Goal: Task Accomplishment & Management: Manage account settings

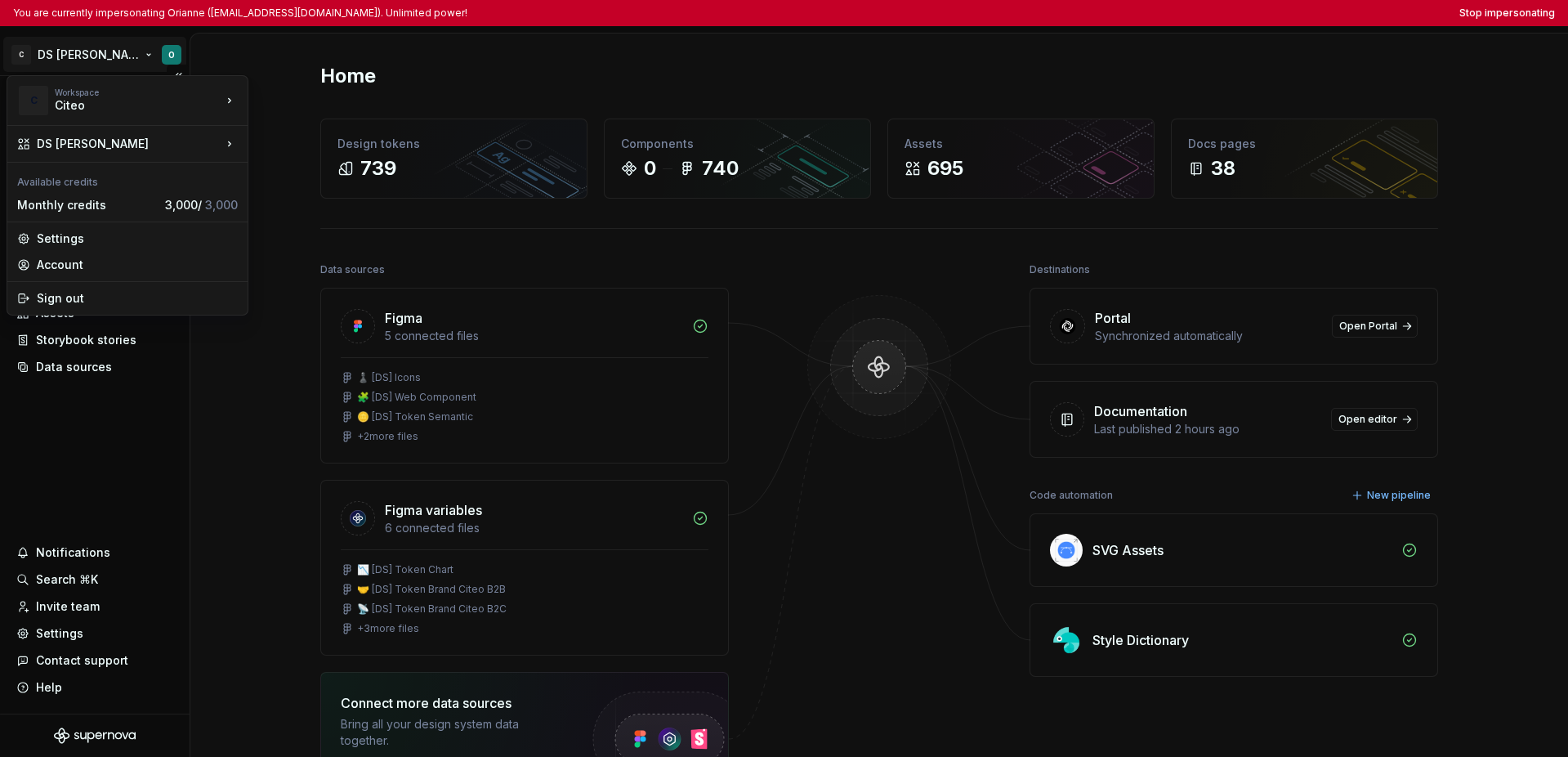
click at [96, 59] on html "You are currently impersonating Orianne (orianne.dodinot@gmail.com). Unlimited …" at bounding box center [784, 378] width 1568 height 757
click at [70, 439] on html "You are currently impersonating Orianne ([EMAIL_ADDRESS][DOMAIN_NAME]). Unlimit…" at bounding box center [784, 378] width 1568 height 757
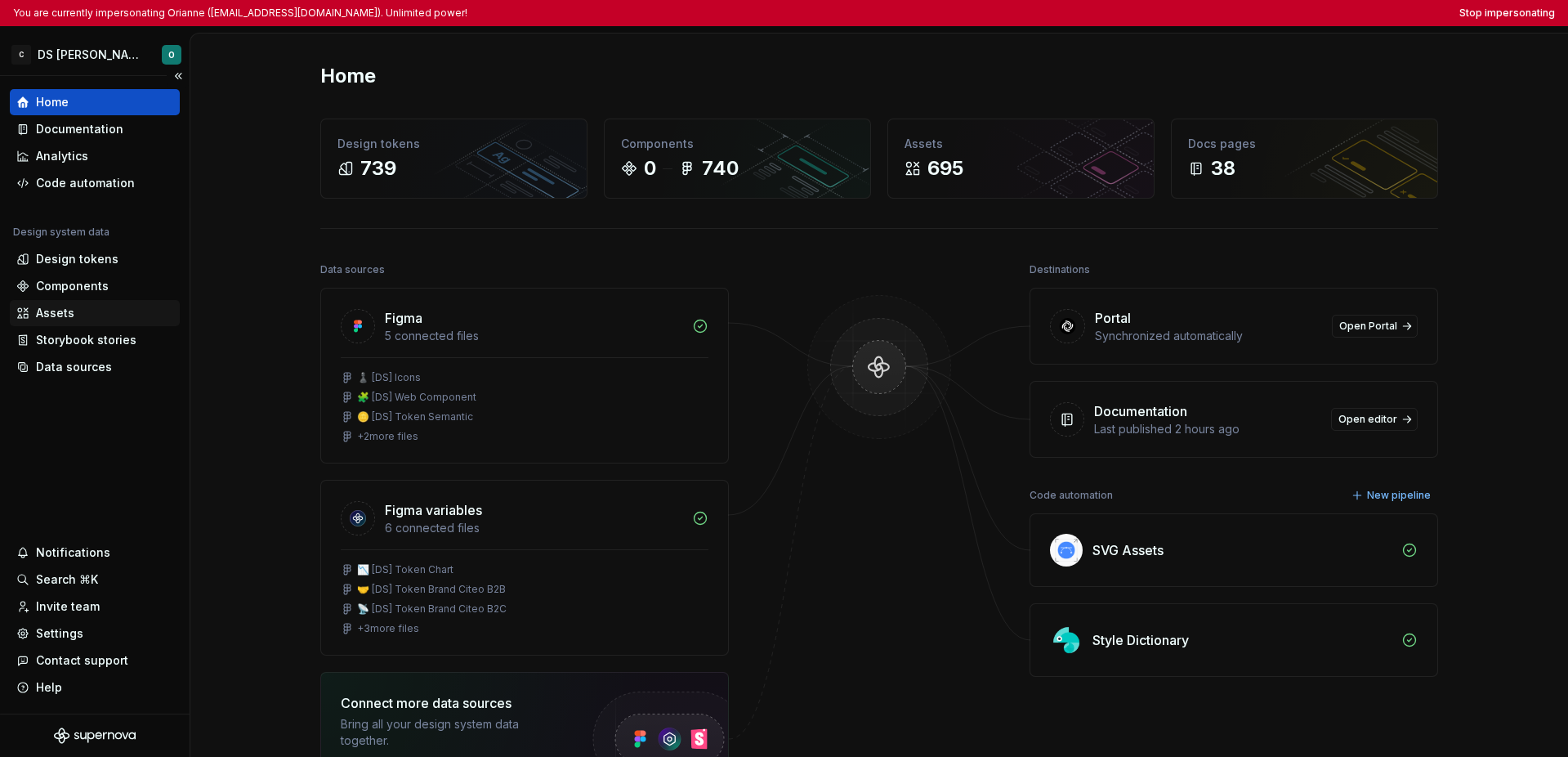
click at [63, 309] on div "Assets" at bounding box center [55, 313] width 39 height 16
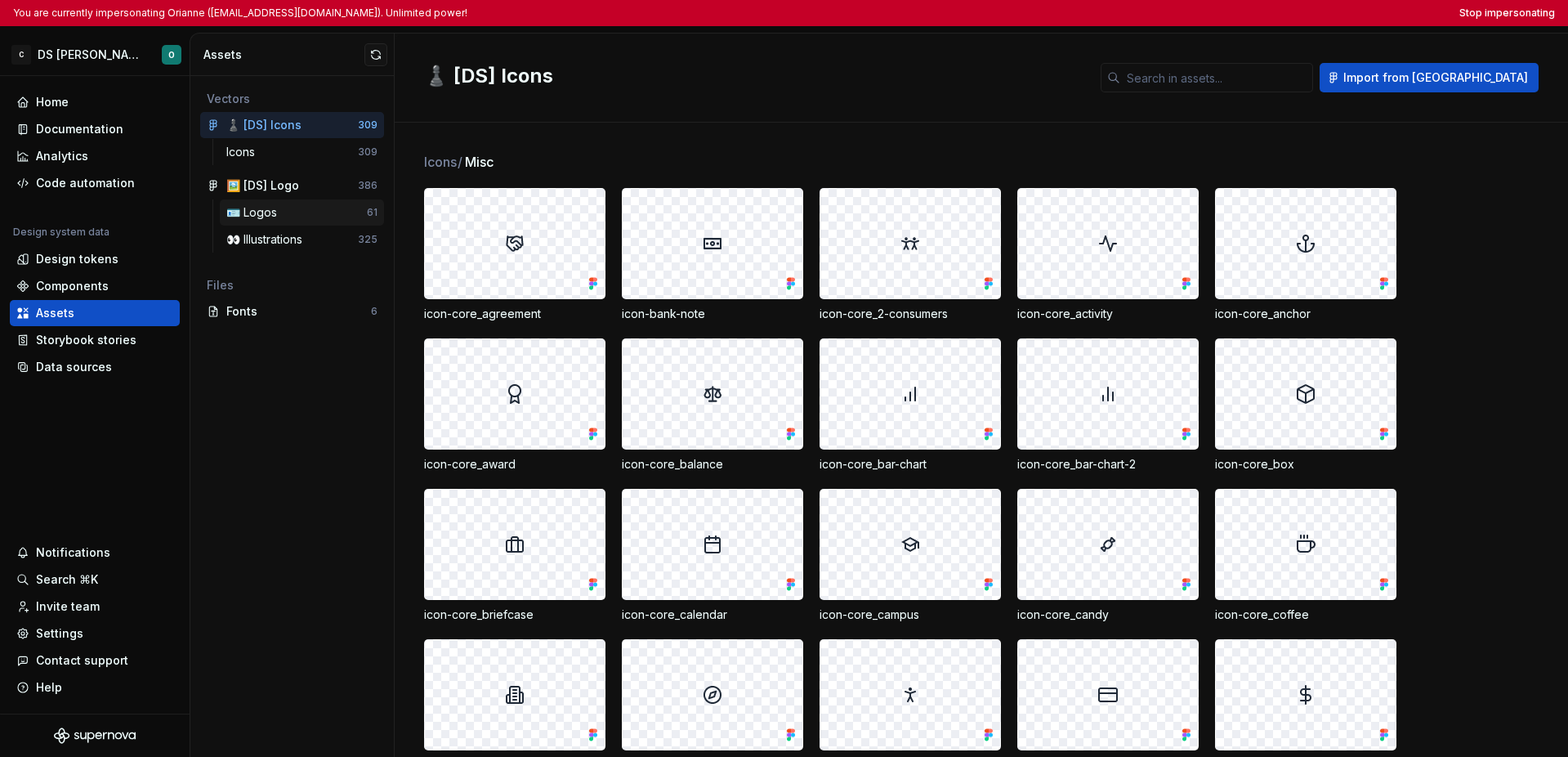
click at [299, 216] on div "🪪 Logos" at bounding box center [297, 212] width 141 height 16
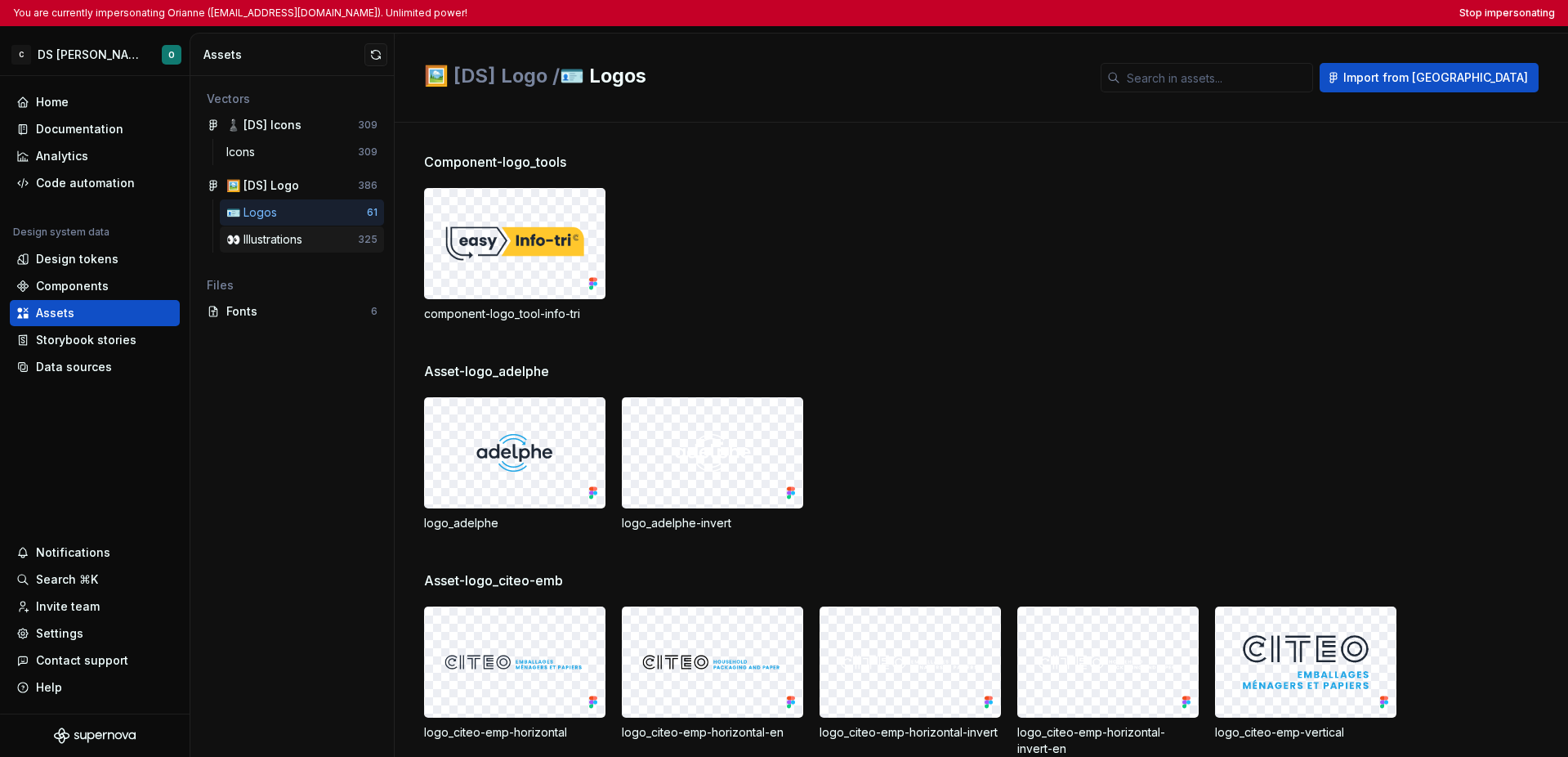
click at [305, 239] on div "👀 Illustrations" at bounding box center [267, 239] width 82 height 16
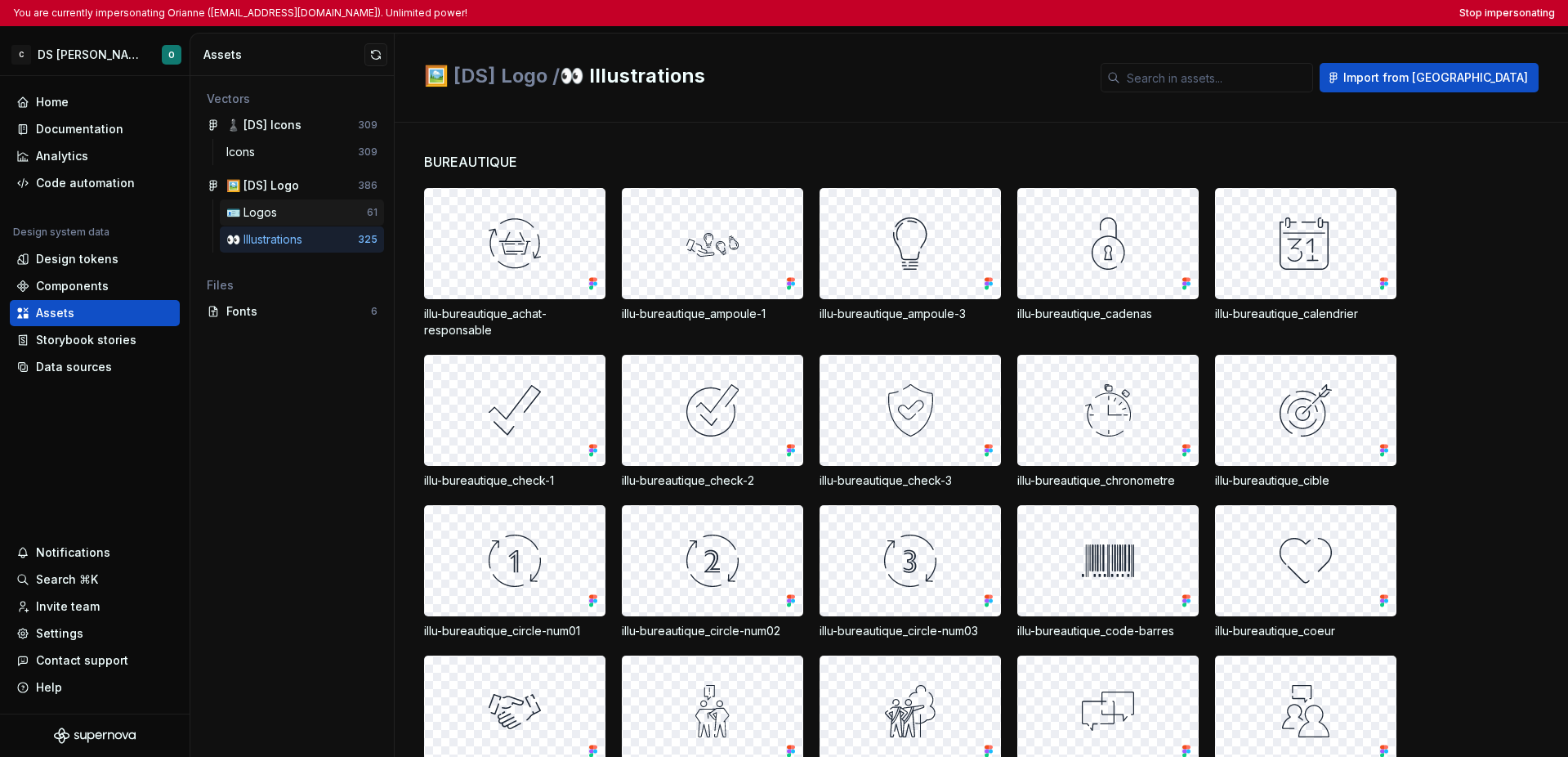
click at [310, 216] on div "🪪 Logos" at bounding box center [297, 212] width 141 height 16
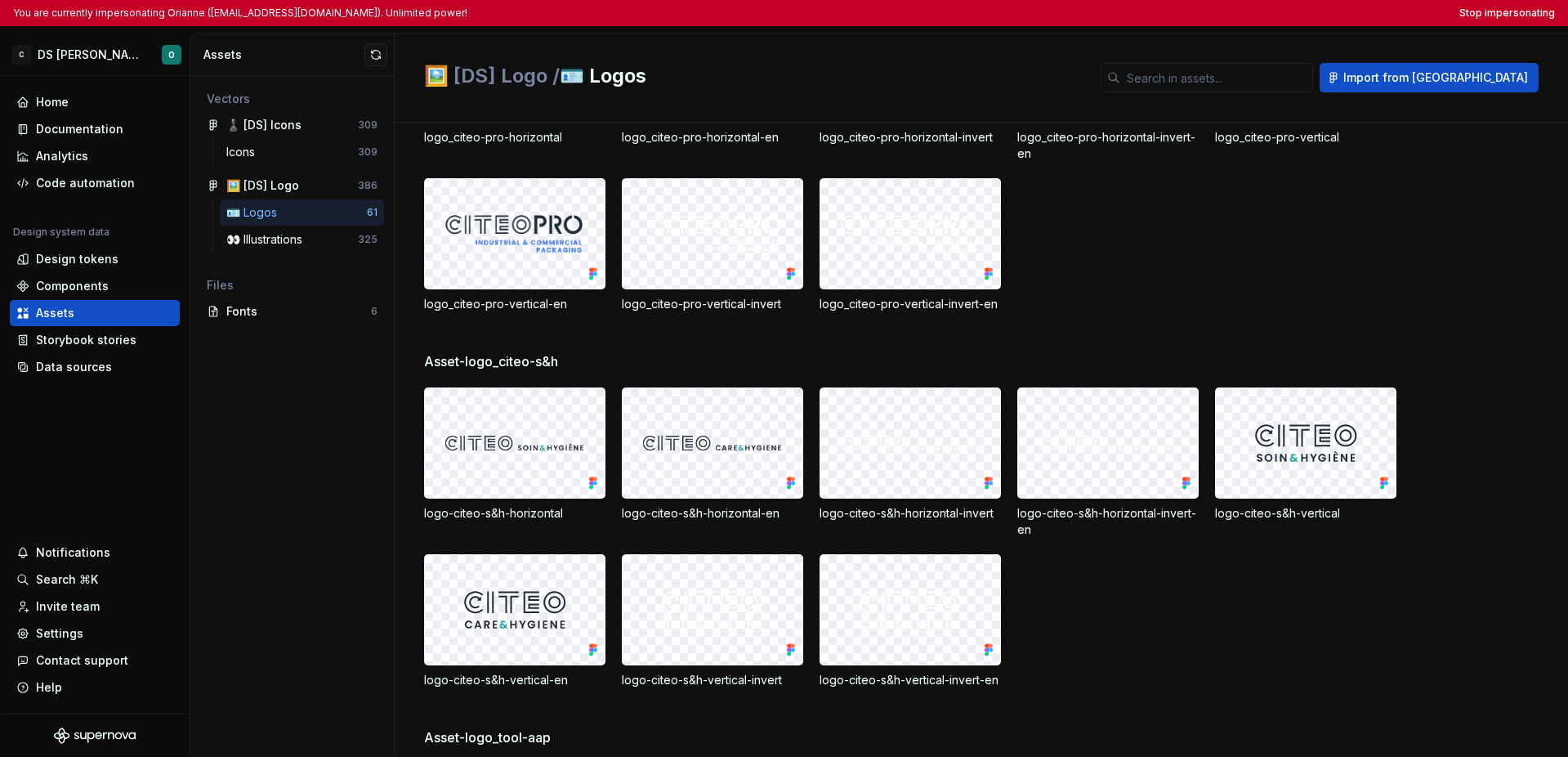
scroll to position [1219, 0]
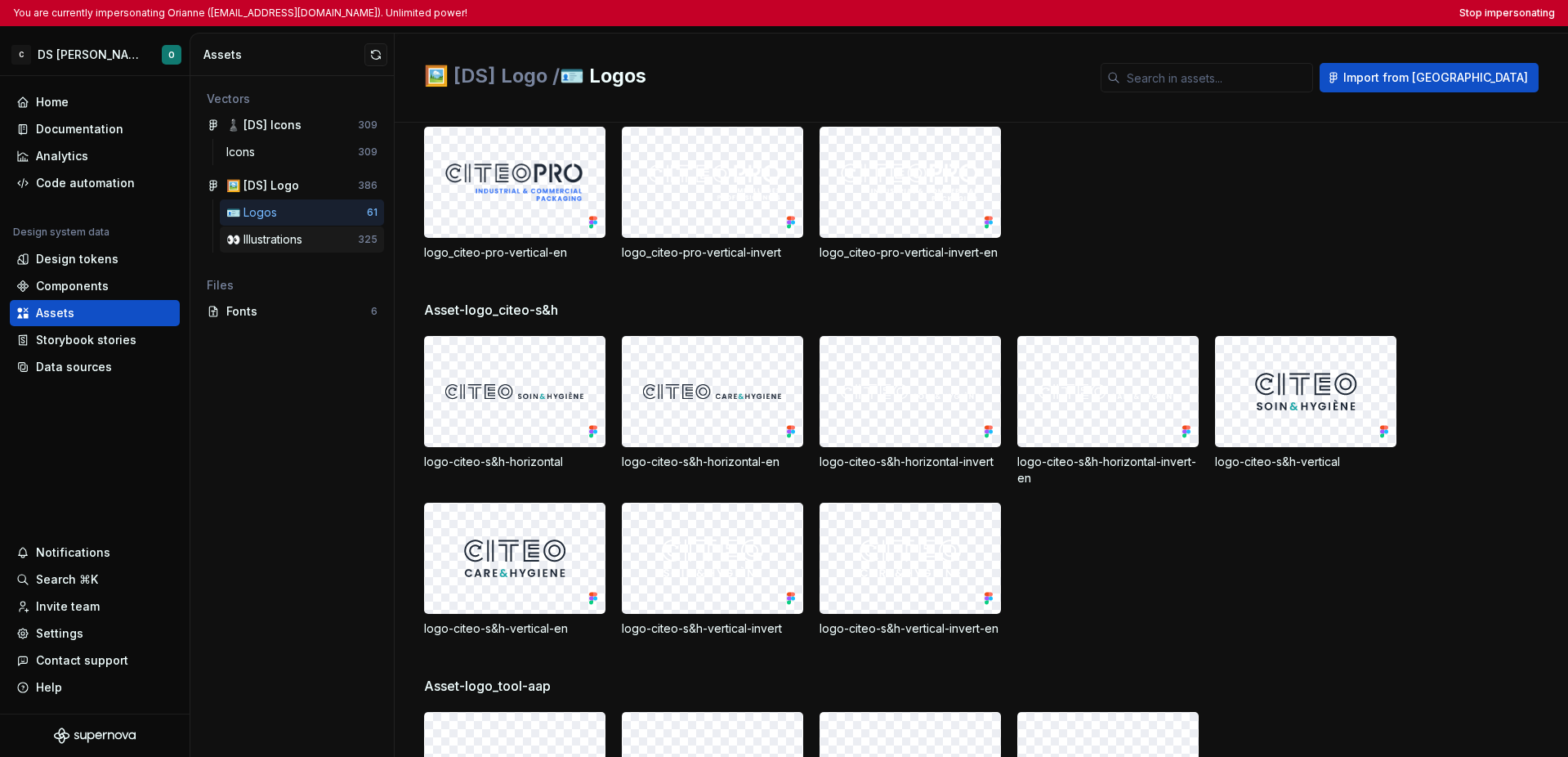
click at [293, 236] on div "👀 Illustrations" at bounding box center [267, 239] width 82 height 16
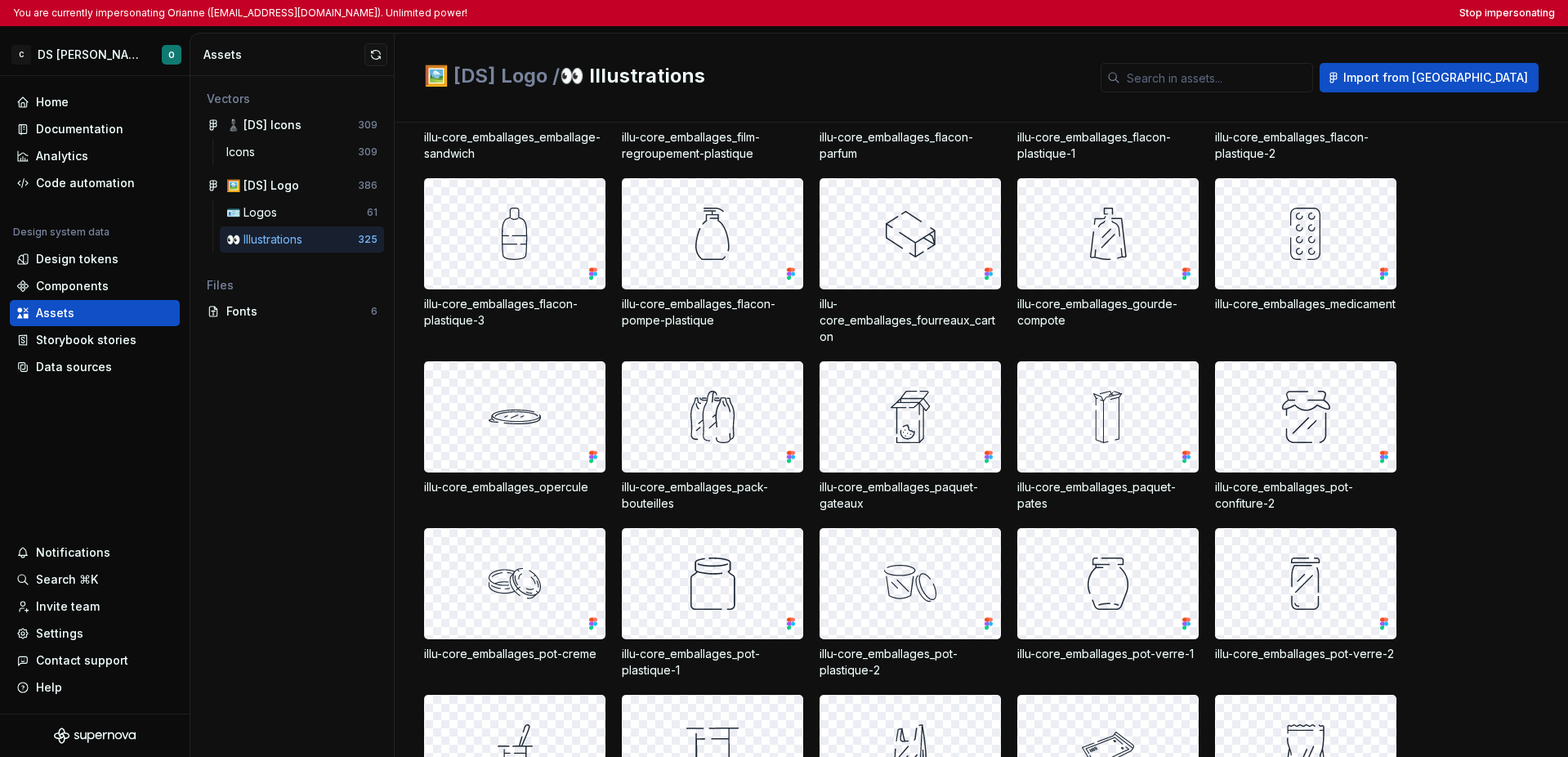
scroll to position [7493, 0]
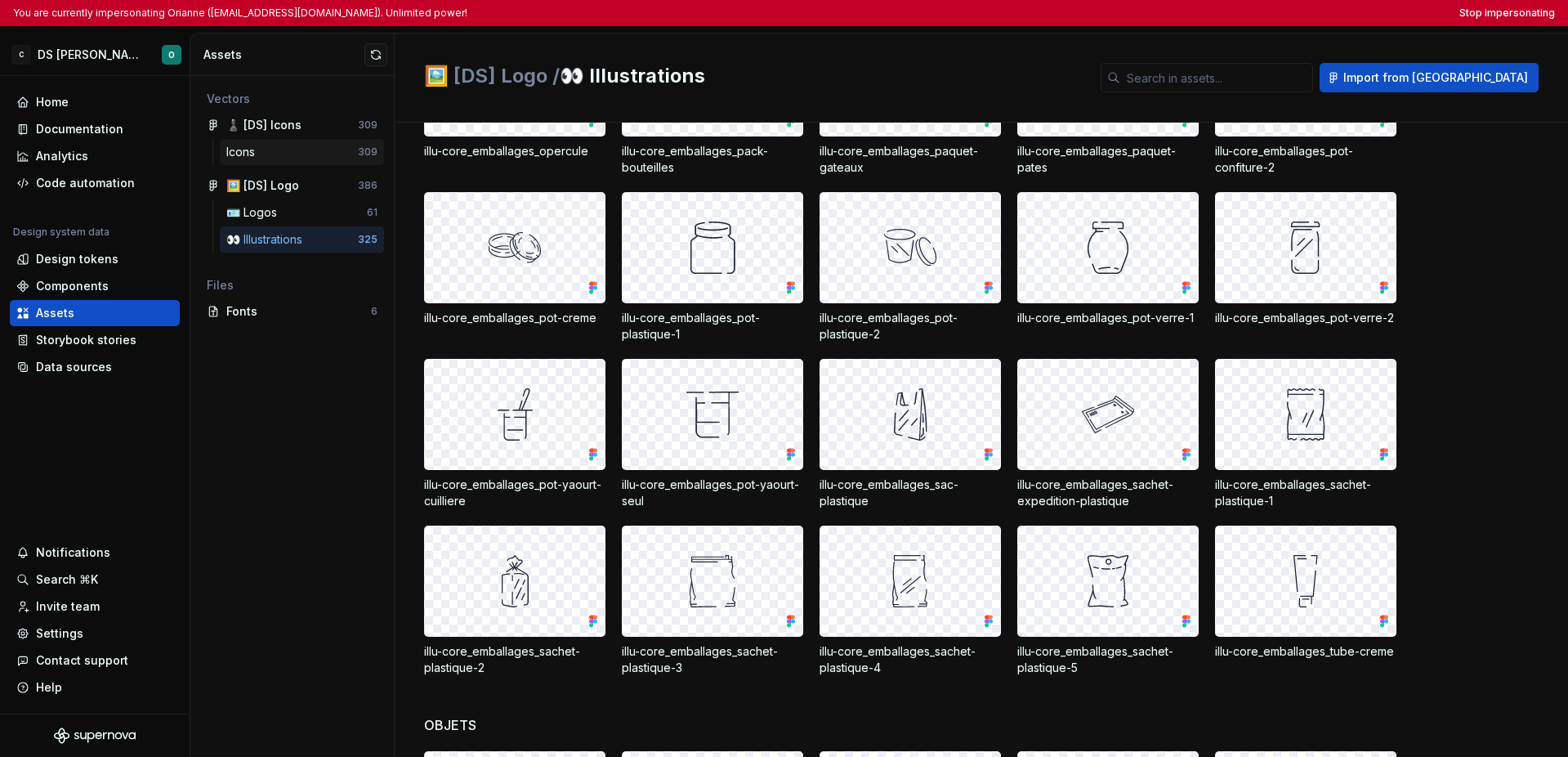
click at [307, 154] on div "Icons" at bounding box center [292, 151] width 131 height 16
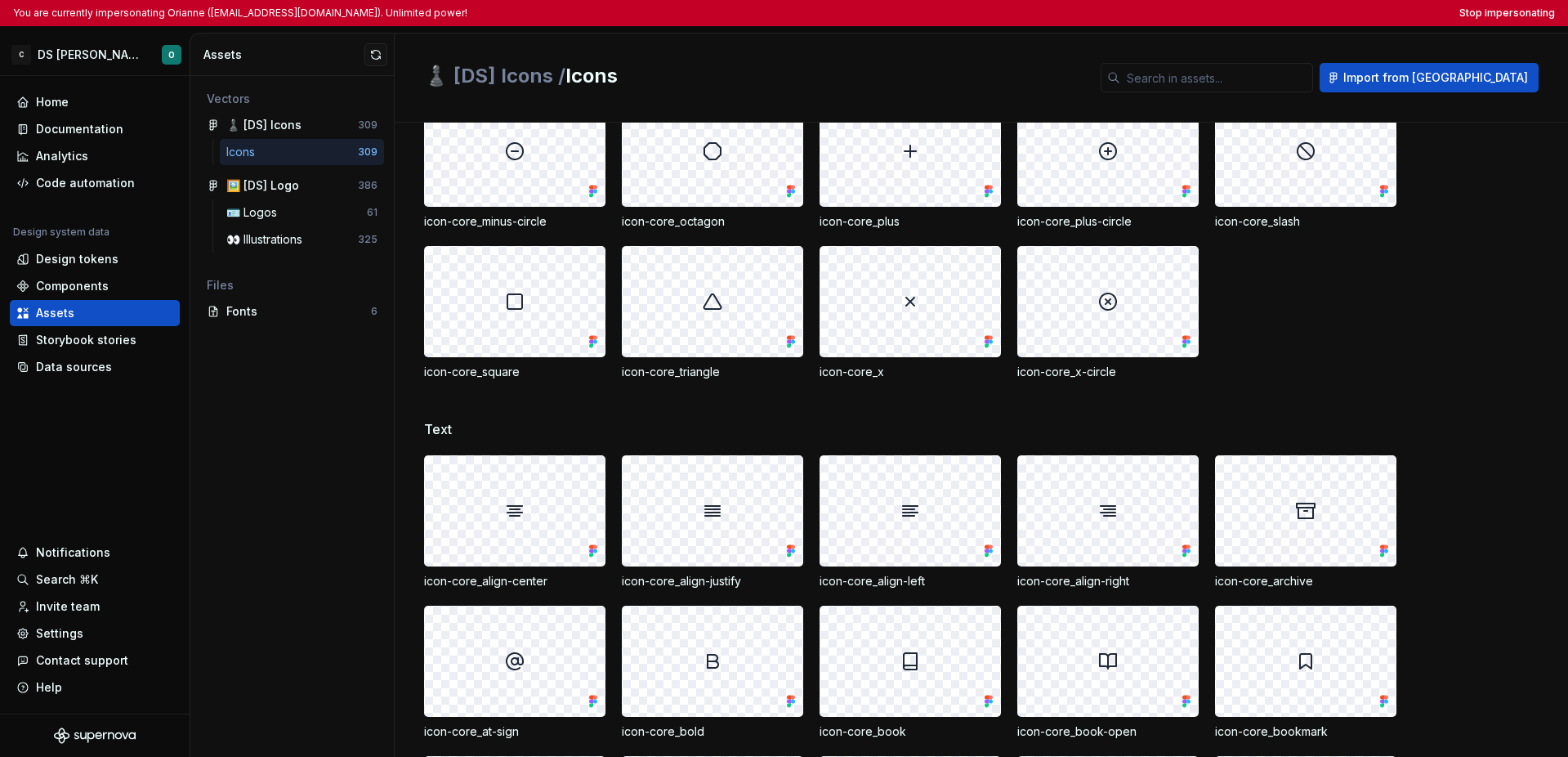
scroll to position [4250, 0]
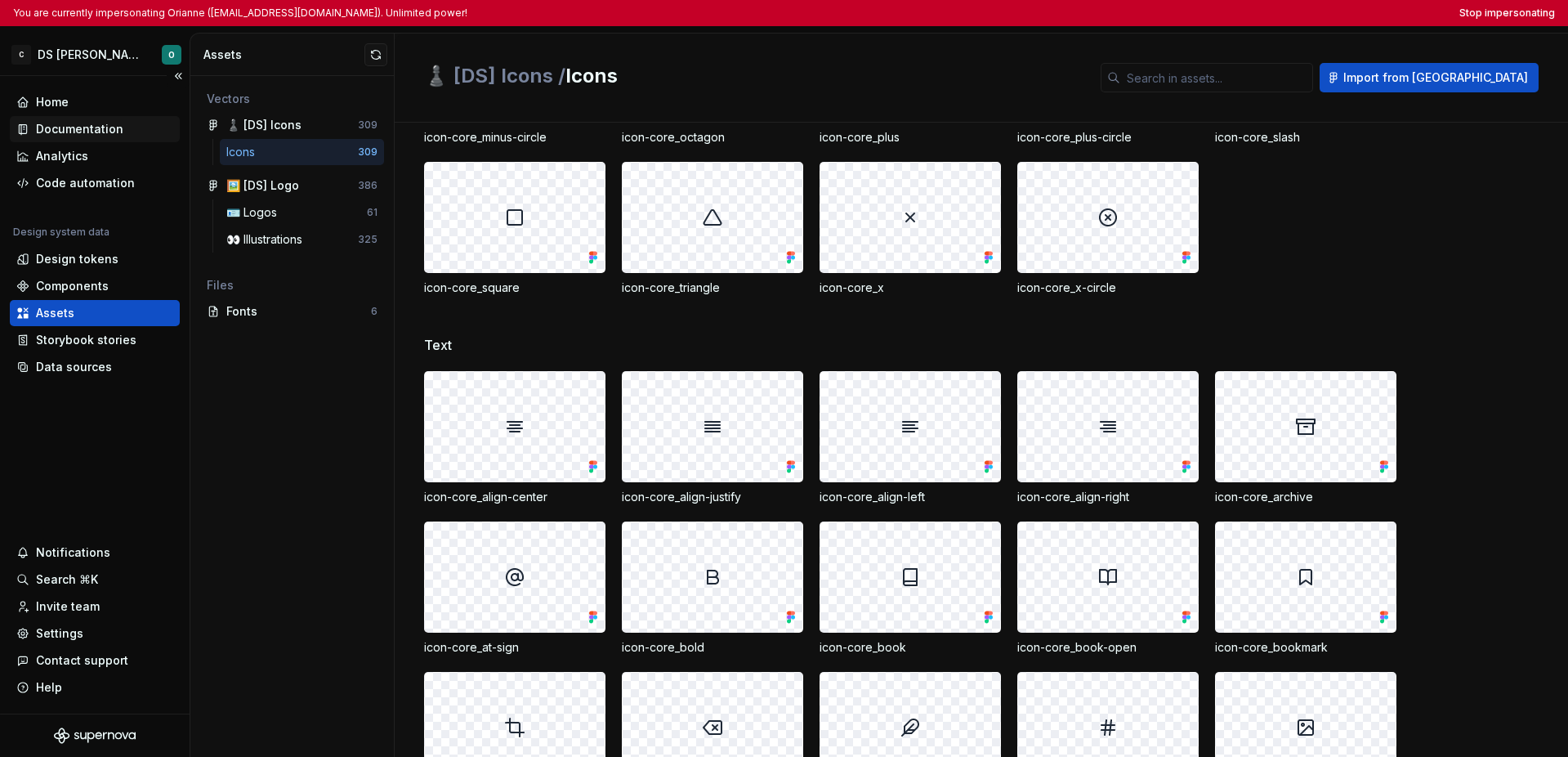
click at [81, 130] on div "Documentation" at bounding box center [79, 129] width 88 height 16
click at [81, 131] on div "Documentation" at bounding box center [79, 129] width 88 height 16
click at [78, 161] on div "Analytics" at bounding box center [61, 156] width 52 height 16
click at [81, 130] on div "Documentation" at bounding box center [79, 129] width 88 height 16
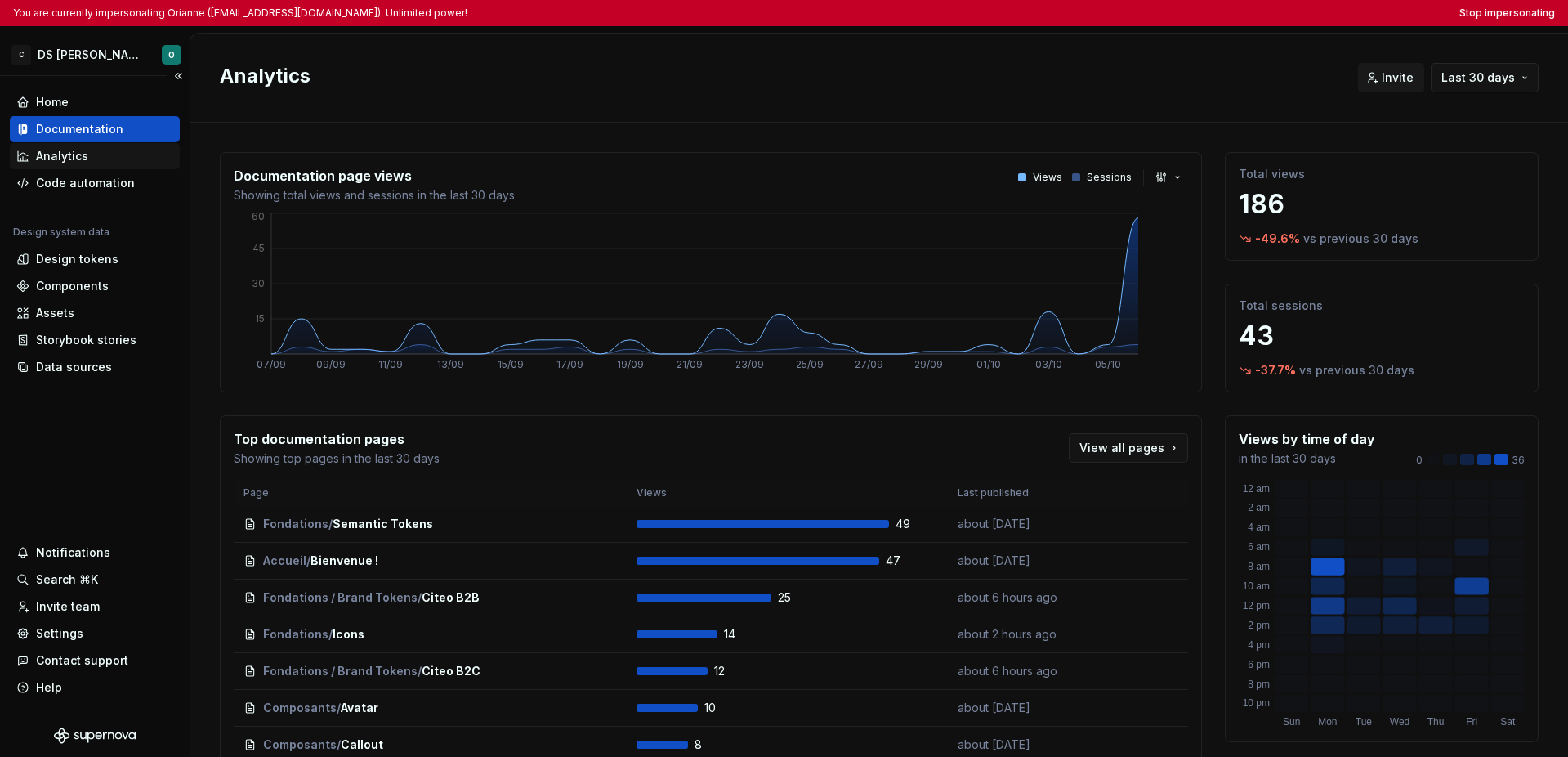
click at [105, 159] on div "Analytics" at bounding box center [94, 156] width 157 height 16
click at [81, 124] on div "Documentation" at bounding box center [79, 129] width 88 height 16
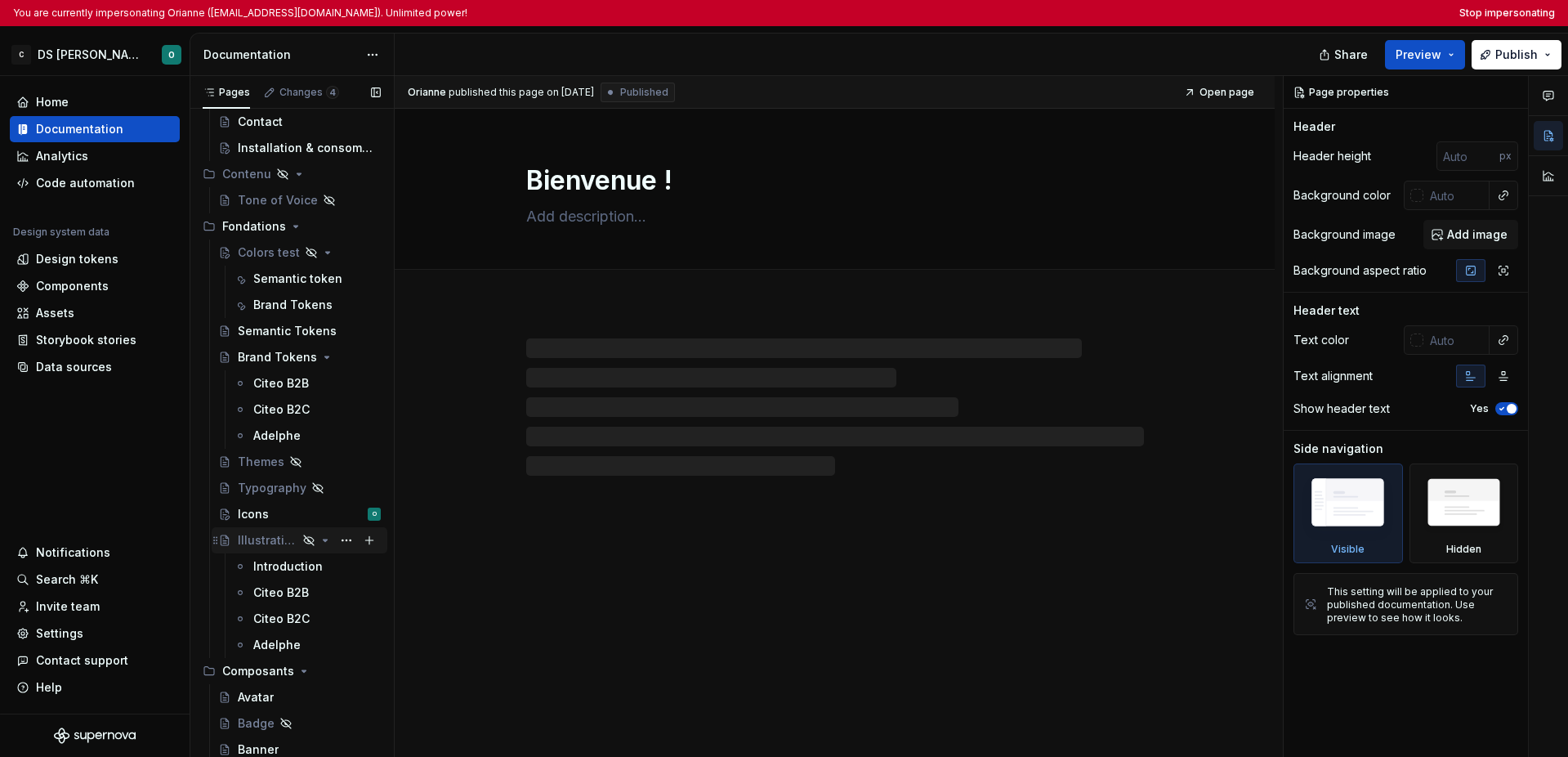
scroll to position [340, 0]
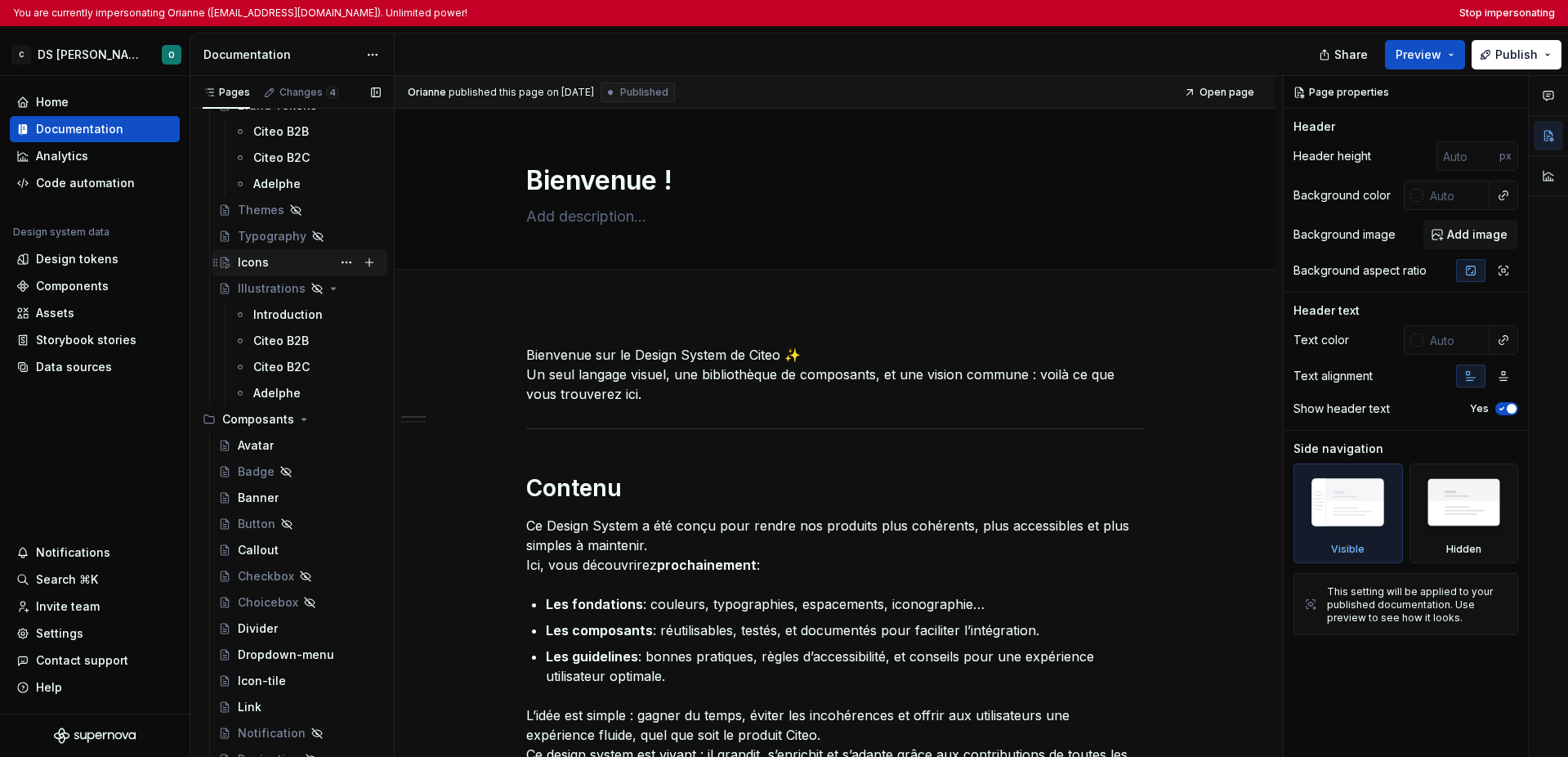
click at [289, 267] on div "Icons O" at bounding box center [309, 263] width 143 height 23
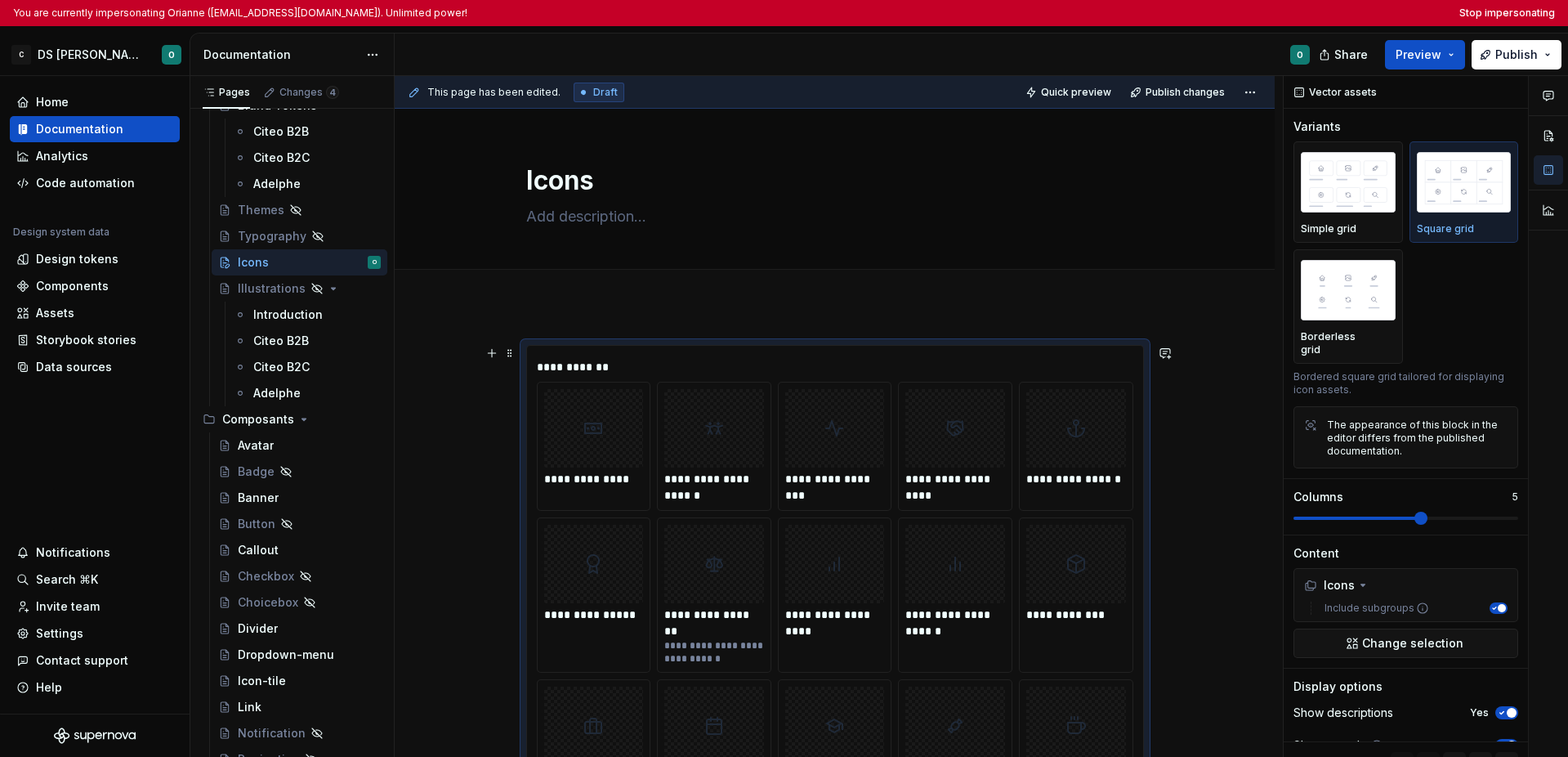
click at [1048, 365] on div "**********" at bounding box center [834, 367] width 596 height 16
type textarea "*"
click at [1110, 9] on button "Stop impersonating" at bounding box center [1507, 13] width 95 height 13
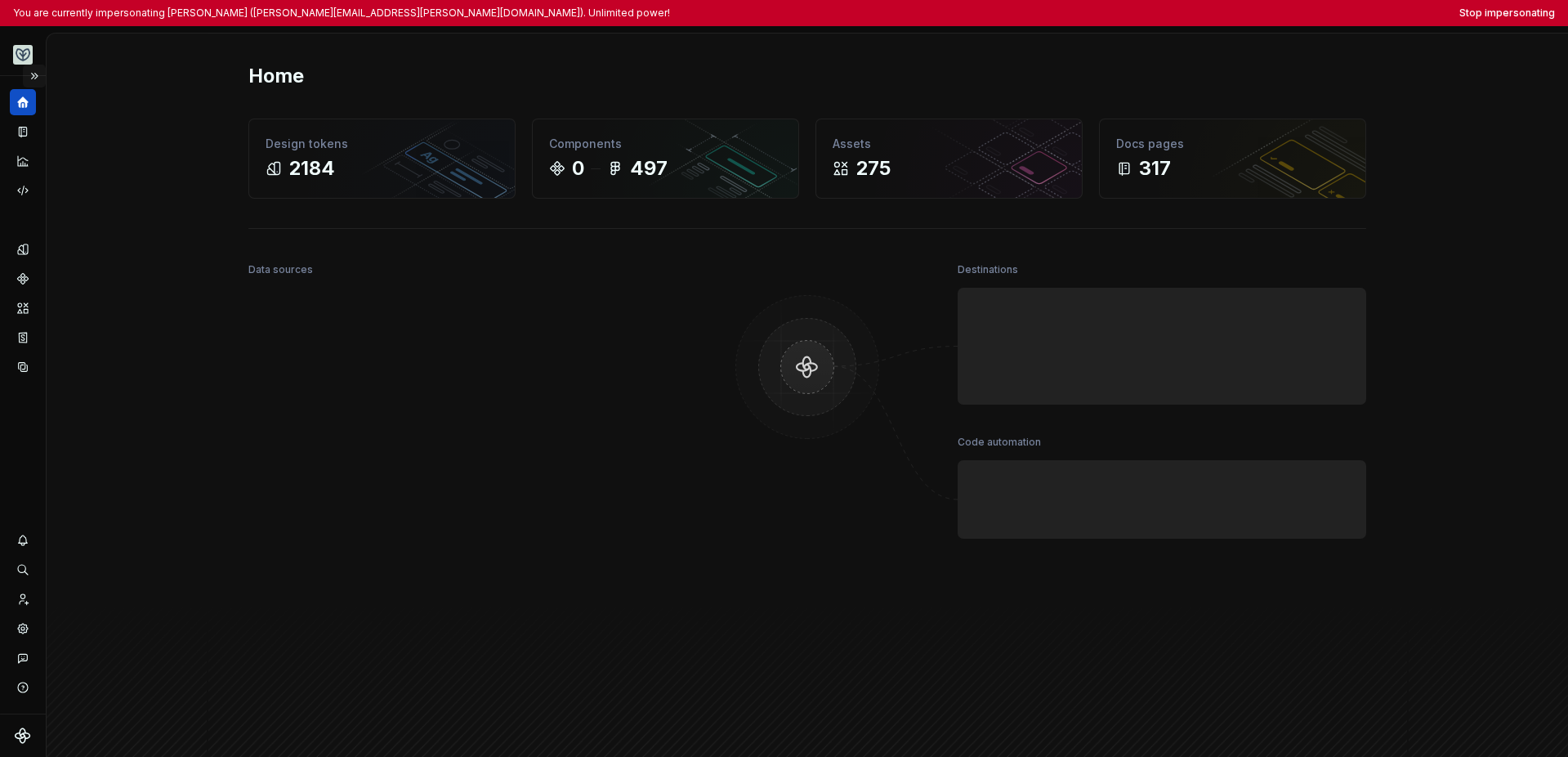
click at [30, 76] on button "Expand sidebar" at bounding box center [34, 76] width 23 height 23
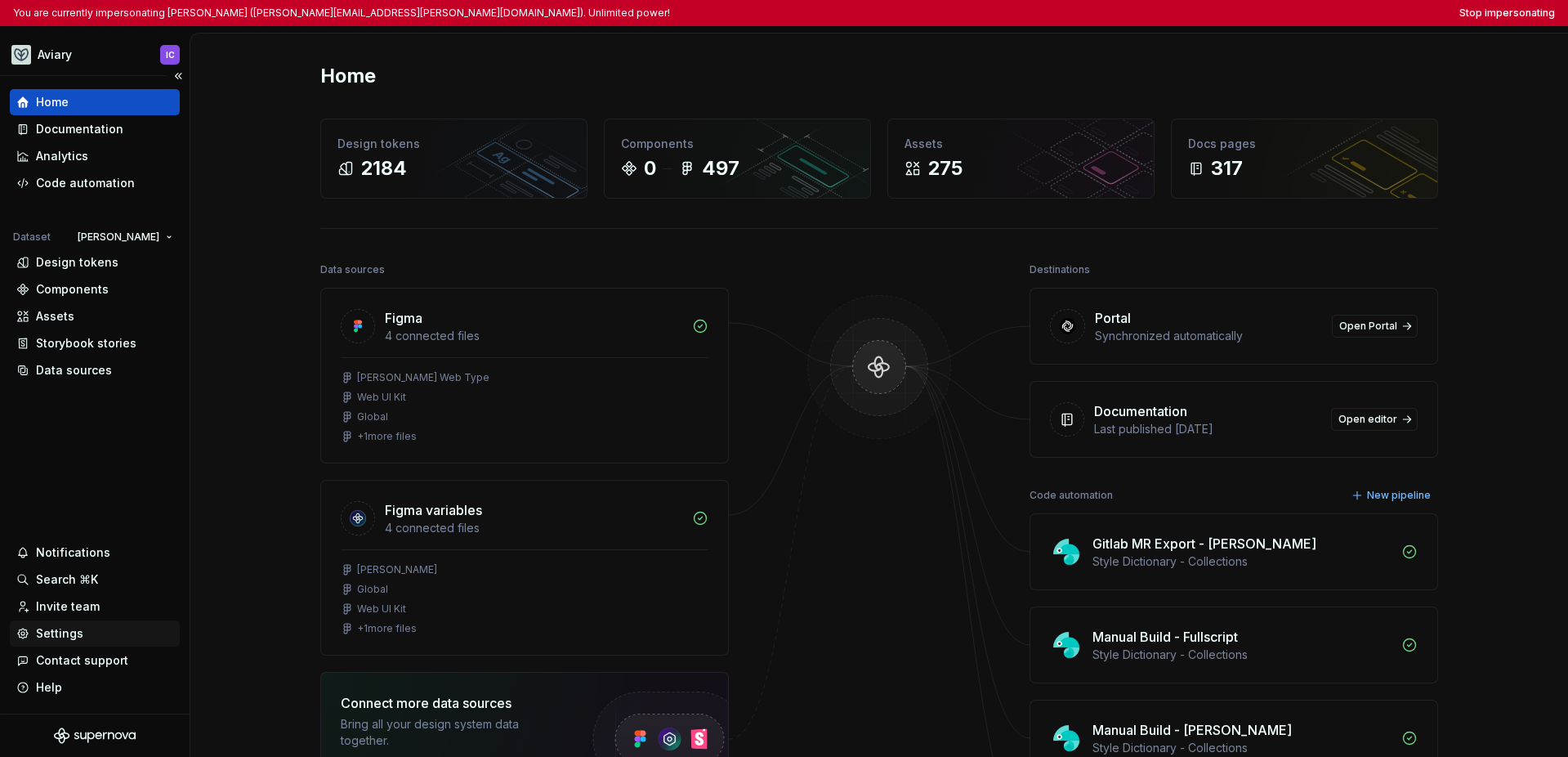
click at [52, 636] on div "Settings" at bounding box center [60, 633] width 47 height 16
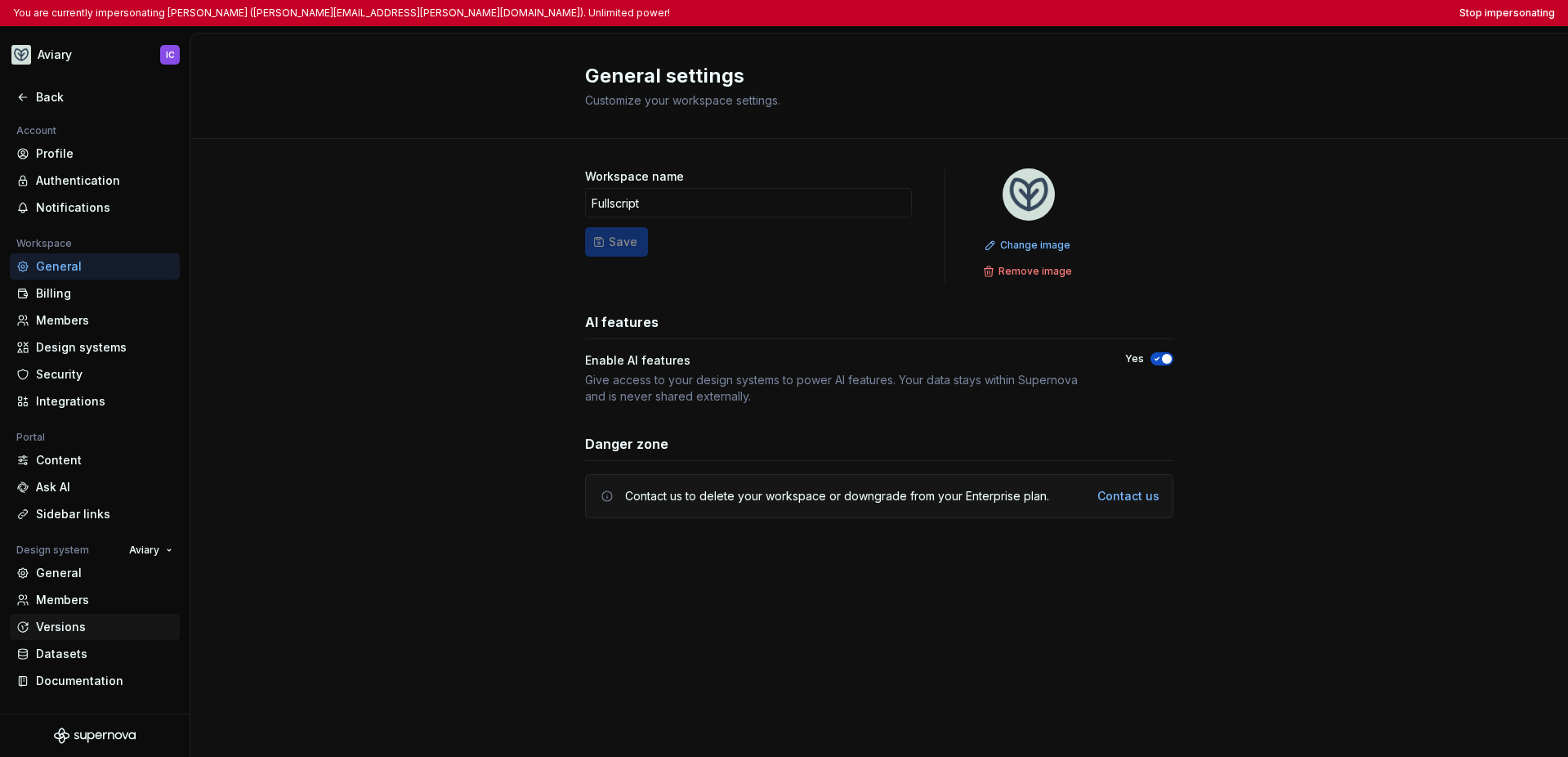
click at [92, 620] on div "Versions" at bounding box center [104, 627] width 137 height 16
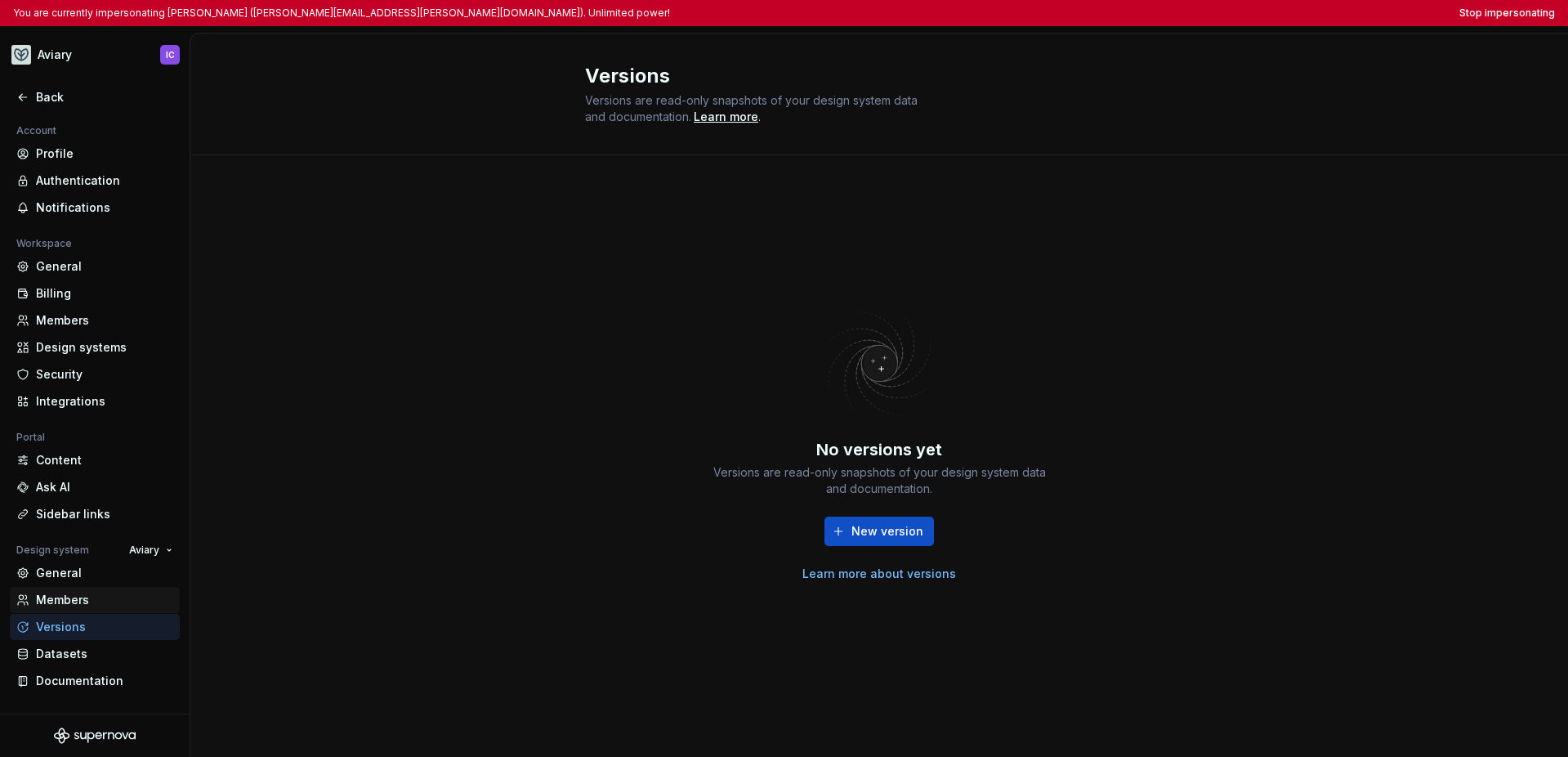
click at [114, 605] on div "Members" at bounding box center [104, 599] width 137 height 16
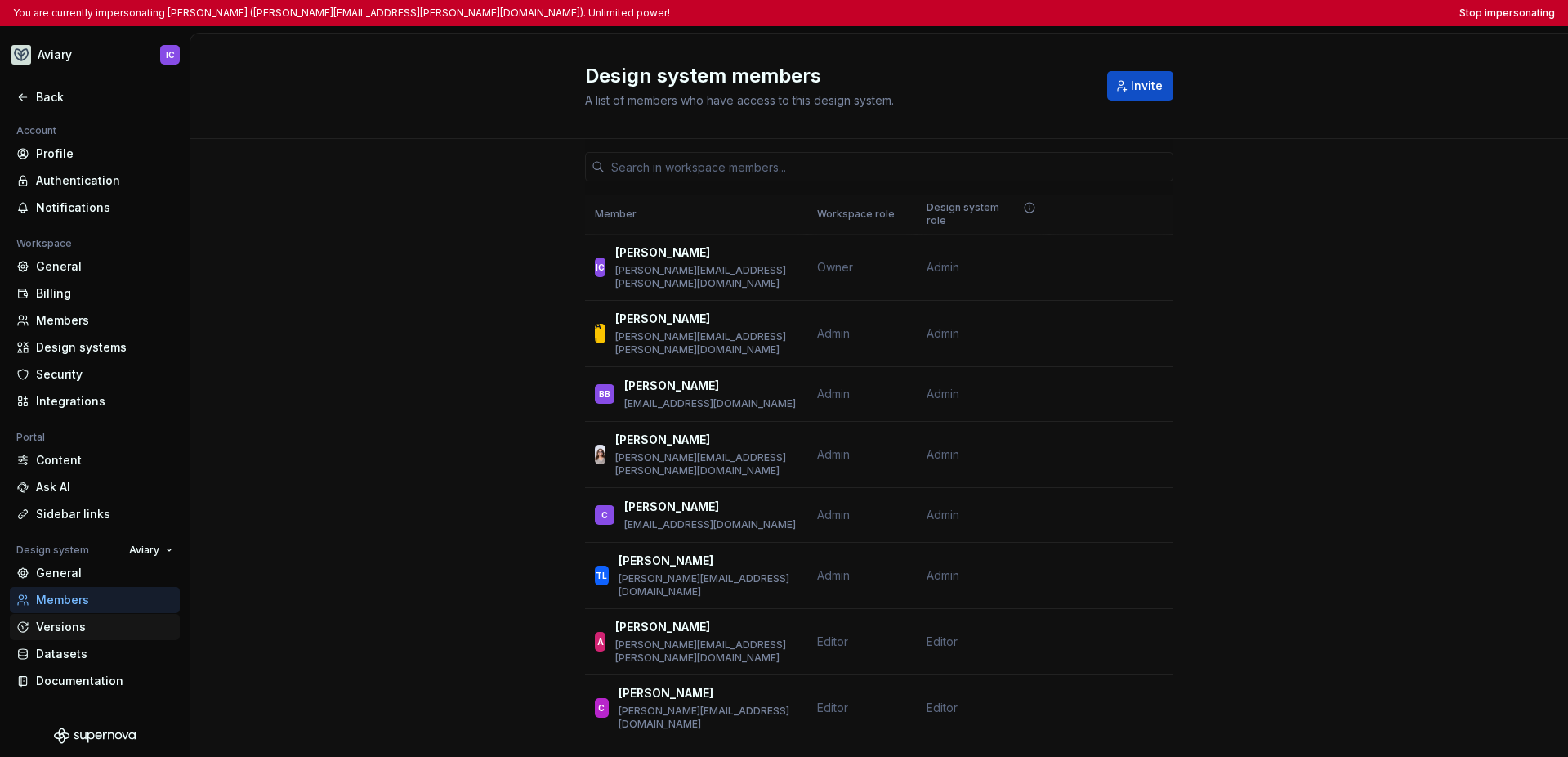
click at [102, 626] on div "Versions" at bounding box center [104, 627] width 137 height 16
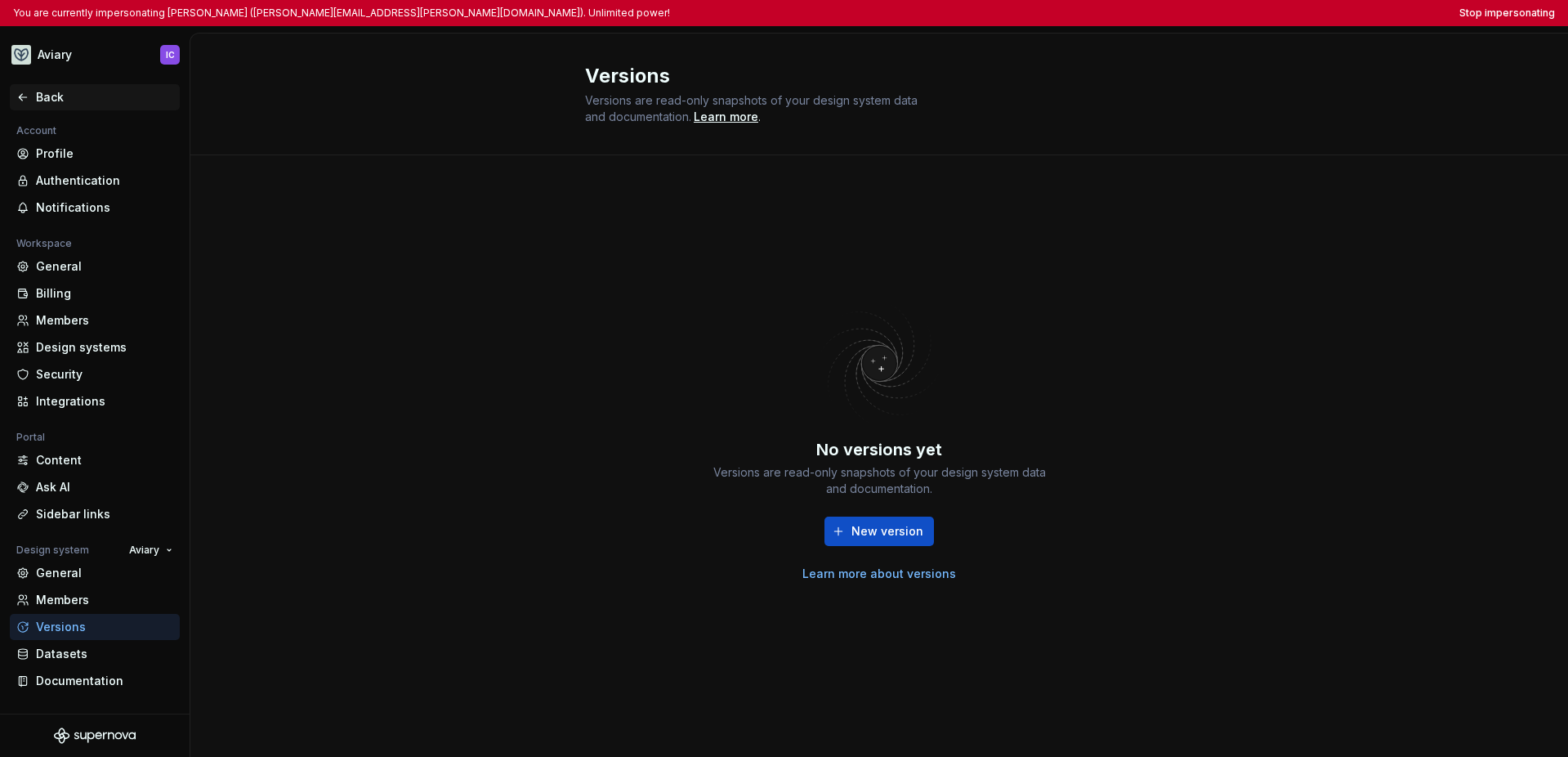
click at [26, 96] on icon at bounding box center [23, 97] width 13 height 13
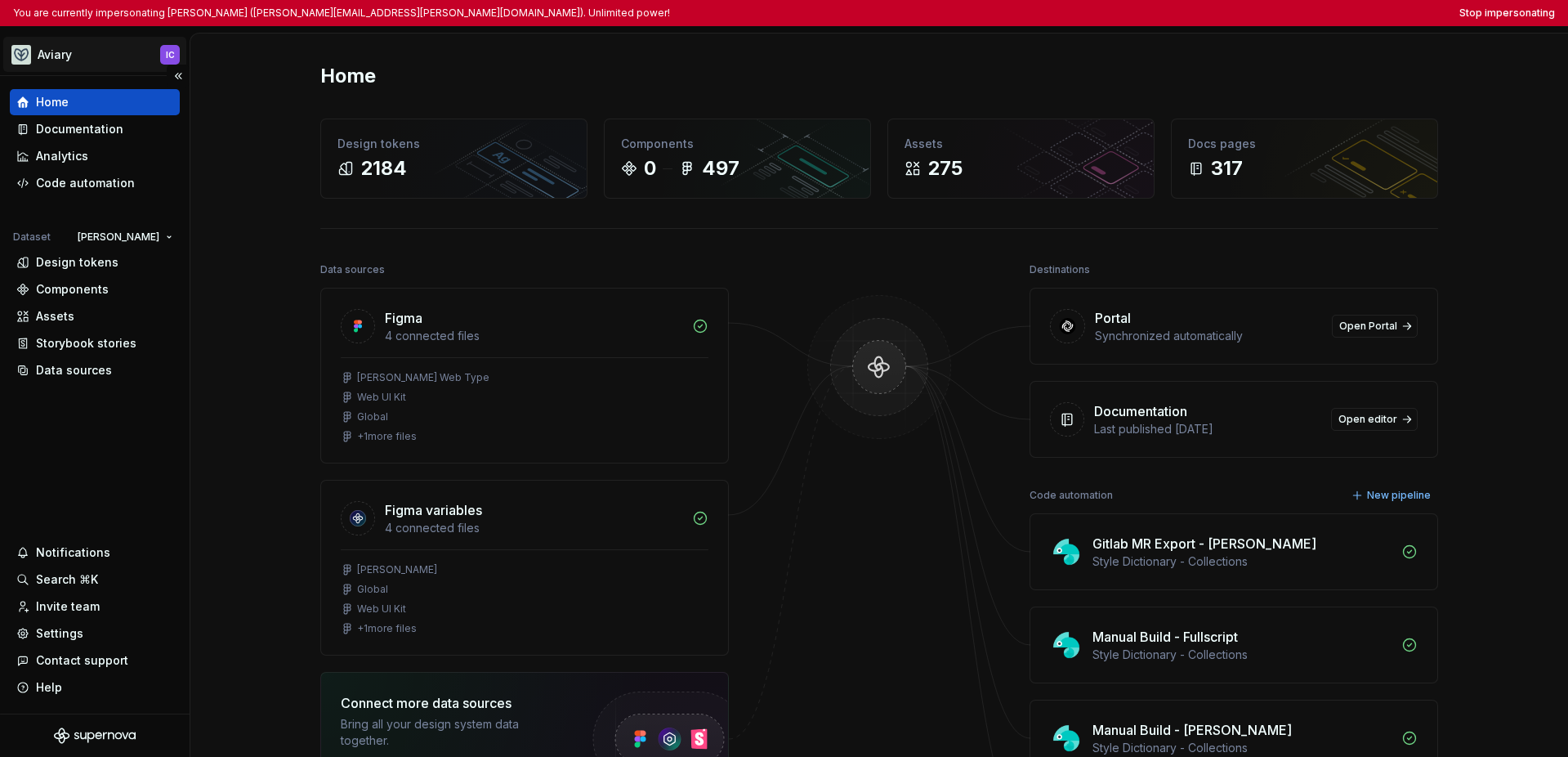
click at [51, 70] on html "You are currently impersonating Ian Clarke (ian.clarke@fullscript.com). Unlimit…" at bounding box center [784, 378] width 1568 height 757
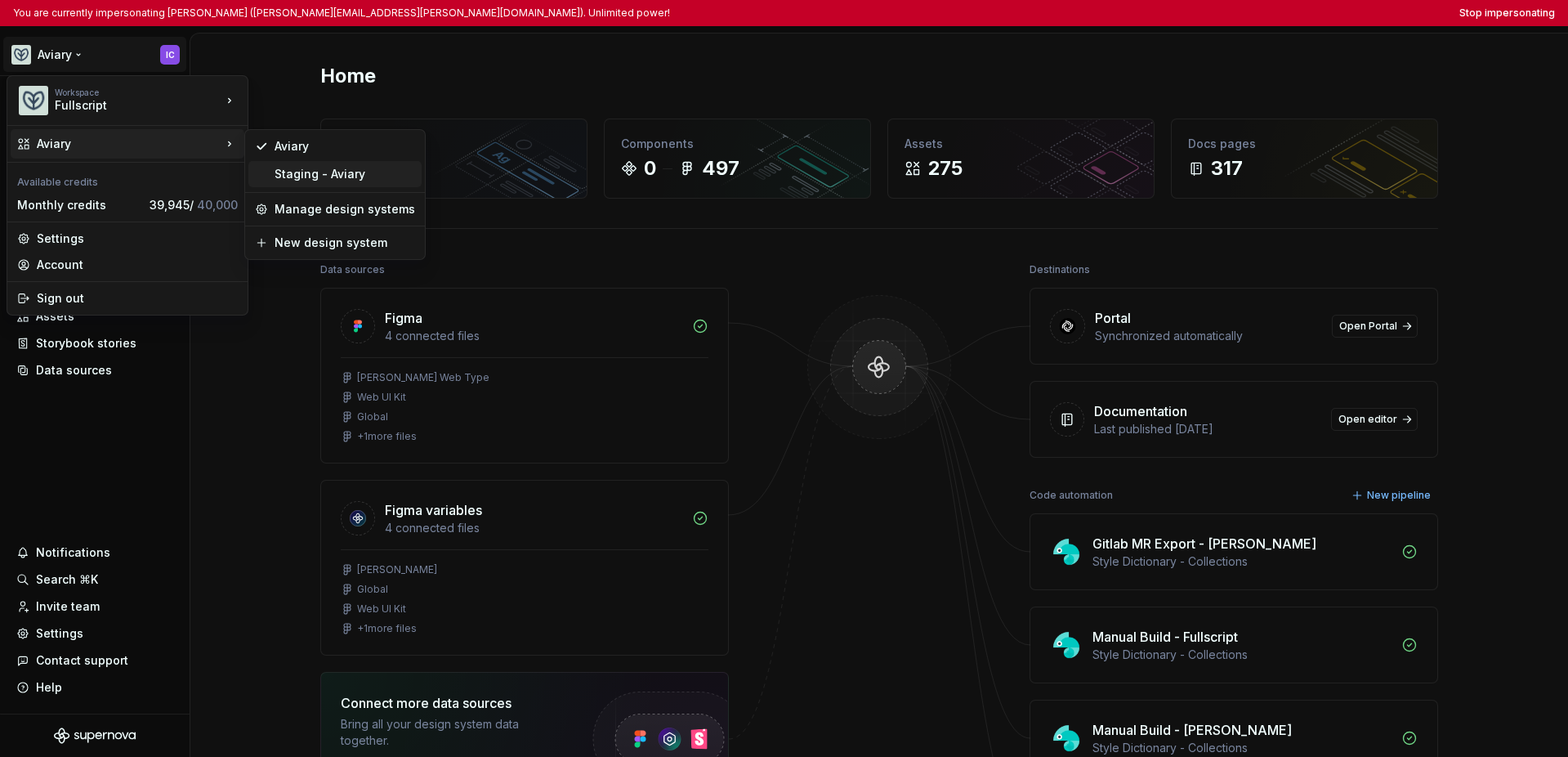
click at [279, 175] on div "Staging - Aviary" at bounding box center [345, 174] width 141 height 16
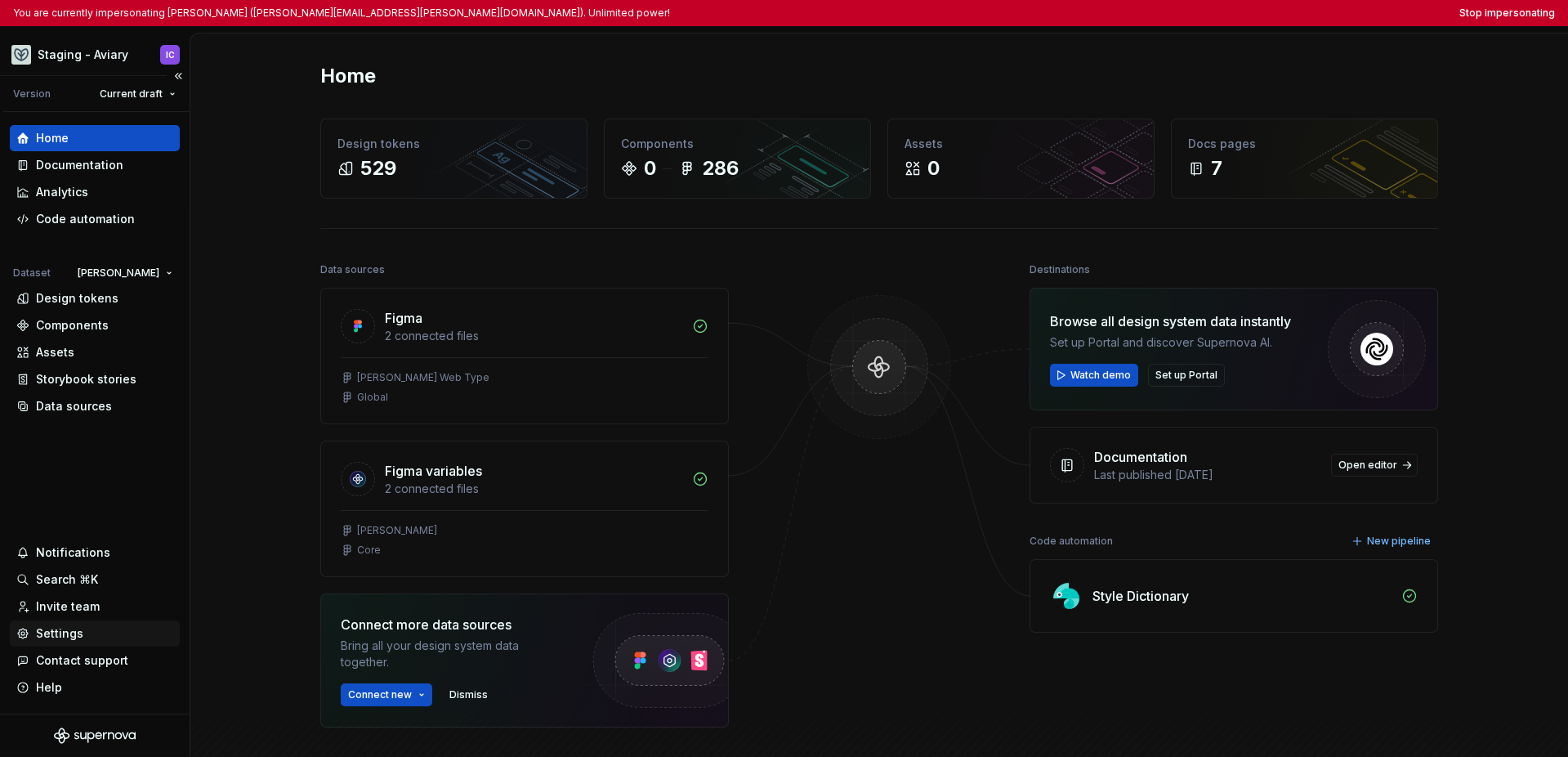
click at [75, 632] on div "Settings" at bounding box center [60, 633] width 47 height 16
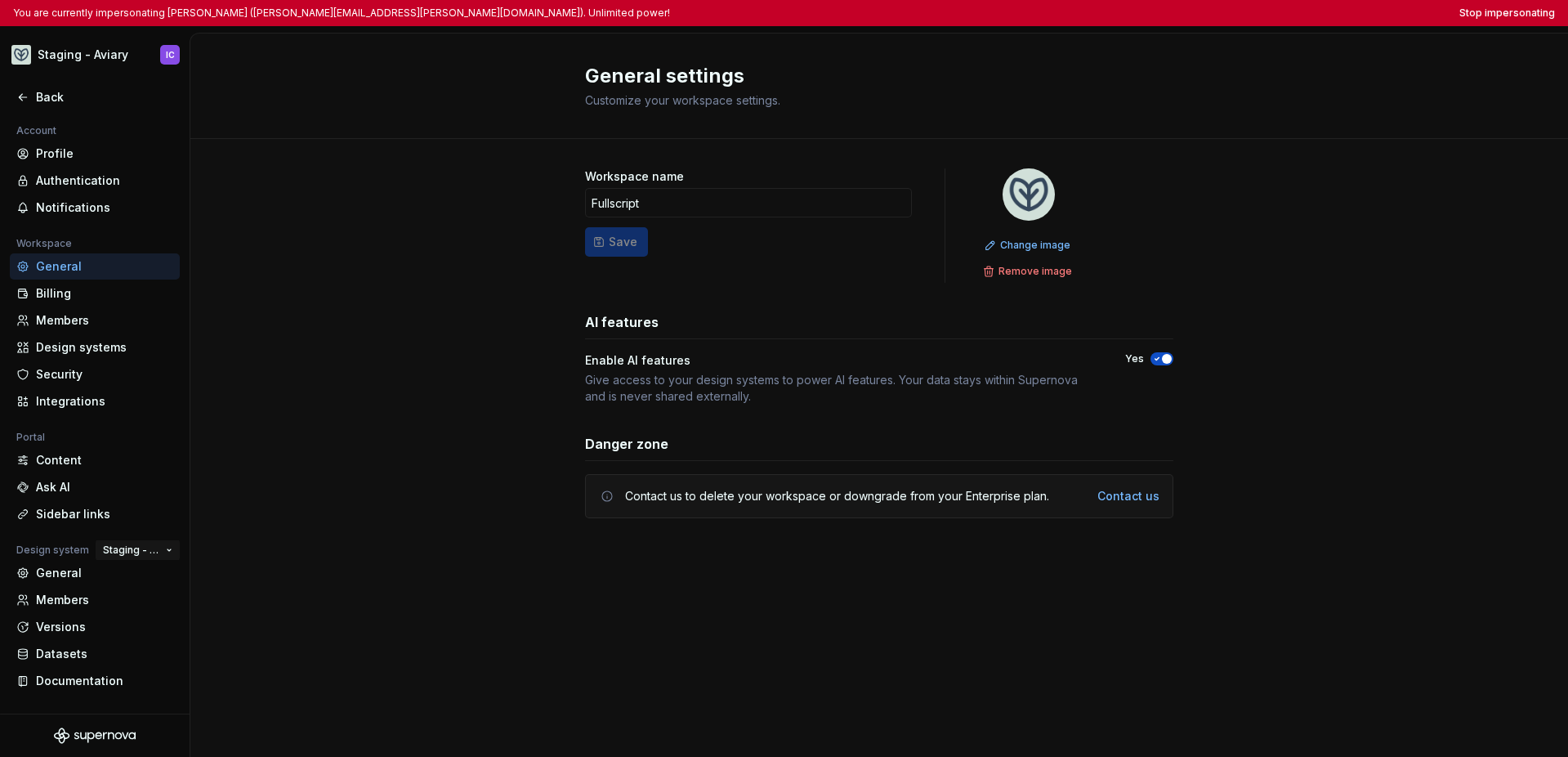
click at [162, 552] on button "Staging - Aviary" at bounding box center [137, 550] width 84 height 23
click at [166, 551] on button "Staging - Aviary" at bounding box center [137, 550] width 84 height 23
click at [77, 630] on div "Versions" at bounding box center [104, 627] width 137 height 16
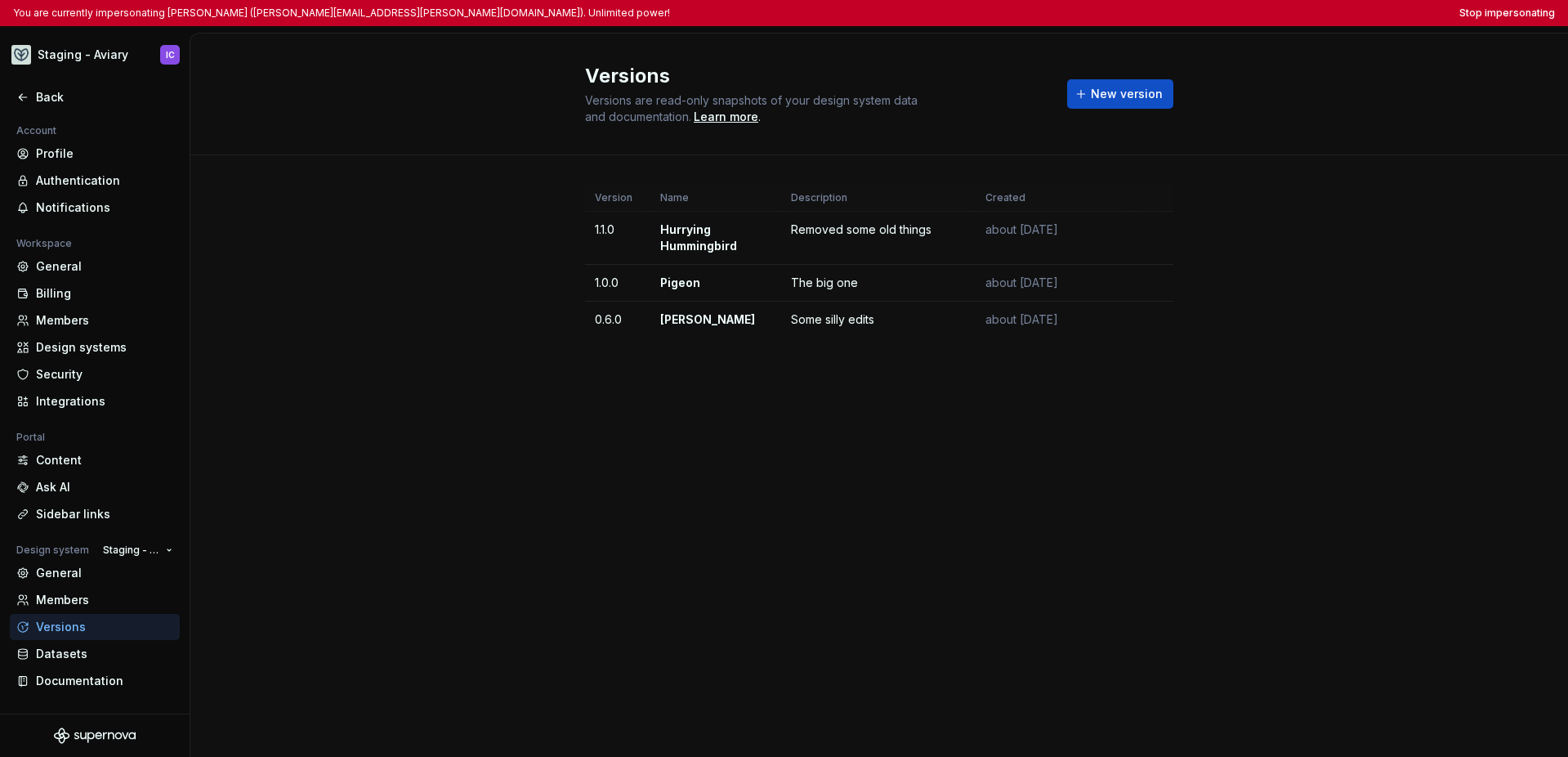
click at [454, 489] on div "Versions Versions are read-only snapshots of your design system data and docume…" at bounding box center [879, 394] width 1377 height 723
click at [166, 547] on button "Staging - Aviary" at bounding box center [137, 550] width 84 height 23
click at [161, 585] on div "Aviary" at bounding box center [199, 579] width 159 height 16
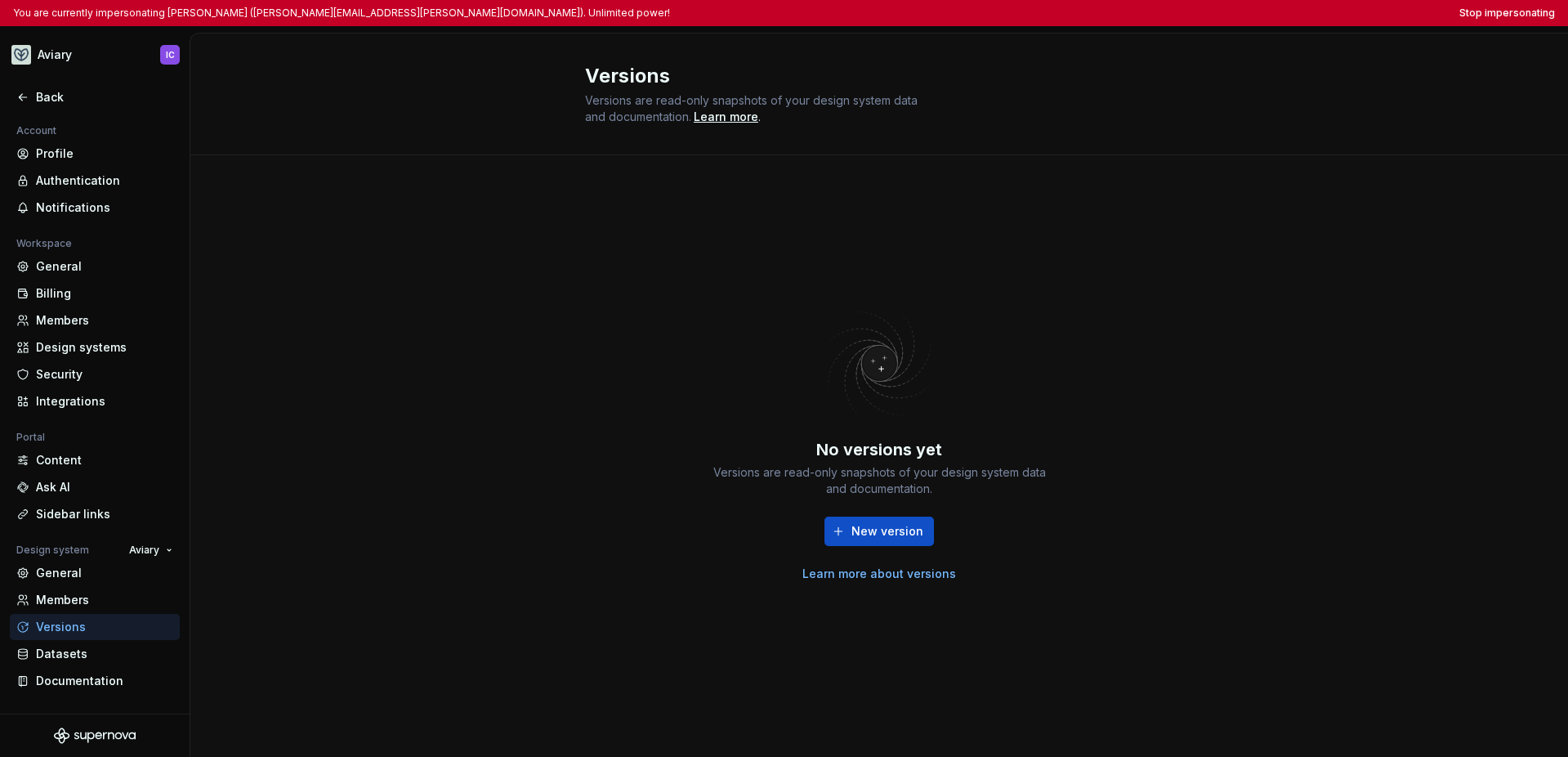
click at [964, 299] on img at bounding box center [878, 364] width 213 height 130
click at [79, 309] on div "Members" at bounding box center [94, 320] width 170 height 26
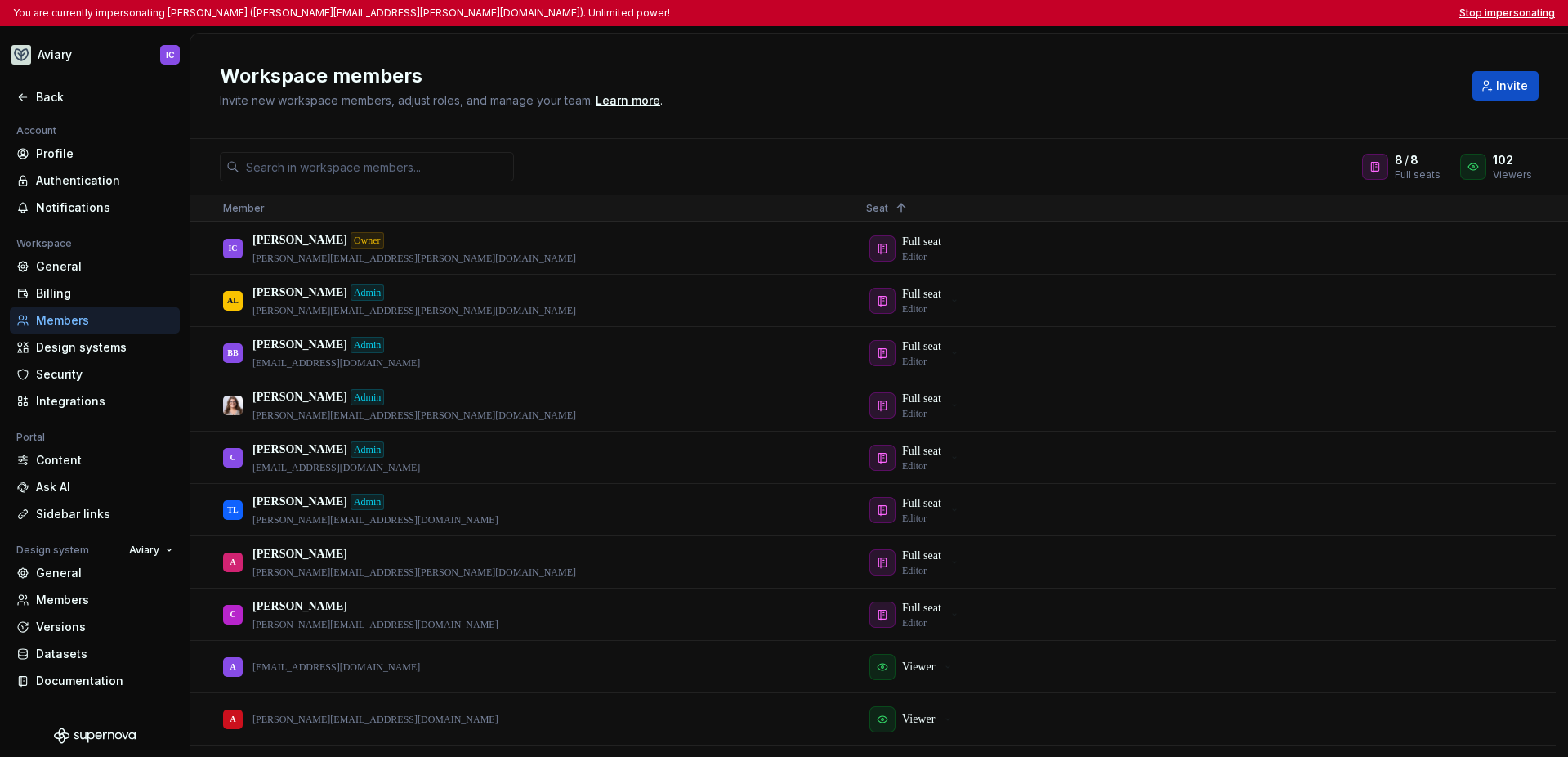
click at [1110, 12] on button "Stop impersonating" at bounding box center [1507, 13] width 95 height 13
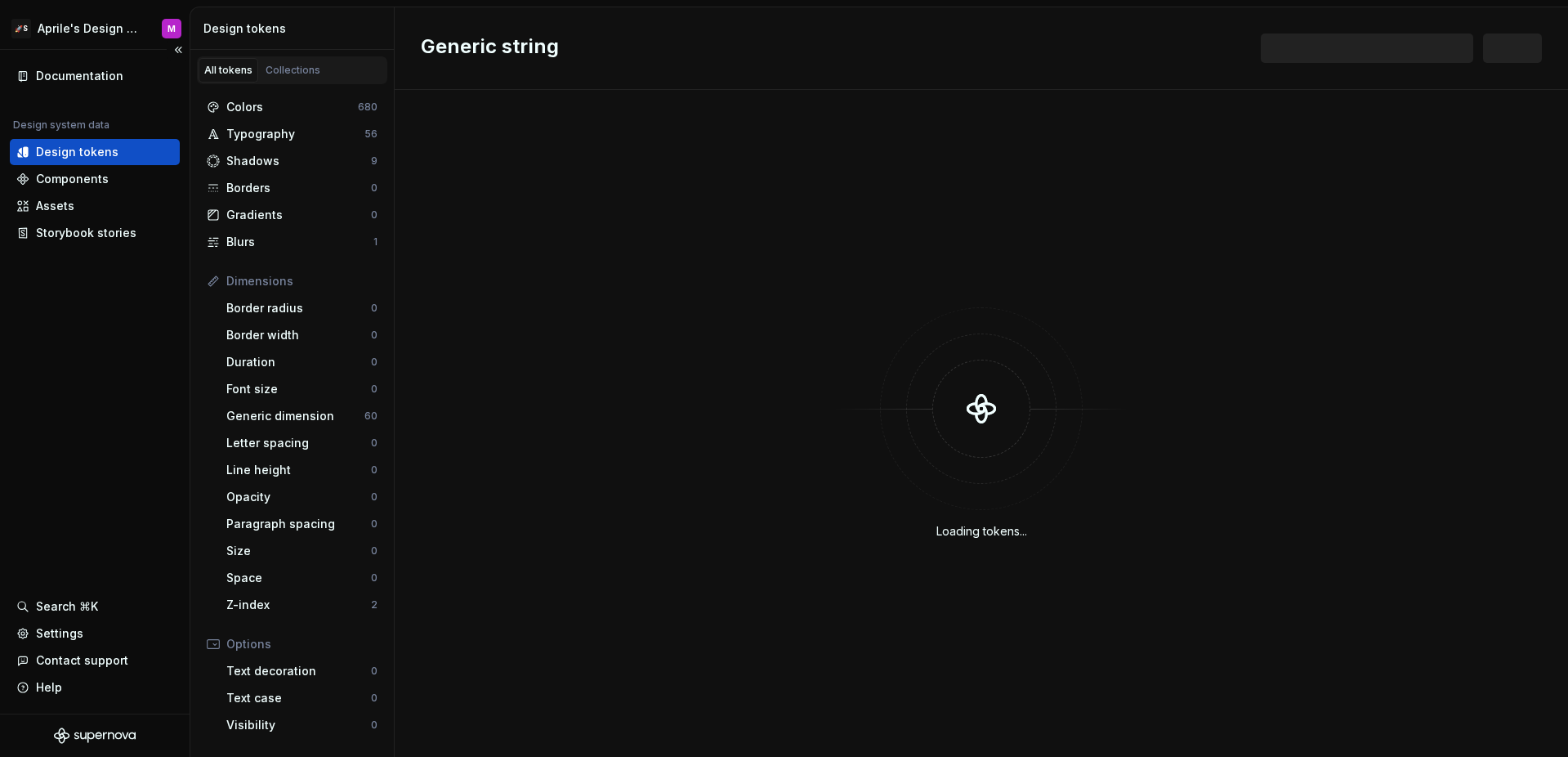
click at [155, 352] on div "Documentation Design system data Design tokens Components Assets Storybook stor…" at bounding box center [94, 382] width 190 height 663
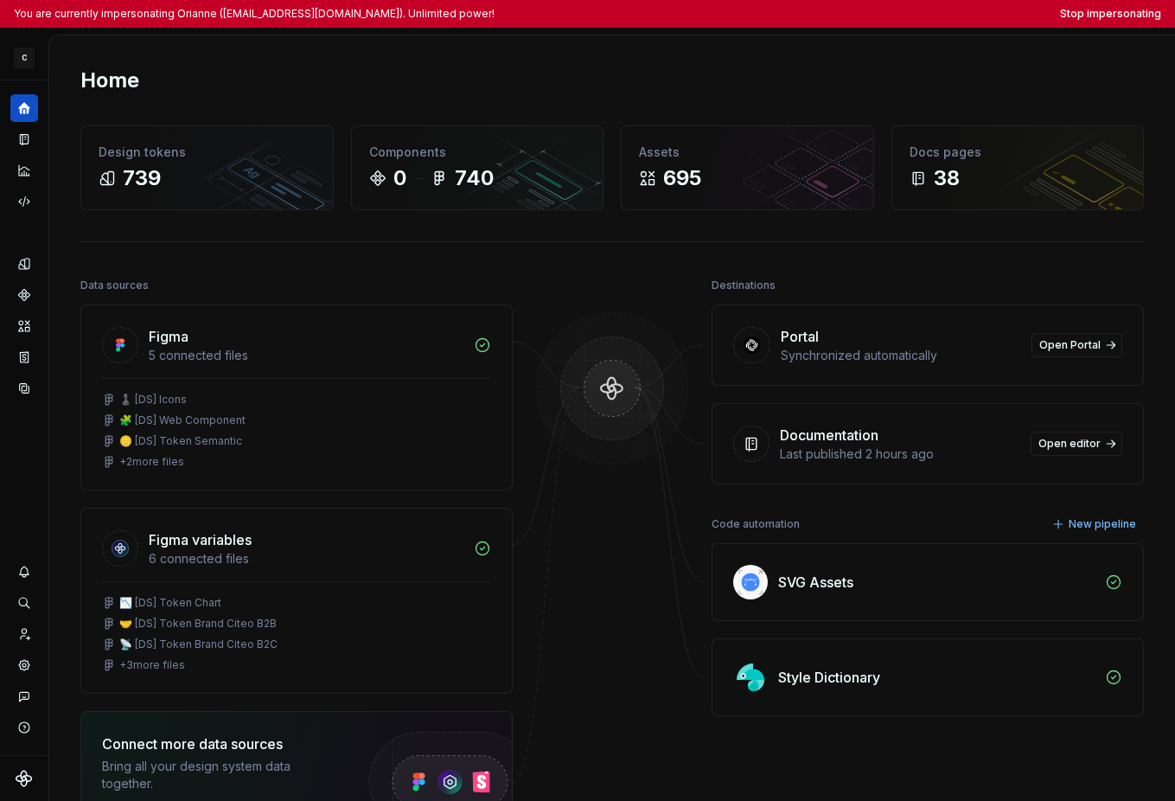
drag, startPoint x: 591, startPoint y: 73, endPoint x: 830, endPoint y: 67, distance: 239.6
click at [591, 73] on div "Home" at bounding box center [612, 81] width 1064 height 28
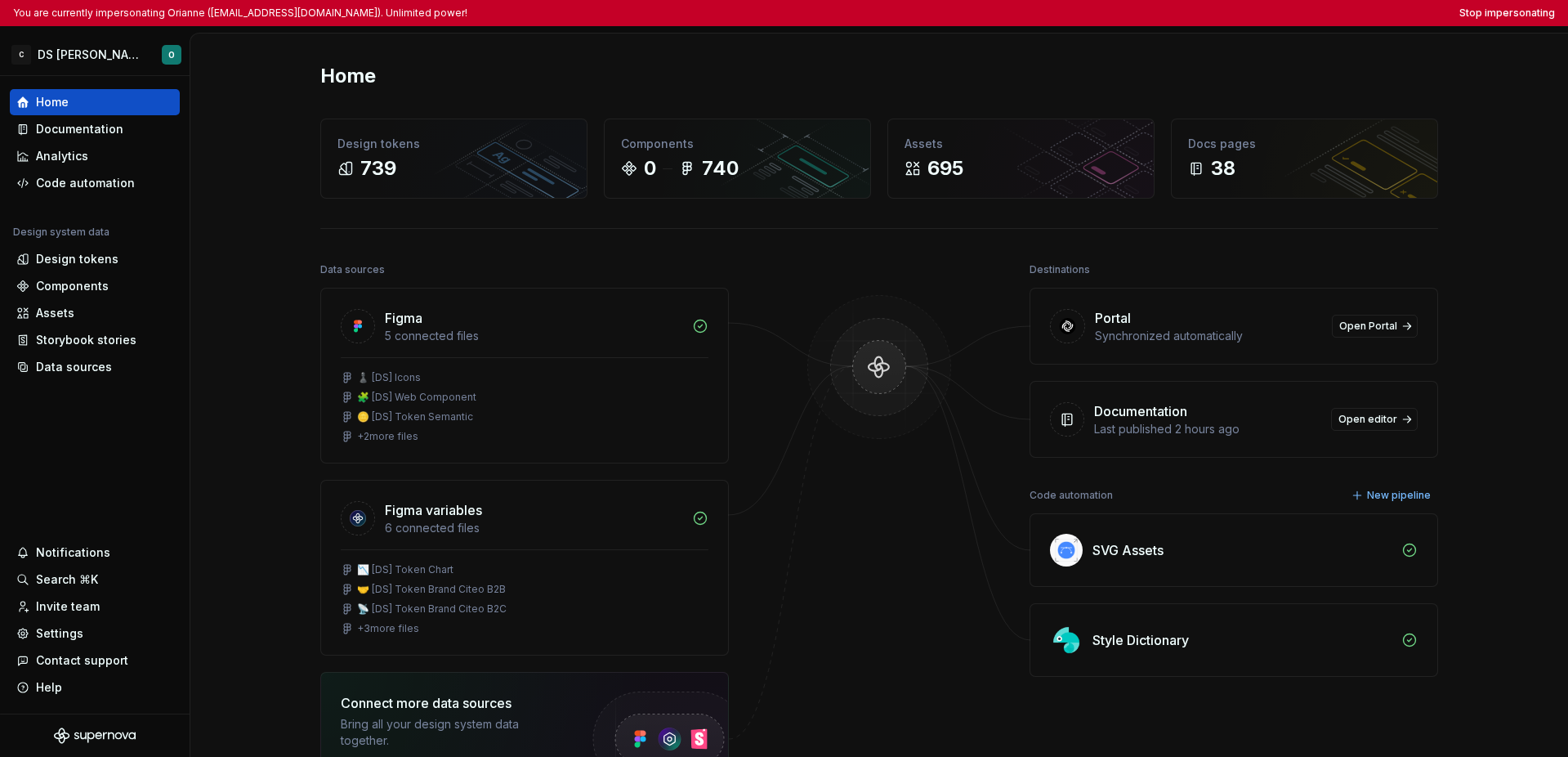
click at [1057, 86] on div "Home" at bounding box center [878, 77] width 1117 height 26
click at [45, 60] on html "You are currently impersonating Orianne ([EMAIL_ADDRESS][DOMAIN_NAME]). Unlimit…" at bounding box center [784, 378] width 1568 height 757
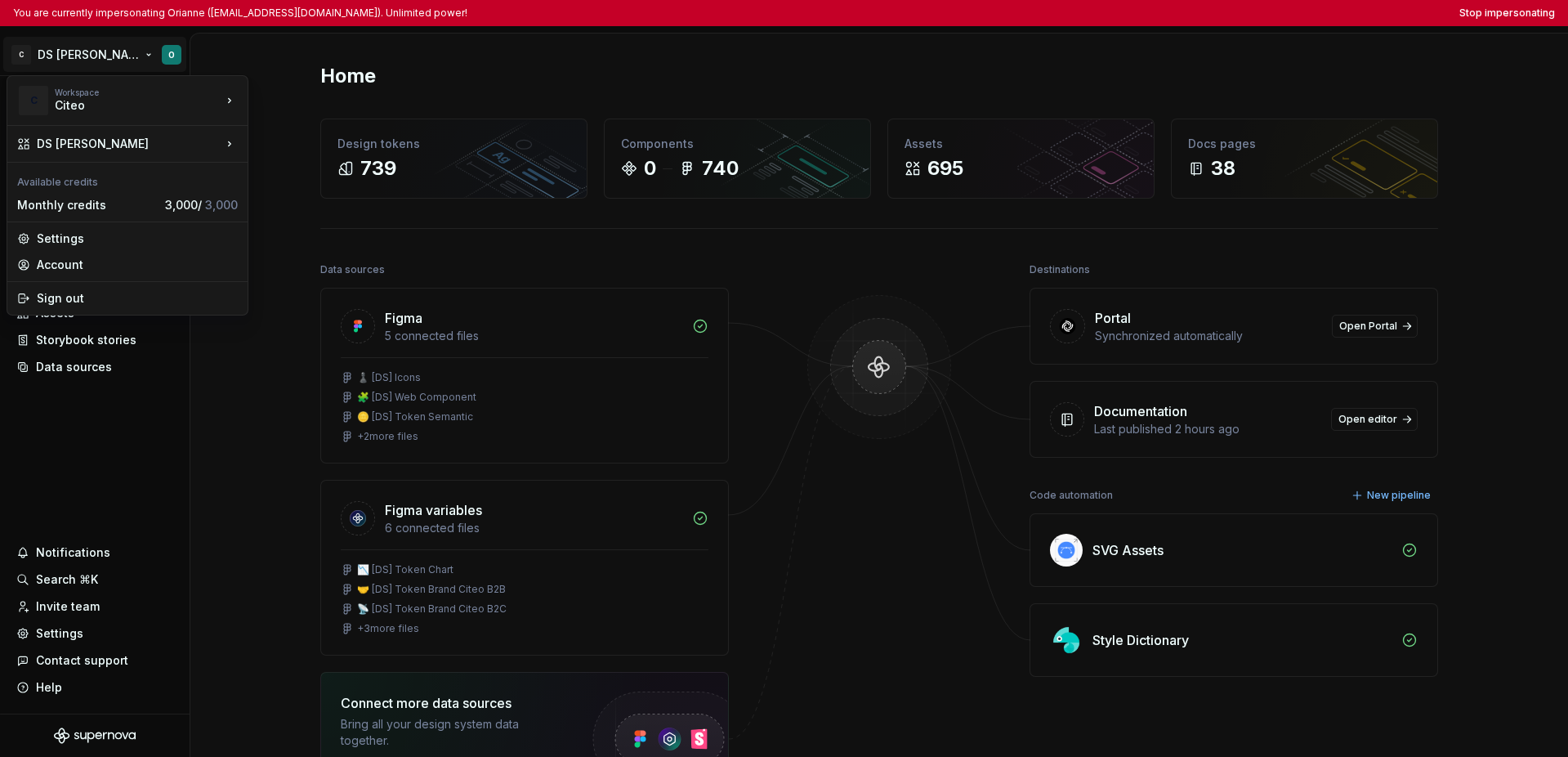
click at [68, 469] on html "You are currently impersonating Orianne ([EMAIL_ADDRESS][DOMAIN_NAME]). Unlimit…" at bounding box center [784, 378] width 1568 height 757
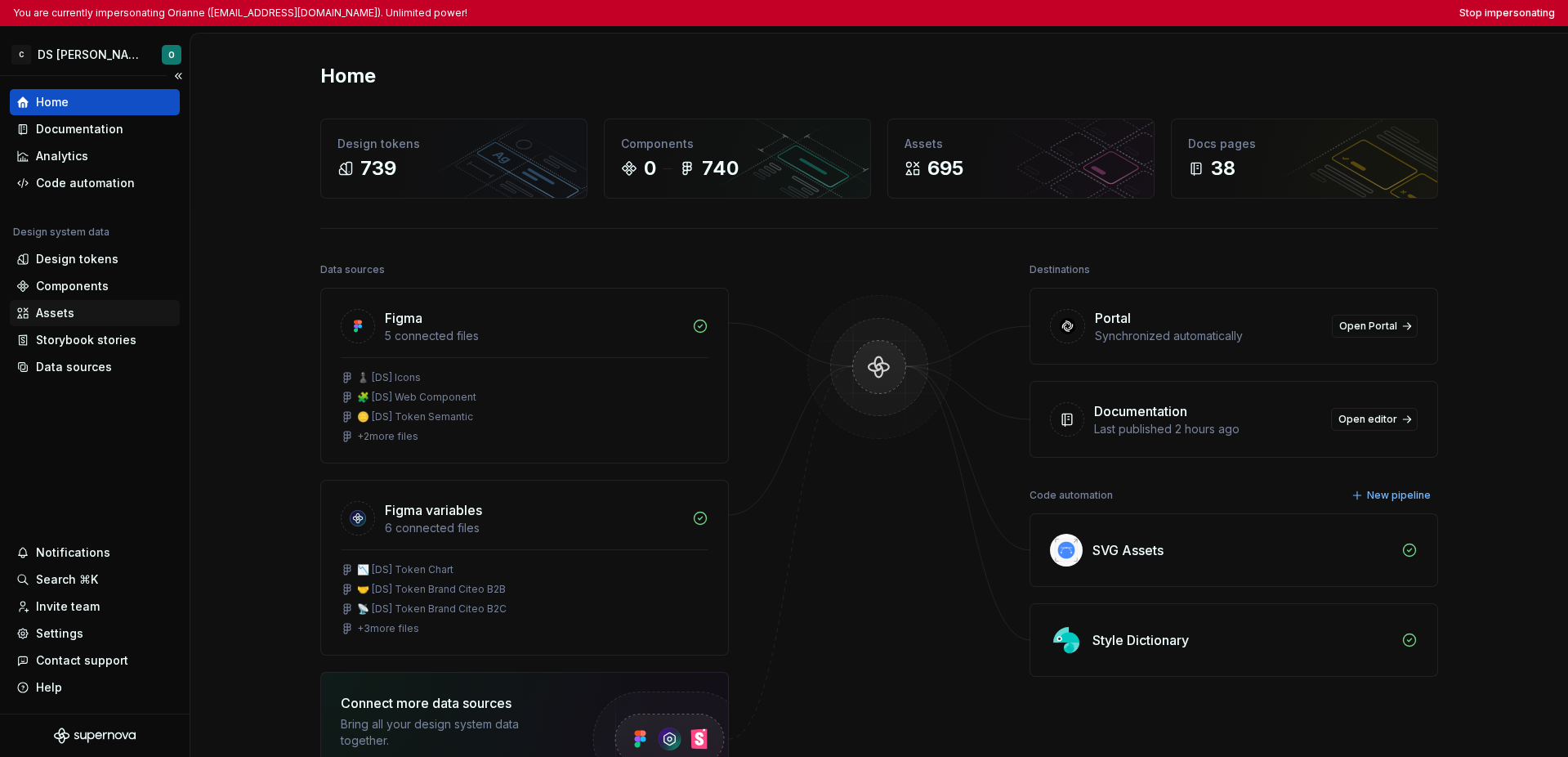
click at [82, 313] on div "Assets" at bounding box center [94, 313] width 157 height 16
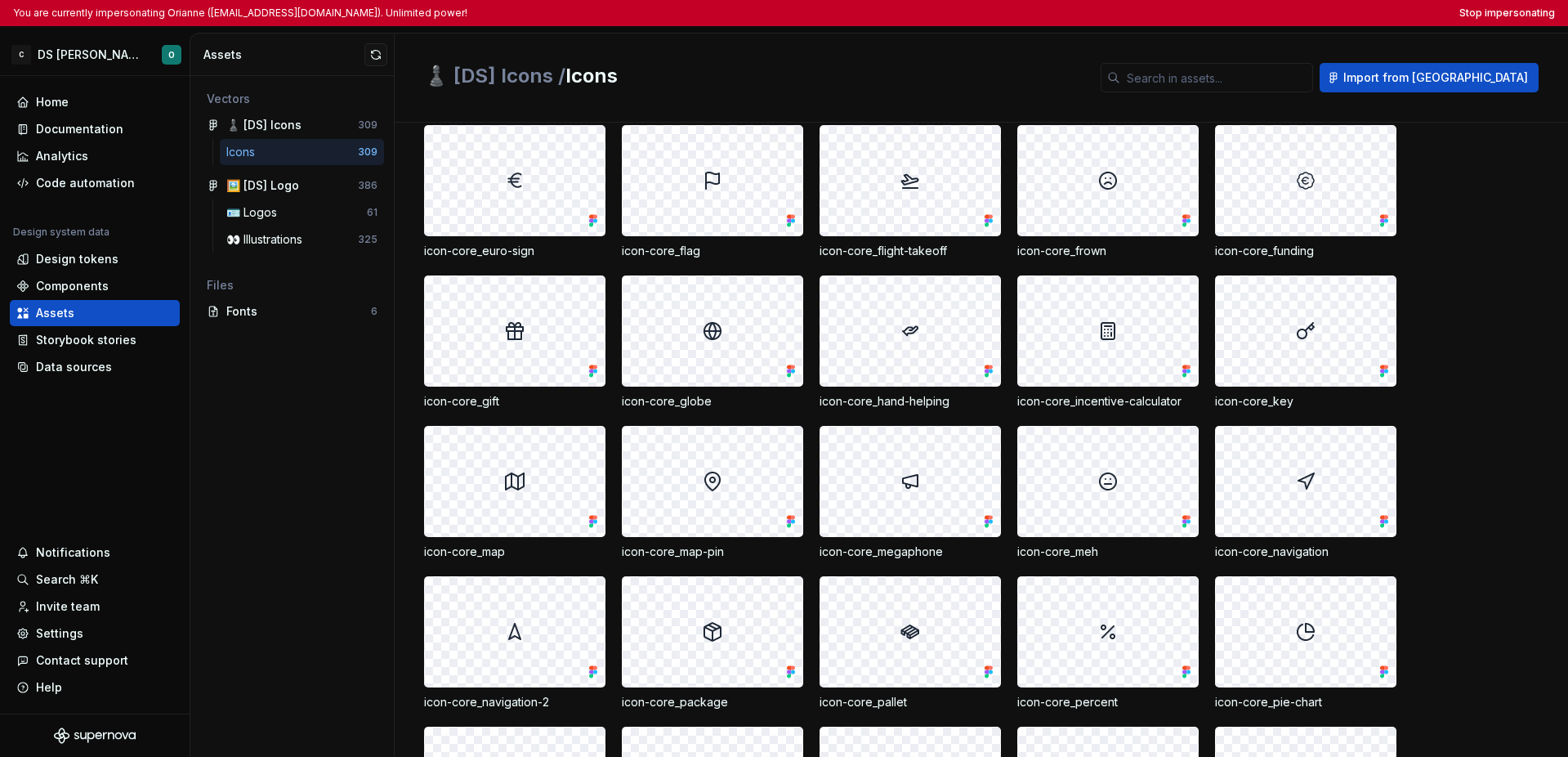
scroll to position [1095, 0]
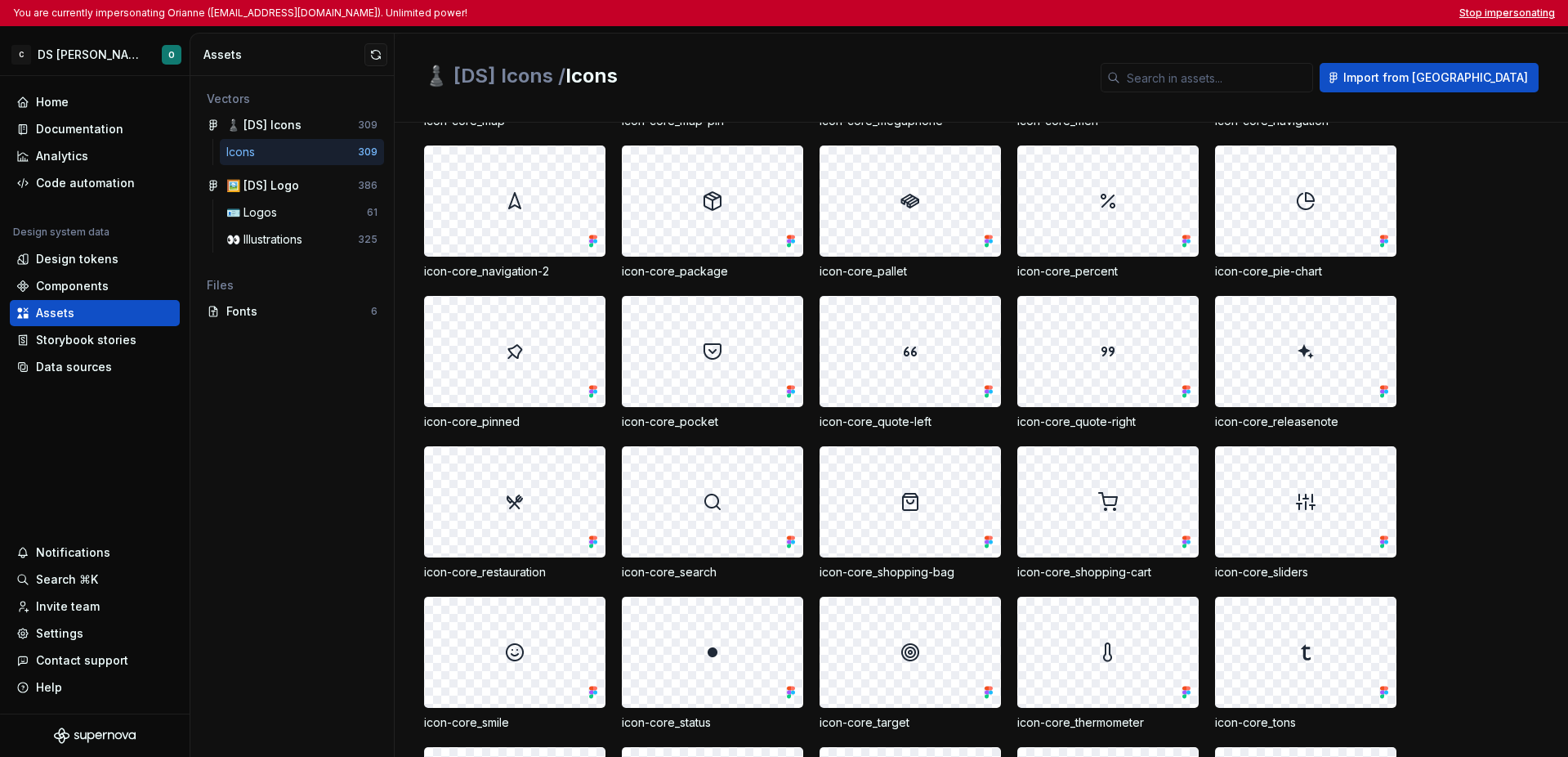
click at [1110, 9] on button "Stop impersonating" at bounding box center [1507, 13] width 95 height 13
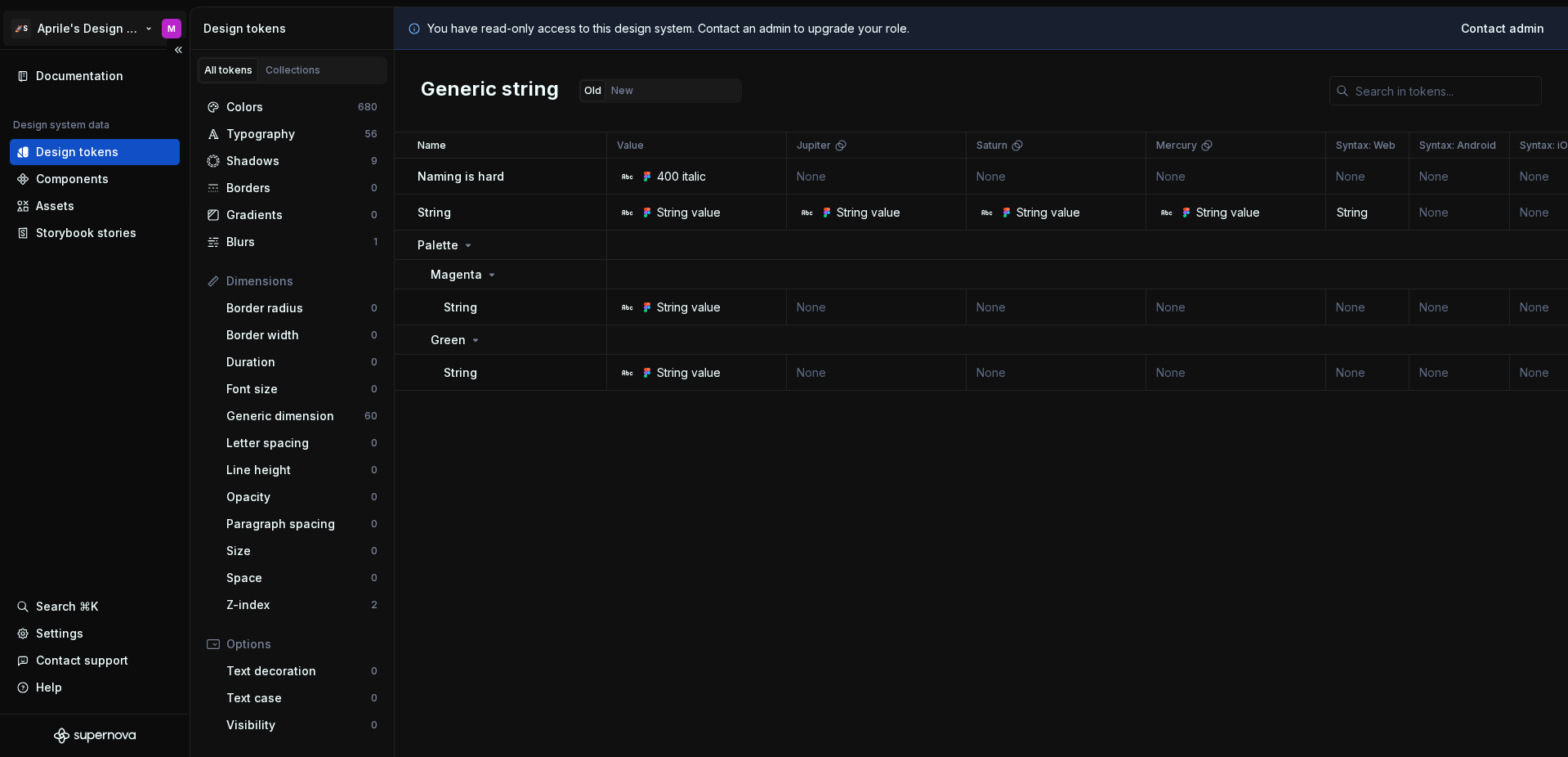
click at [82, 37] on html "🚀S Aprile's Design System M Documentation Design system data Design tokens Comp…" at bounding box center [784, 378] width 1568 height 757
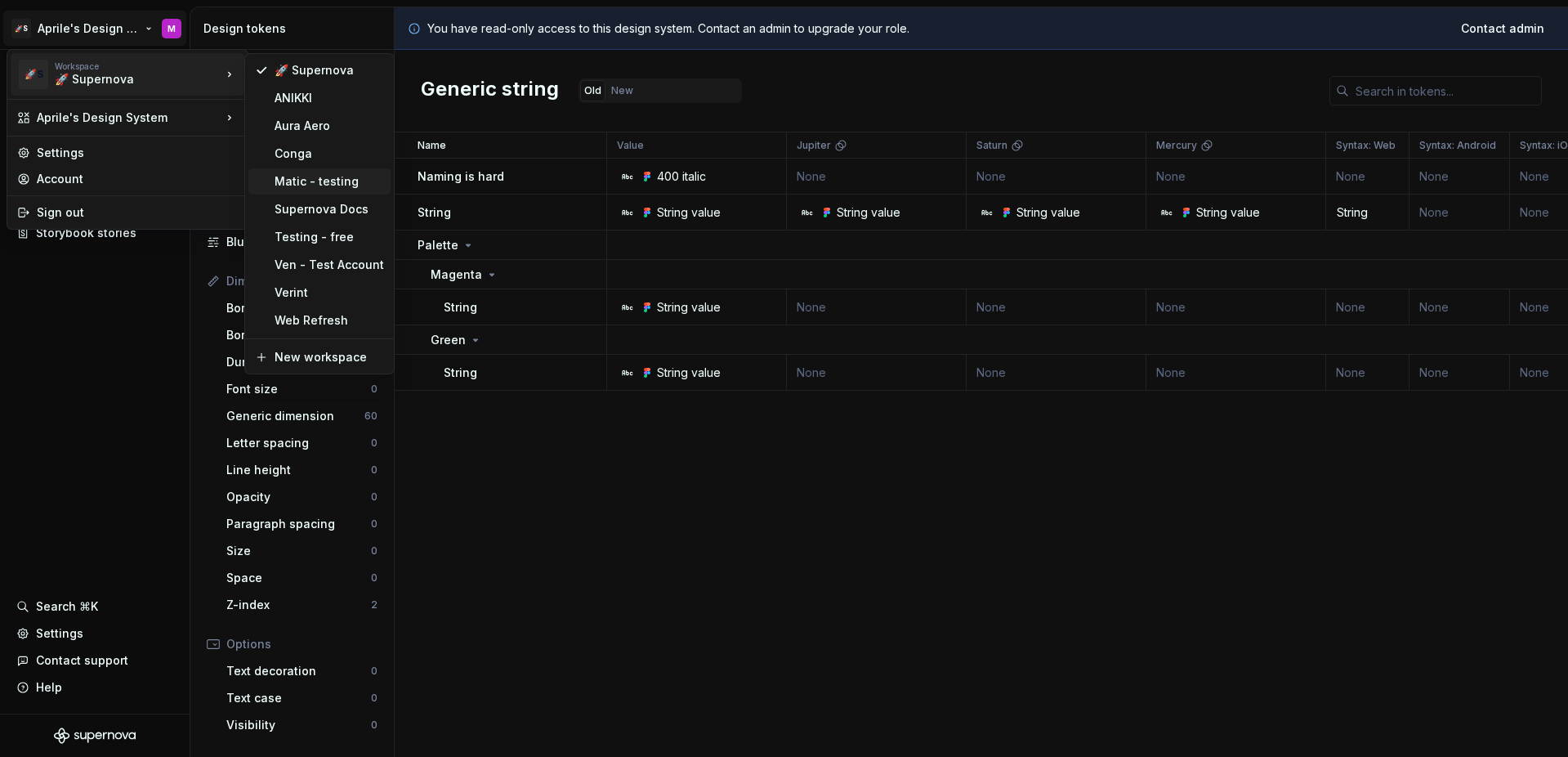
click at [292, 180] on div "Matic - testing" at bounding box center [330, 181] width 110 height 16
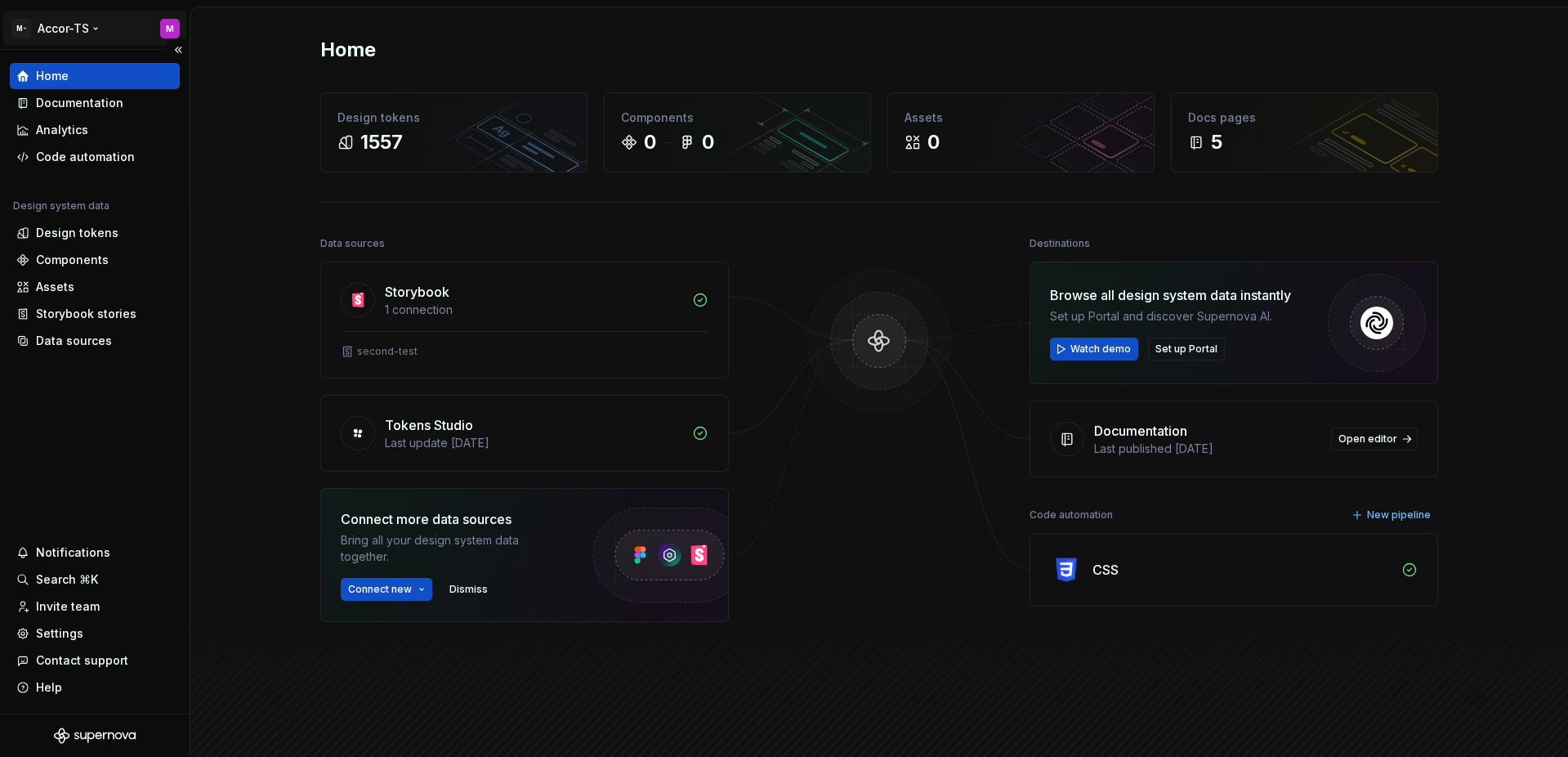
click at [77, 34] on html "M- Accor-TS M Home Documentation Analytics Code automation Design system data D…" at bounding box center [784, 378] width 1568 height 757
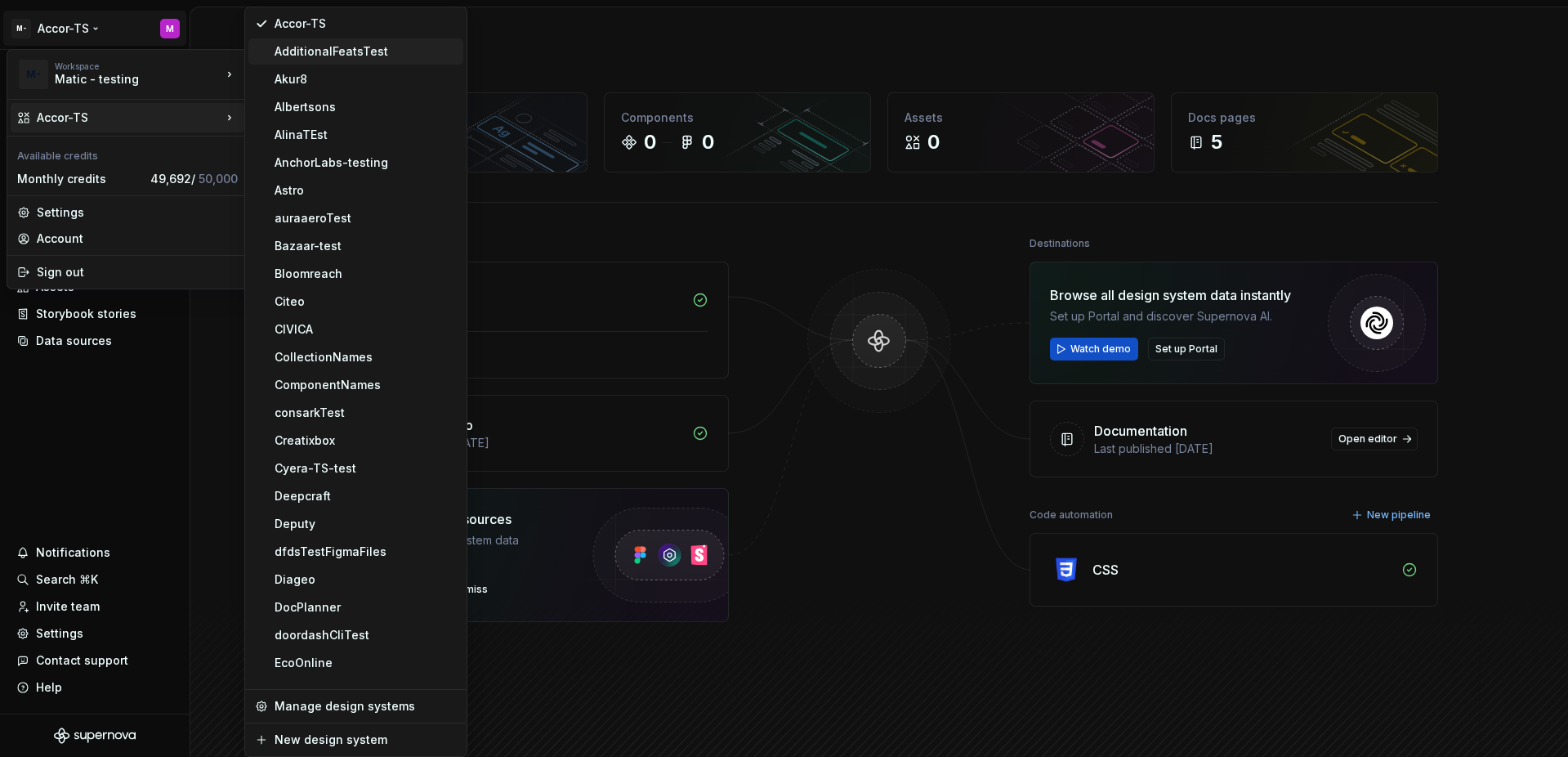
click at [285, 58] on div "AdditionalFeatsTest" at bounding box center [366, 51] width 182 height 16
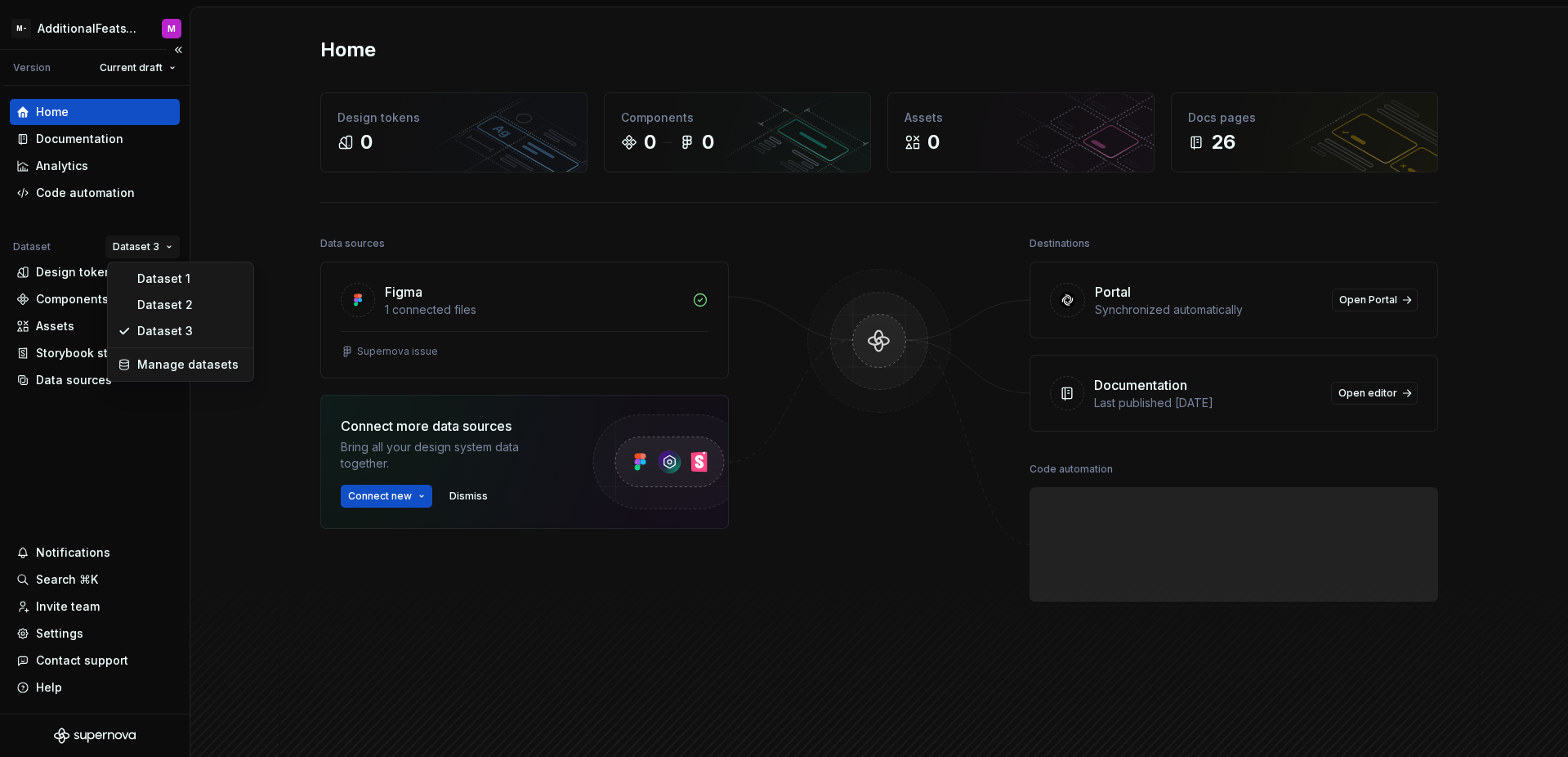
click at [142, 247] on html "M- AdditionalFeatsTest M Version Current draft Home Documentation Analytics Cod…" at bounding box center [784, 378] width 1568 height 757
click at [151, 279] on div "Dataset 1" at bounding box center [190, 278] width 106 height 16
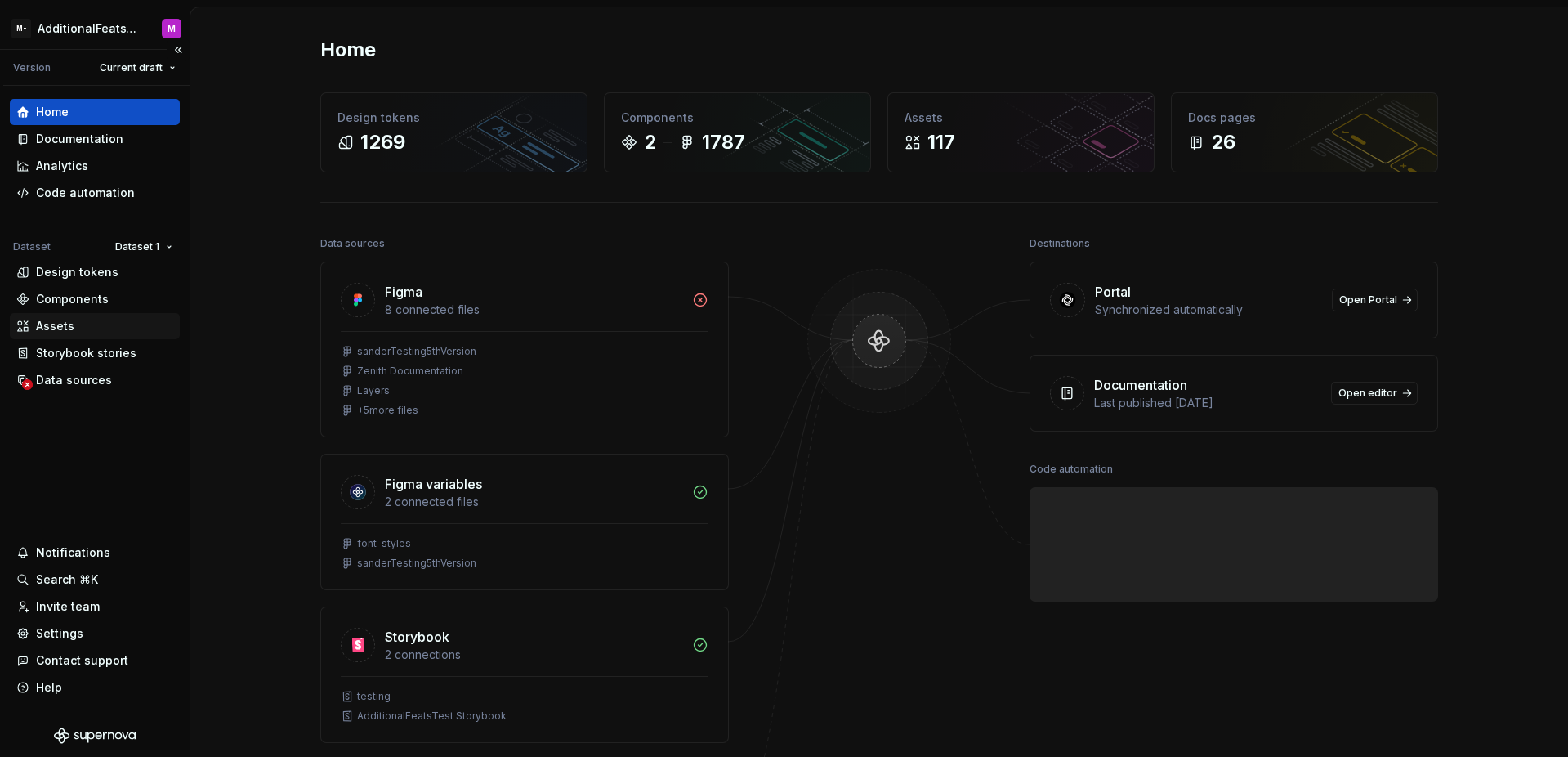
click at [100, 317] on div "Assets" at bounding box center [94, 326] width 170 height 26
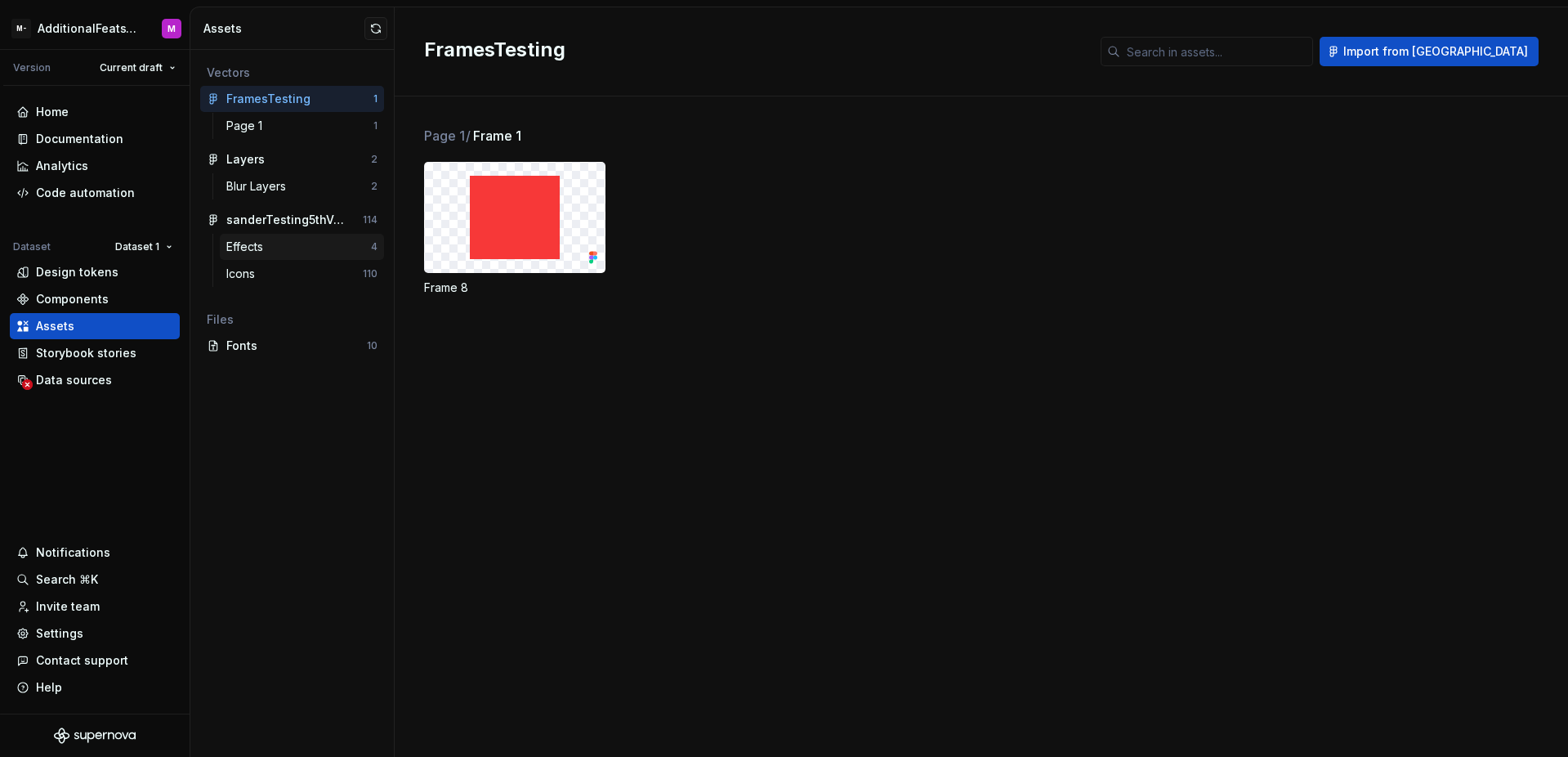
click at [293, 245] on div "Effects" at bounding box center [298, 247] width 145 height 16
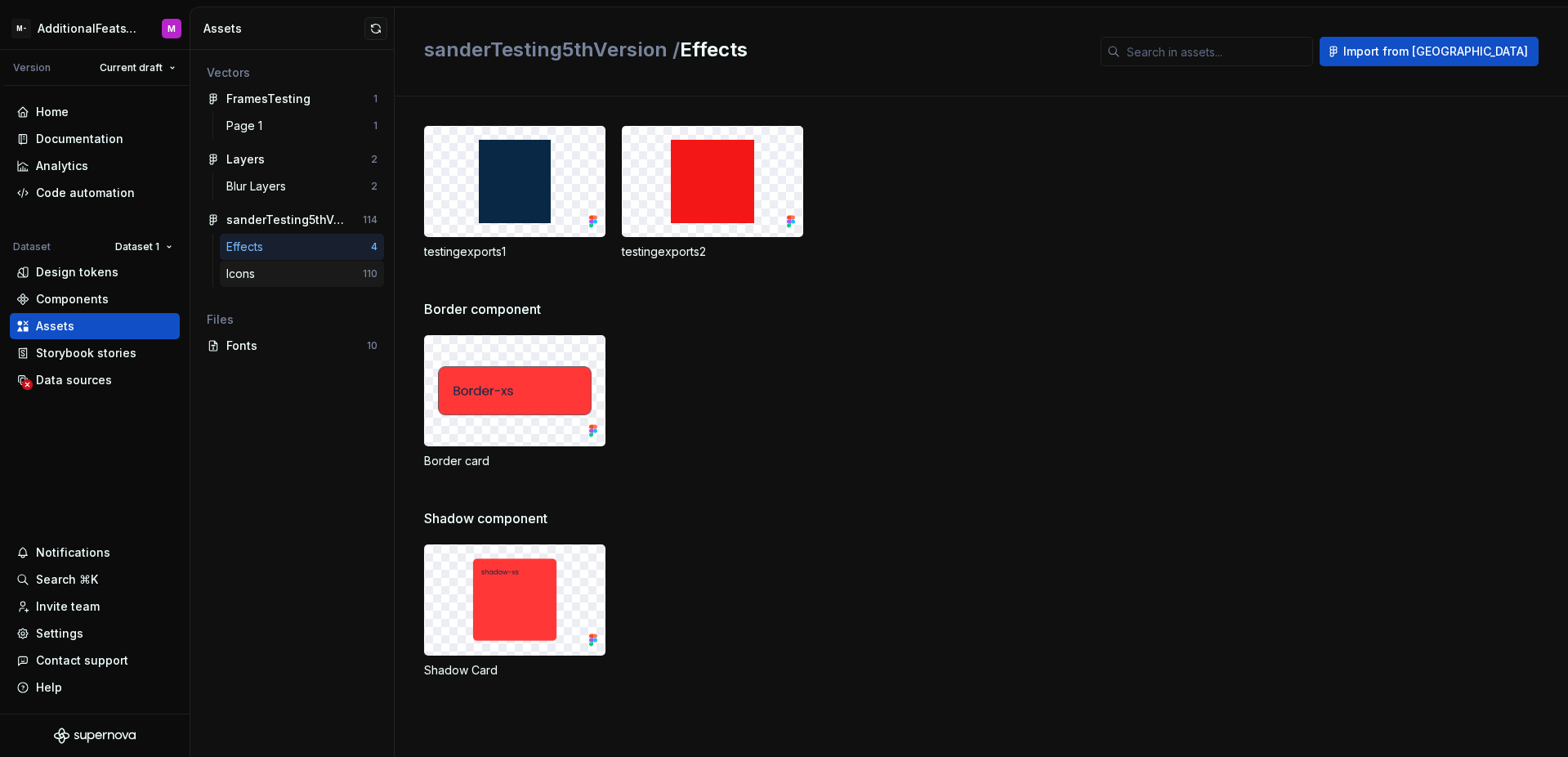
click at [305, 271] on div "Icons" at bounding box center [295, 273] width 136 height 16
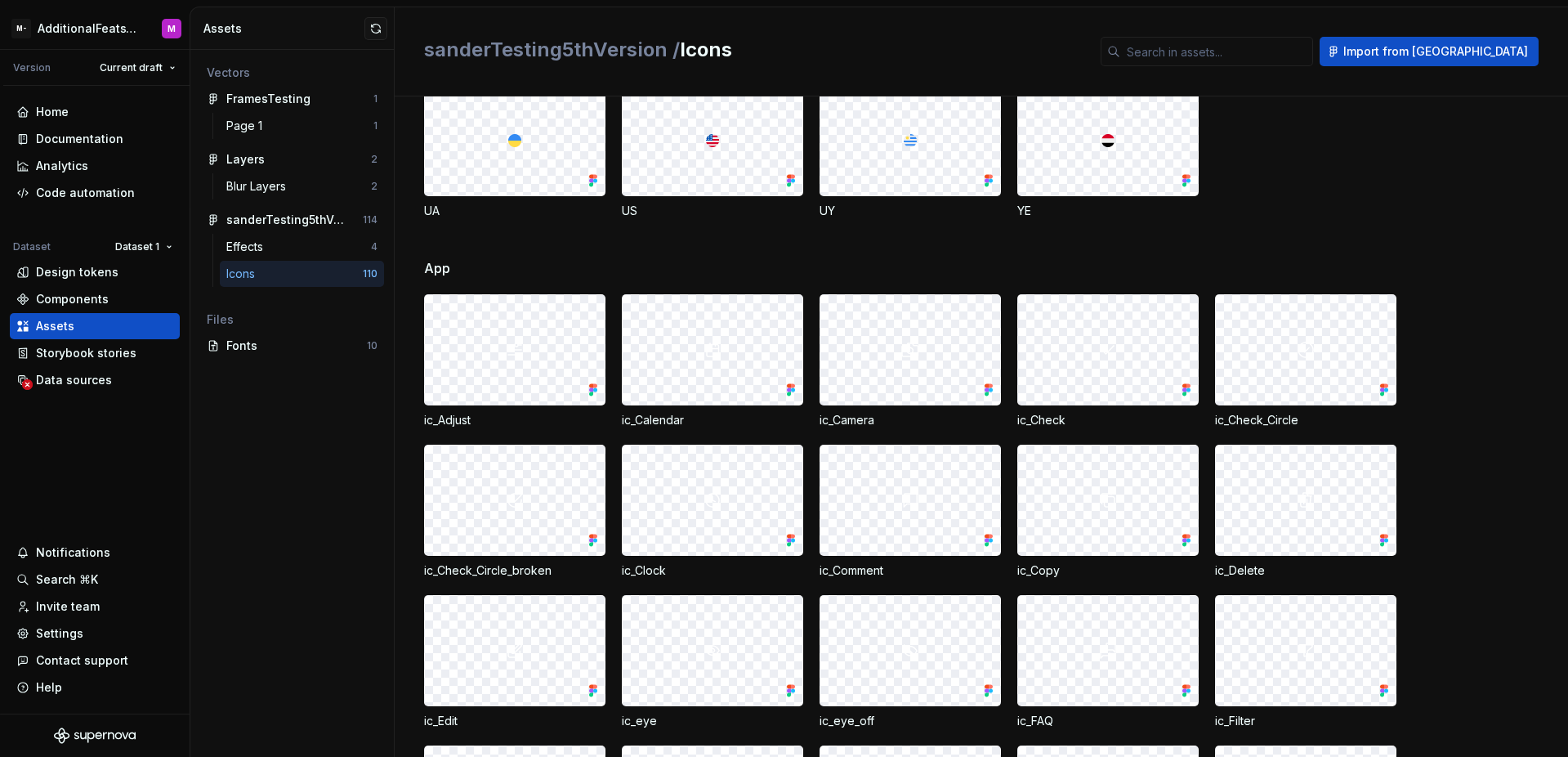
scroll to position [888, 0]
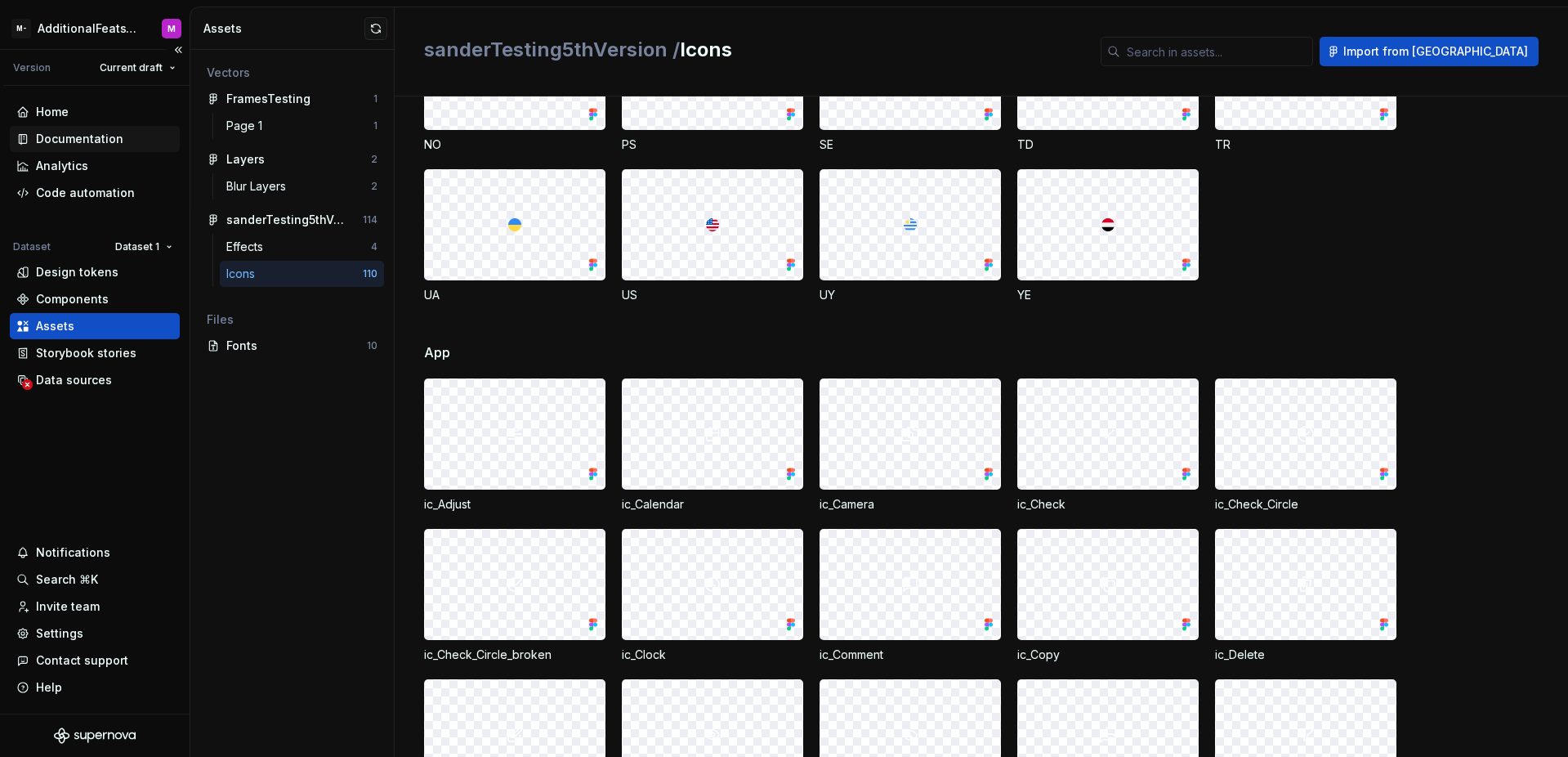
click at [109, 137] on div "Documentation" at bounding box center [79, 138] width 88 height 16
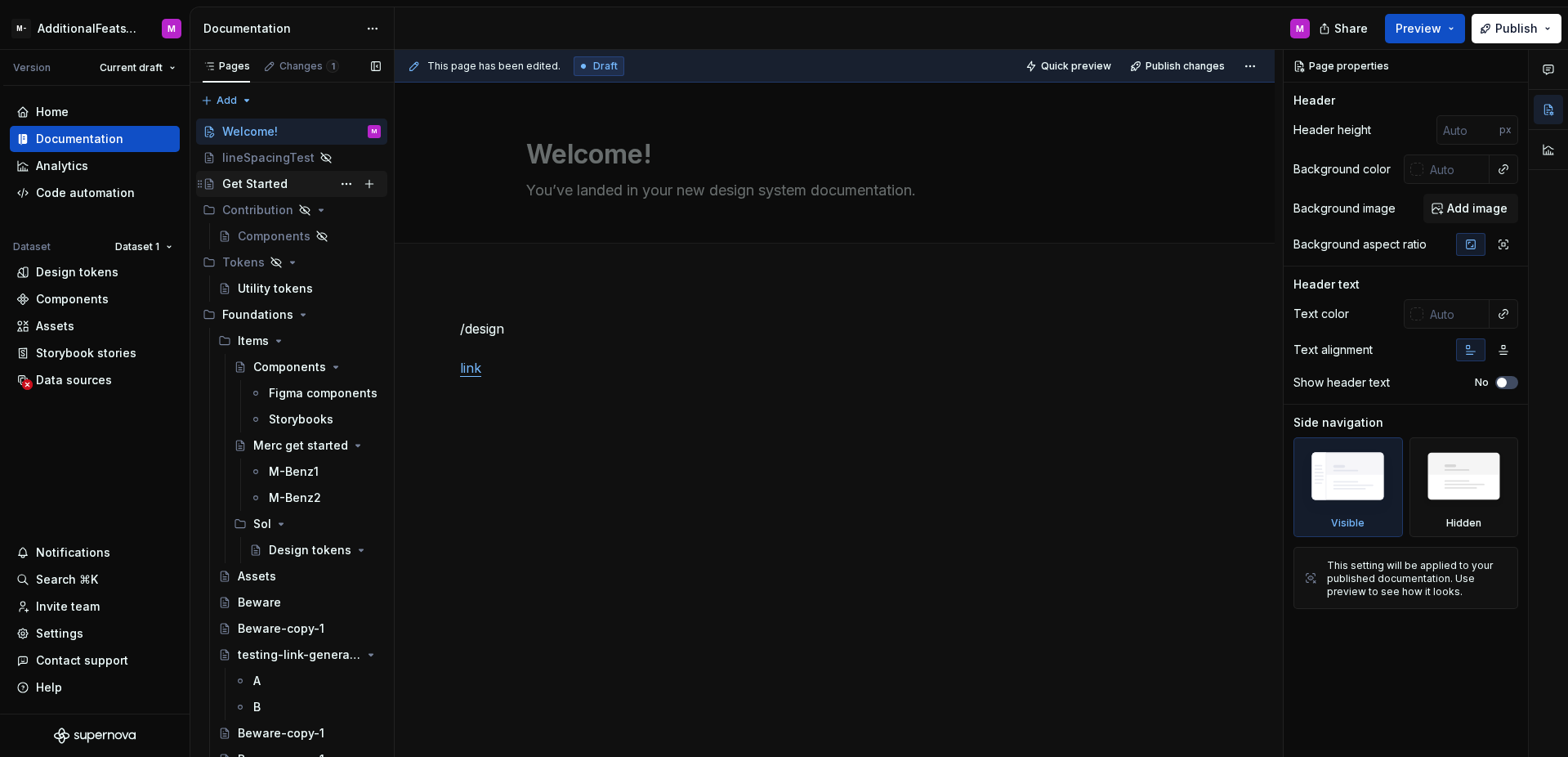
click at [280, 180] on div "Get Started" at bounding box center [254, 183] width 65 height 16
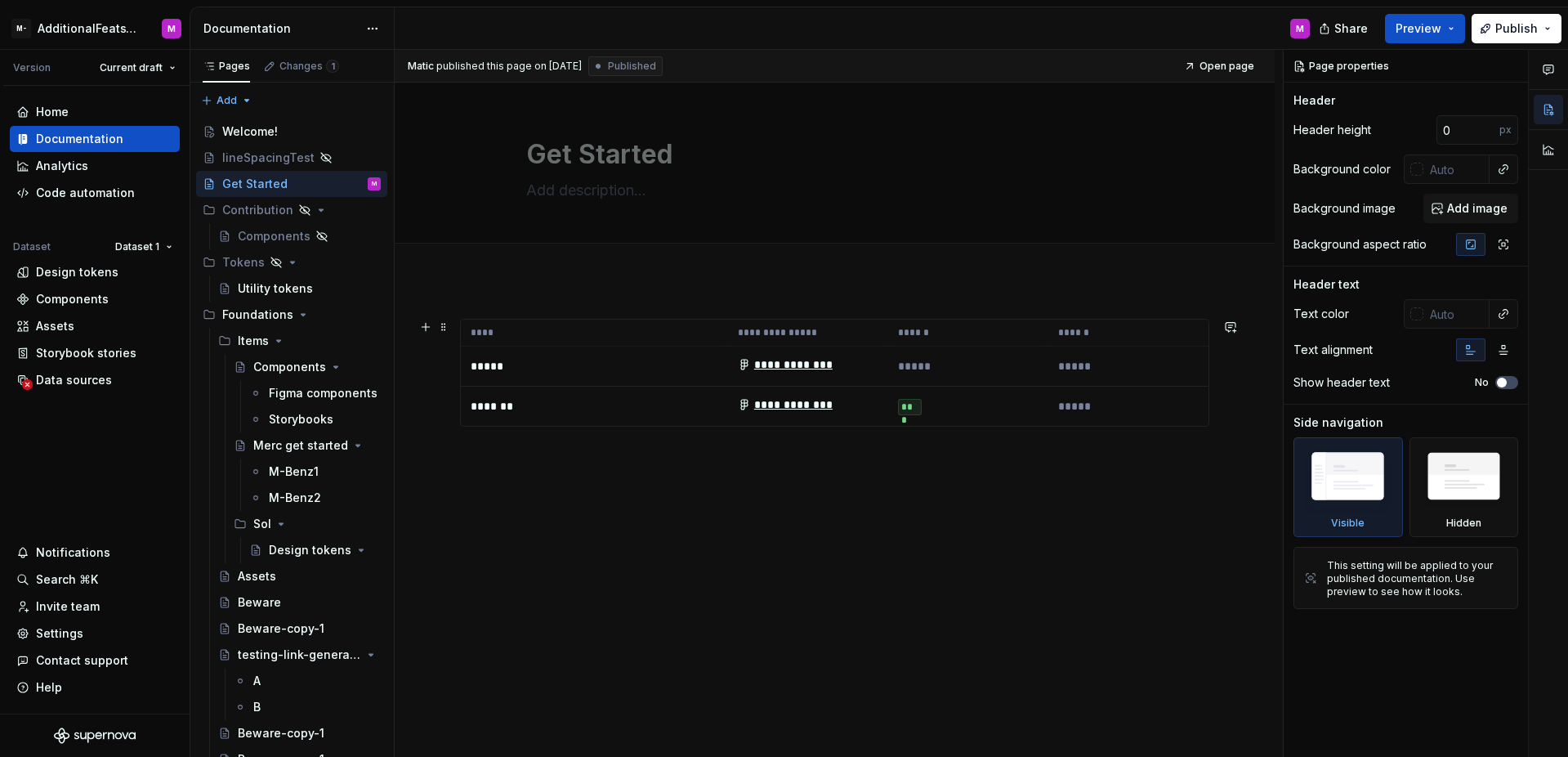
type textarea "*"
click at [728, 380] on td "**********" at bounding box center [809, 367] width 161 height 40
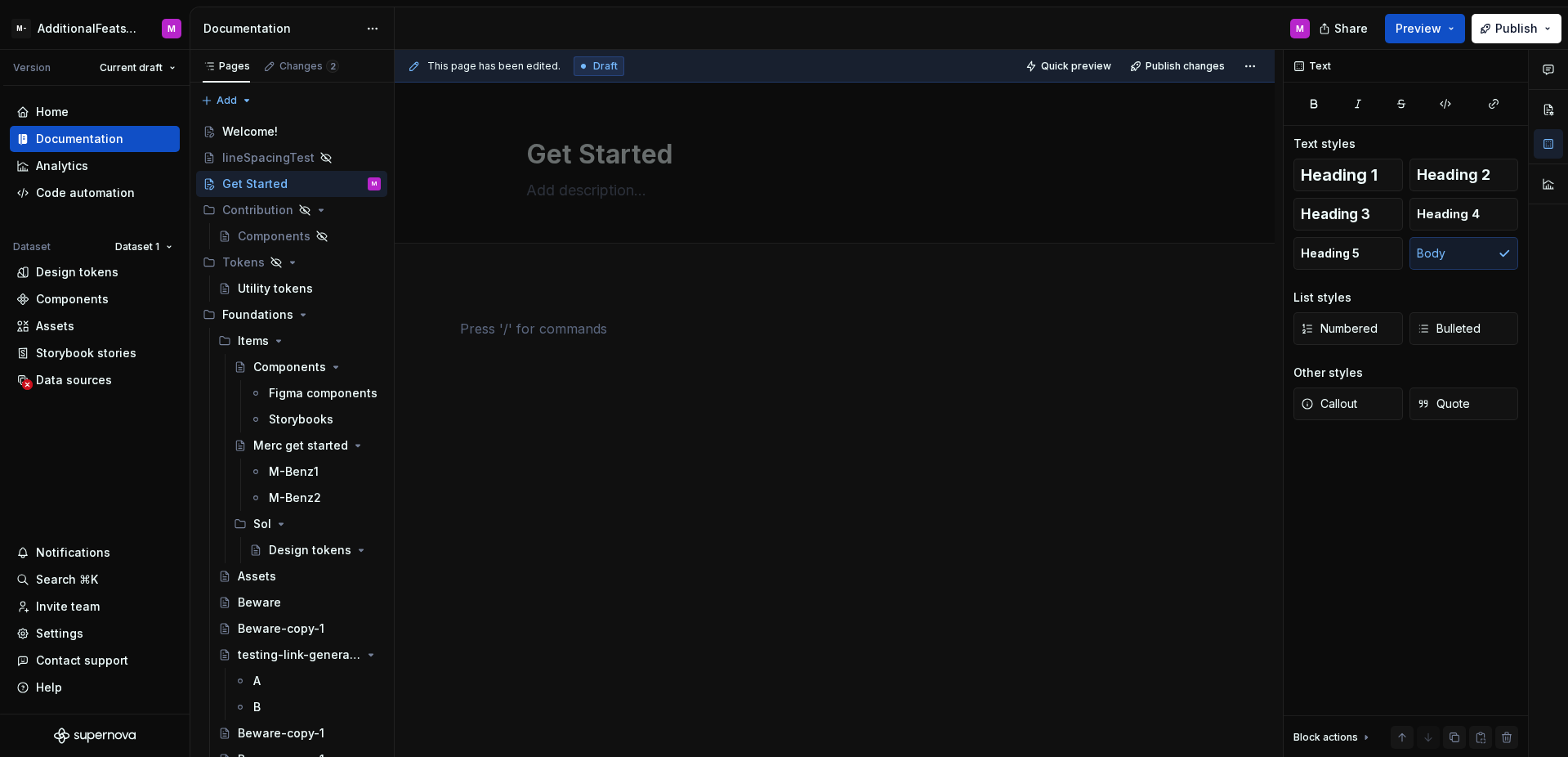
click at [686, 385] on div at bounding box center [834, 359] width 749 height 81
click at [653, 306] on div at bounding box center [834, 454] width 879 height 348
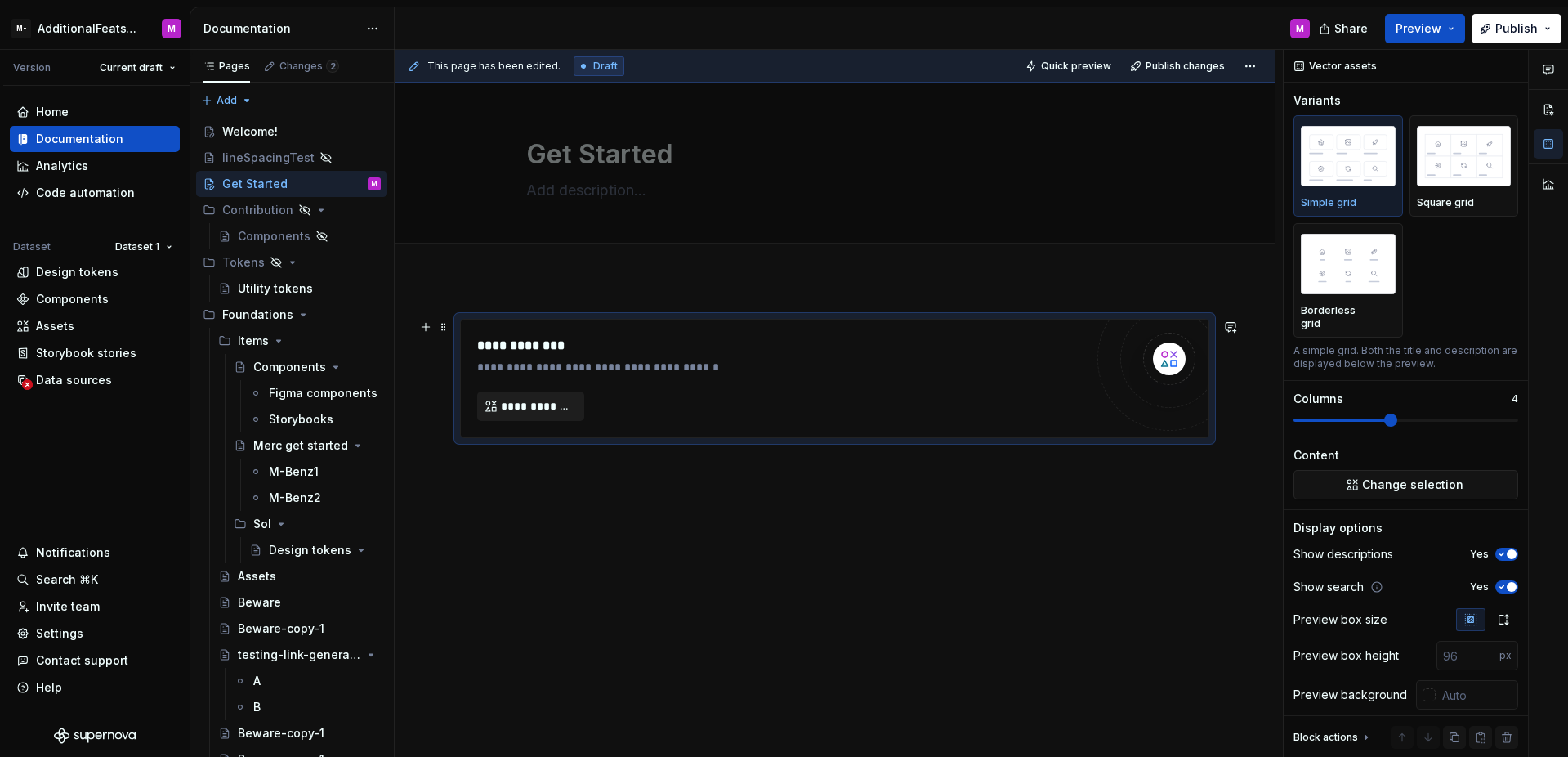
click at [557, 404] on span "**********" at bounding box center [537, 405] width 73 height 16
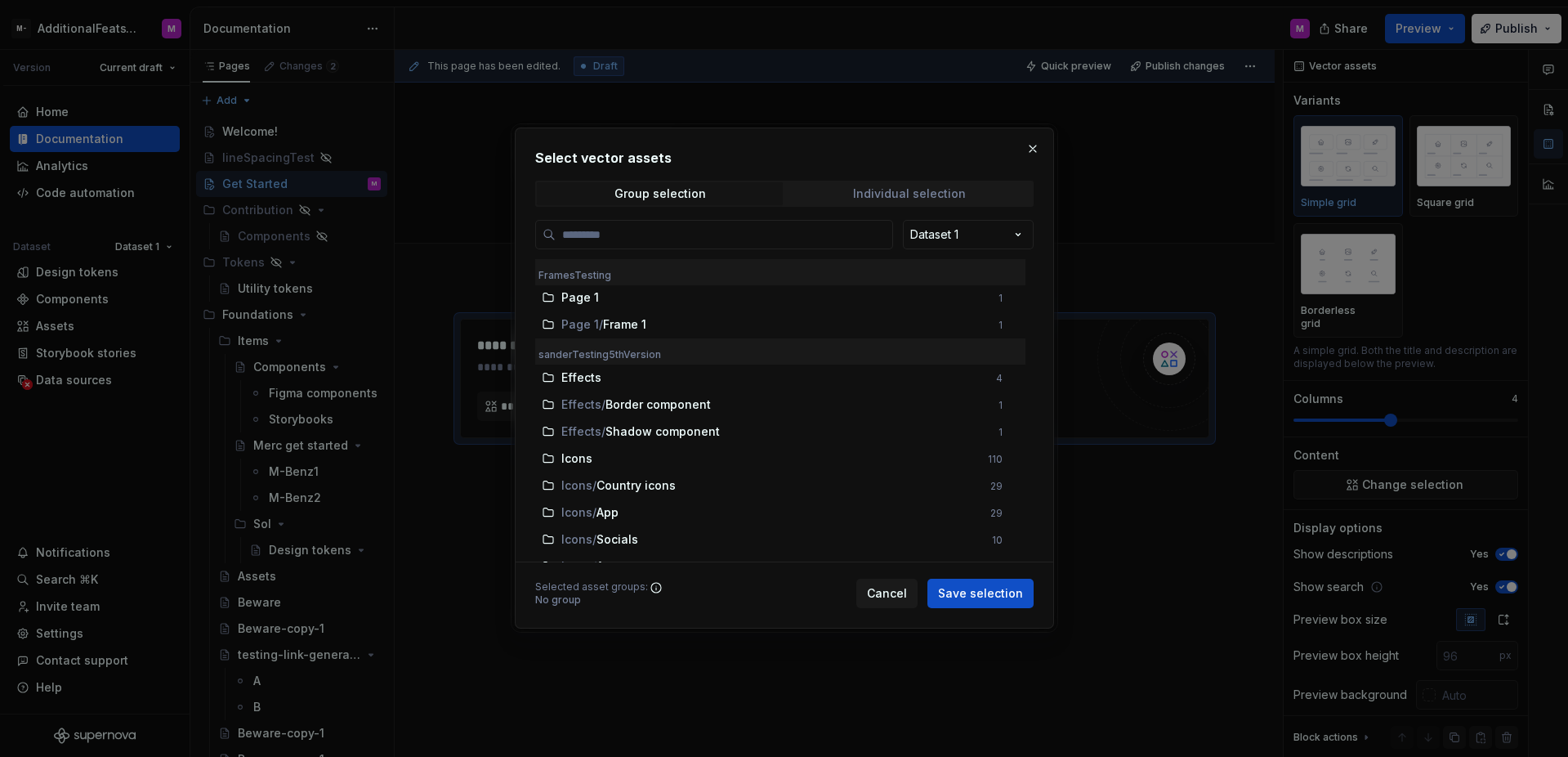
click at [822, 187] on span "Individual selection" at bounding box center [909, 194] width 246 height 23
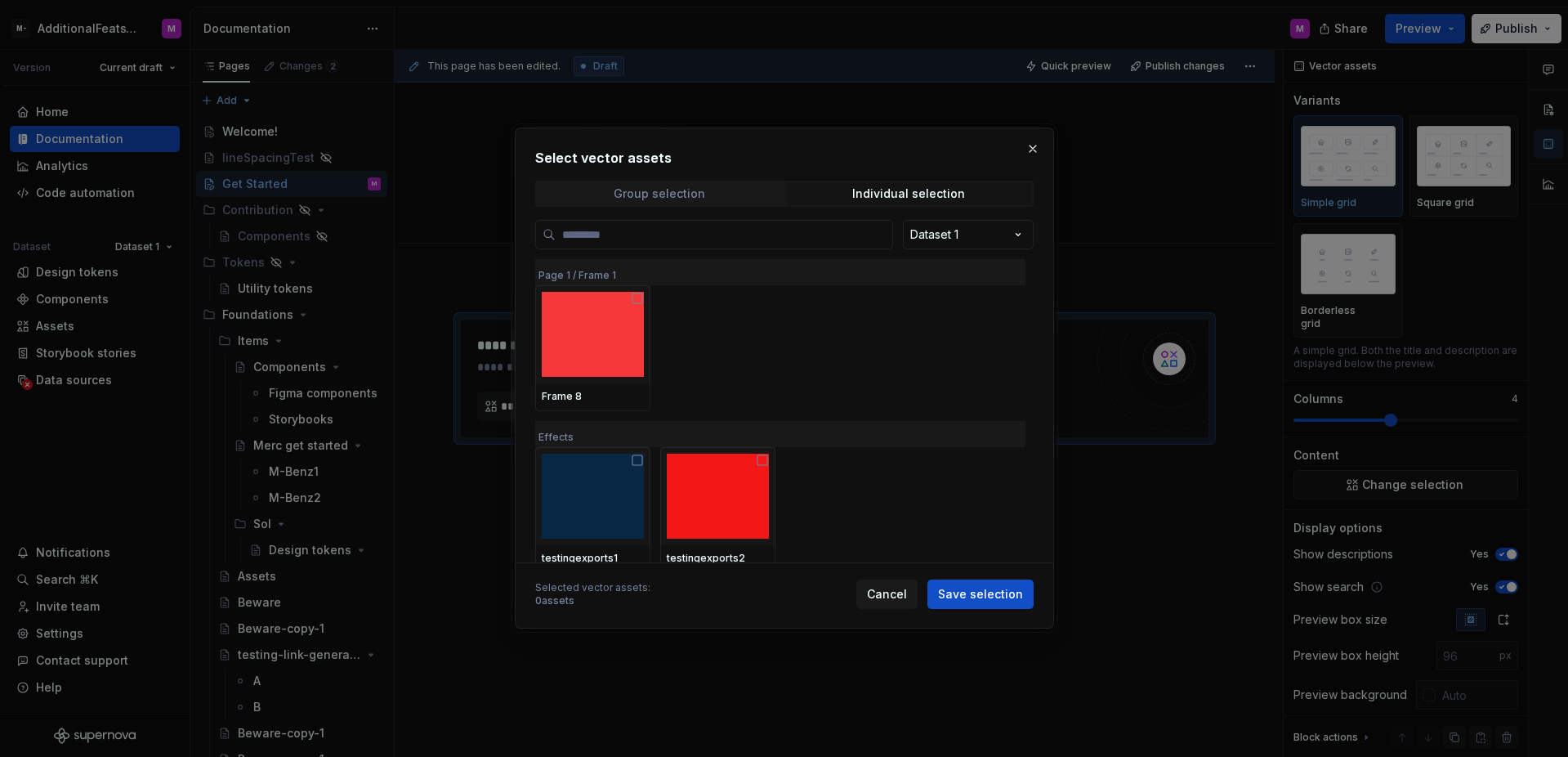
click at [724, 197] on span "Group selection" at bounding box center [659, 194] width 246 height 23
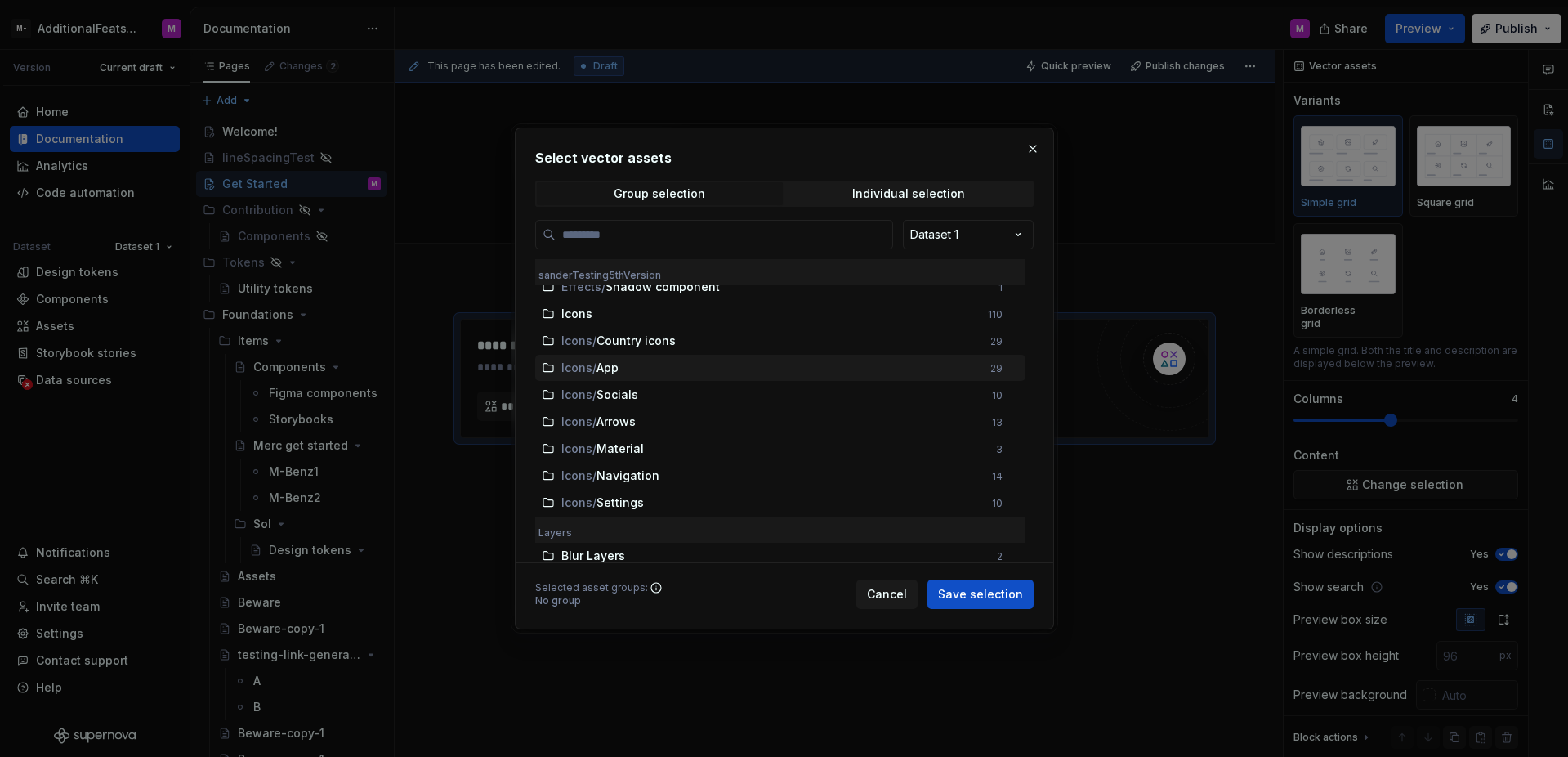
scroll to position [177, 0]
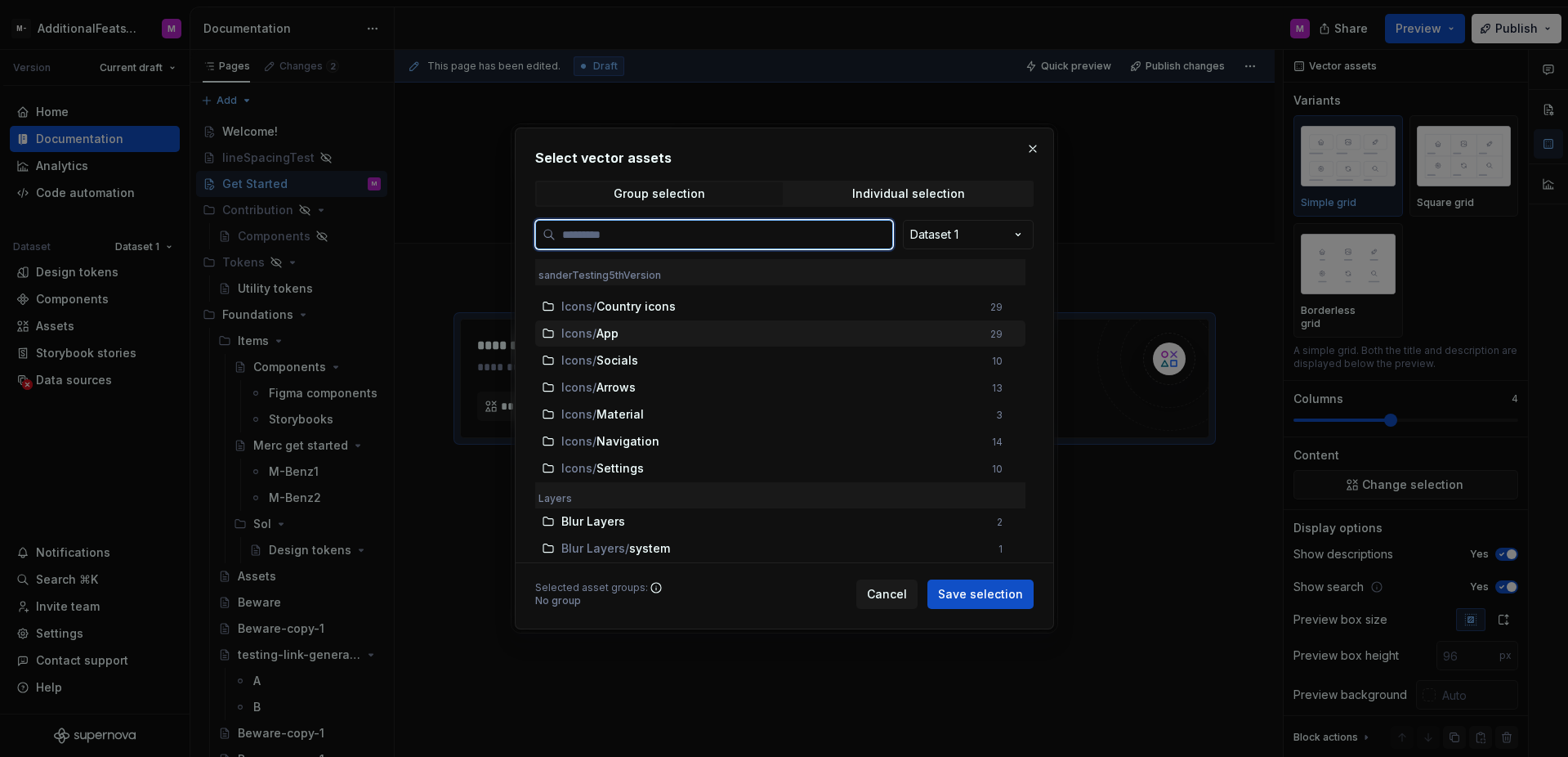
click at [665, 330] on div "Icons / App" at bounding box center [771, 333] width 419 height 16
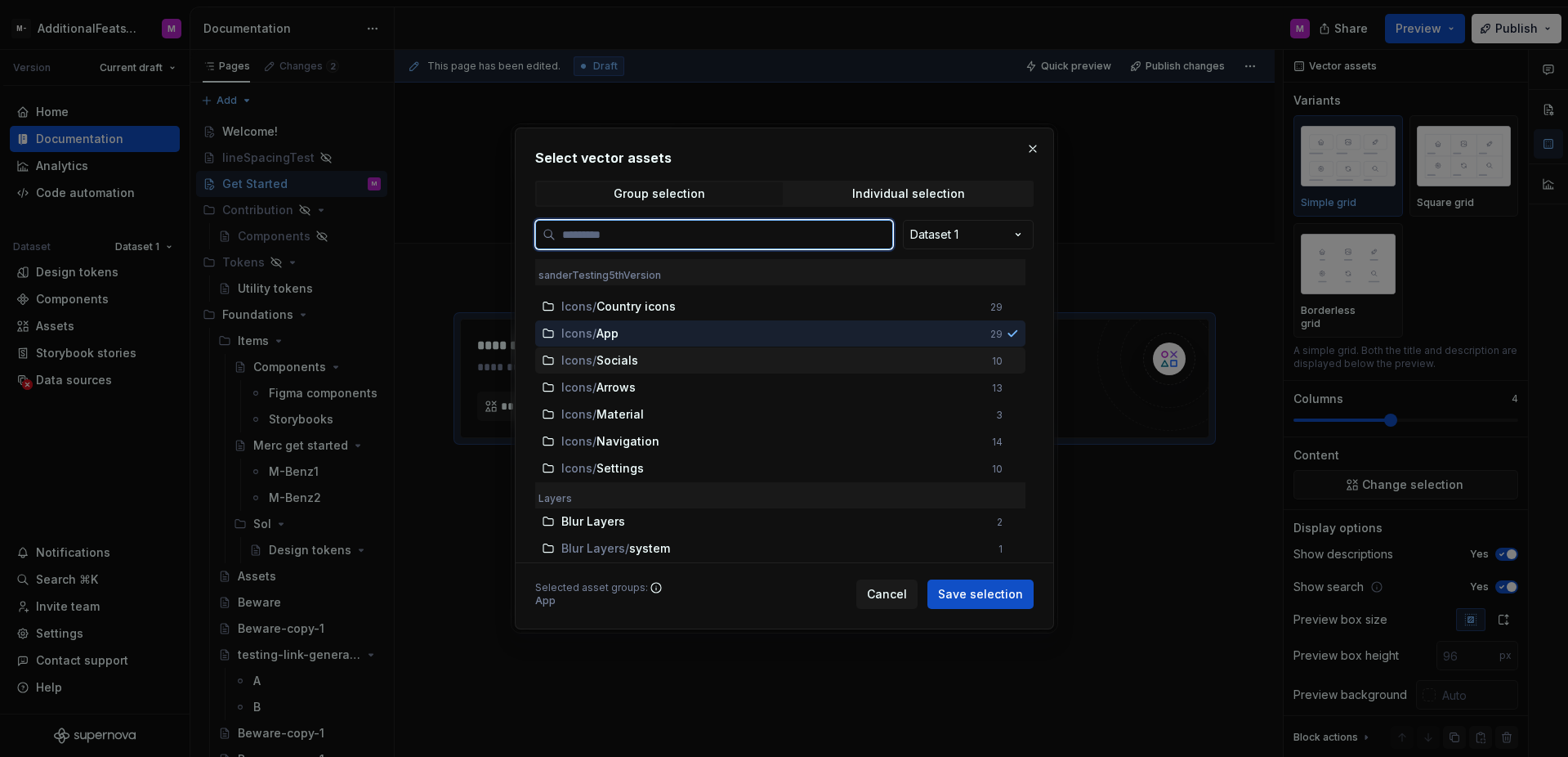
click at [664, 354] on div "Icons / Socials" at bounding box center [771, 360] width 420 height 16
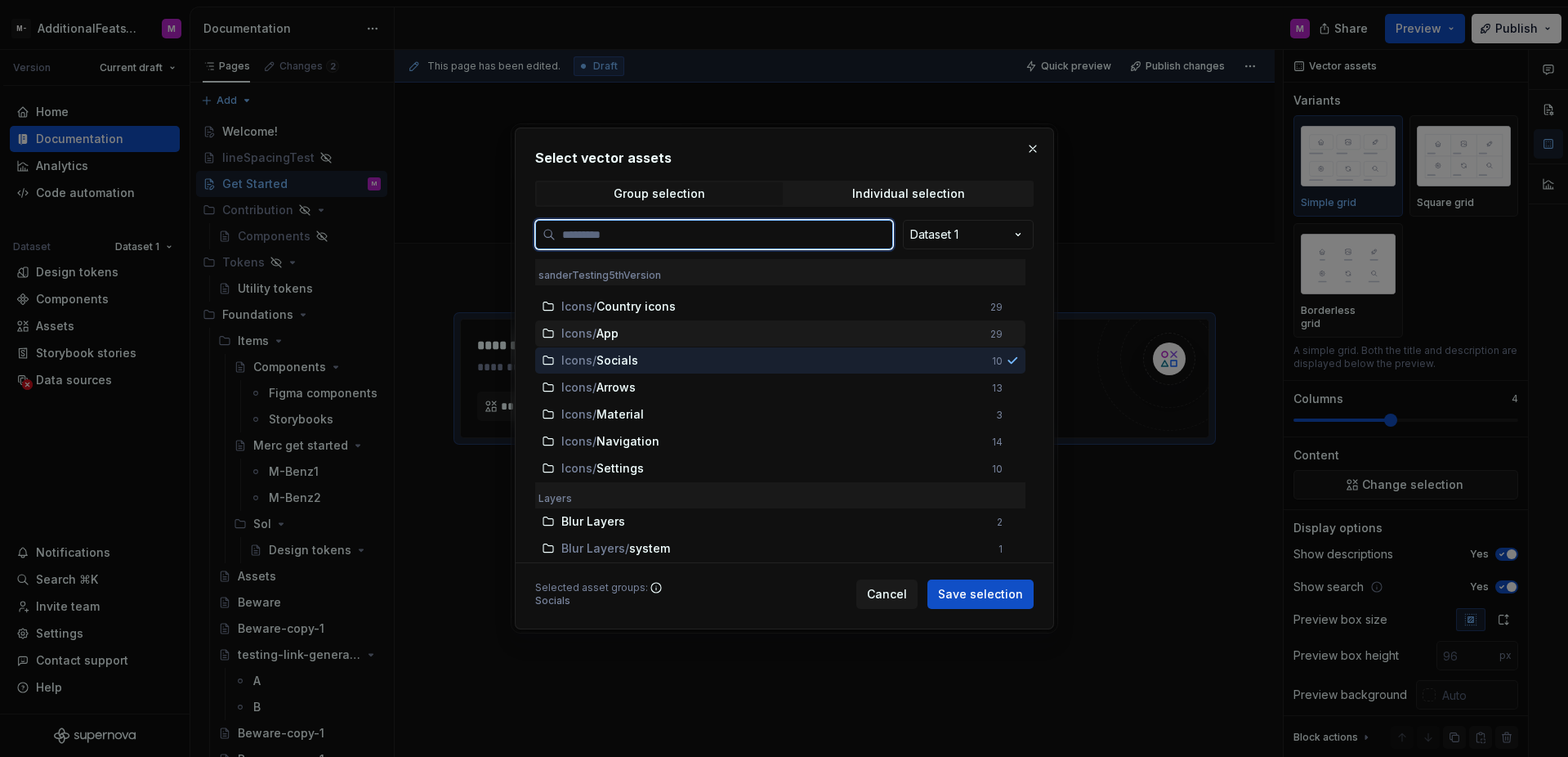
click at [668, 342] on div "Icons / App 29" at bounding box center [780, 334] width 490 height 26
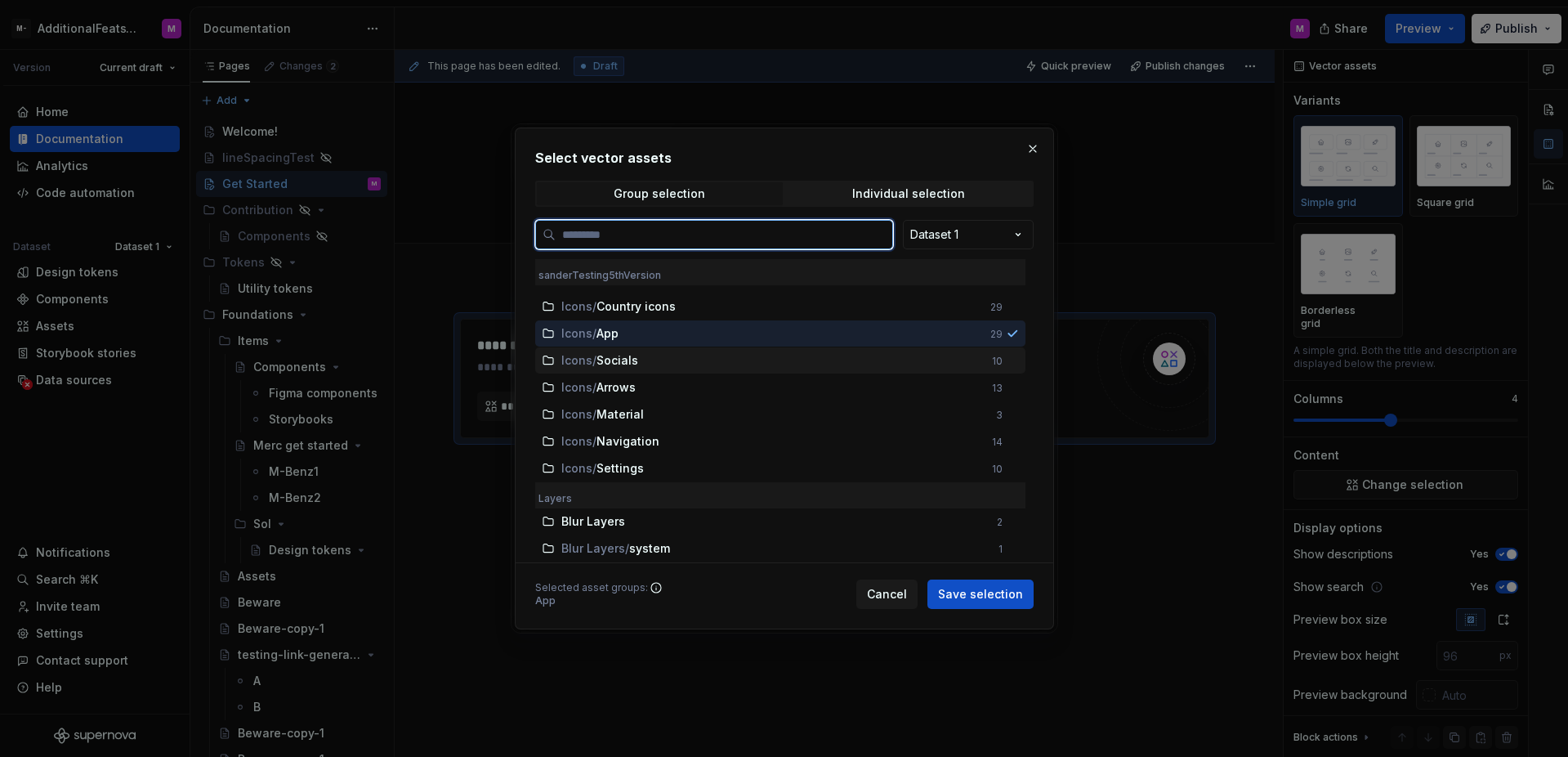
click at [869, 370] on div "Icons / Socials 10" at bounding box center [780, 361] width 490 height 26
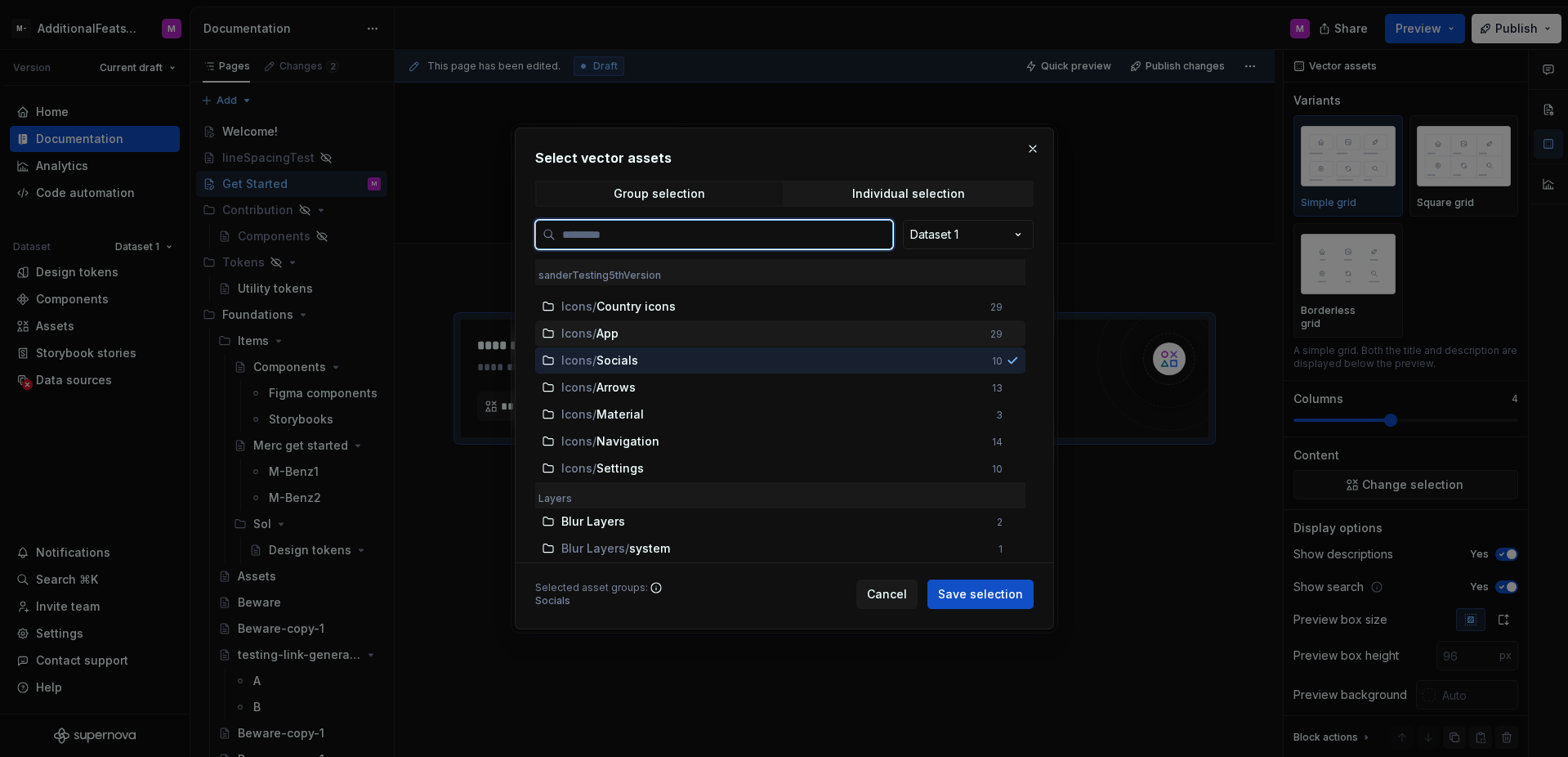
click at [862, 342] on div "Icons / App" at bounding box center [771, 333] width 419 height 16
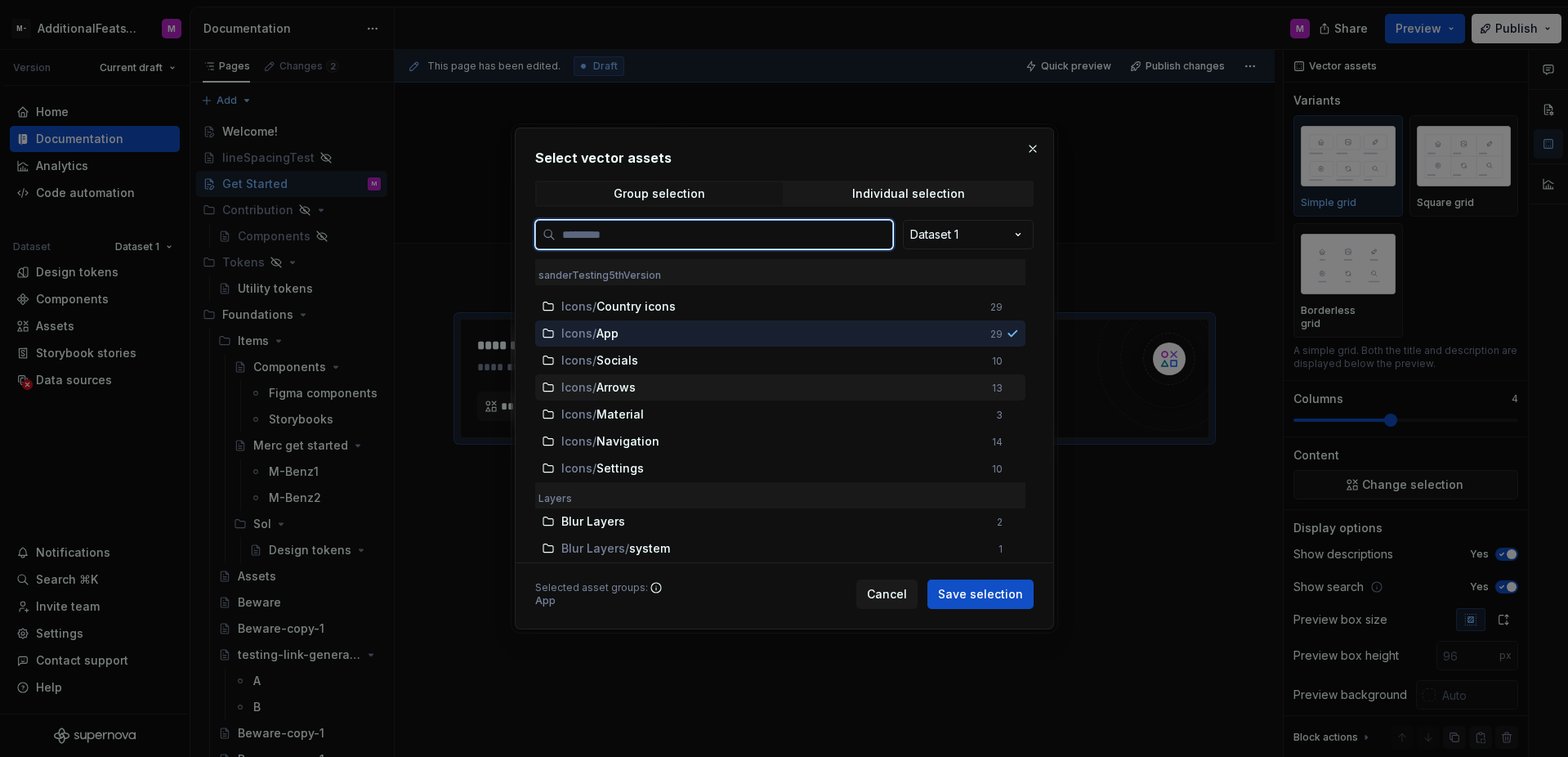
click at [807, 374] on div "Icons / Arrows 13" at bounding box center [780, 387] width 490 height 26
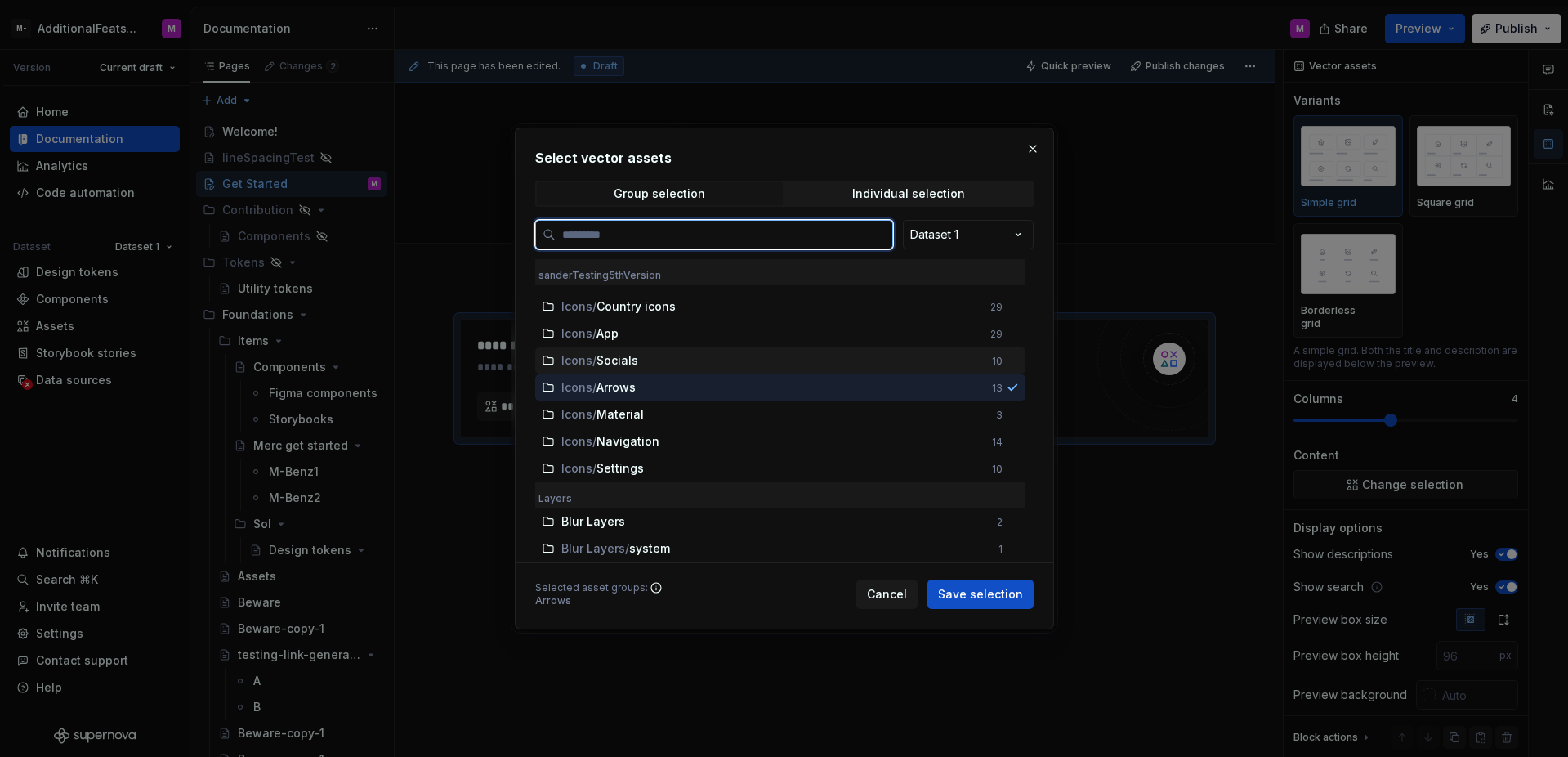
click at [784, 343] on div "Icons / App 29" at bounding box center [780, 334] width 490 height 26
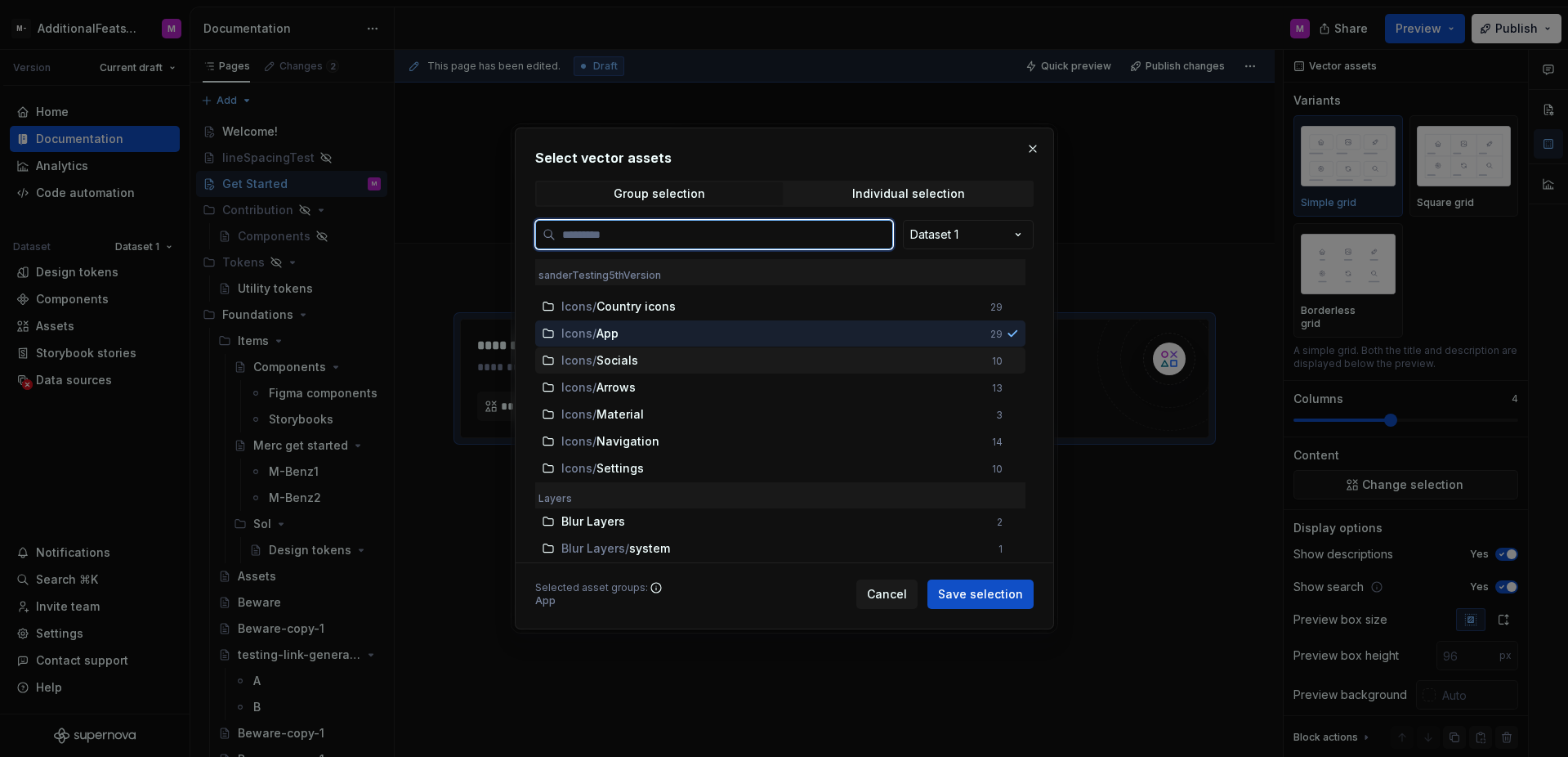
click at [781, 363] on div "Icons / Socials" at bounding box center [771, 360] width 420 height 16
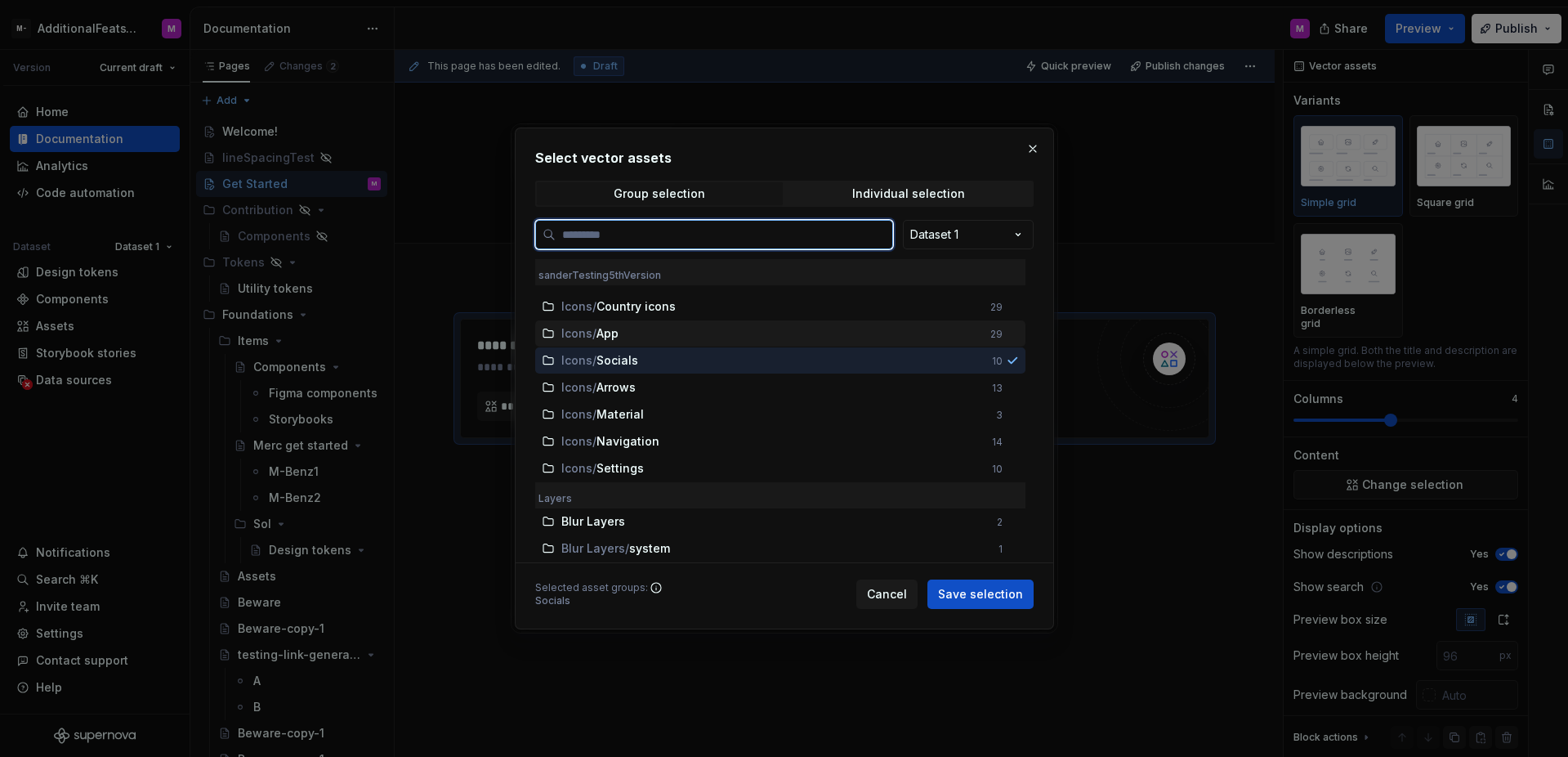
click at [789, 340] on div "Icons / App" at bounding box center [771, 333] width 419 height 16
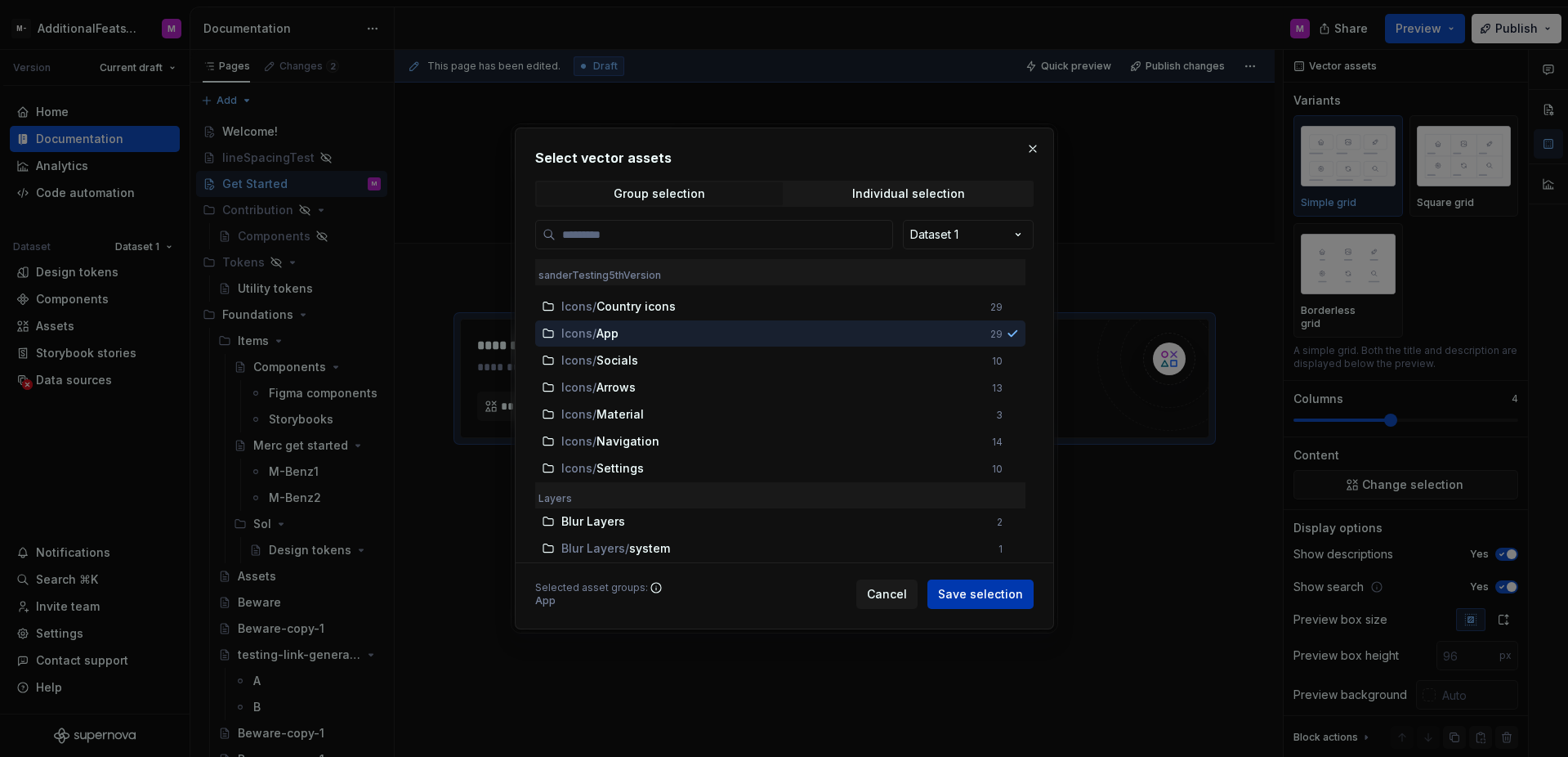
click at [940, 585] on button "Save selection" at bounding box center [980, 594] width 106 height 29
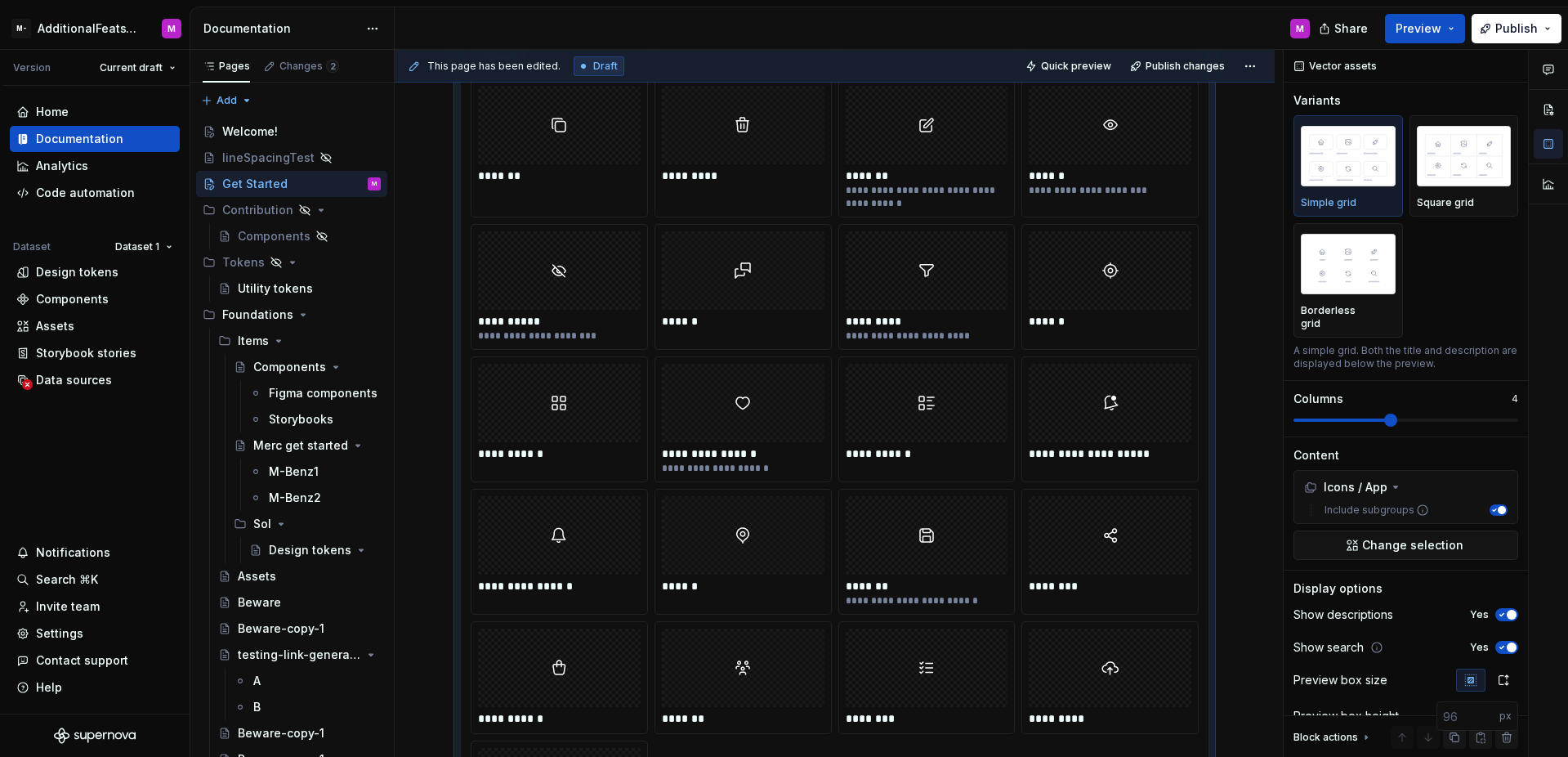
scroll to position [553, 0]
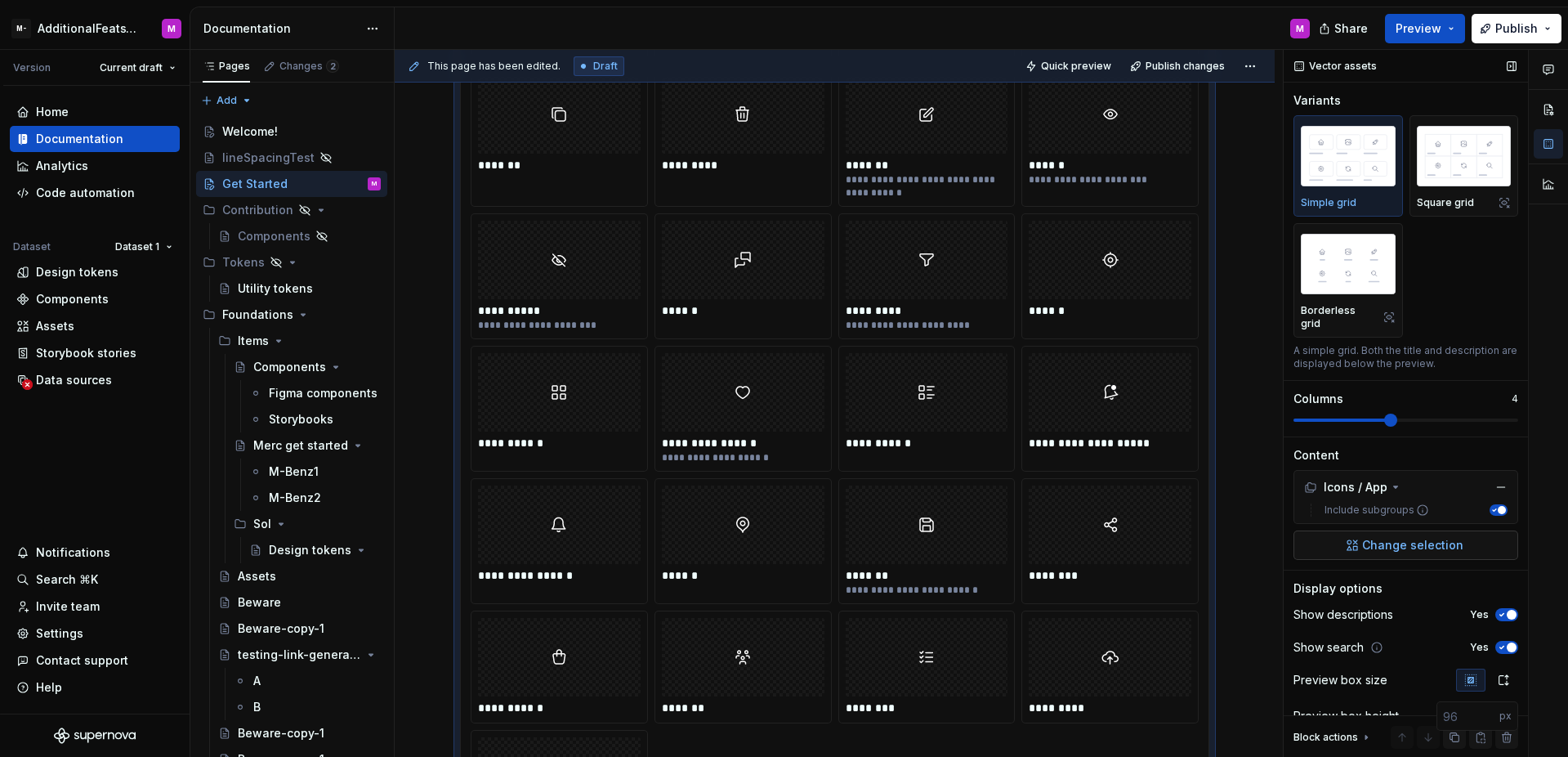
click at [1397, 553] on span "Change selection" at bounding box center [1412, 544] width 101 height 16
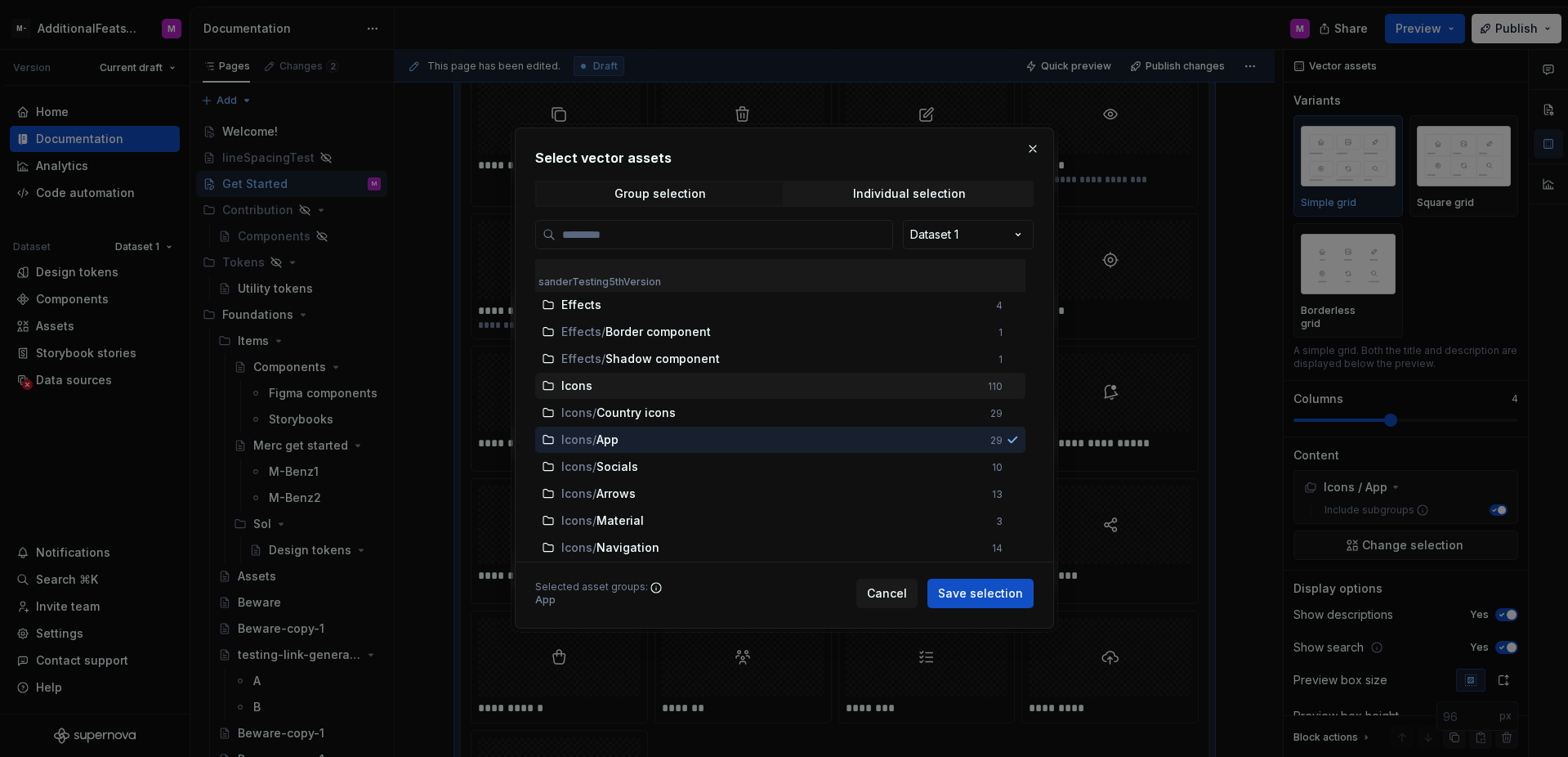
scroll to position [83, 0]
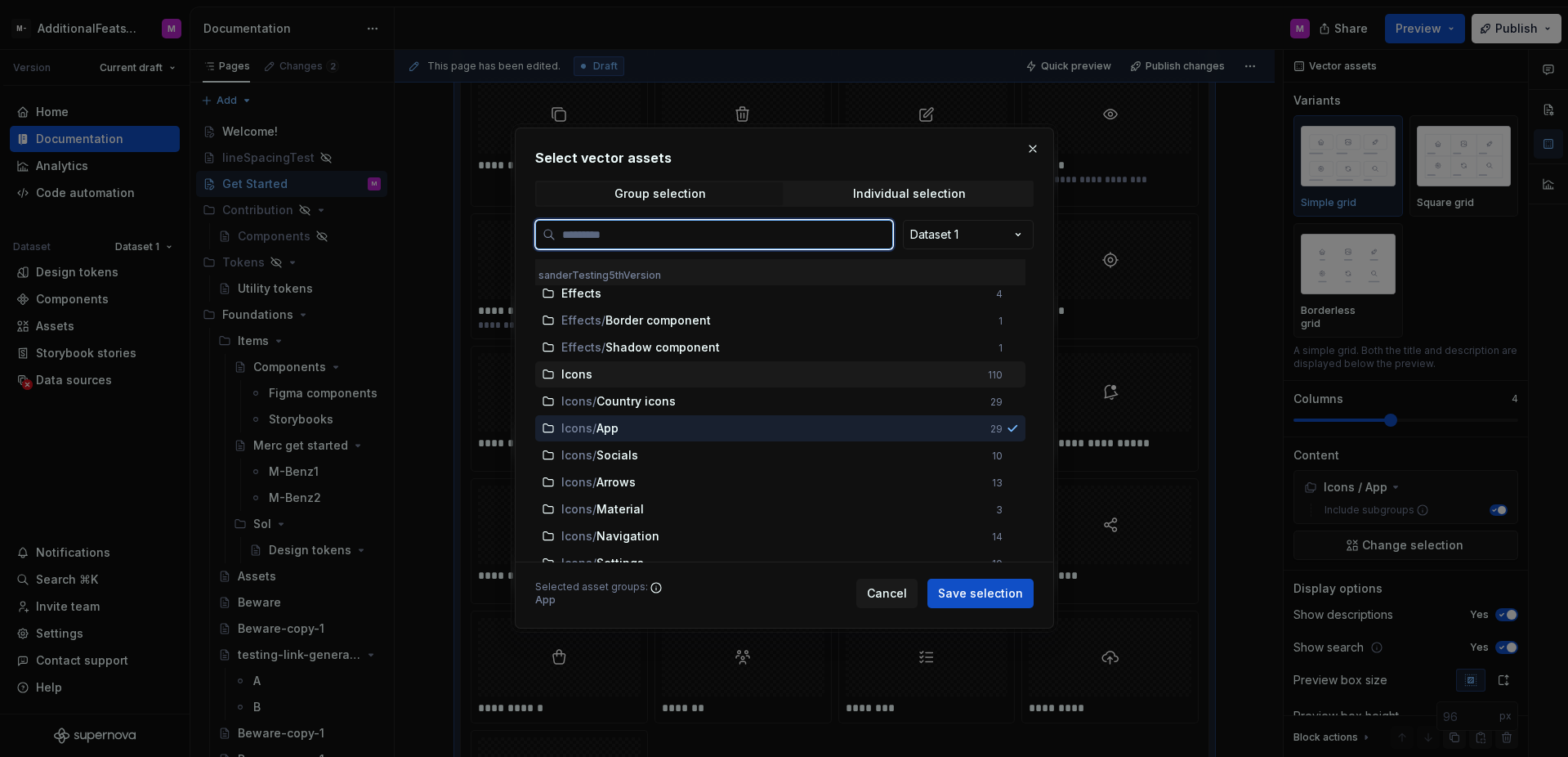
click at [670, 379] on div "Icons" at bounding box center [769, 373] width 417 height 16
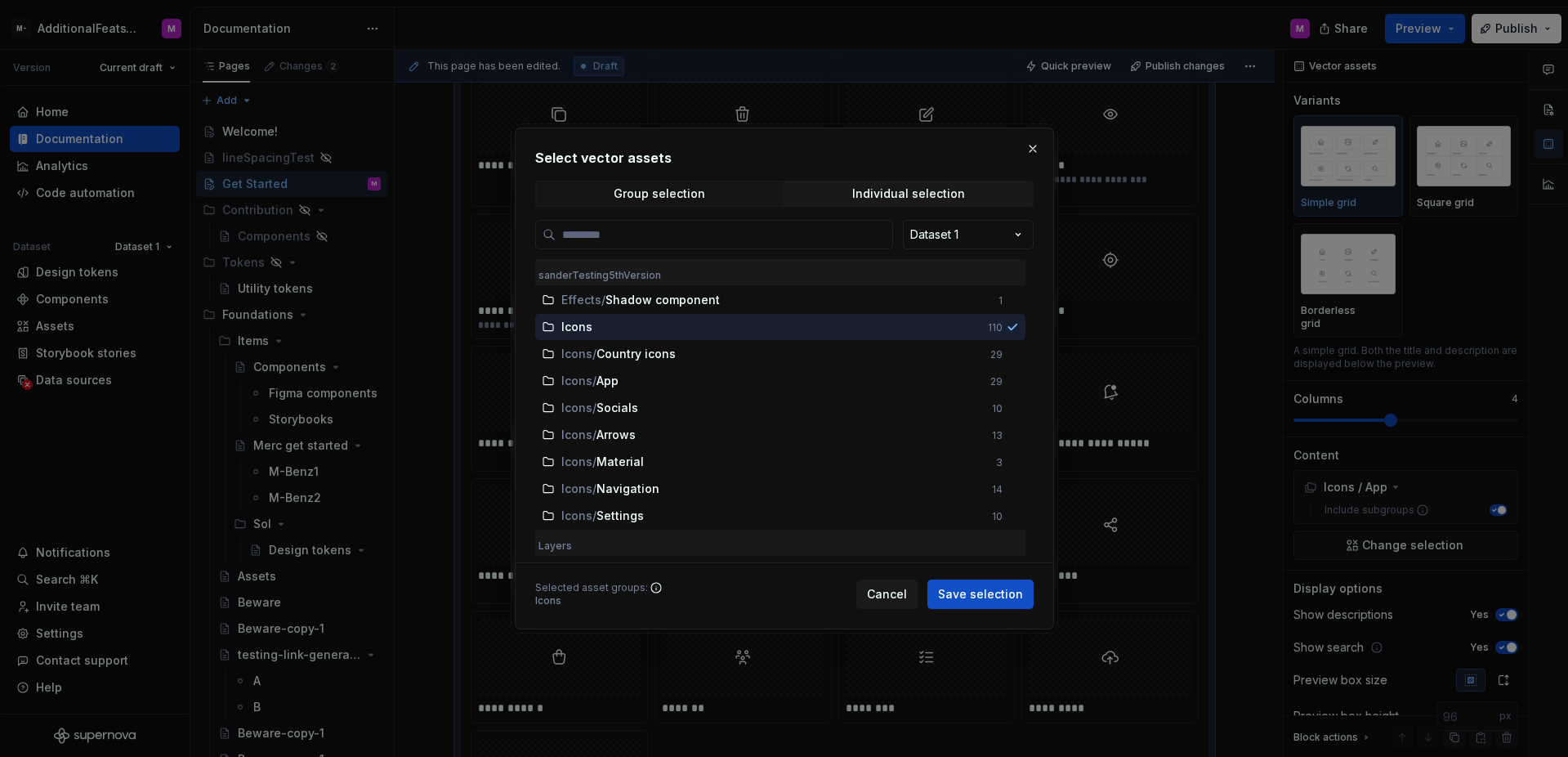
scroll to position [142, 0]
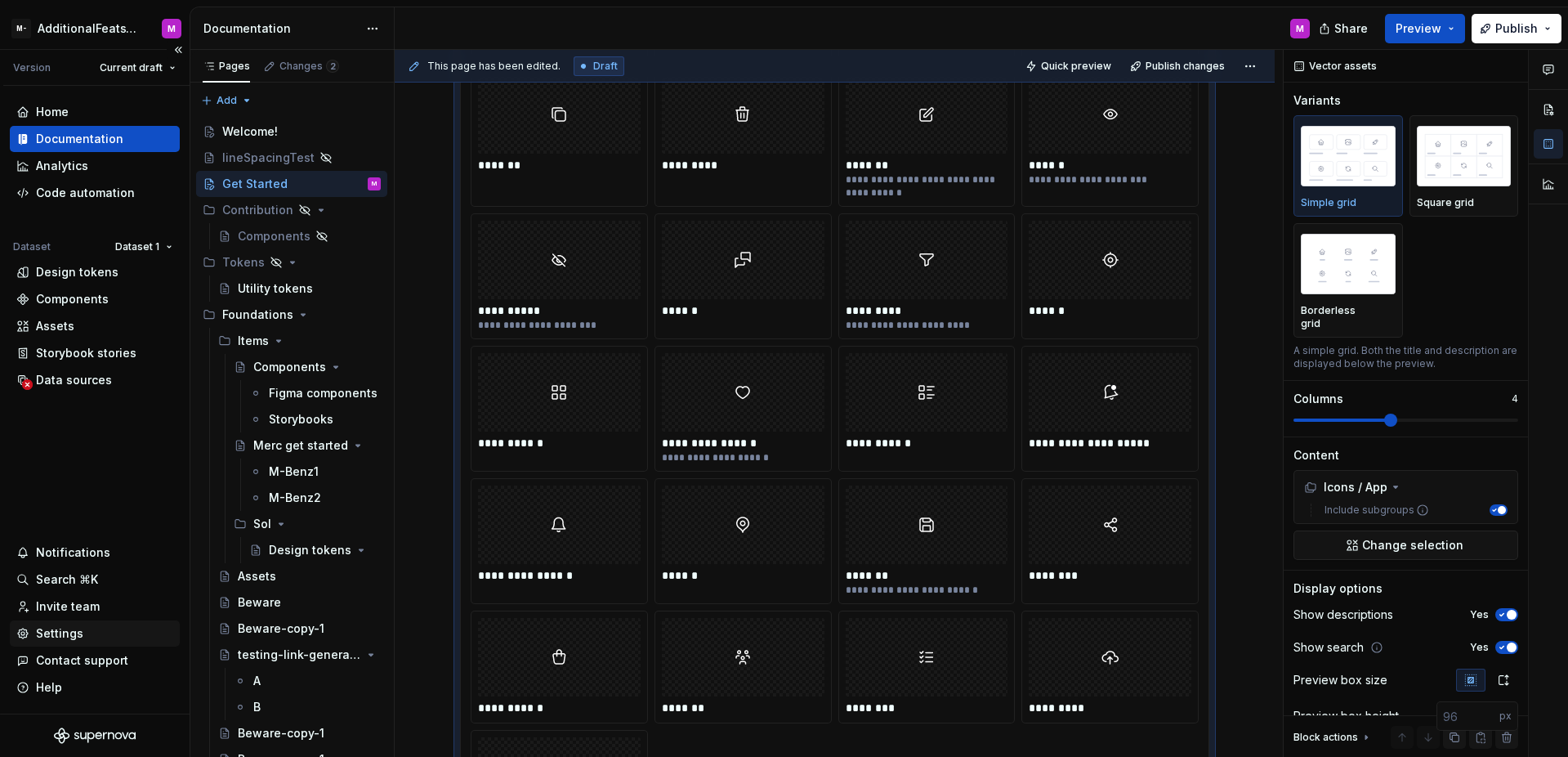
click at [81, 633] on div "Settings" at bounding box center [94, 633] width 157 height 16
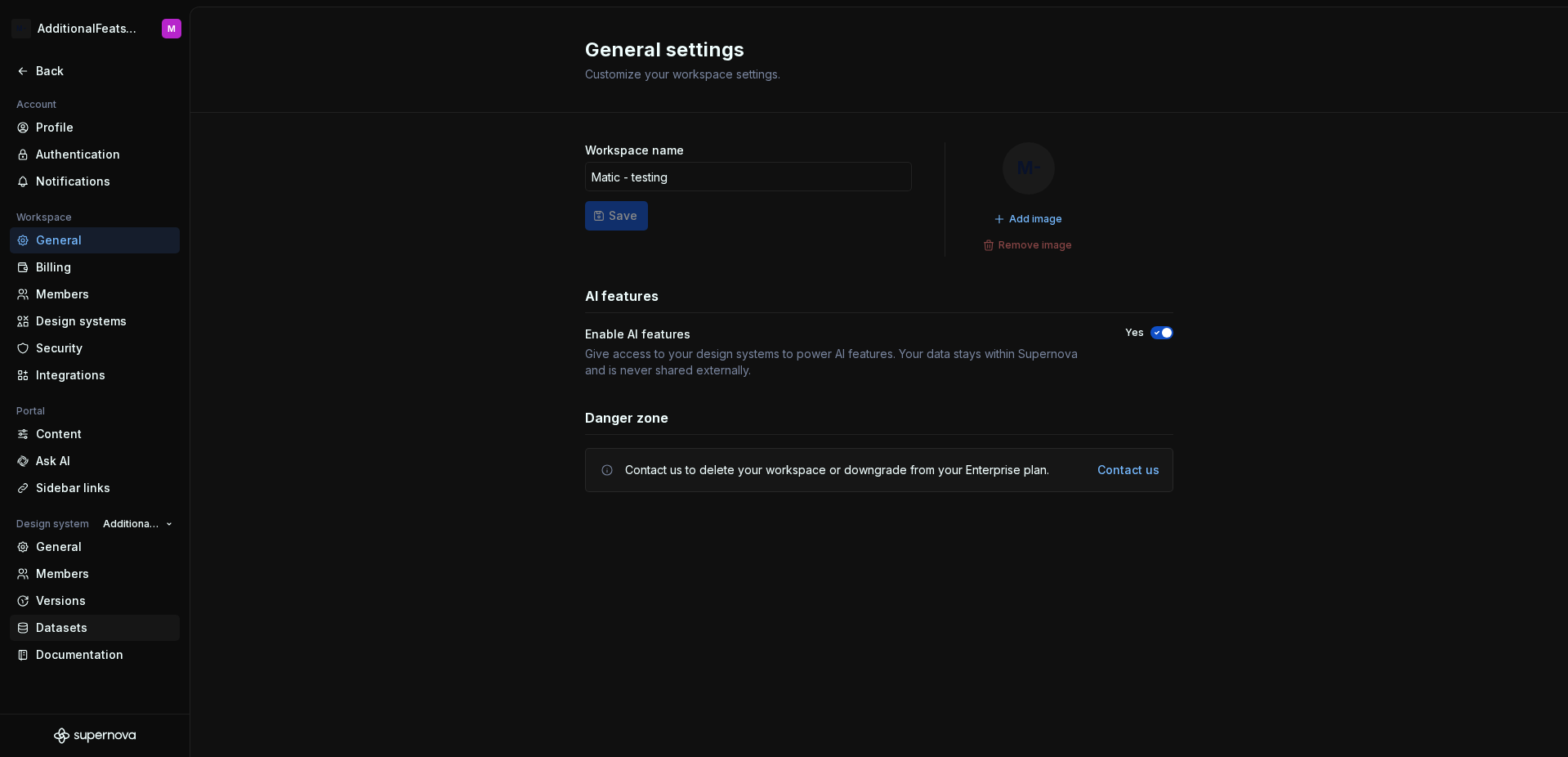
click at [99, 616] on div "Datasets" at bounding box center [94, 628] width 170 height 26
click at [101, 606] on div "Versions" at bounding box center [104, 600] width 137 height 16
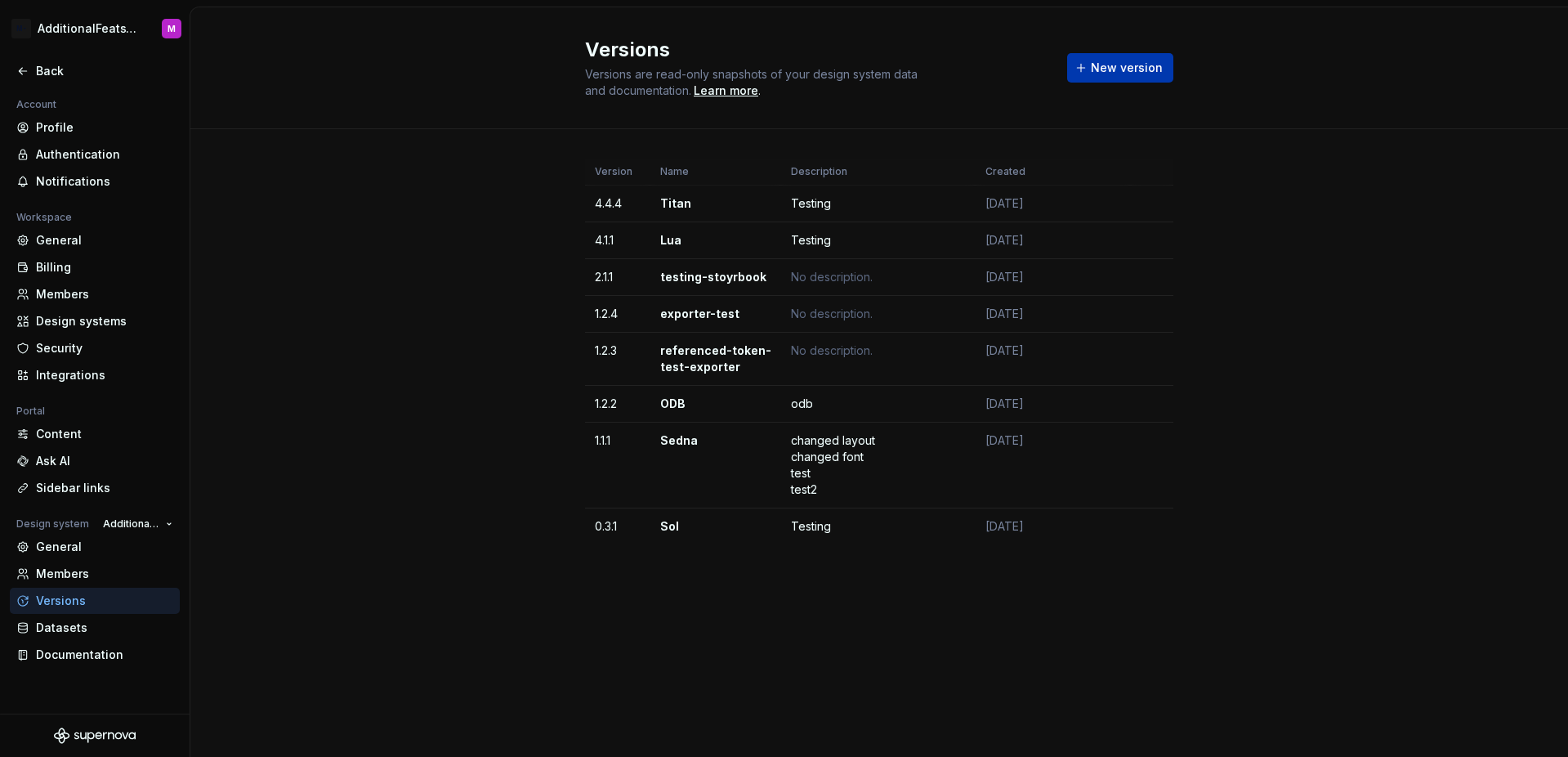
click at [1101, 73] on span "New version" at bounding box center [1127, 67] width 72 height 16
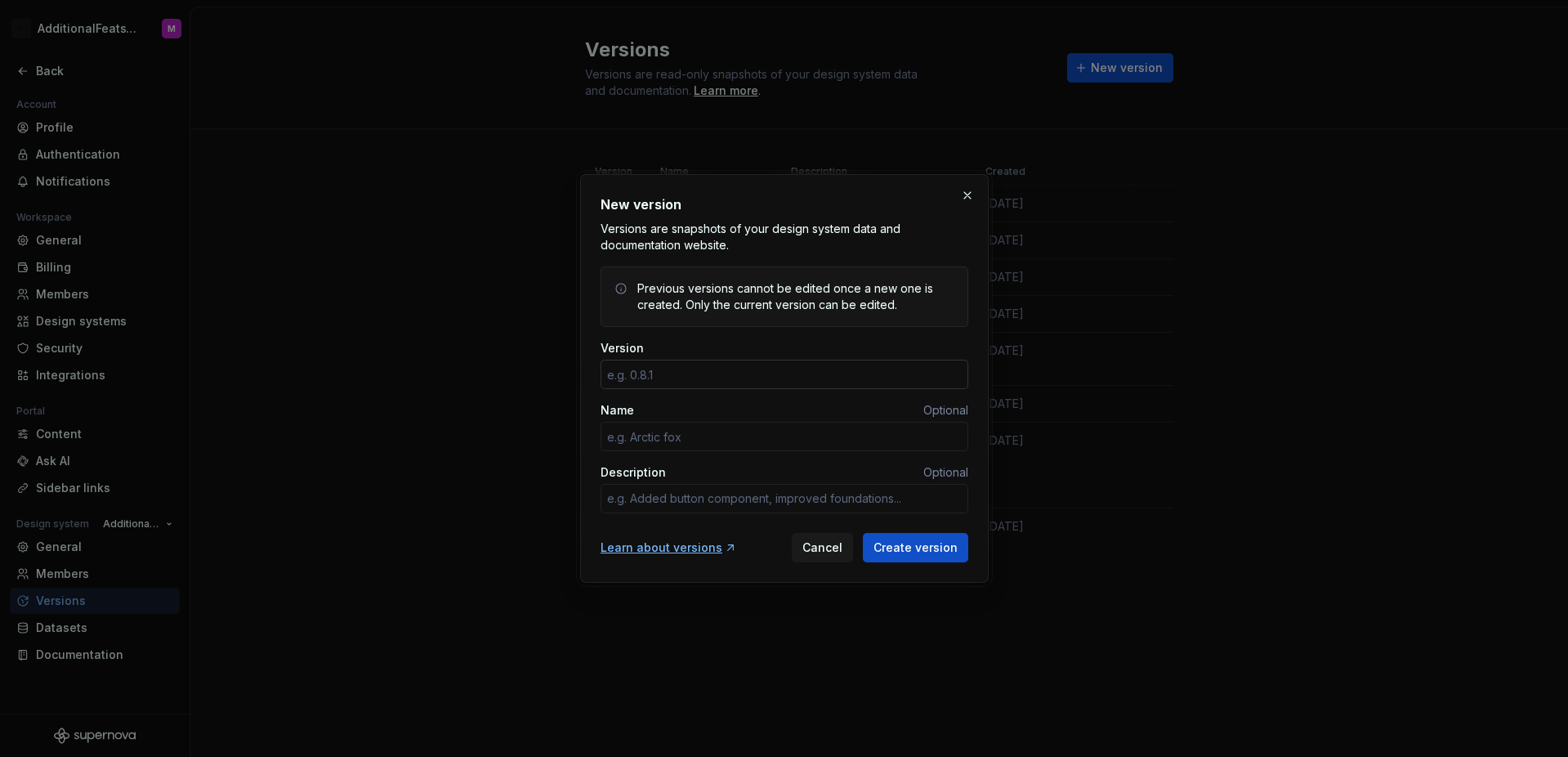
click at [822, 374] on input "Version" at bounding box center [784, 374] width 367 height 29
type textarea "*"
type input "0.8.1"
click at [766, 433] on input "Name" at bounding box center [784, 436] width 367 height 29
type textarea "*"
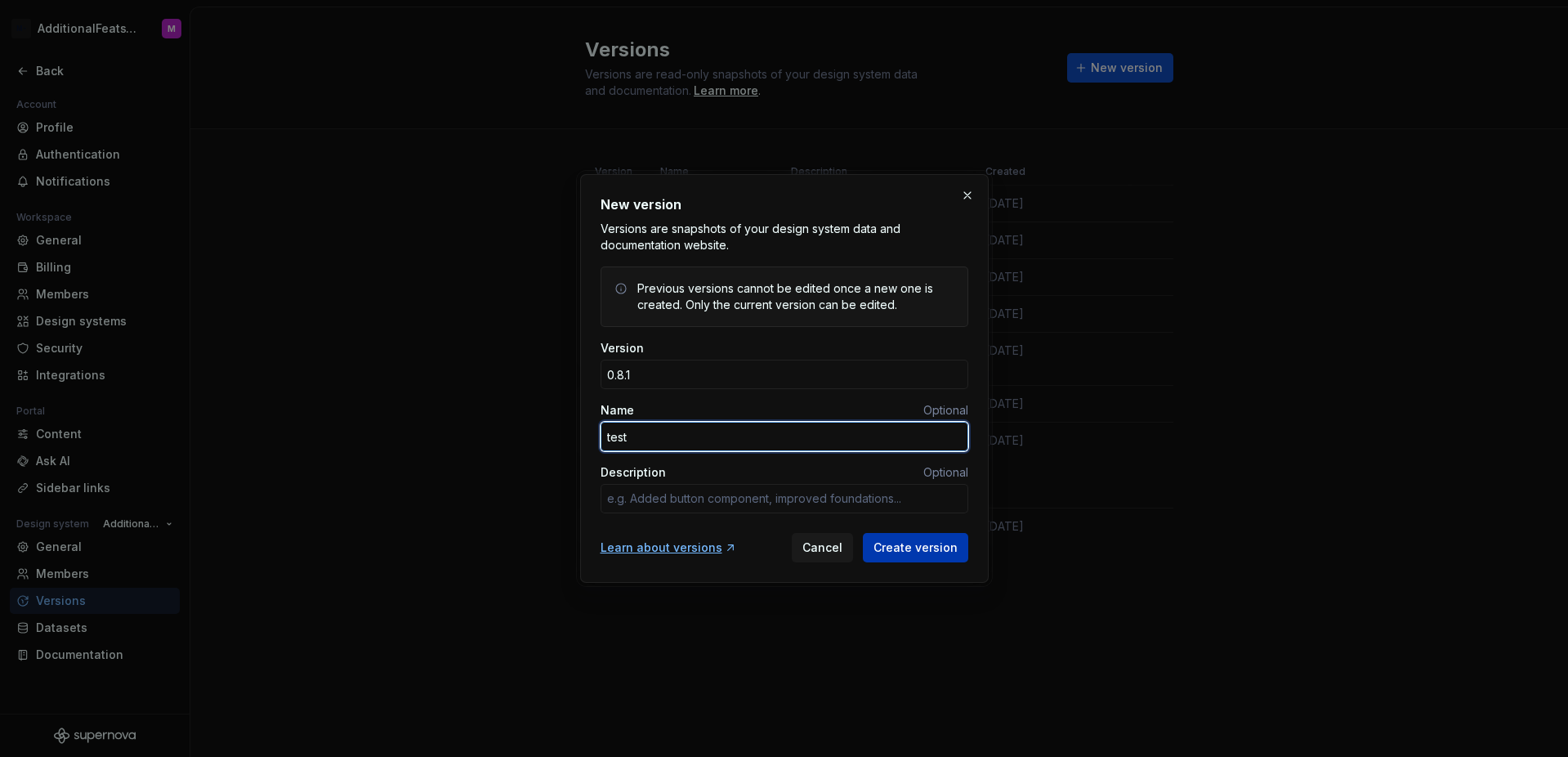
type input "test"
click at [915, 550] on span "Create version" at bounding box center [915, 547] width 84 height 16
type textarea "*"
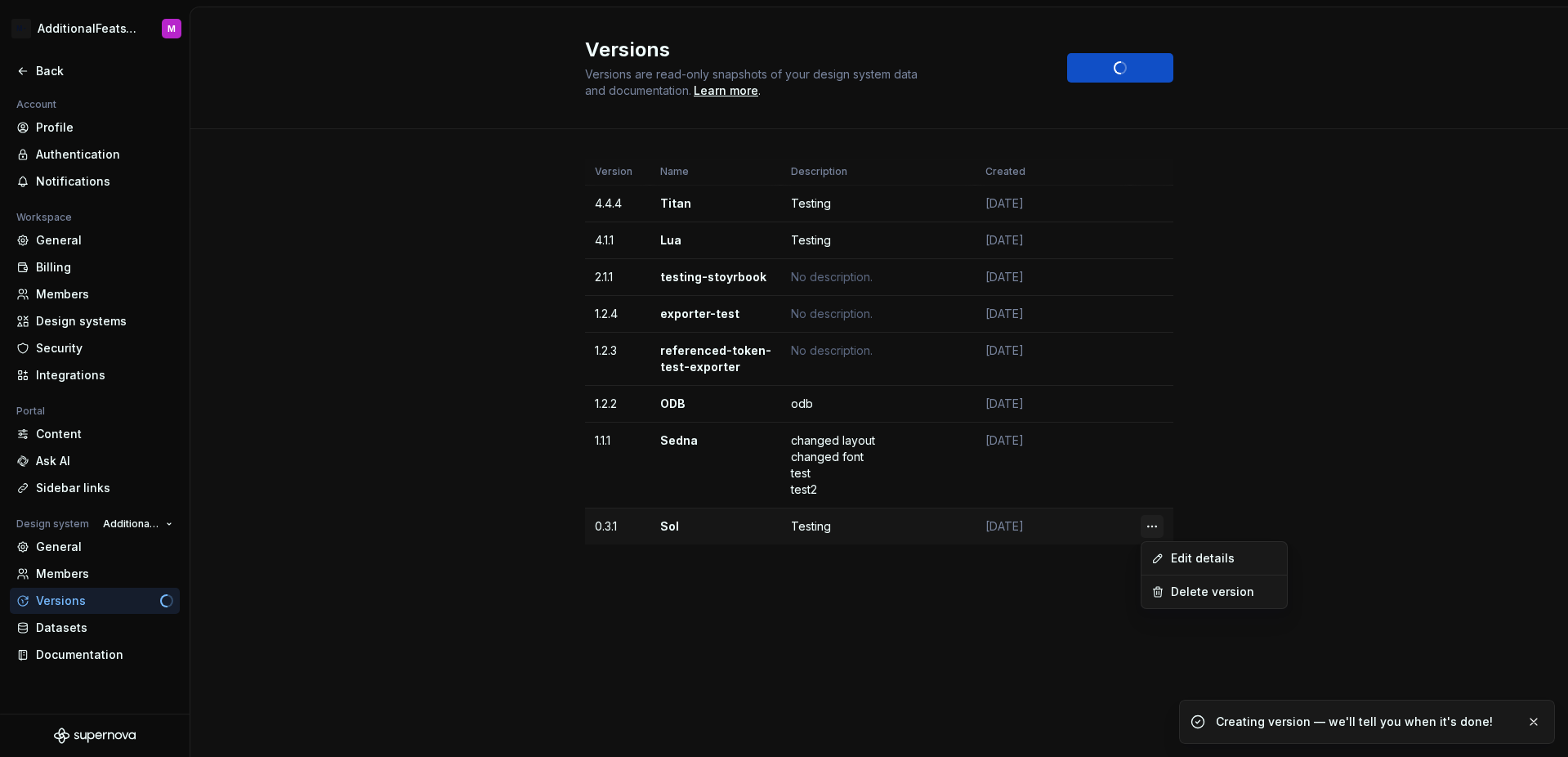
click at [1155, 523] on html "M- AdditionalFeatsTest M Back Account Profile Authentication Notifications Work…" at bounding box center [784, 378] width 1568 height 757
click at [1193, 595] on div "Delete version" at bounding box center [1223, 592] width 106 height 16
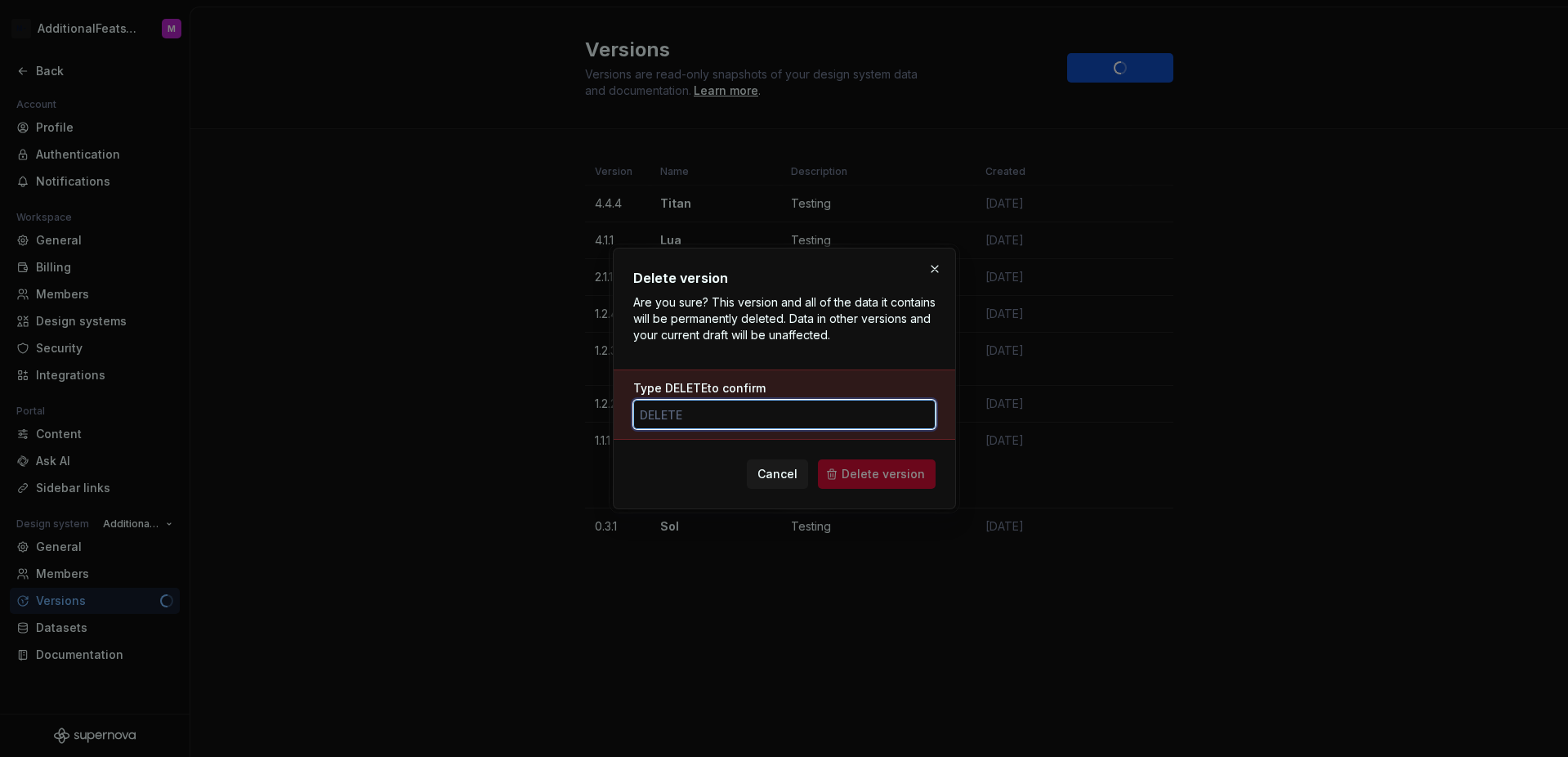
click at [793, 414] on input "Type DELETE to confirm" at bounding box center [784, 414] width 302 height 29
type input "delete"
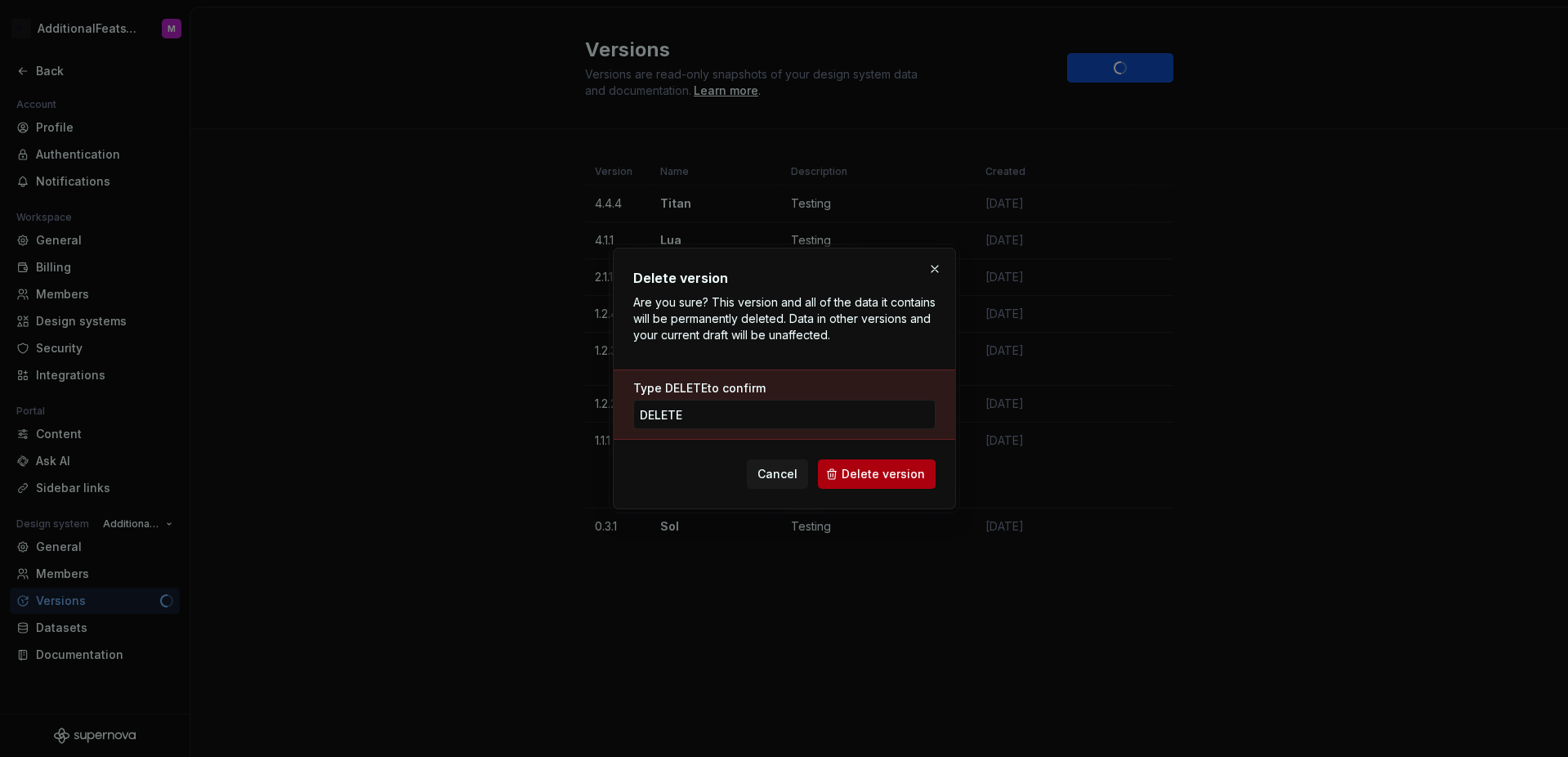
click at [915, 474] on span "Delete version" at bounding box center [883, 473] width 83 height 16
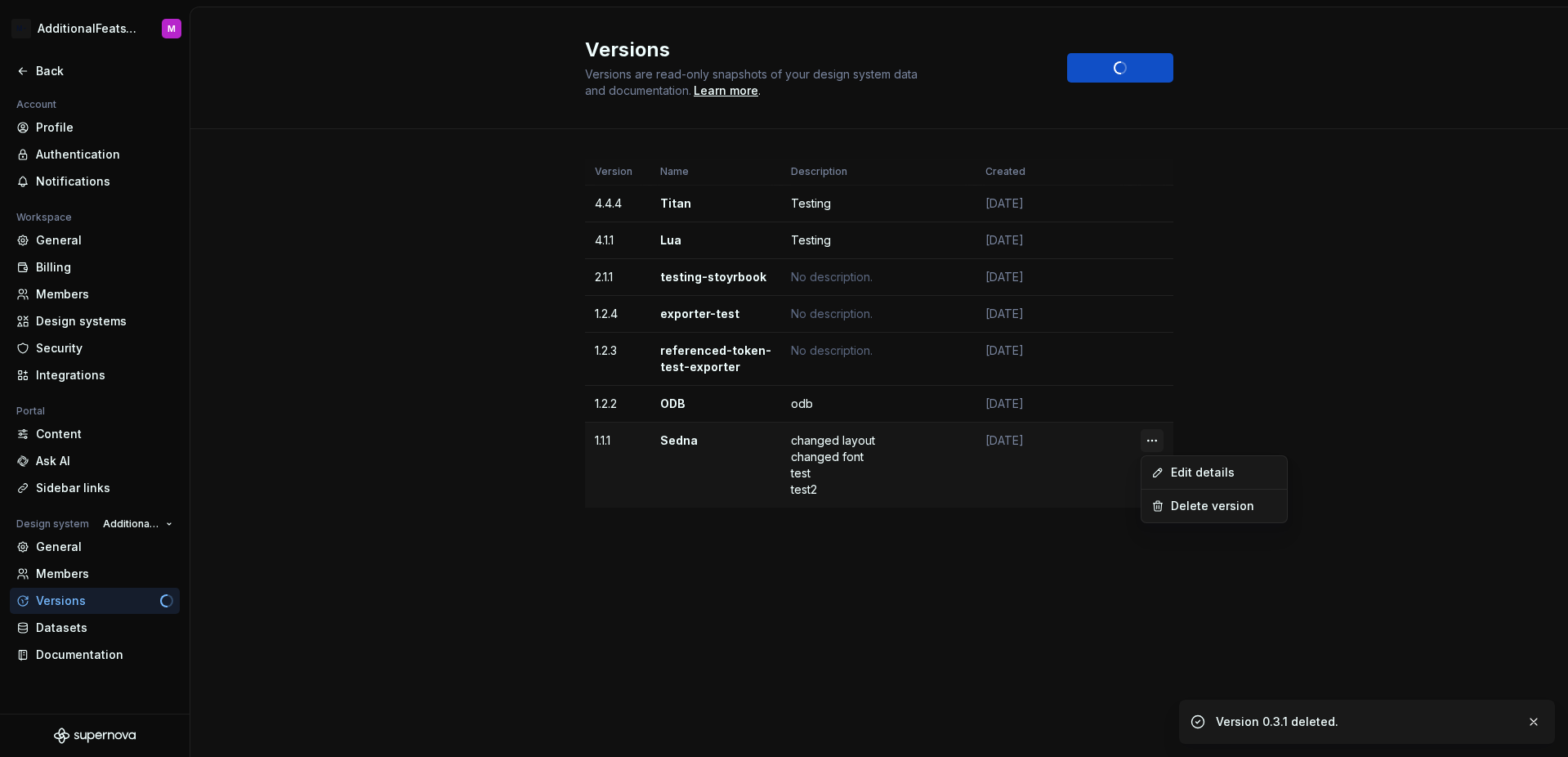
click at [1150, 444] on html "M- AdditionalFeatsTest M Back Account Profile Authentication Notifications Work…" at bounding box center [784, 378] width 1568 height 757
click at [1189, 508] on div "Delete version" at bounding box center [1223, 506] width 106 height 16
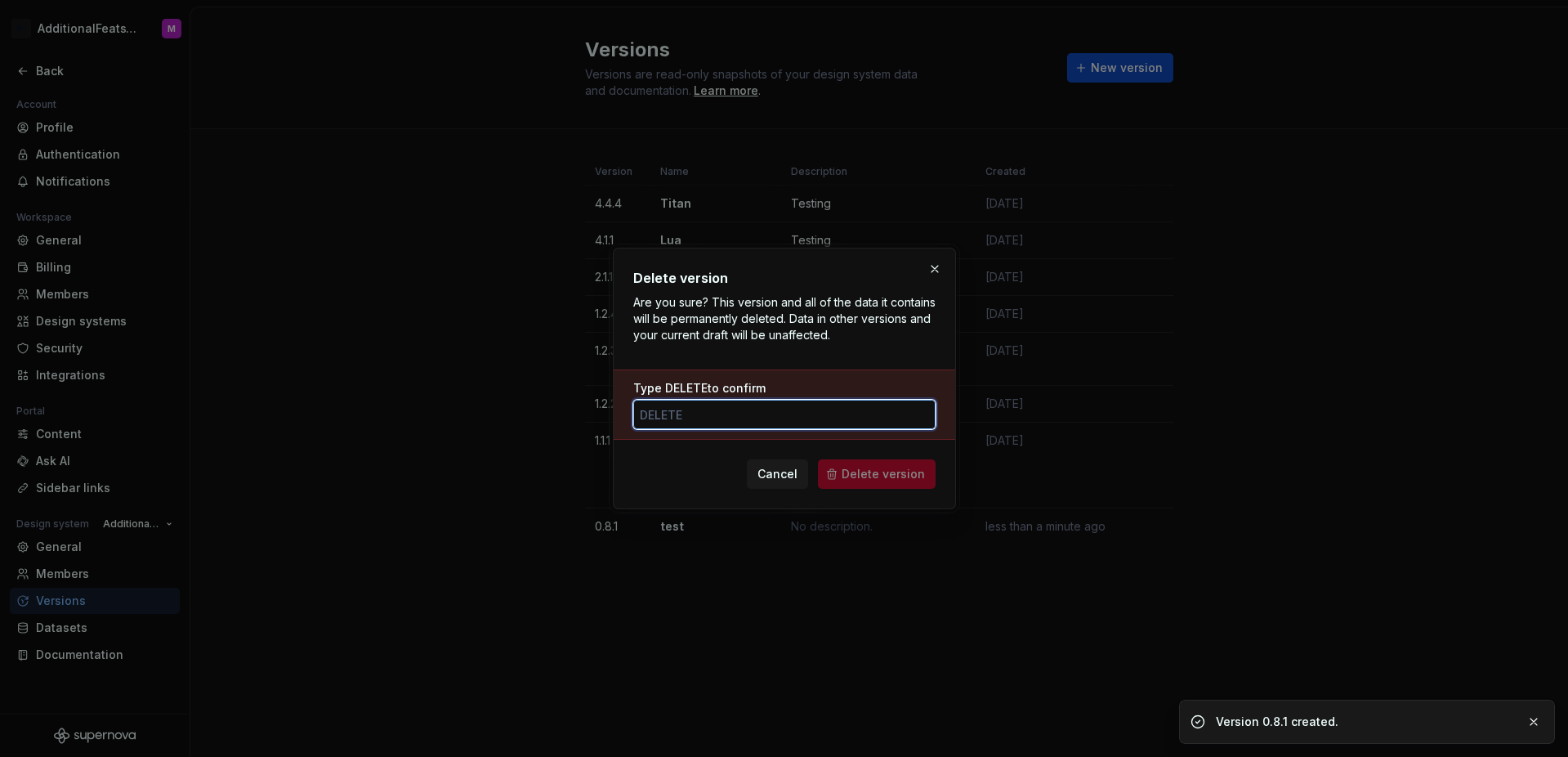
click at [849, 420] on input "Type DELETE to confirm" at bounding box center [784, 414] width 302 height 29
paste input "delete"
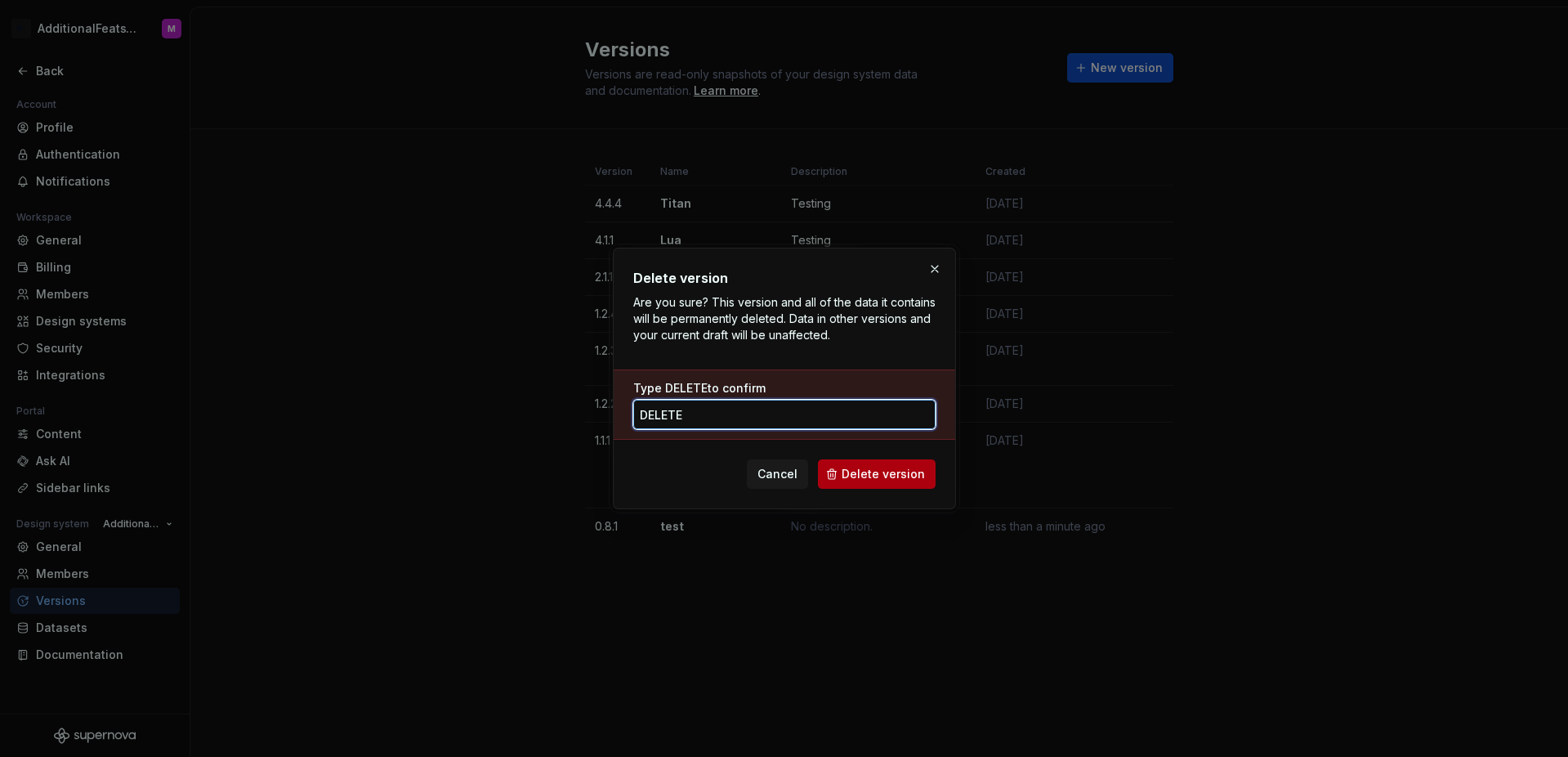
type input "delete"
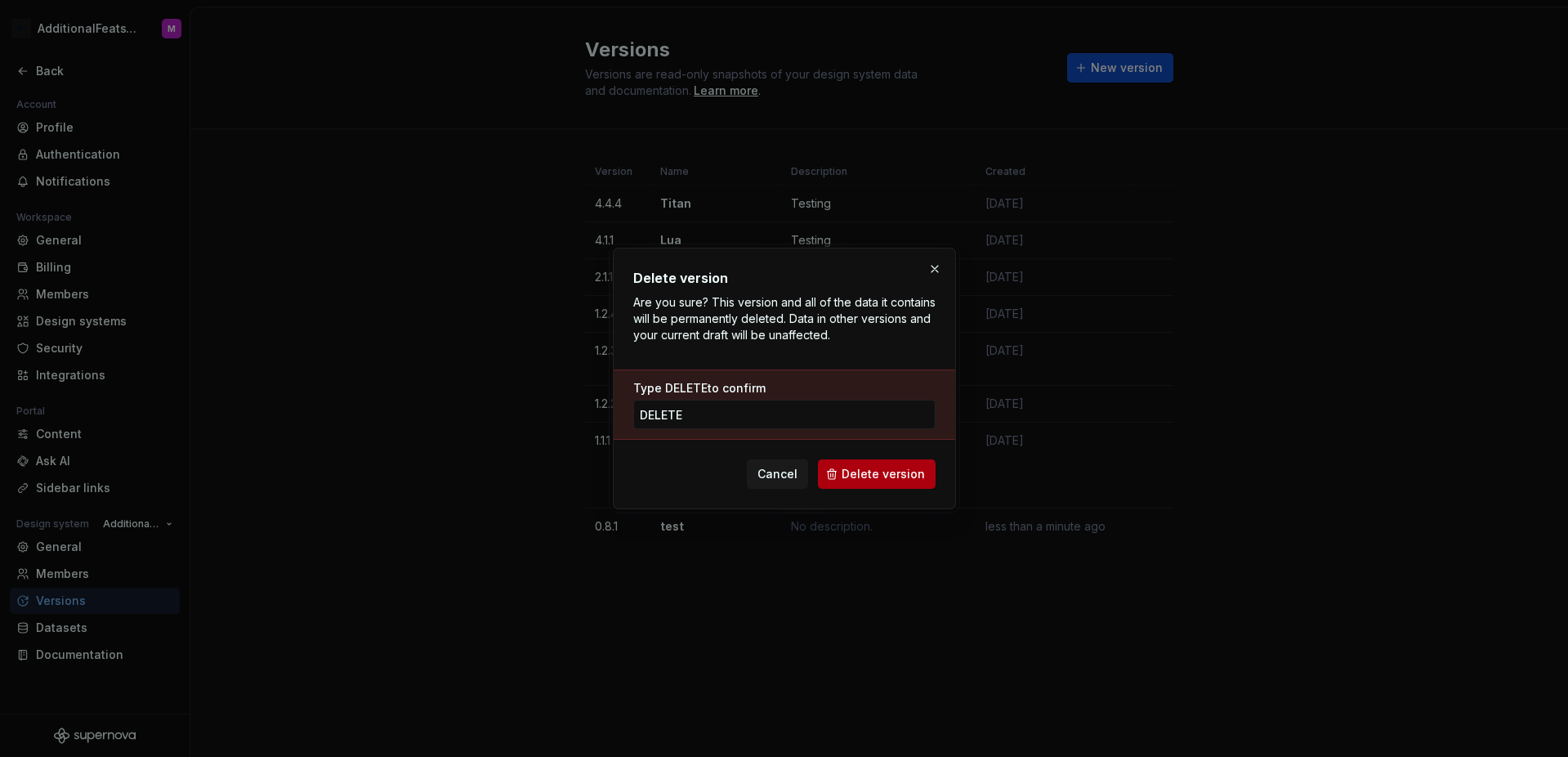
click at [907, 473] on span "Delete version" at bounding box center [883, 473] width 83 height 16
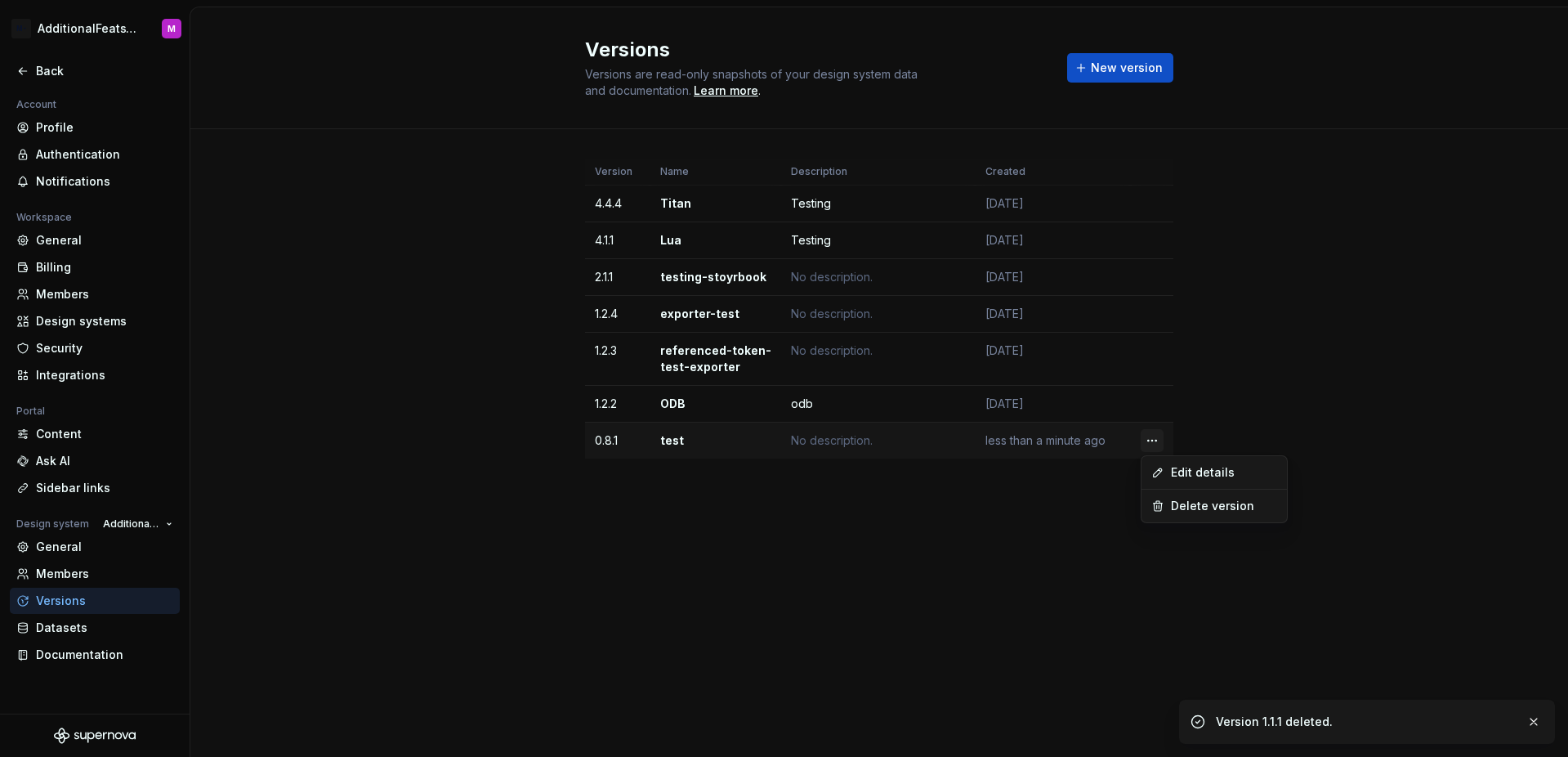
click at [1153, 445] on html "M- AdditionalFeatsTest M Back Account Profile Authentication Notifications Work…" at bounding box center [784, 378] width 1568 height 757
click at [1190, 502] on div "Delete version" at bounding box center [1223, 506] width 106 height 16
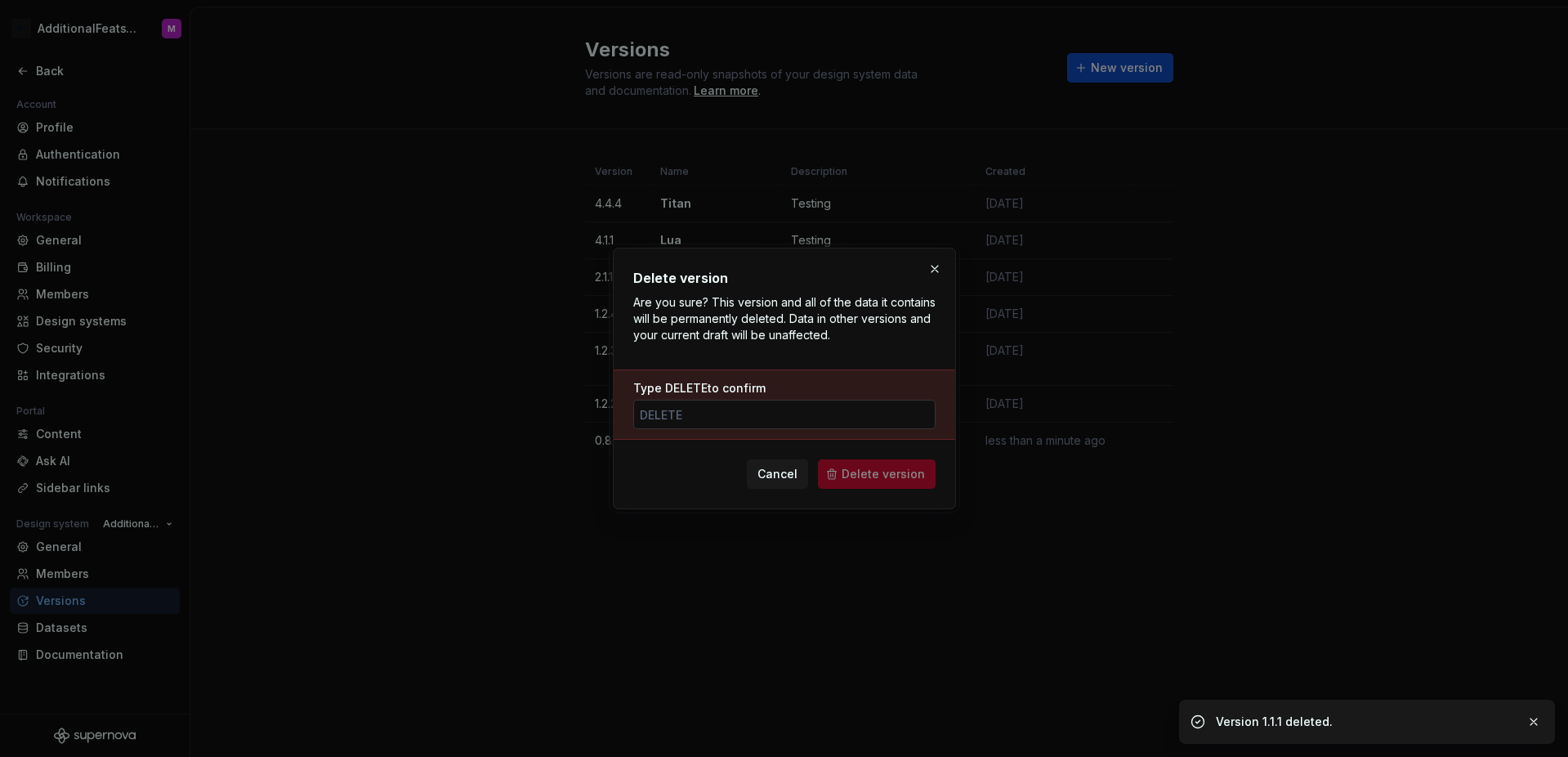
click at [872, 414] on input "Type DELETE to confirm" at bounding box center [784, 414] width 302 height 29
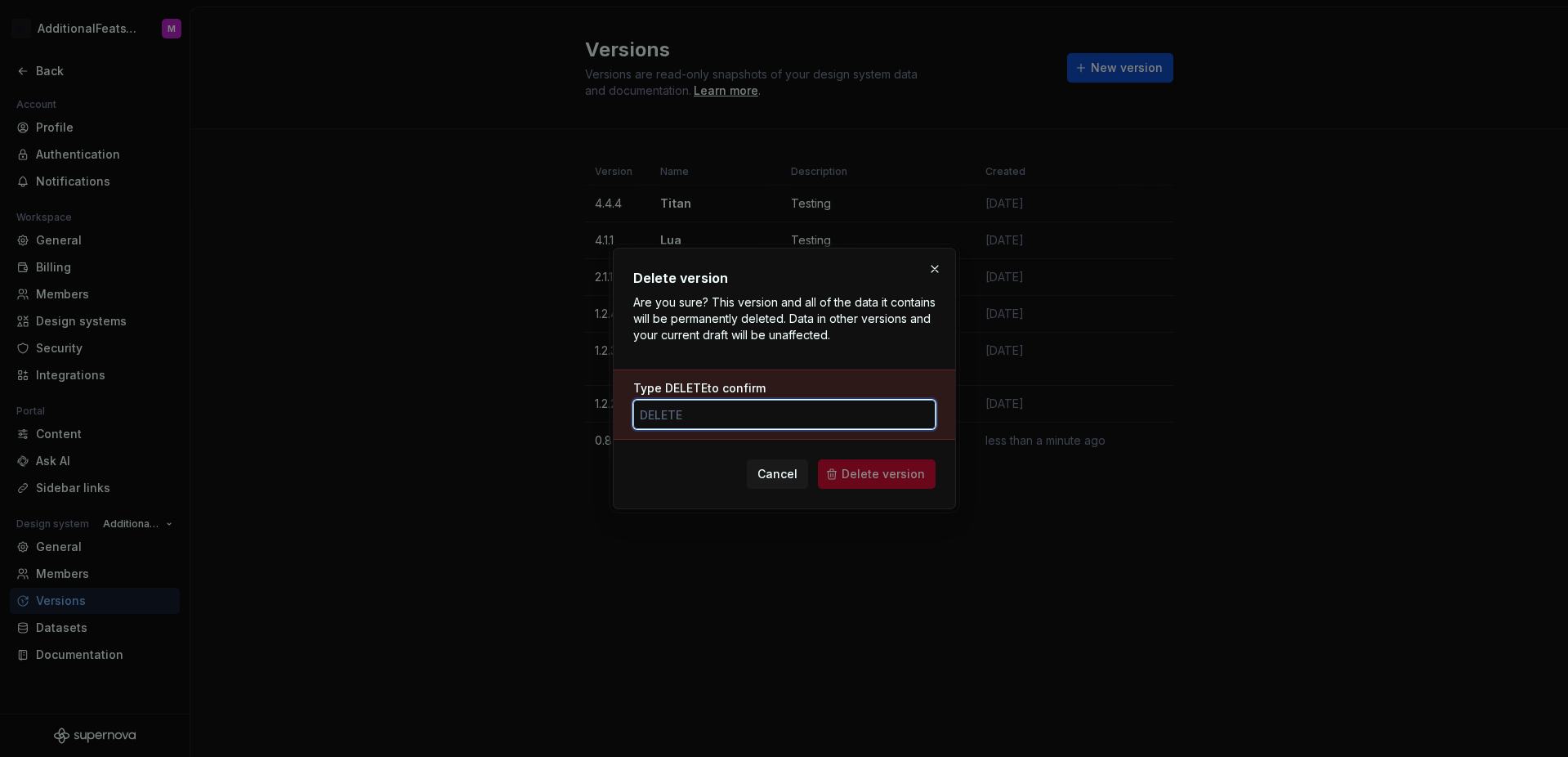
paste input "delete"
type input "delete"
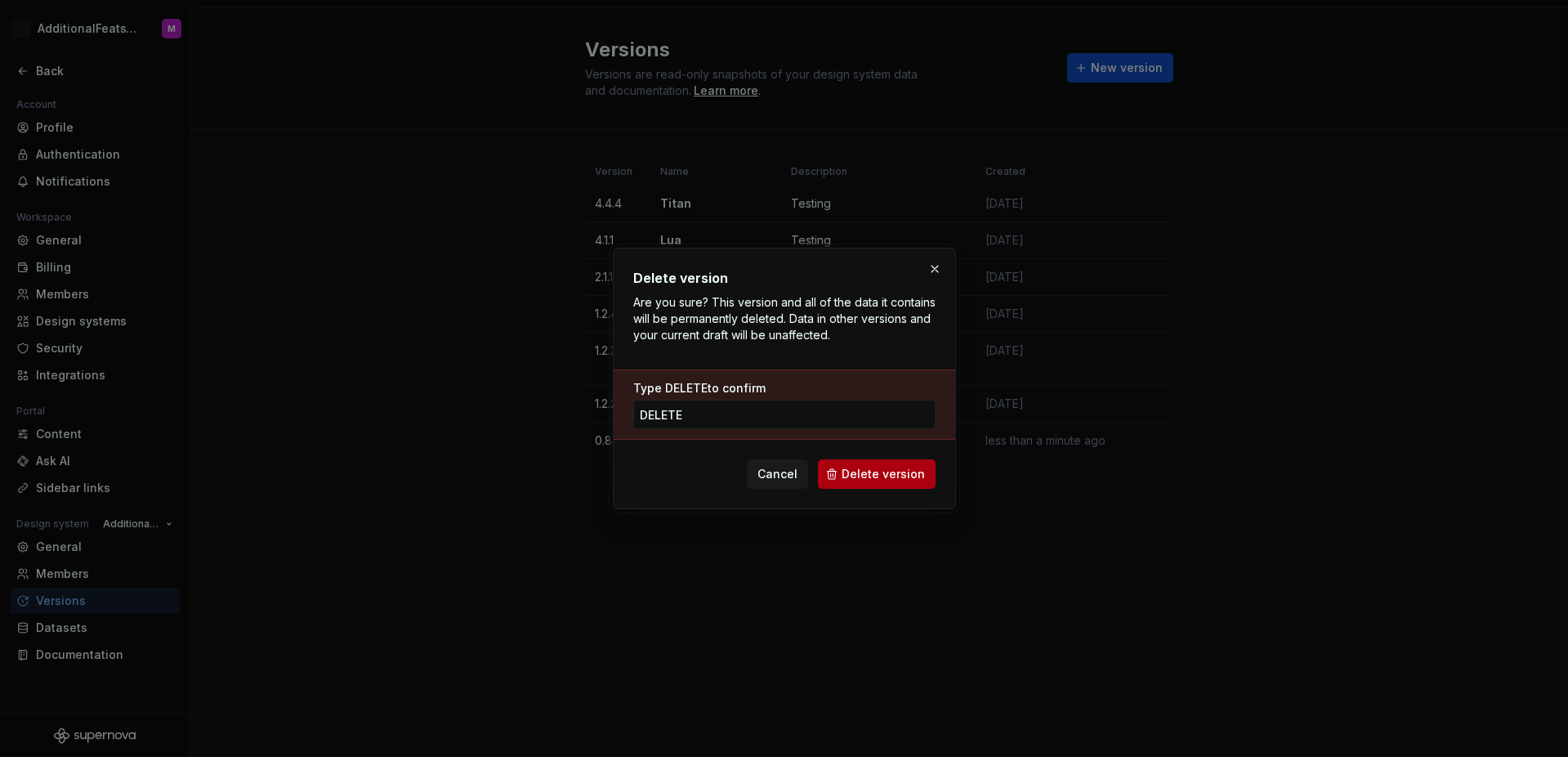
click at [911, 475] on span "Delete version" at bounding box center [883, 473] width 83 height 16
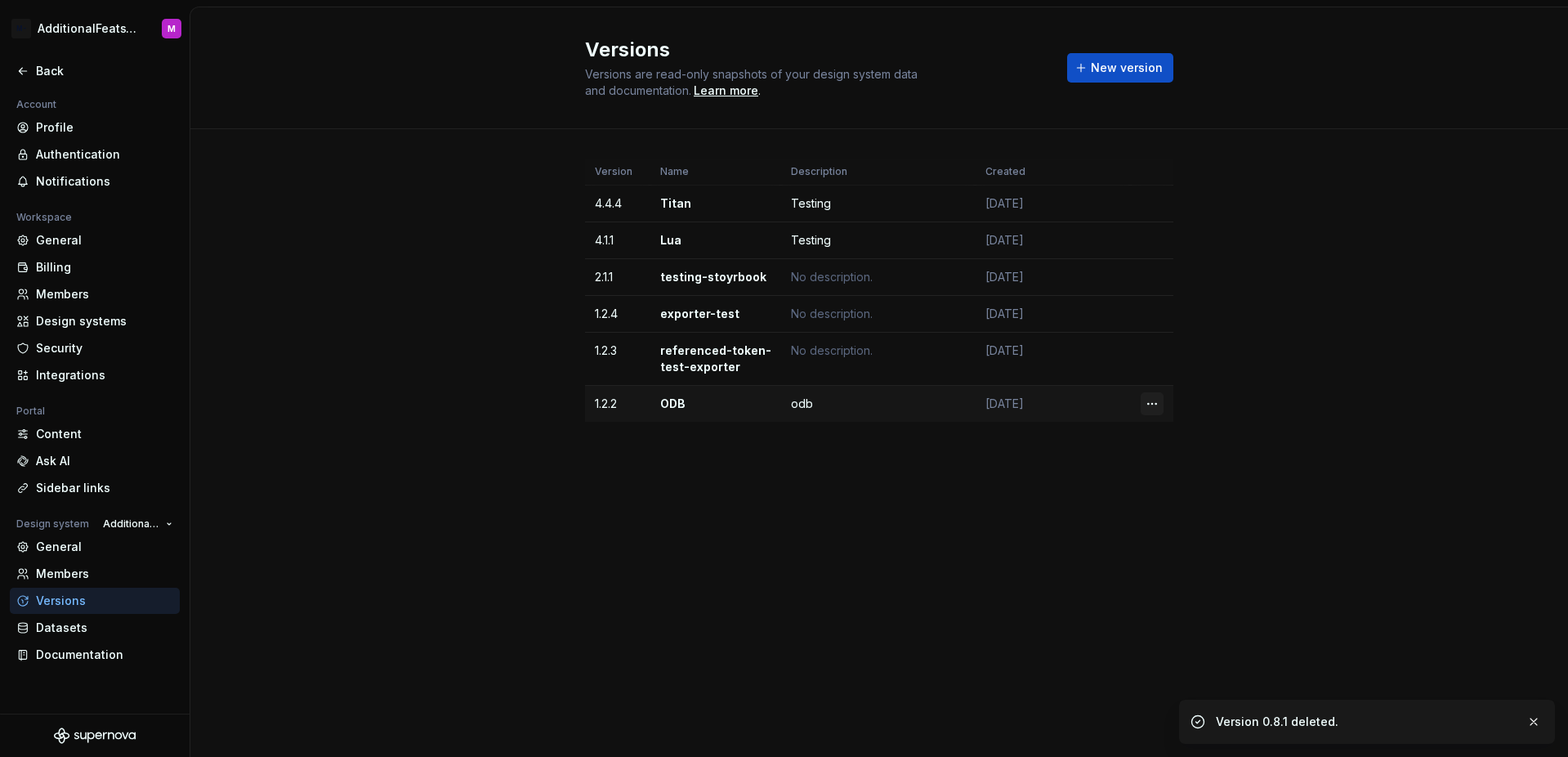
click at [1151, 406] on html "M- AdditionalFeatsTest M Back Account Profile Authentication Notifications Work…" at bounding box center [784, 378] width 1568 height 757
click at [1168, 472] on div "Delete version" at bounding box center [1214, 470] width 139 height 26
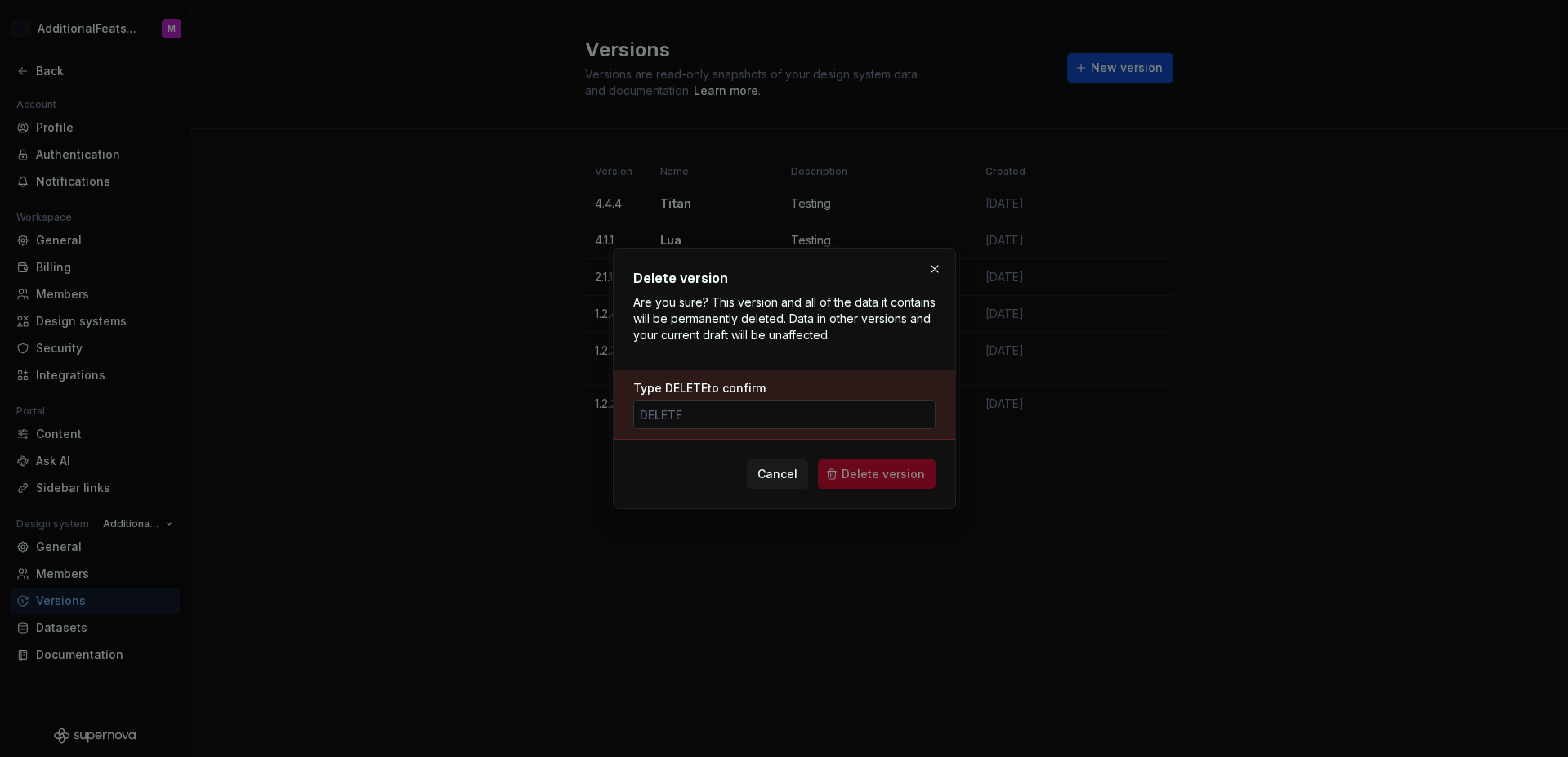
click at [856, 421] on input "Type DELETE to confirm" at bounding box center [784, 414] width 302 height 29
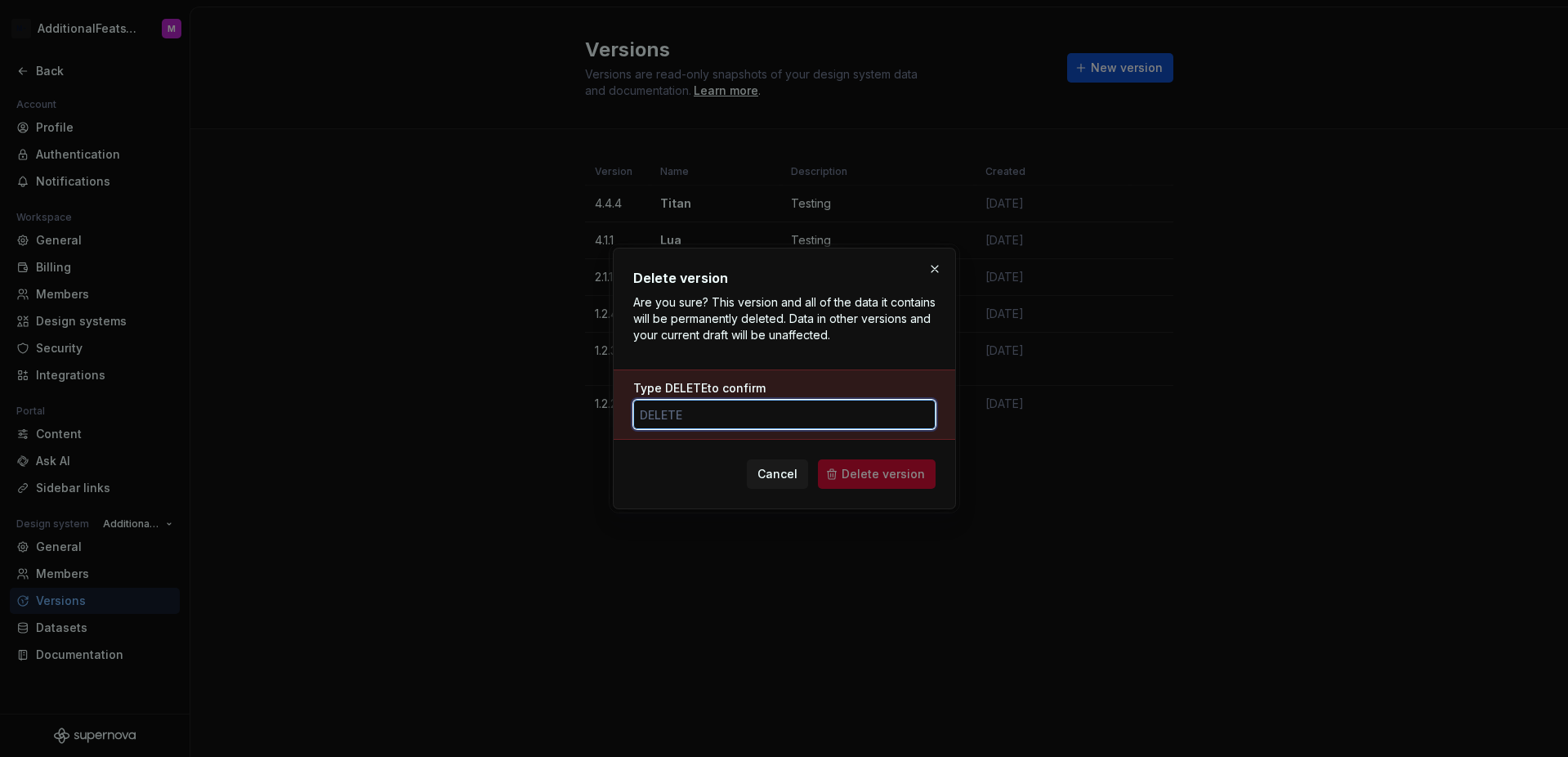
paste input "delete"
type input "delete"
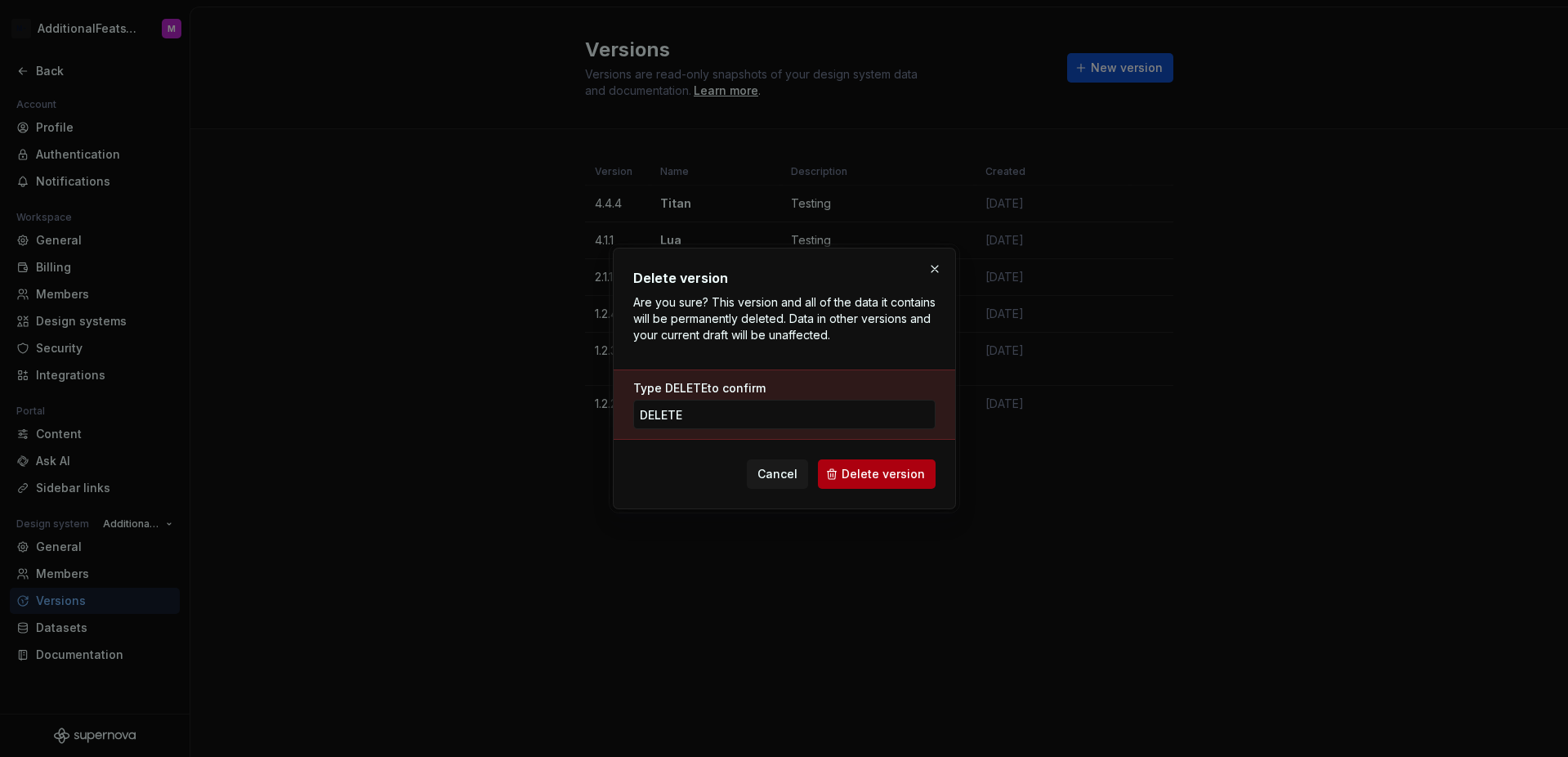
click at [905, 476] on span "Delete version" at bounding box center [883, 473] width 83 height 16
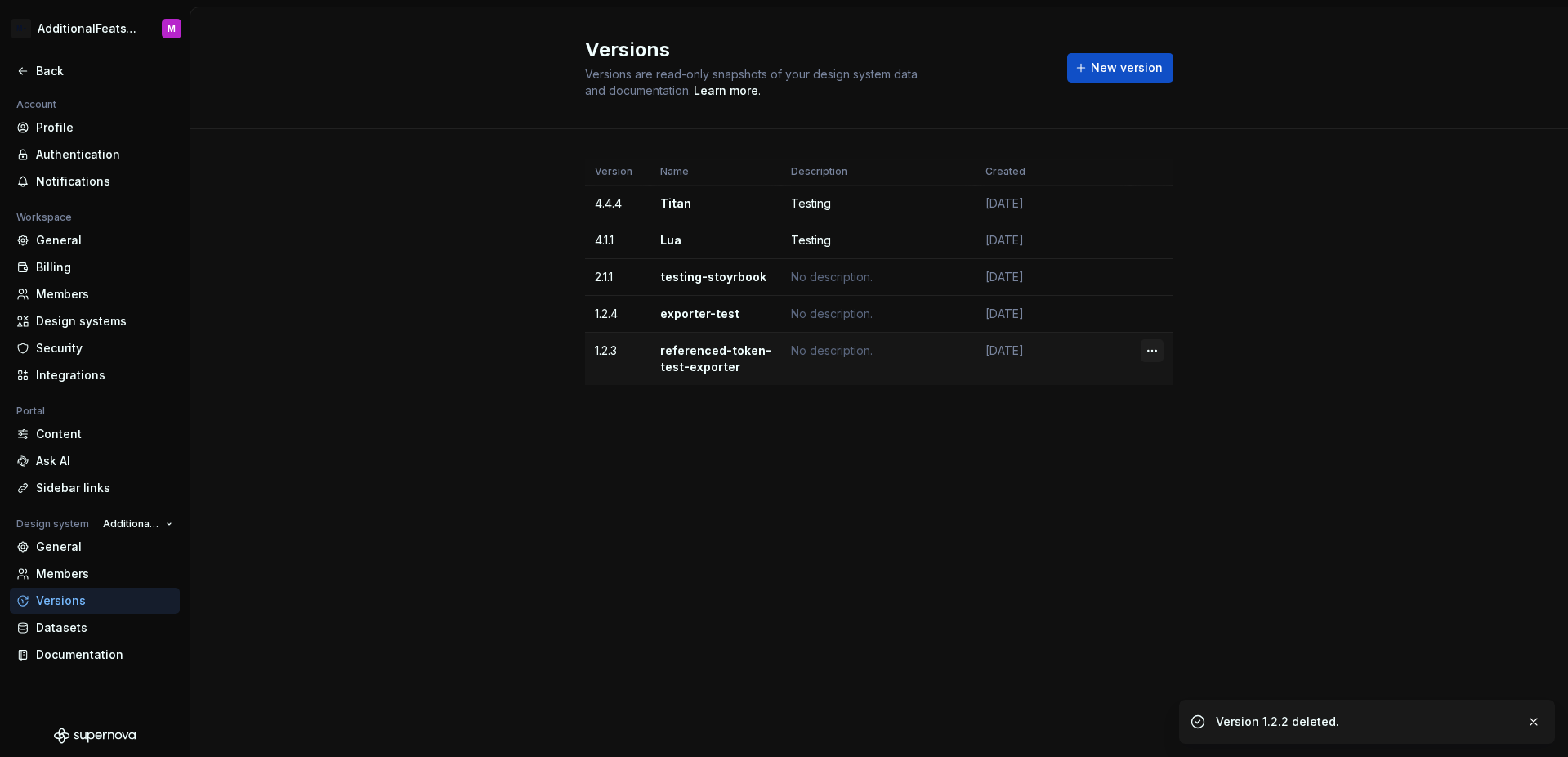
click at [1161, 352] on html "M- AdditionalFeatsTest M Back Account Profile Authentication Notifications Work…" at bounding box center [784, 378] width 1568 height 757
click at [1176, 414] on div "Delete version" at bounding box center [1223, 416] width 106 height 16
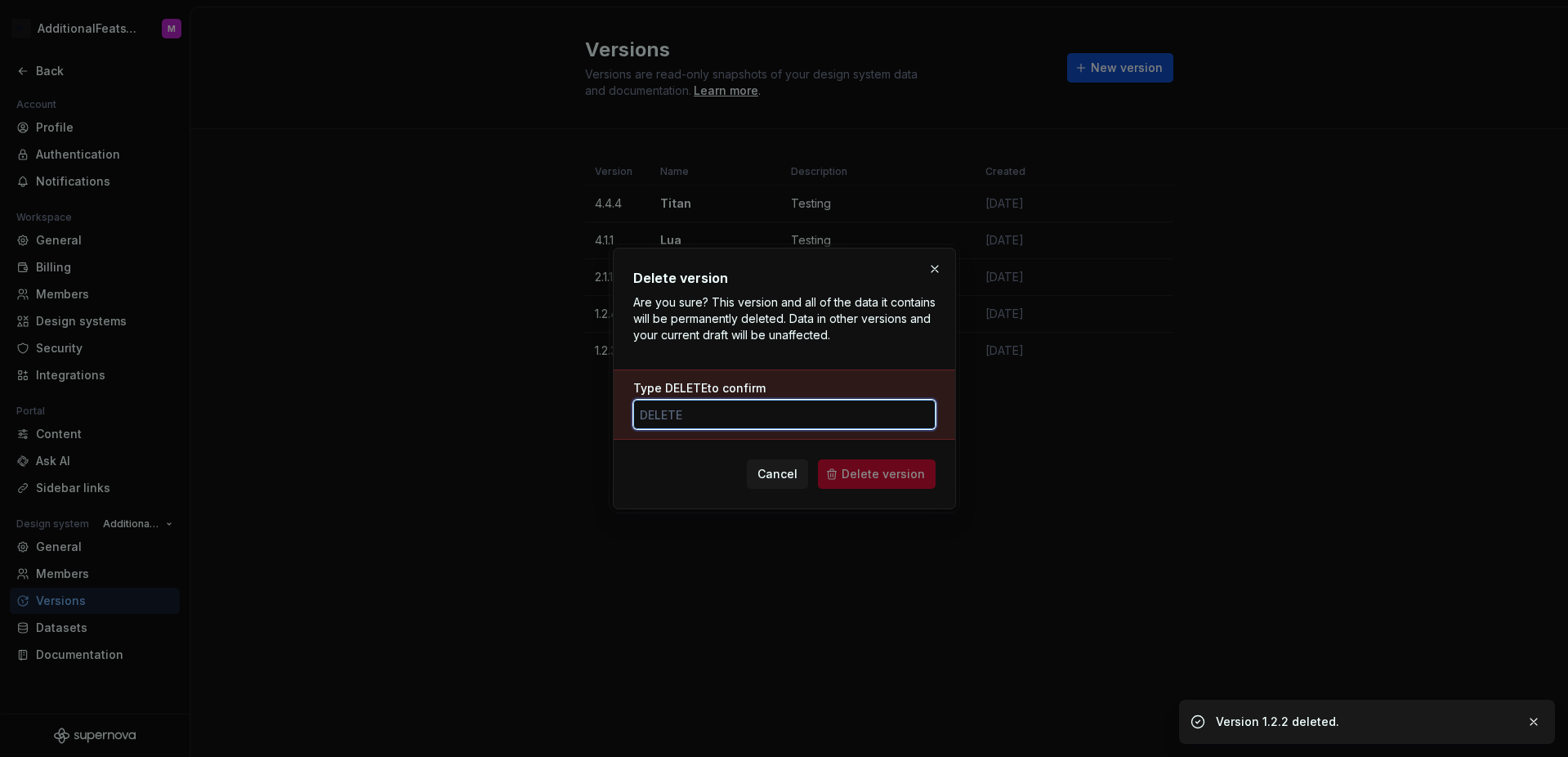
click at [879, 408] on input "Type DELETE to confirm" at bounding box center [784, 414] width 302 height 29
paste input "delete"
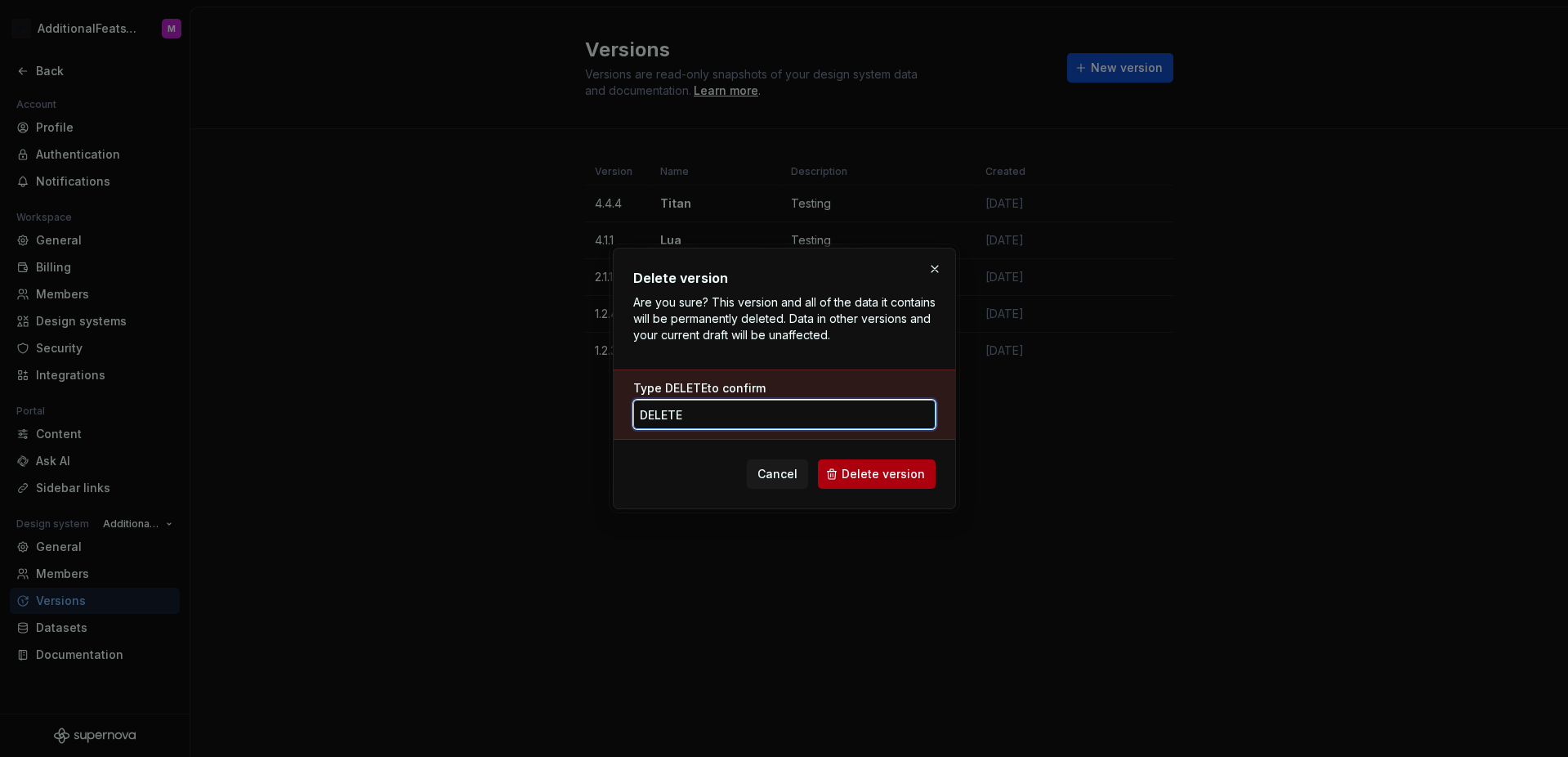
type input "delete"
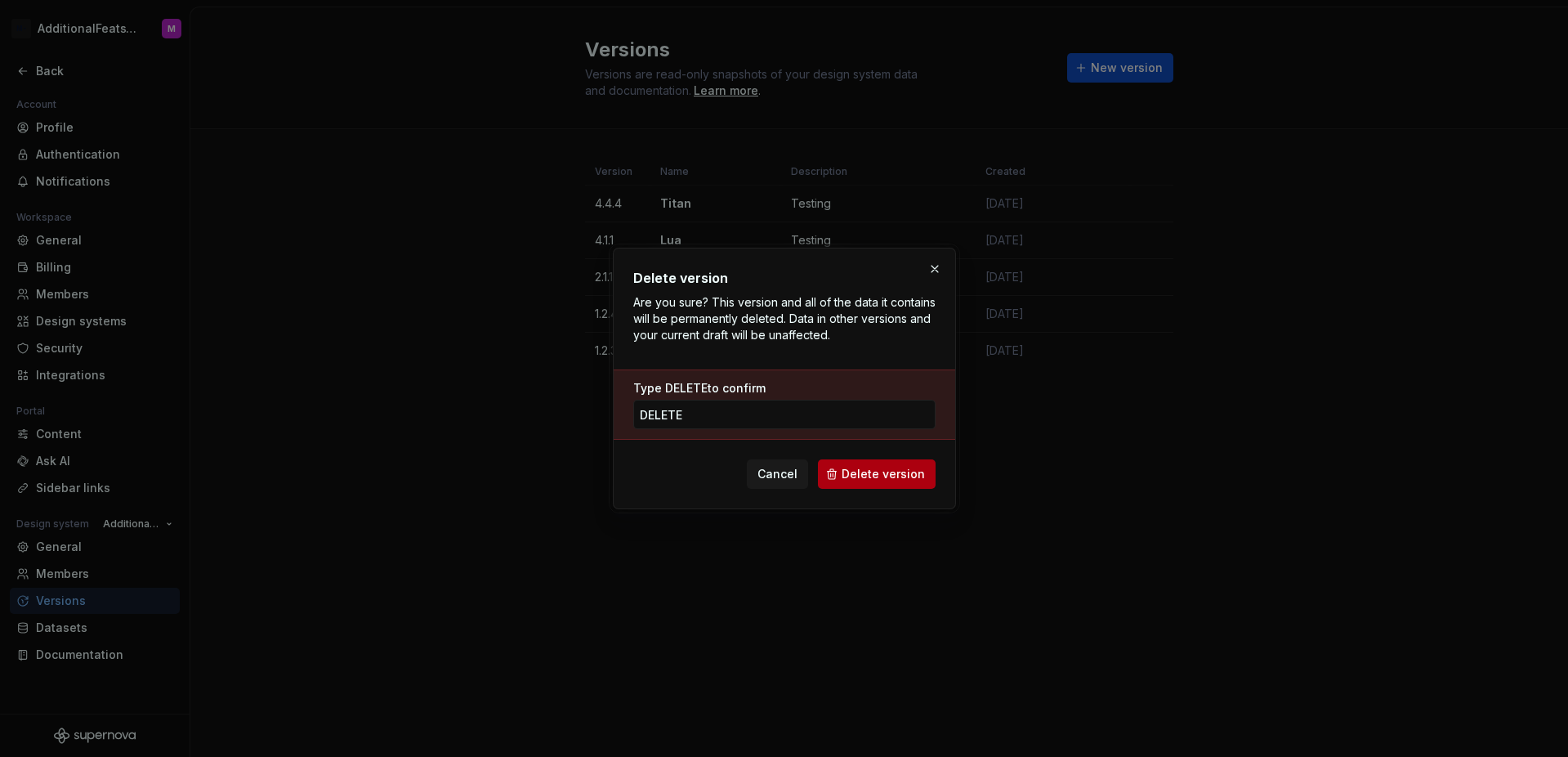
click at [902, 470] on span "Delete version" at bounding box center [883, 473] width 83 height 16
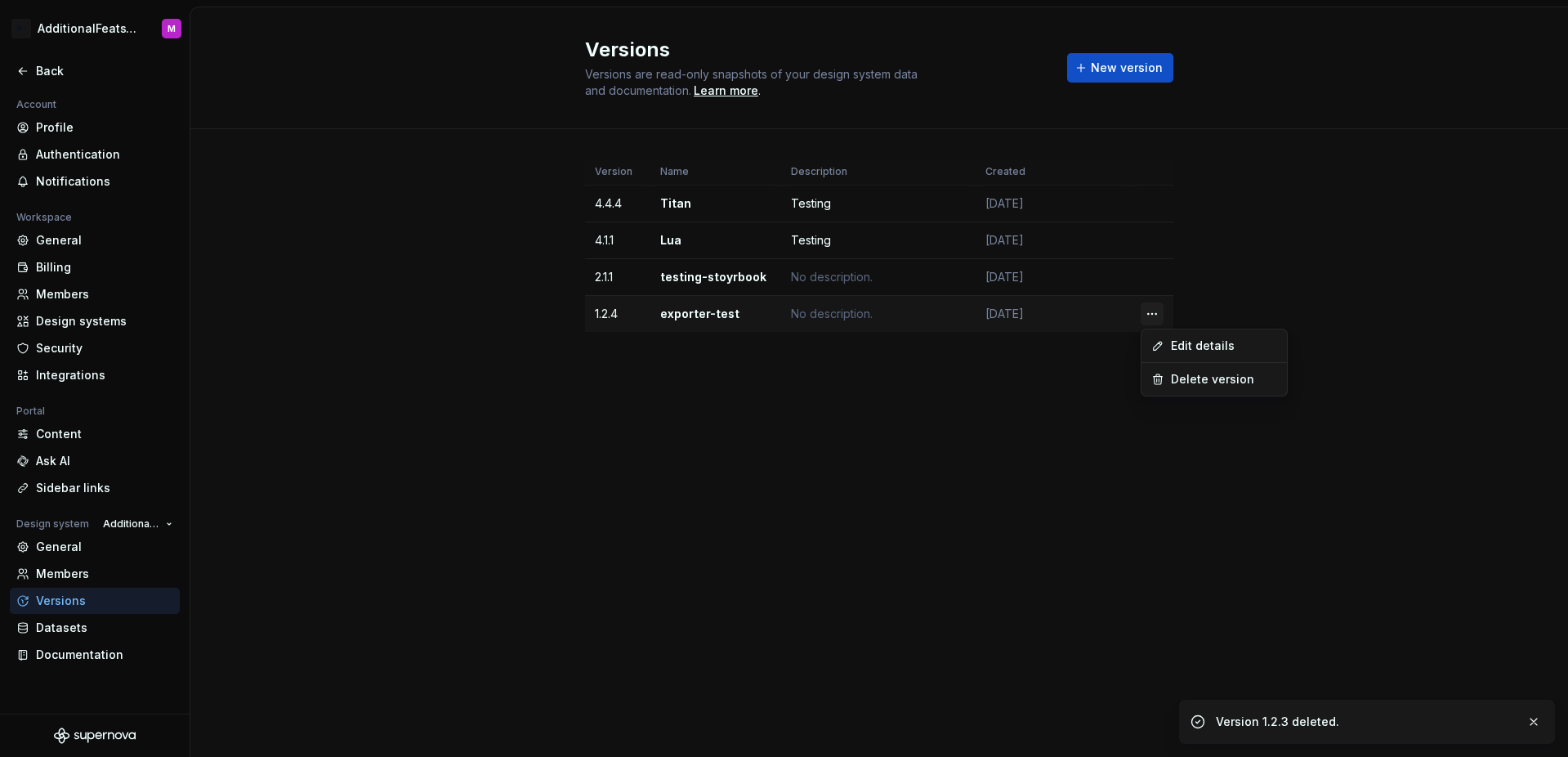
click at [1152, 313] on html "M- AdditionalFeatsTest M Back Account Profile Authentication Notifications Work…" at bounding box center [784, 378] width 1568 height 757
click at [1164, 350] on div "Edit details" at bounding box center [1214, 346] width 139 height 26
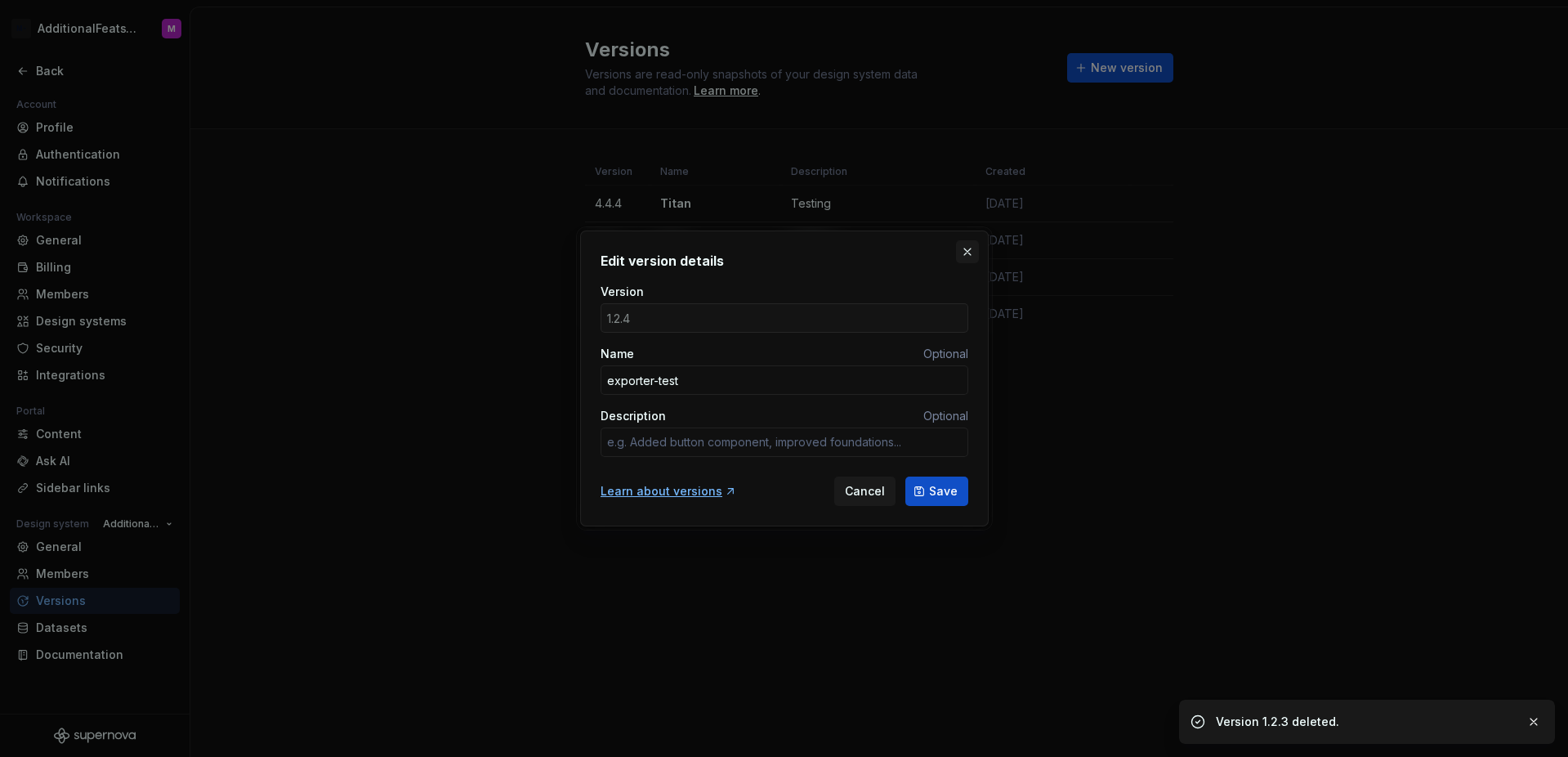
click at [969, 258] on button "button" at bounding box center [967, 251] width 23 height 23
type textarea "*"
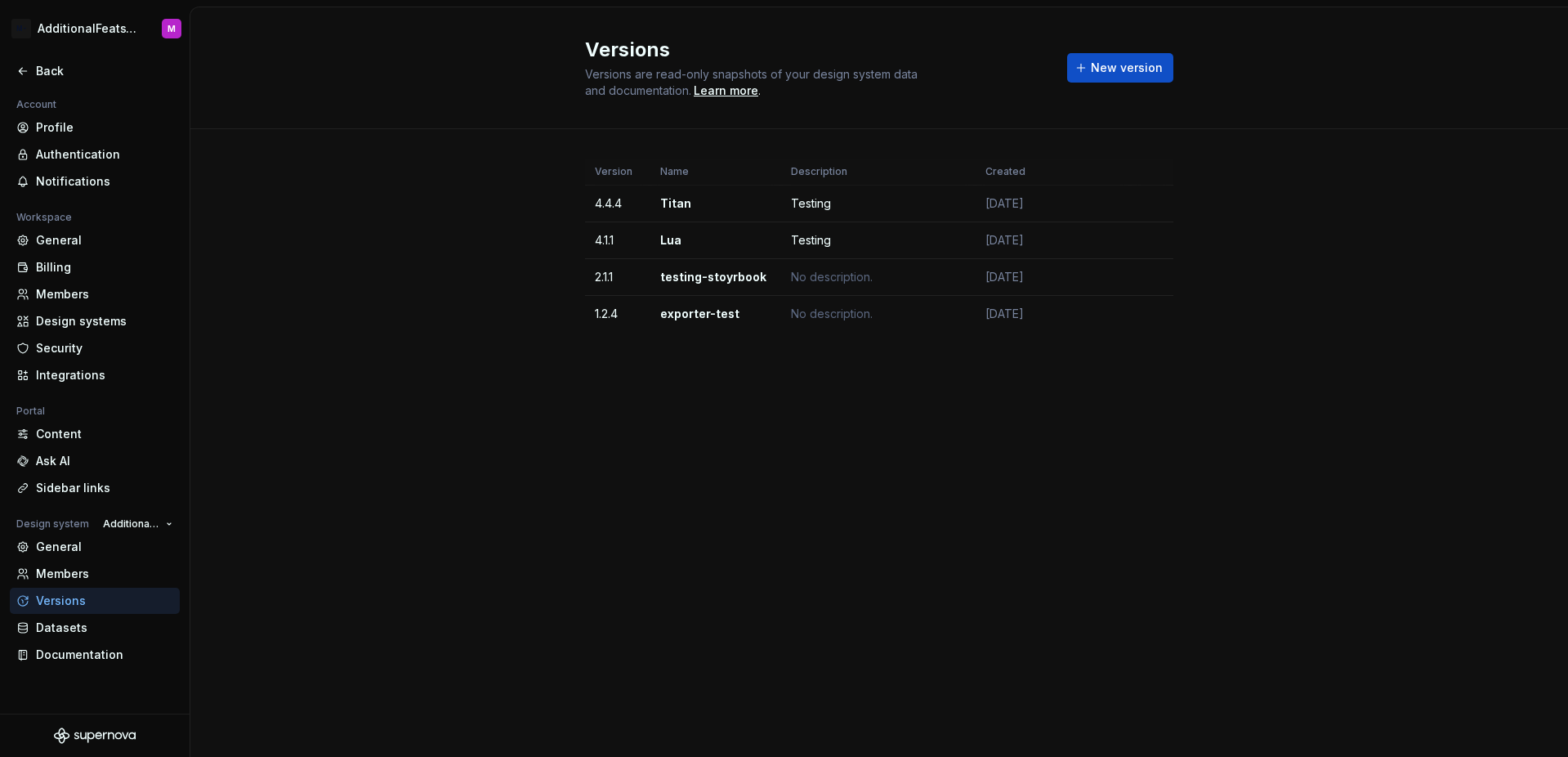
click at [1156, 308] on html "M- AdditionalFeatsTest M Back Account Profile Authentication Notifications Work…" at bounding box center [784, 378] width 1568 height 757
click at [1191, 384] on div "Delete version" at bounding box center [1223, 379] width 106 height 16
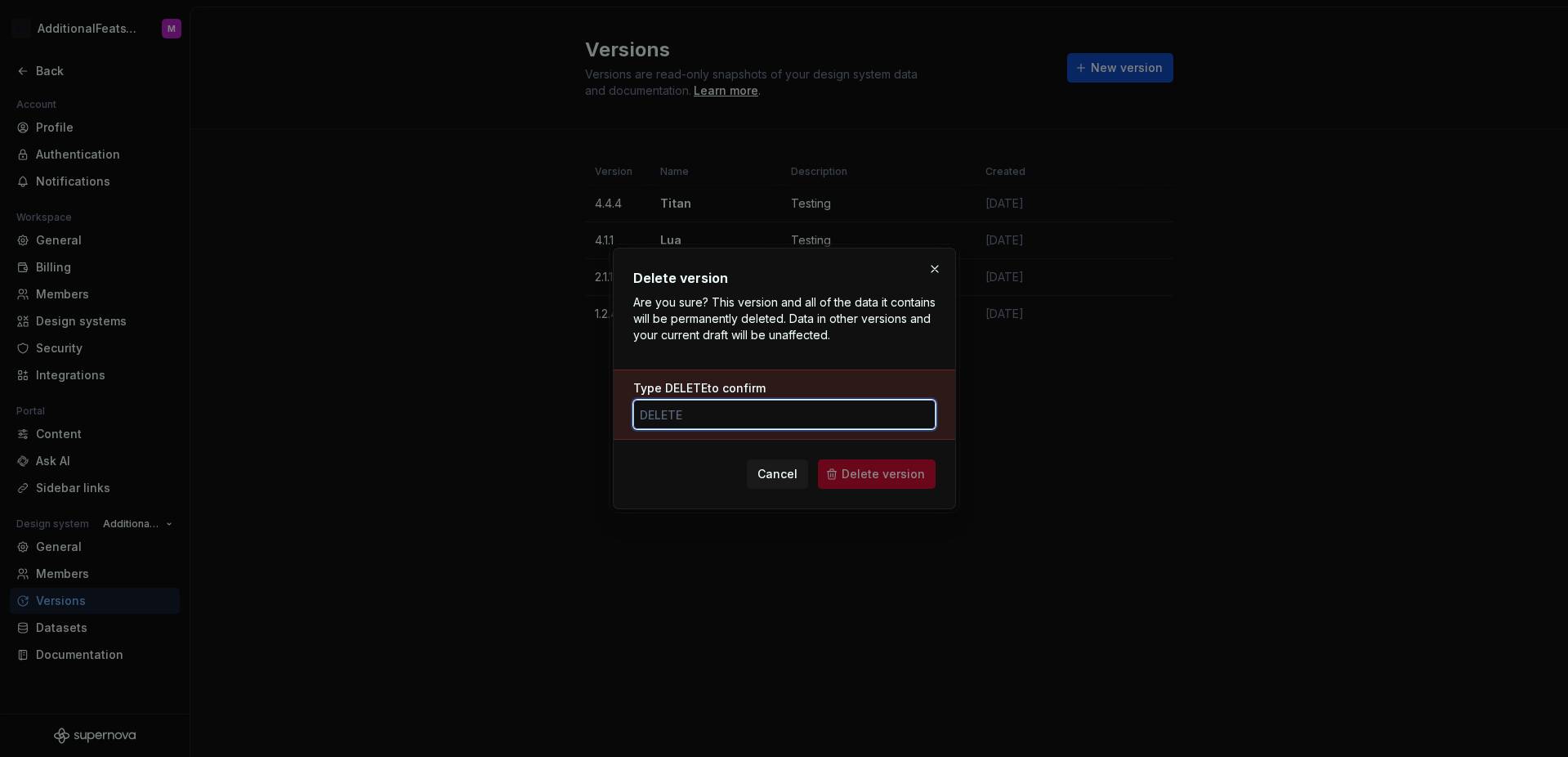
click at [873, 414] on input "Type DELETE to confirm" at bounding box center [784, 414] width 302 height 29
paste input "delete"
type input "delete"
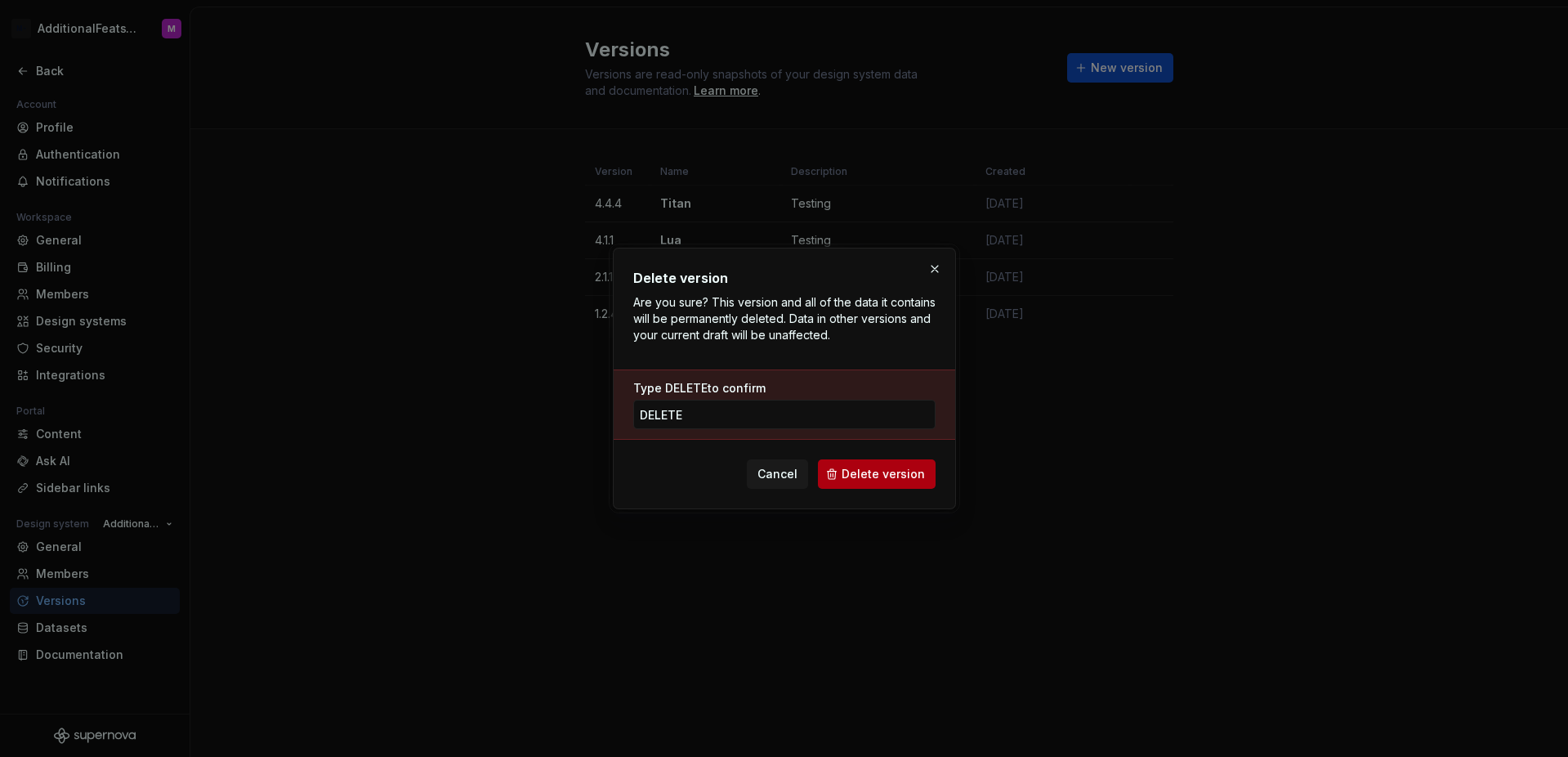
click at [912, 478] on span "Delete version" at bounding box center [883, 473] width 83 height 16
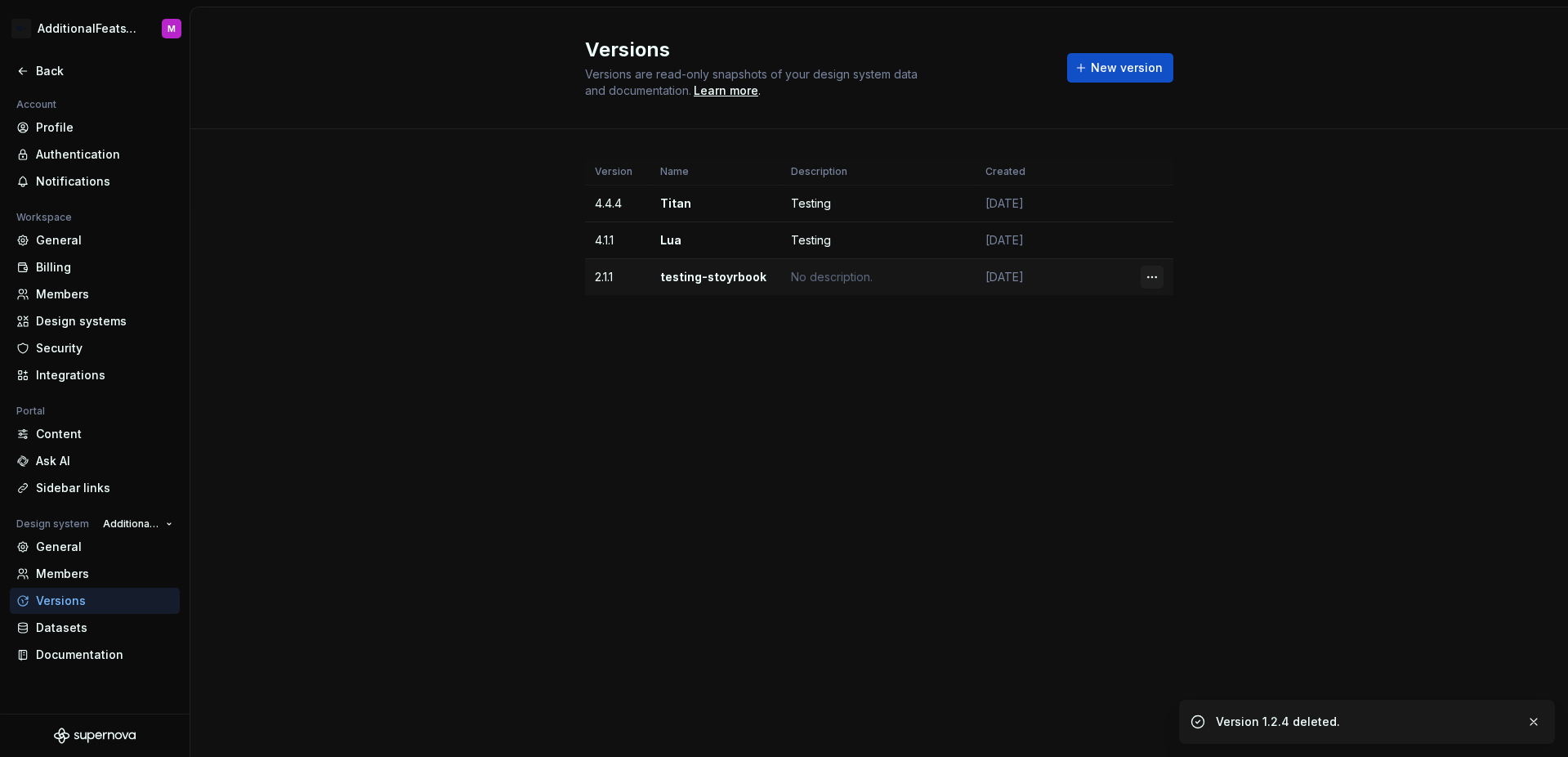
click at [1151, 276] on html "M- AdditionalFeatsTest M Back Account Profile Authentication Notifications Work…" at bounding box center [784, 378] width 1568 height 757
click at [1201, 343] on div "Delete version" at bounding box center [1223, 342] width 106 height 16
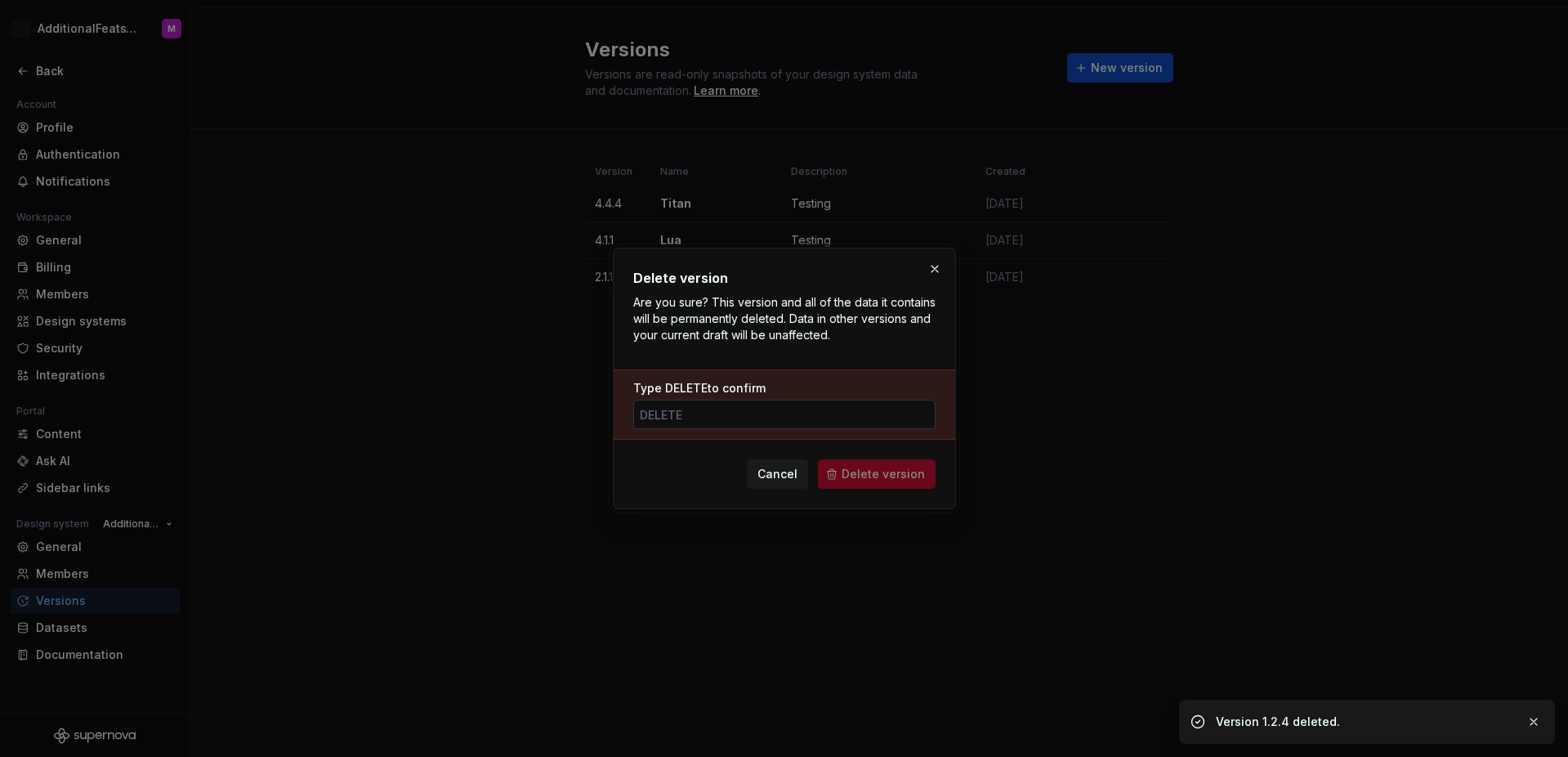
click at [861, 418] on input "Type DELETE to confirm" at bounding box center [784, 414] width 302 height 29
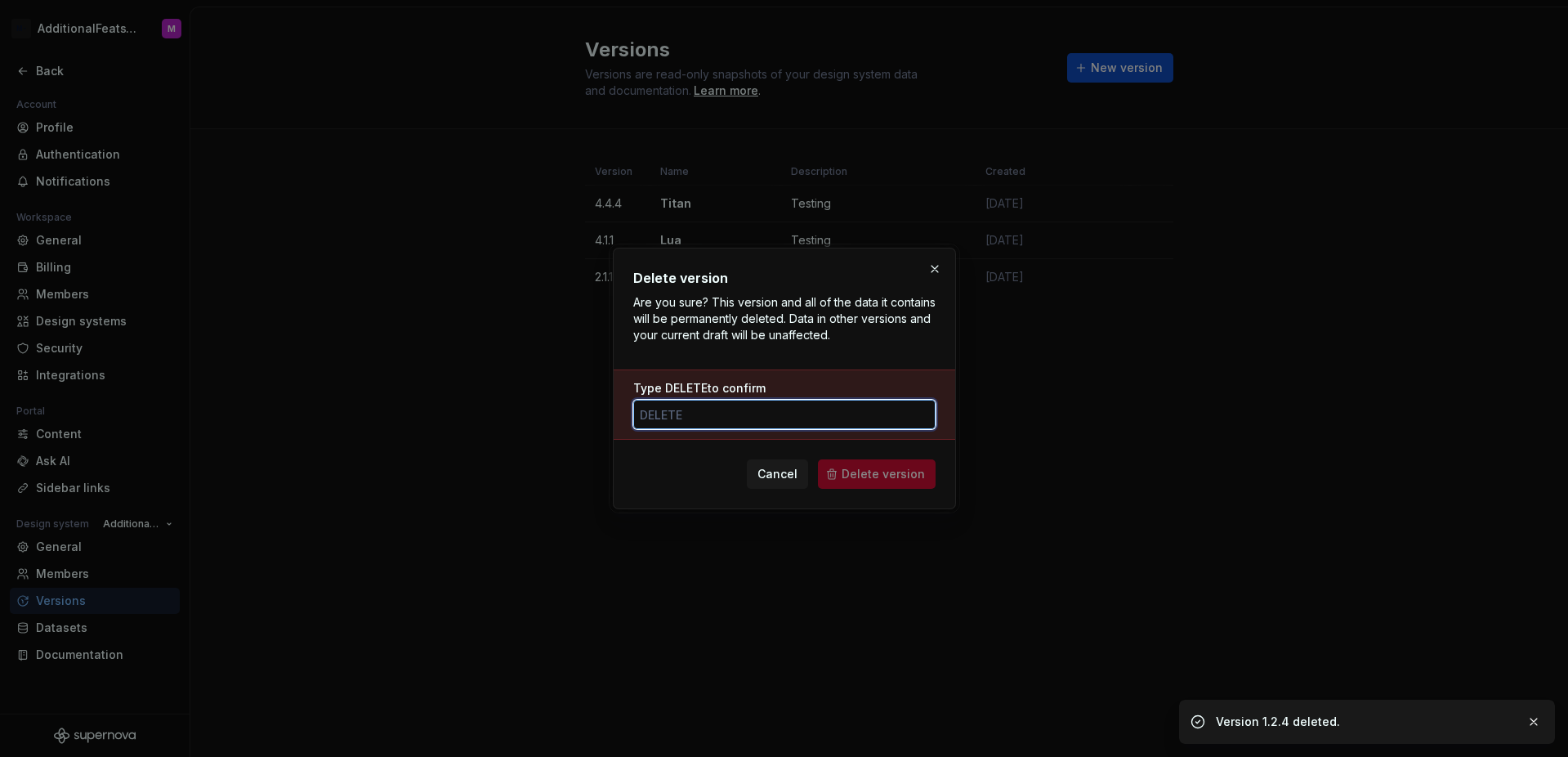
paste input "delete"
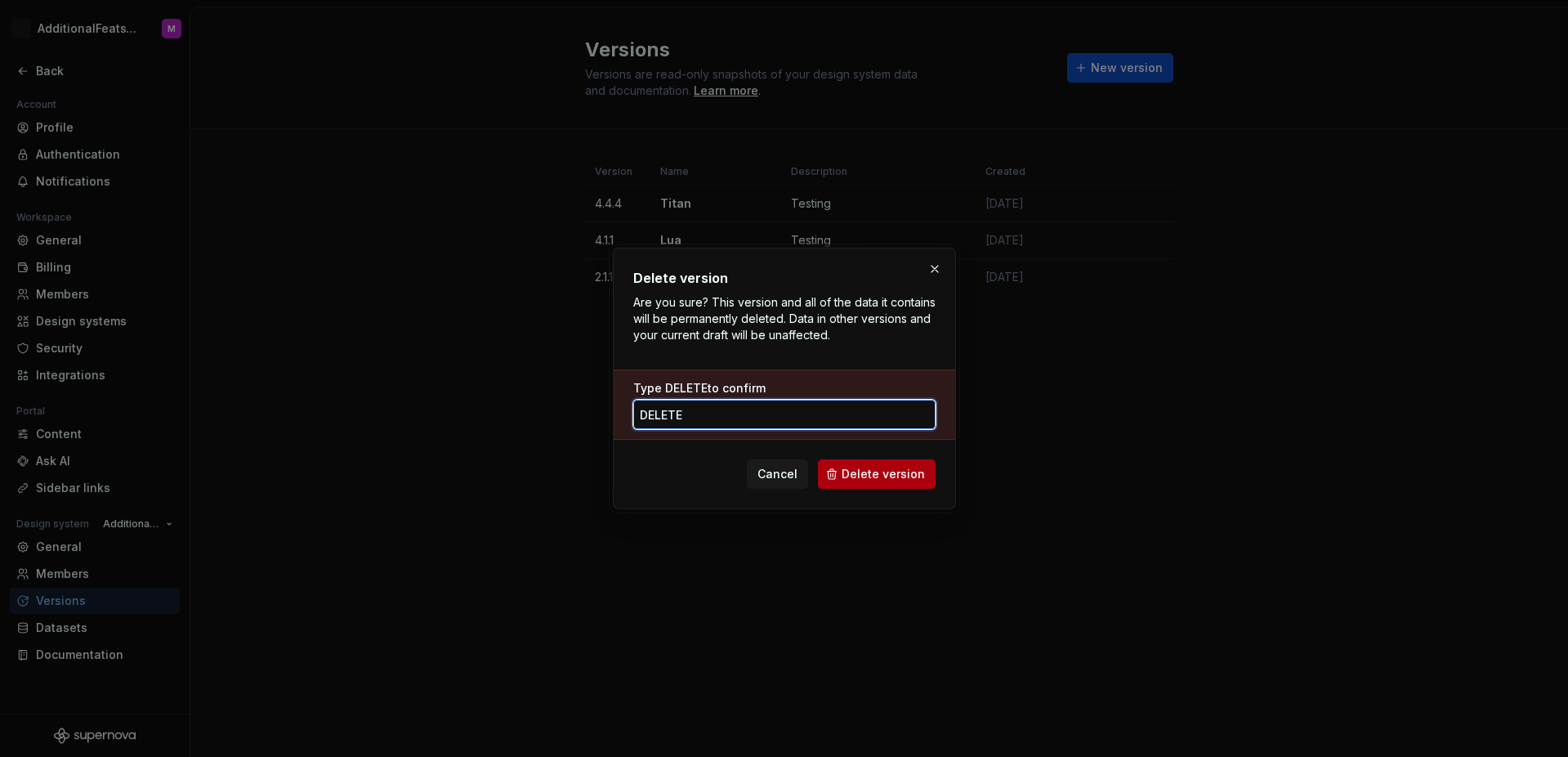
type input "delete"
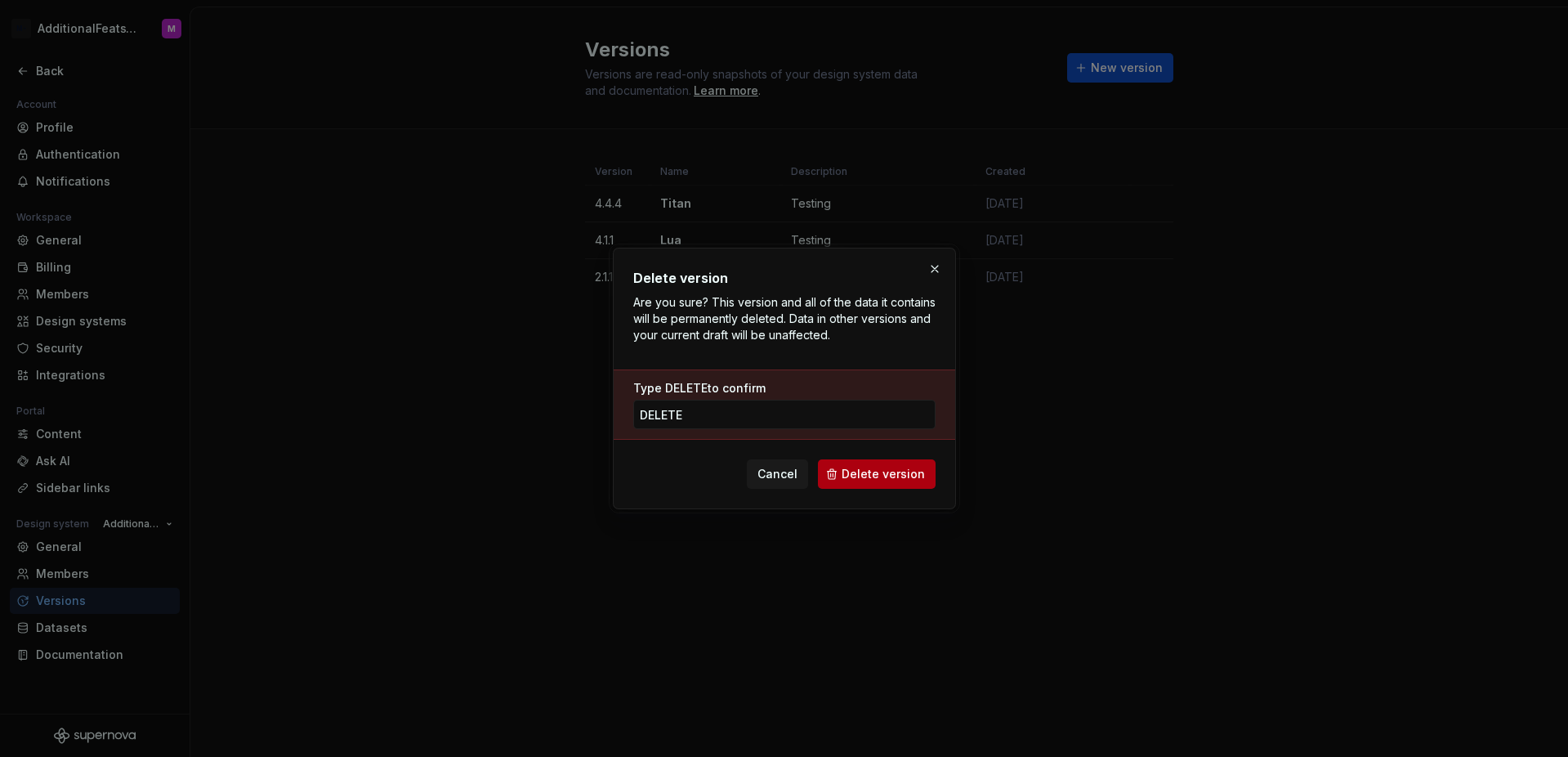
click at [897, 480] on span "Delete version" at bounding box center [883, 473] width 83 height 16
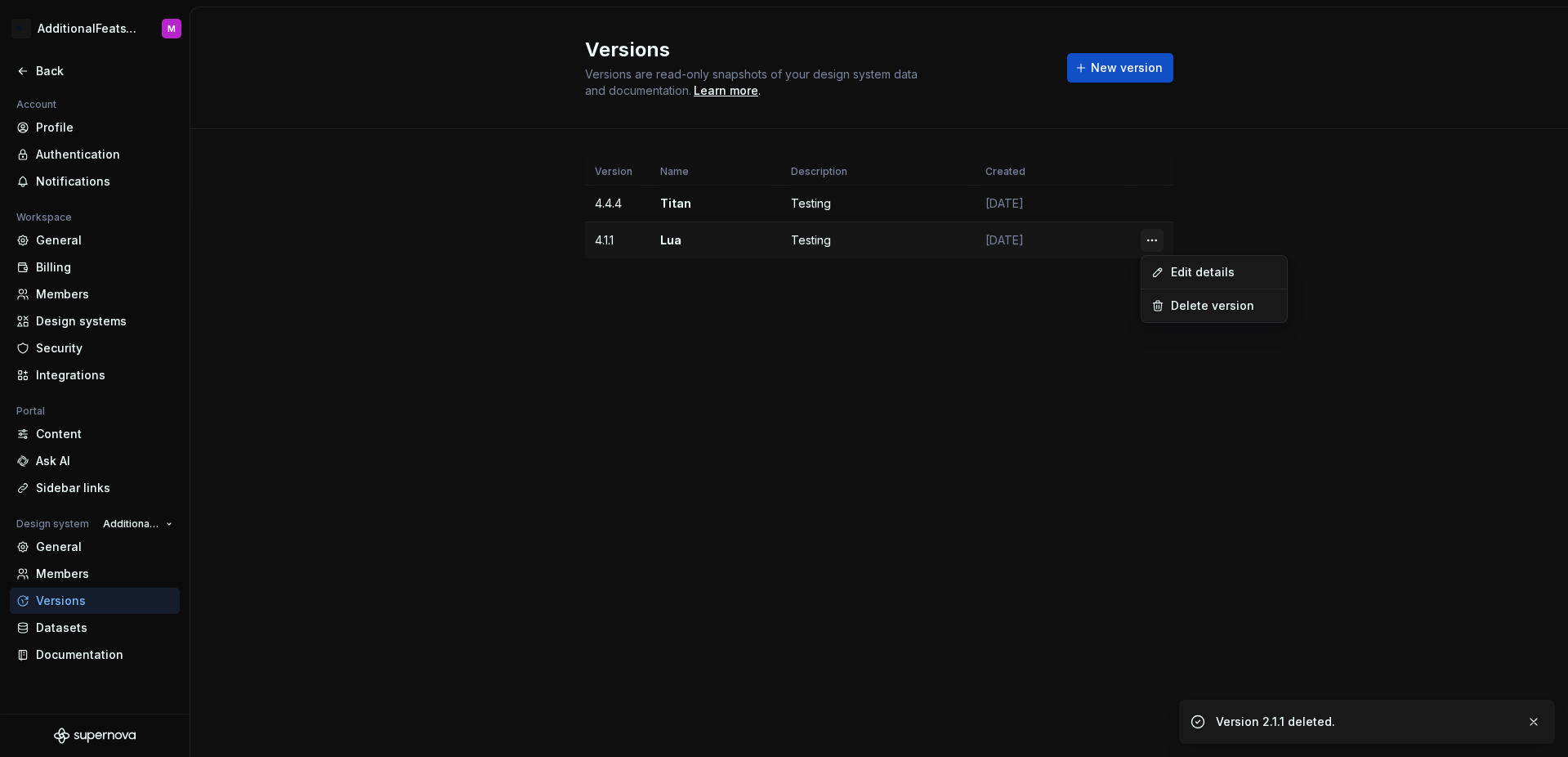
click at [1144, 240] on html "M- AdditionalFeatsTest M Back Account Profile Authentication Notifications Work…" at bounding box center [784, 378] width 1568 height 757
click at [1175, 306] on div "Delete version" at bounding box center [1223, 305] width 106 height 16
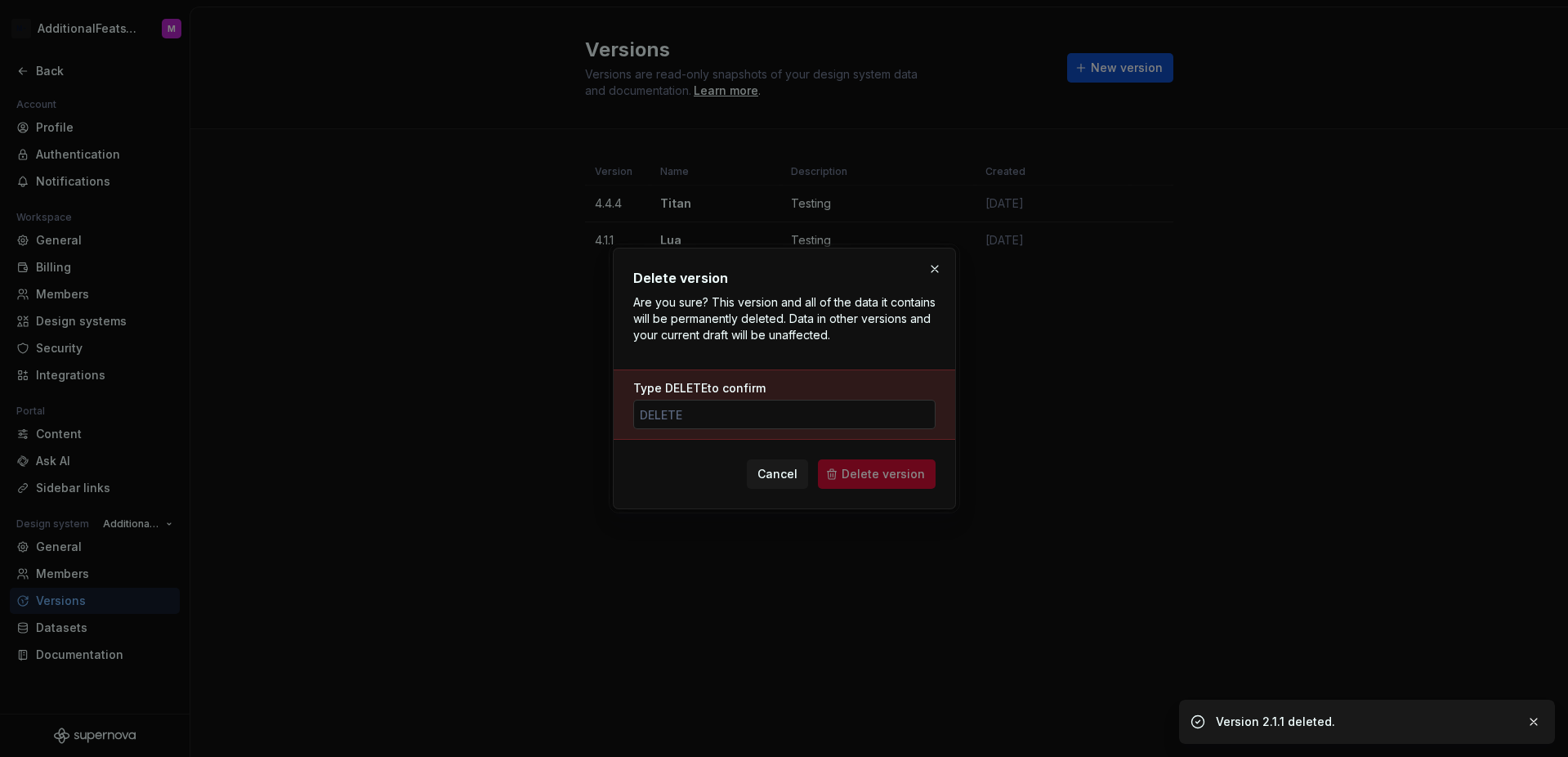
click at [857, 416] on input "Type DELETE to confirm" at bounding box center [784, 414] width 302 height 29
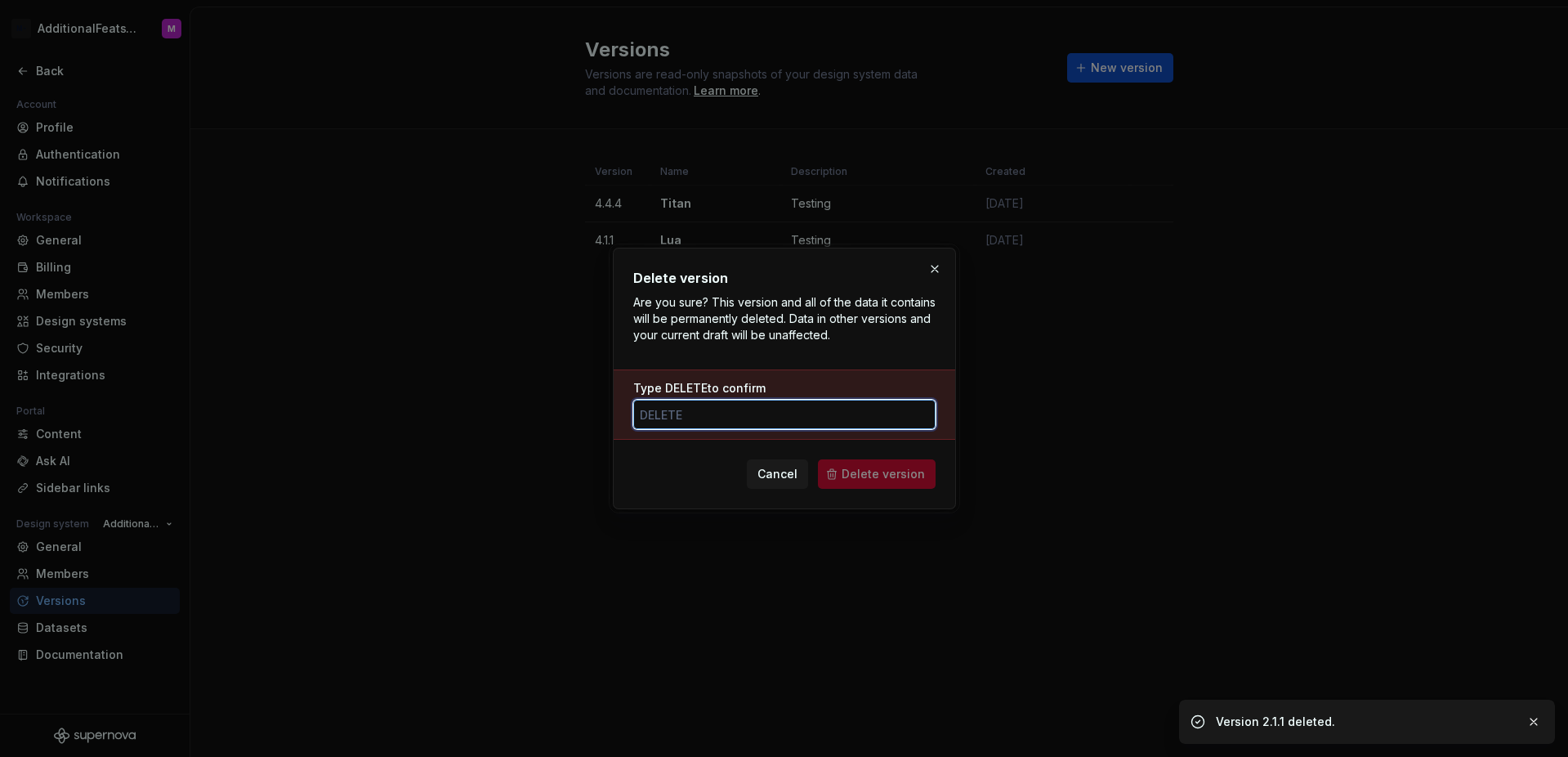
paste input "delete"
type input "delete"
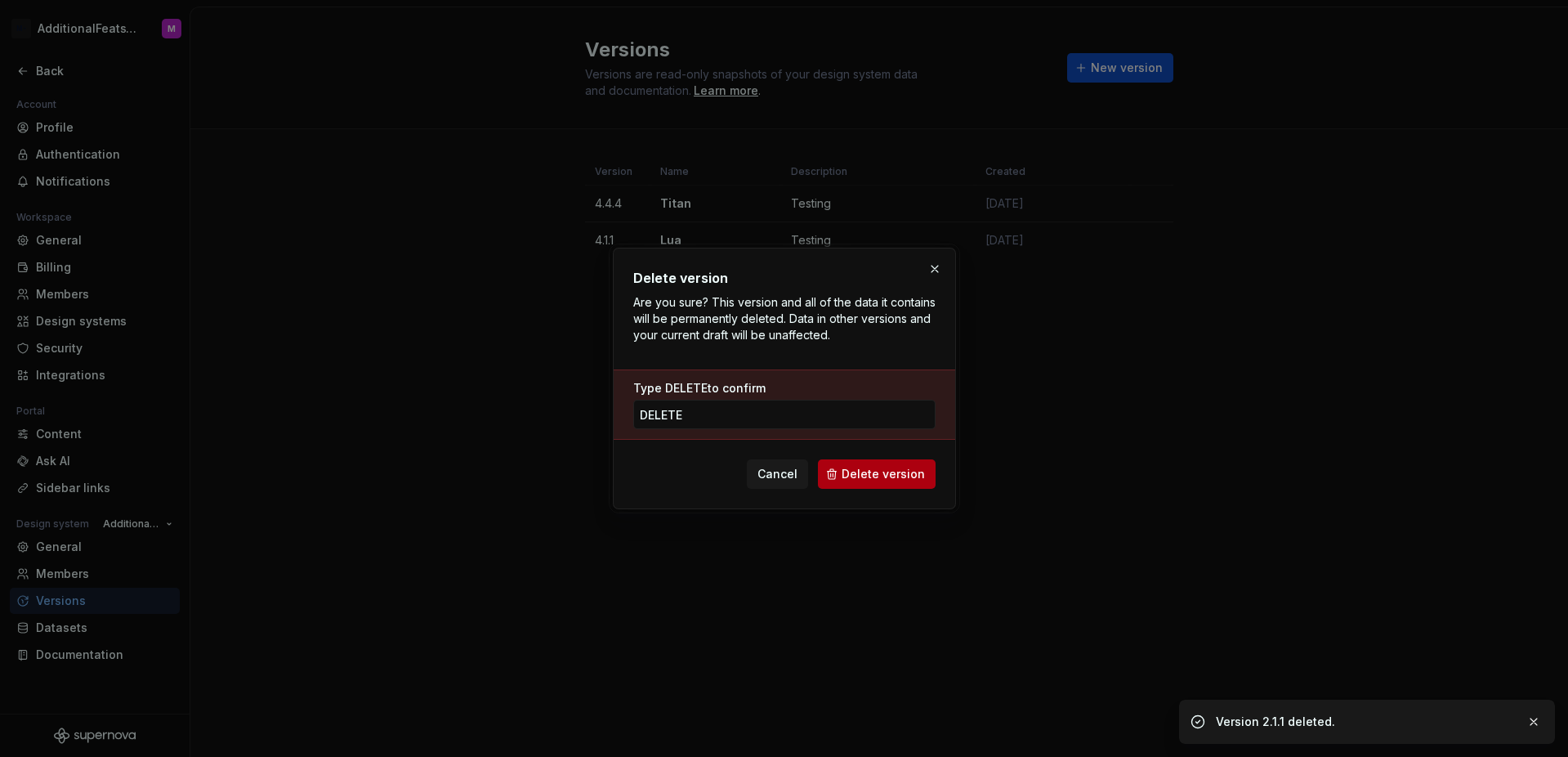
click at [894, 473] on span "Delete version" at bounding box center [883, 473] width 83 height 16
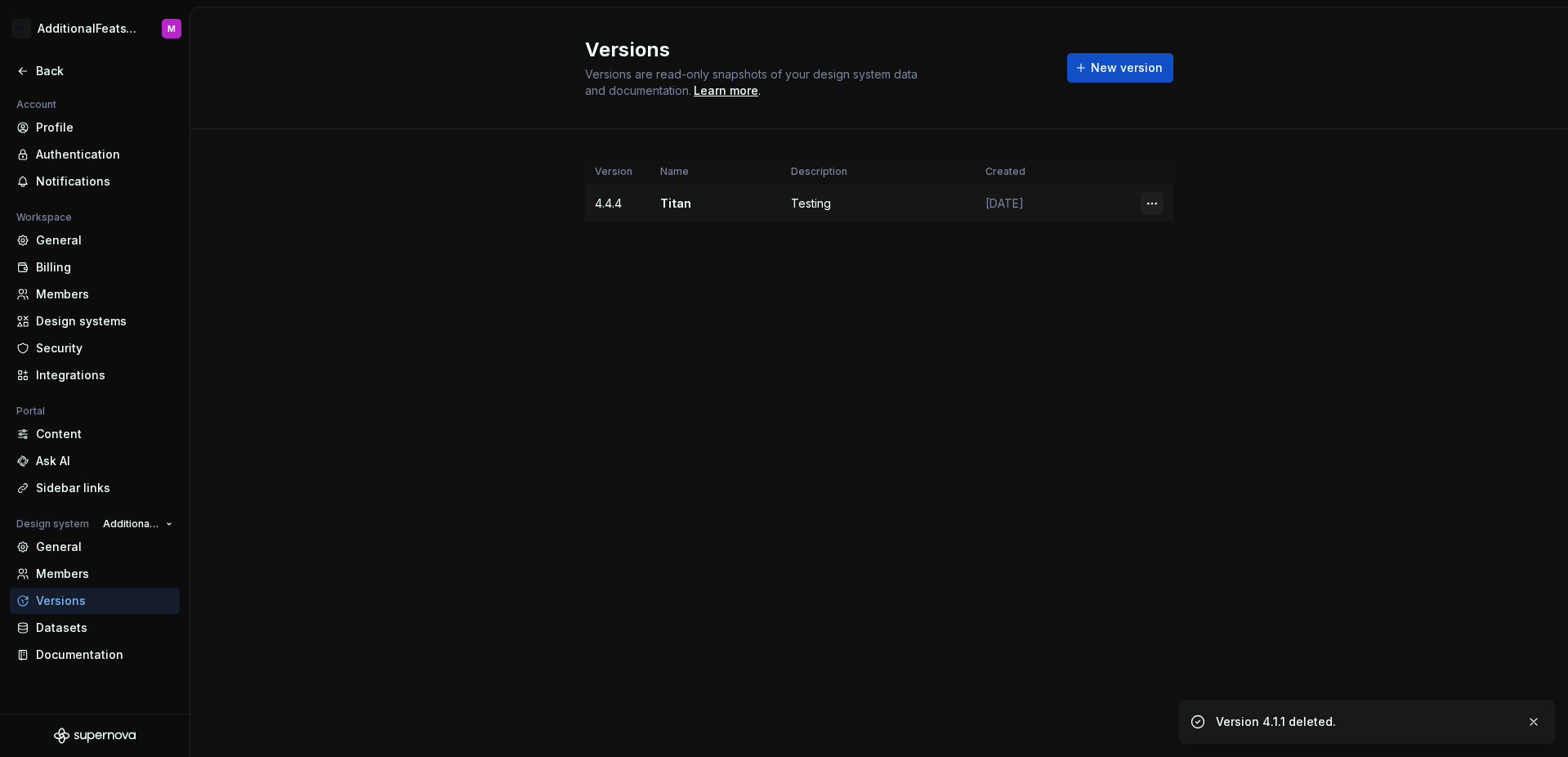
click at [1154, 198] on html "M- AdditionalFeatsTest M Back Account Profile Authentication Notifications Work…" at bounding box center [784, 378] width 1568 height 757
click at [1180, 267] on div "Delete version" at bounding box center [1223, 268] width 106 height 16
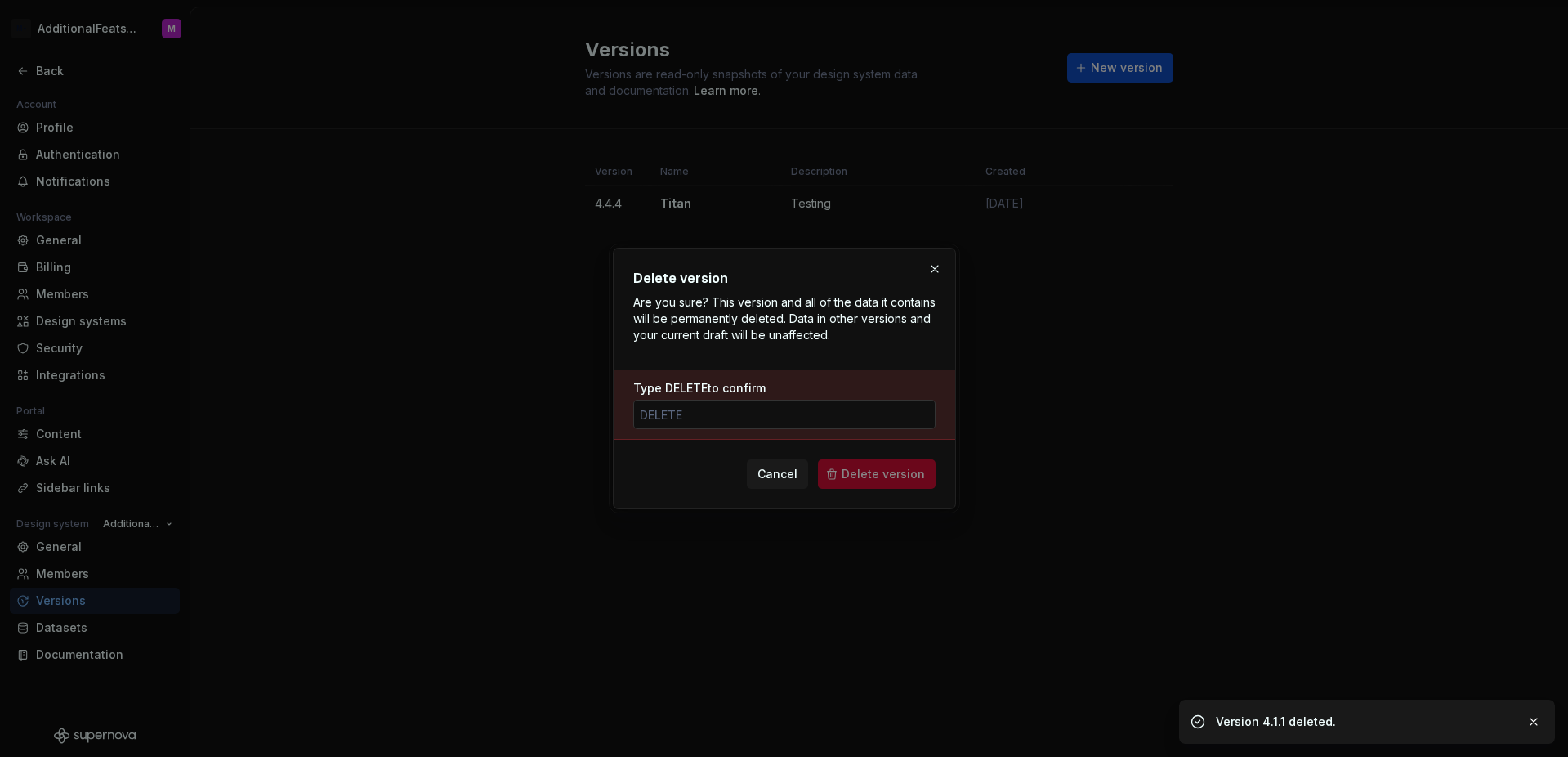
click at [875, 405] on input "Type DELETE to confirm" at bounding box center [784, 414] width 302 height 29
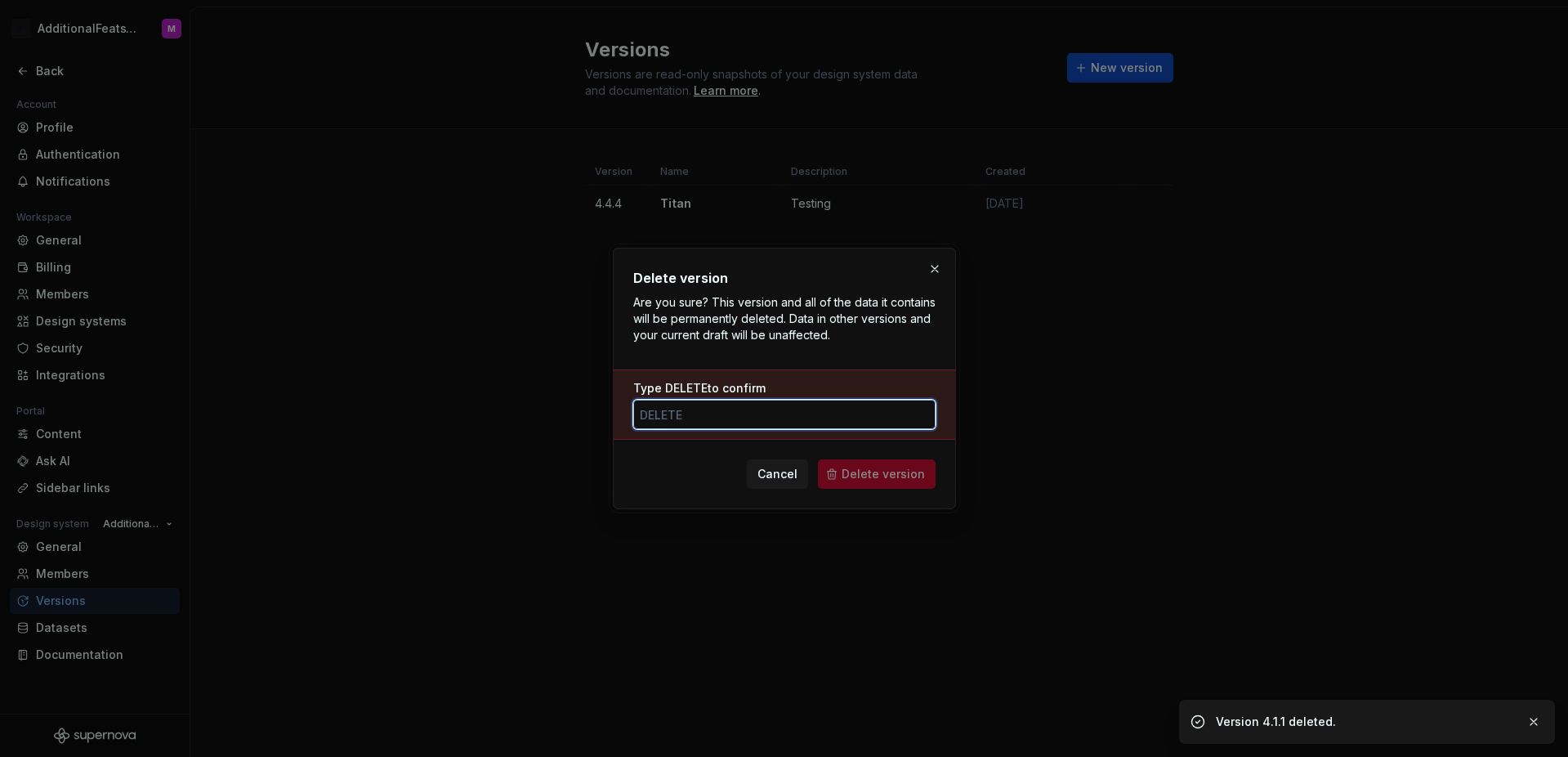
paste input "delete"
type input "delete"
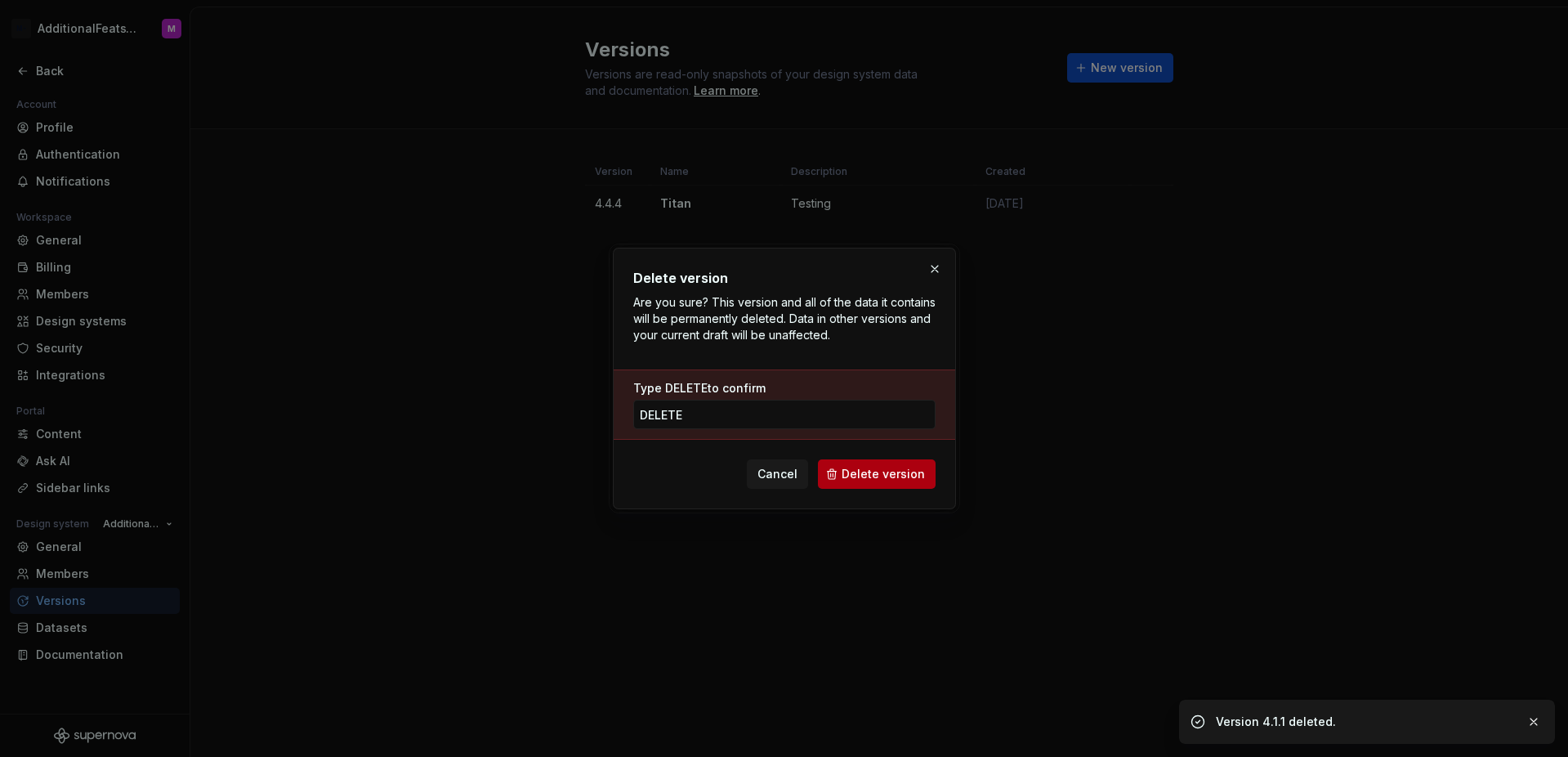
click at [899, 468] on span "Delete version" at bounding box center [883, 473] width 83 height 16
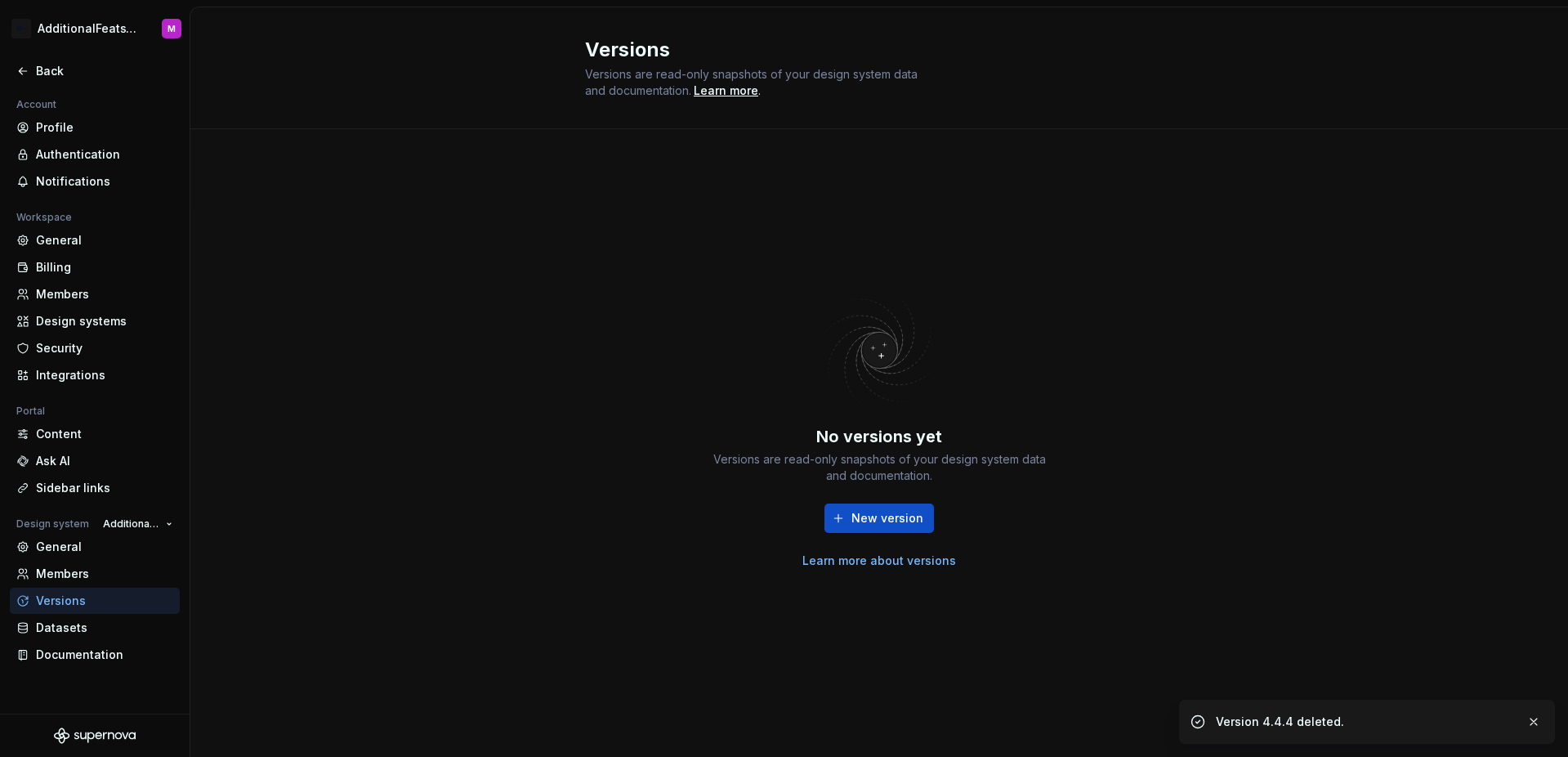
click at [1213, 449] on div "No versions yet Versions are read-only snapshots of your design system data and…" at bounding box center [879, 443] width 1377 height 628
click at [927, 511] on button "New version" at bounding box center [879, 518] width 110 height 29
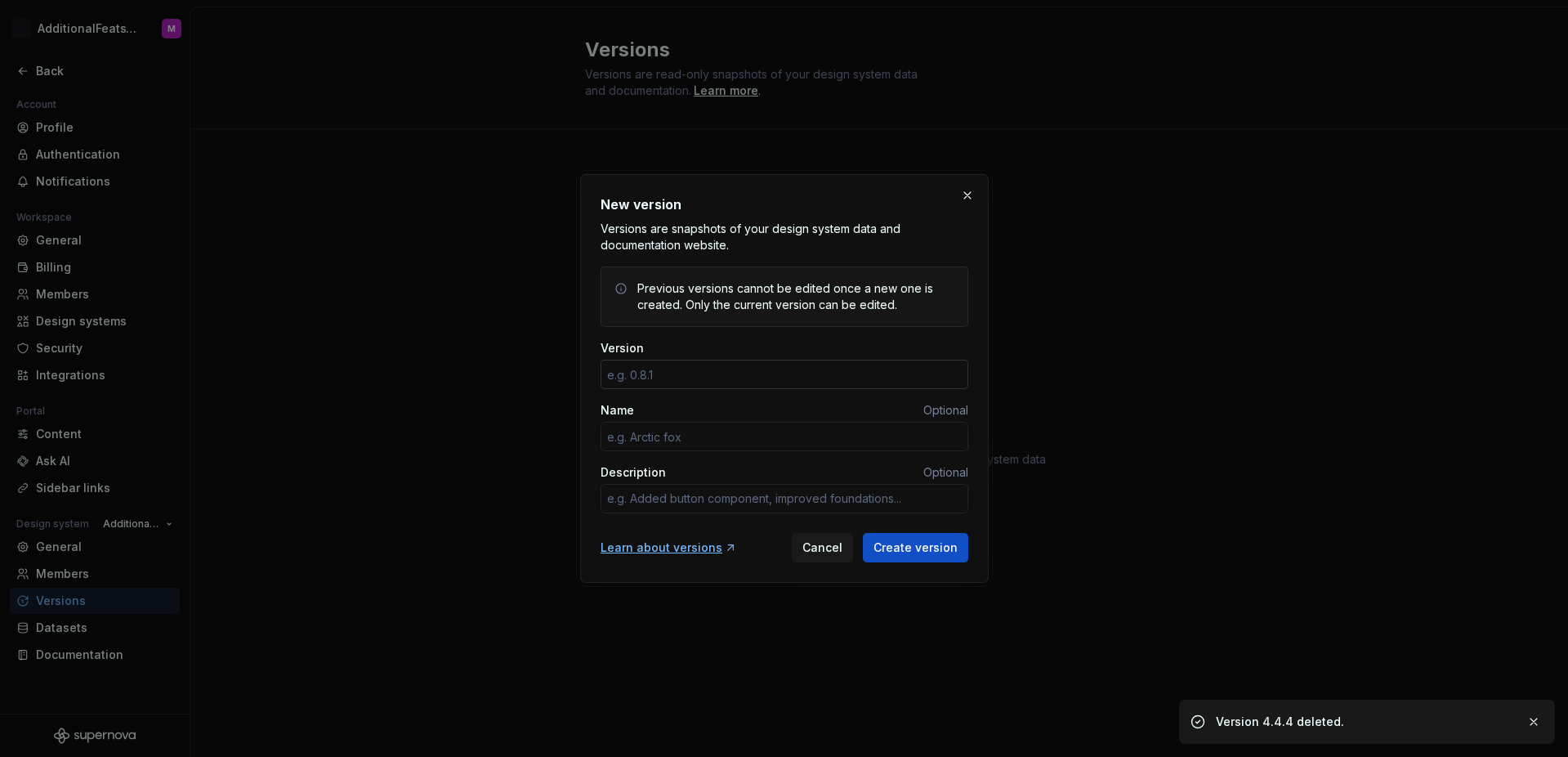
click at [845, 384] on input "Version" at bounding box center [784, 374] width 367 height 29
type textarea "*"
type input "0.1.1"
click at [635, 443] on input "Name" at bounding box center [784, 436] width 367 height 29
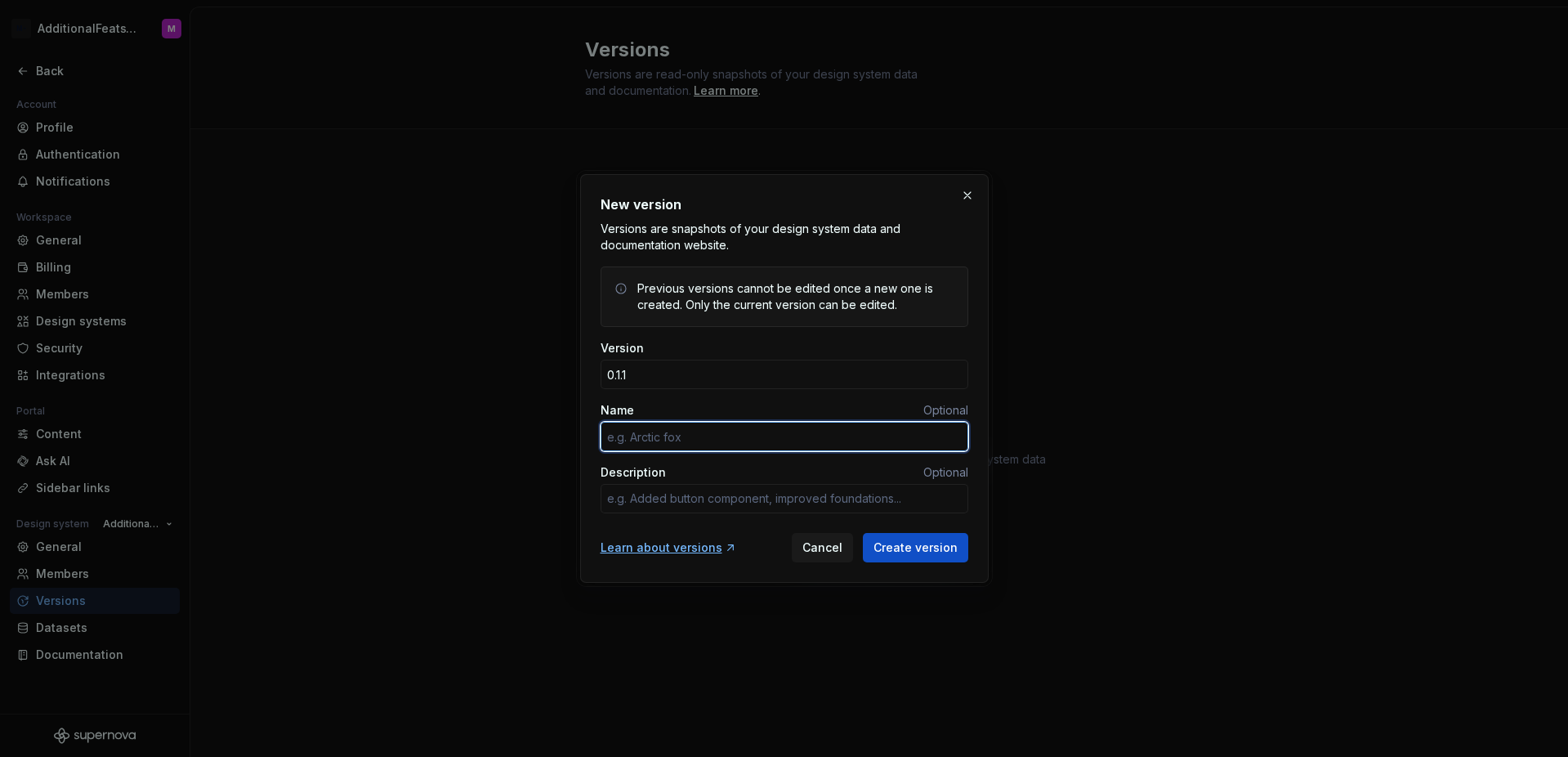
type textarea "*"
type input "Sol"
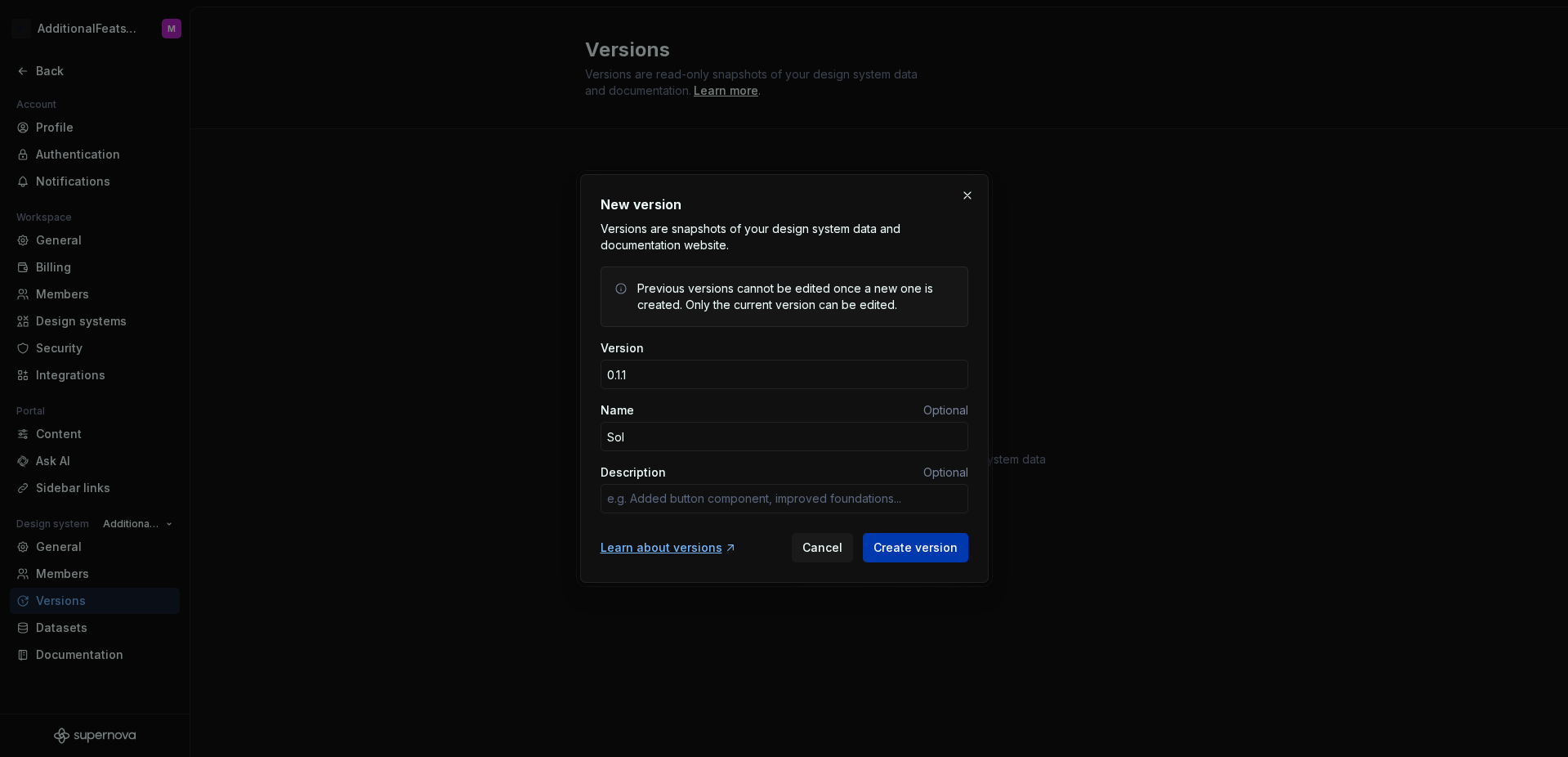
click at [886, 547] on span "Create version" at bounding box center [915, 547] width 84 height 16
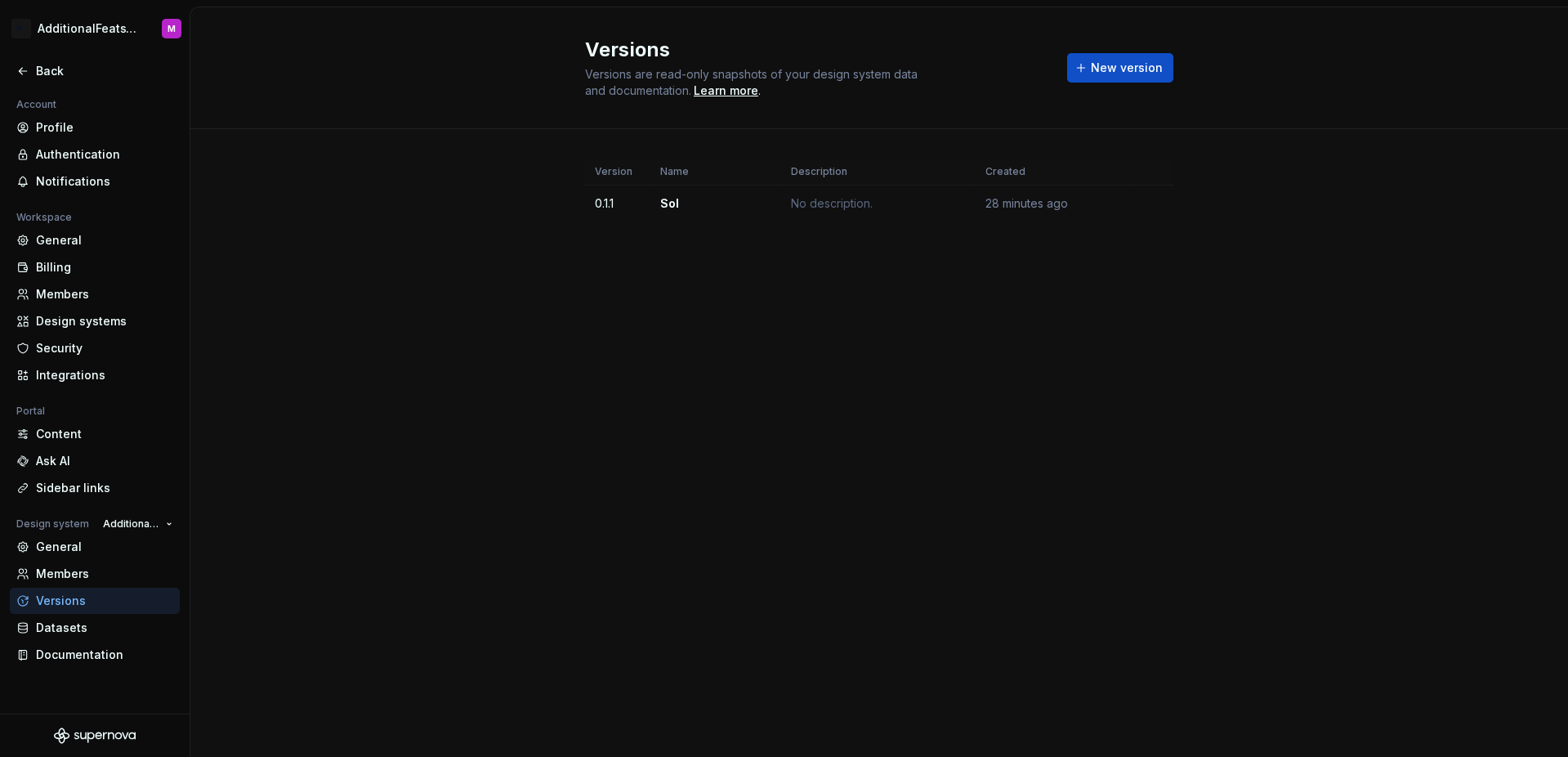
click at [971, 509] on div "Versions Versions are read-only snapshots of your design system data and docume…" at bounding box center [879, 382] width 1377 height 749
click at [961, 506] on div "Versions Versions are read-only snapshots of your design system data and docume…" at bounding box center [879, 382] width 1377 height 749
click at [16, 68] on icon at bounding box center [23, 71] width 13 height 13
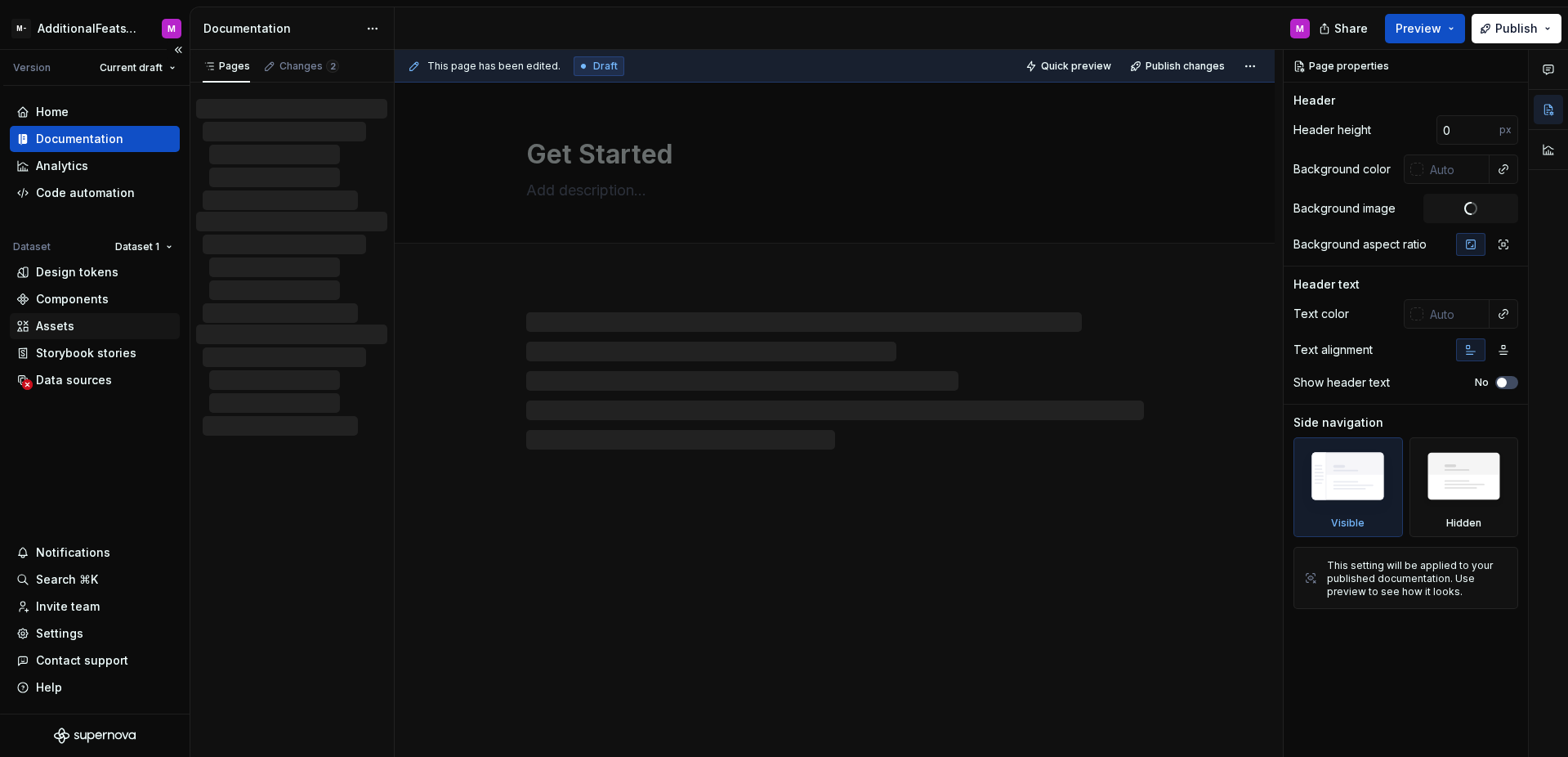
type textarea "*"
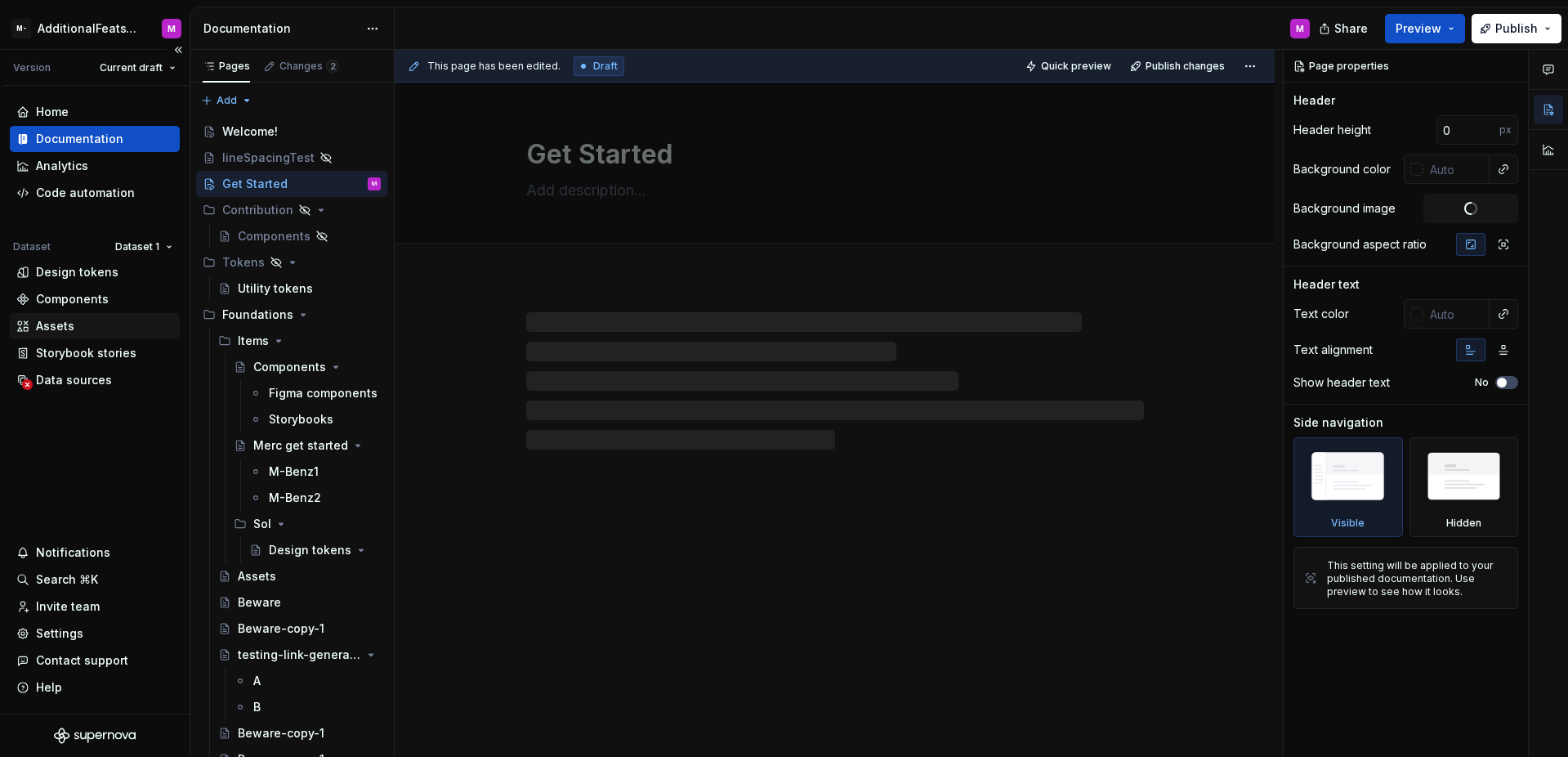
click at [77, 315] on div "Assets" at bounding box center [94, 326] width 170 height 26
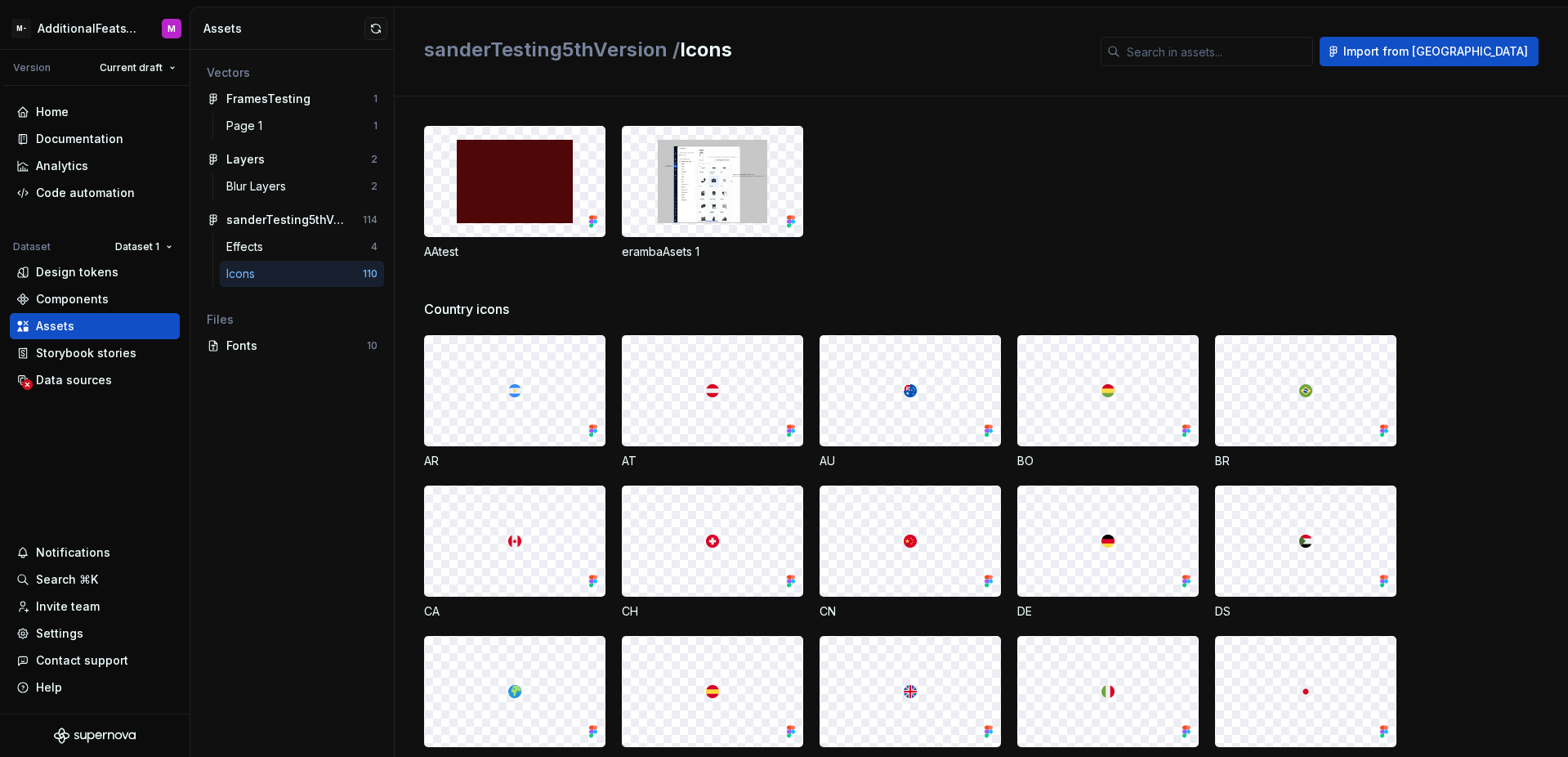
click at [327, 418] on div "Vectors FramesTesting 1 Page 1 1 Layers 2 Blur Layers 2 sanderTesting5thVersion…" at bounding box center [292, 404] width 203 height 707
click at [88, 378] on div "Data sources" at bounding box center [74, 380] width 76 height 16
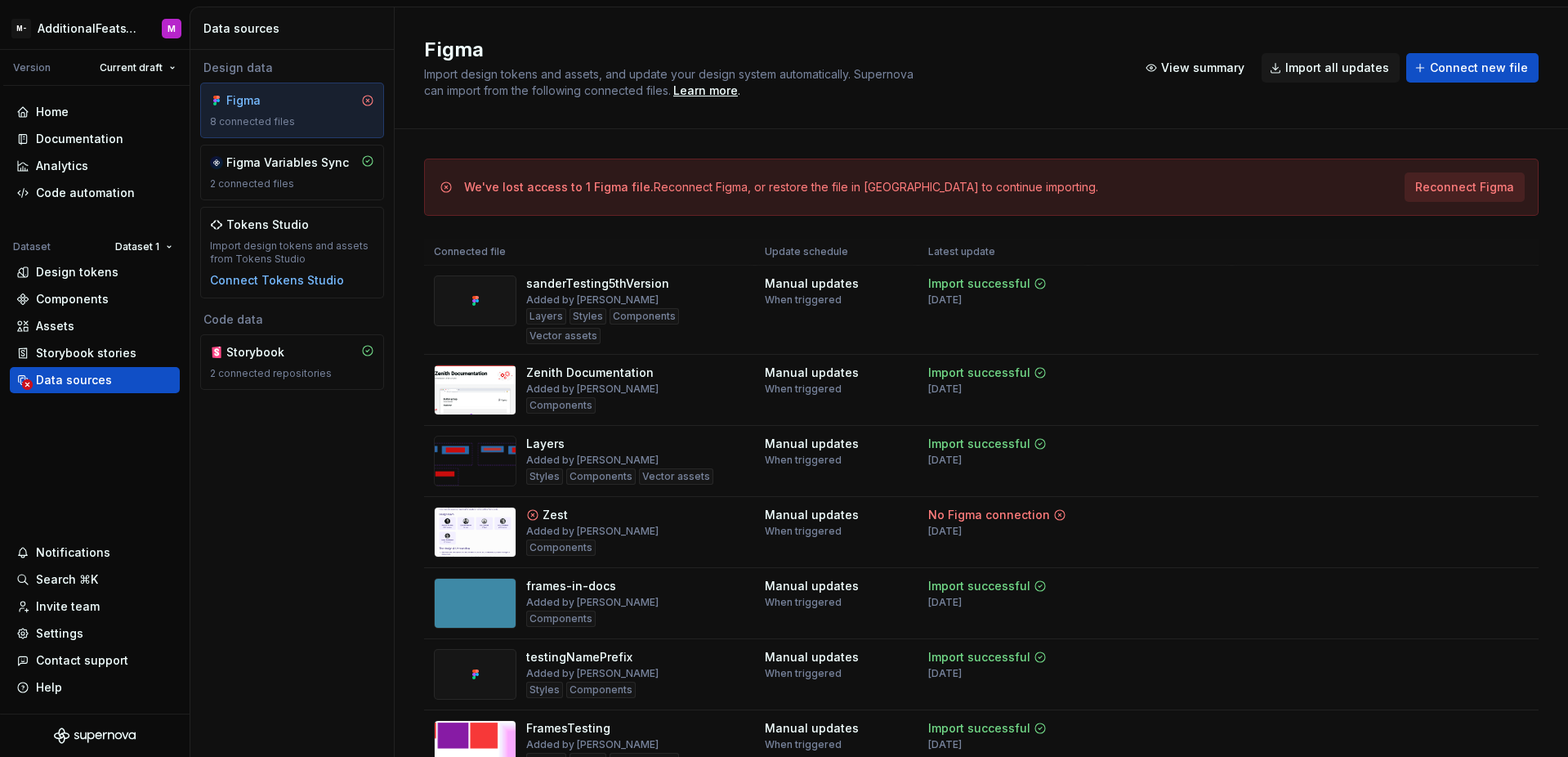
click at [1474, 191] on span "Reconnect Figma" at bounding box center [1464, 186] width 99 height 16
